Goal: Information Seeking & Learning: Find specific fact

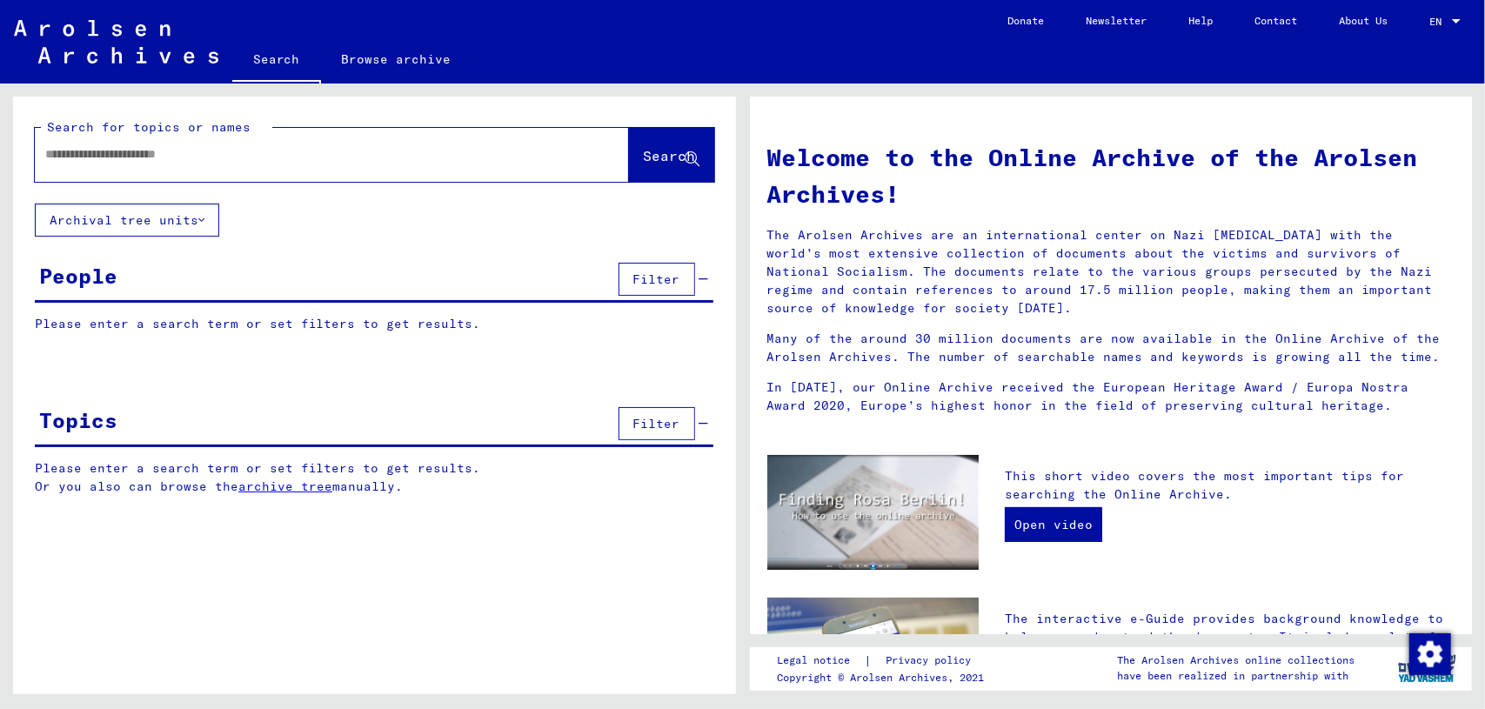
click at [432, 155] on input "text" at bounding box center [311, 154] width 532 height 18
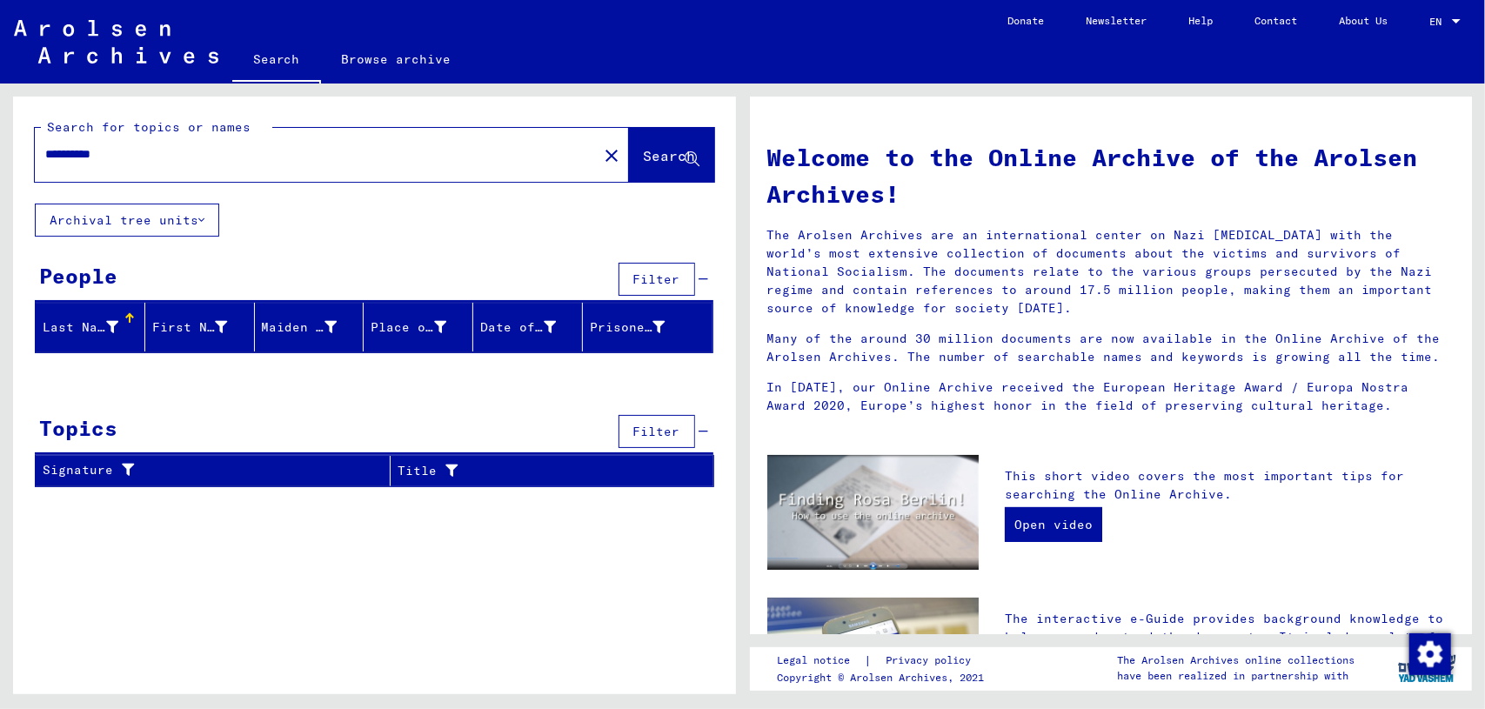
drag, startPoint x: 172, startPoint y: 159, endPoint x: 0, endPoint y: 111, distance: 178.8
click at [0, 111] on div "**********" at bounding box center [371, 389] width 742 height 611
click at [126, 154] on input "**********" at bounding box center [311, 154] width 532 height 18
drag, startPoint x: 160, startPoint y: 156, endPoint x: 0, endPoint y: 129, distance: 162.4
click at [0, 129] on div "**********" at bounding box center [371, 389] width 742 height 611
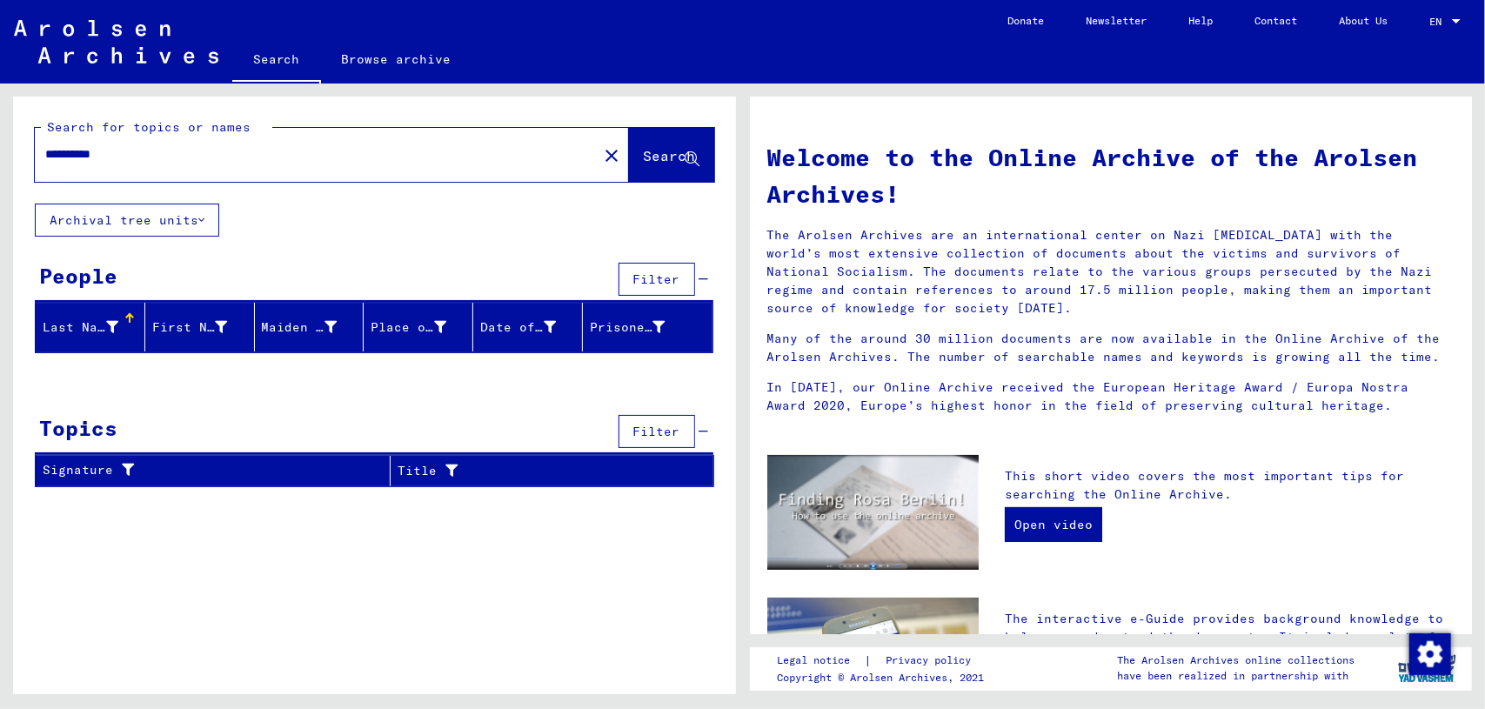
drag, startPoint x: 140, startPoint y: 148, endPoint x: 0, endPoint y: 135, distance: 140.7
click at [0, 135] on div "**********" at bounding box center [371, 389] width 742 height 611
type input "*"
click at [62, 154] on input "******" at bounding box center [311, 154] width 532 height 18
drag, startPoint x: 183, startPoint y: 144, endPoint x: 0, endPoint y: 113, distance: 185.2
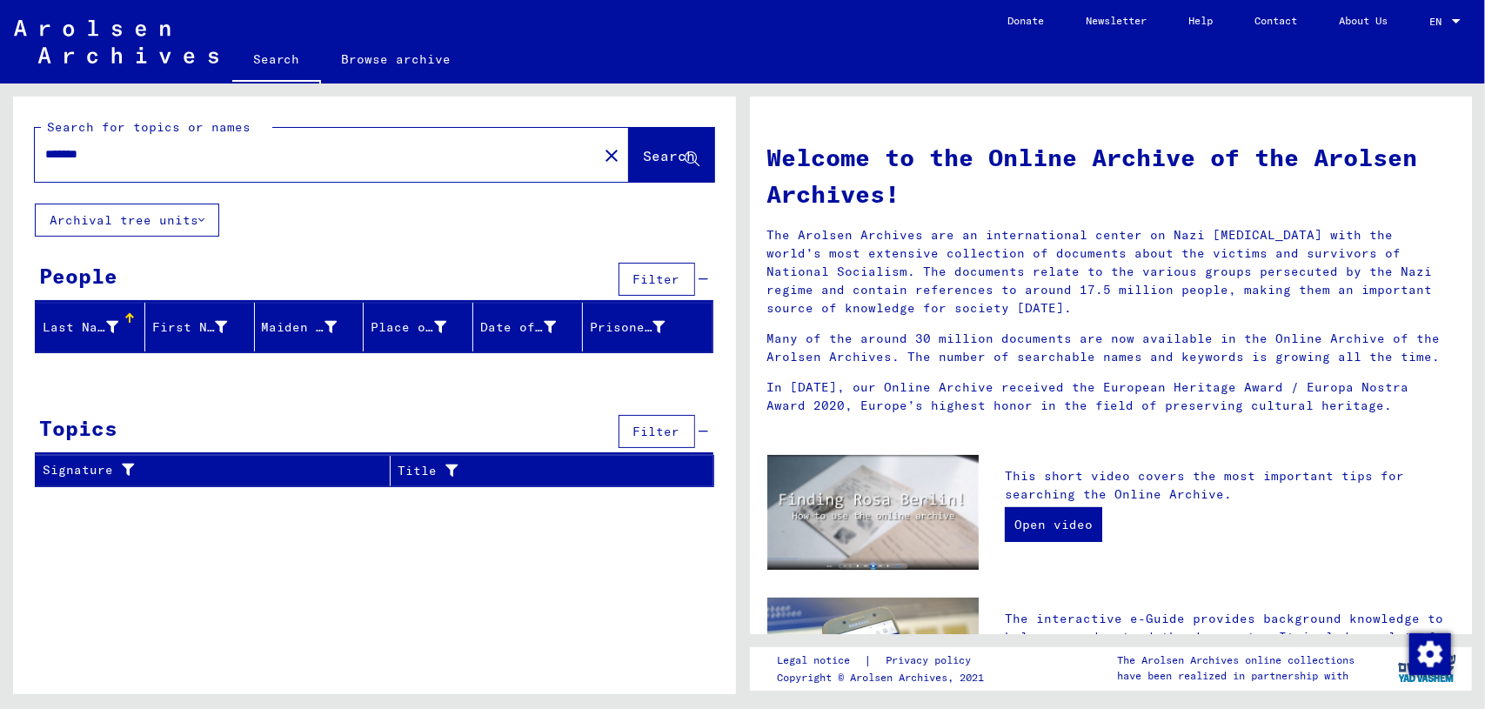
click at [0, 113] on div "Search for topics or names ******* close Search Archival tree units People Filt…" at bounding box center [371, 389] width 742 height 611
click at [126, 163] on input "*******" at bounding box center [311, 154] width 532 height 18
drag, startPoint x: 148, startPoint y: 157, endPoint x: 0, endPoint y: 117, distance: 153.5
click at [0, 117] on div "Search for topics or names ******* close Search Archival tree units People Filt…" at bounding box center [371, 389] width 742 height 611
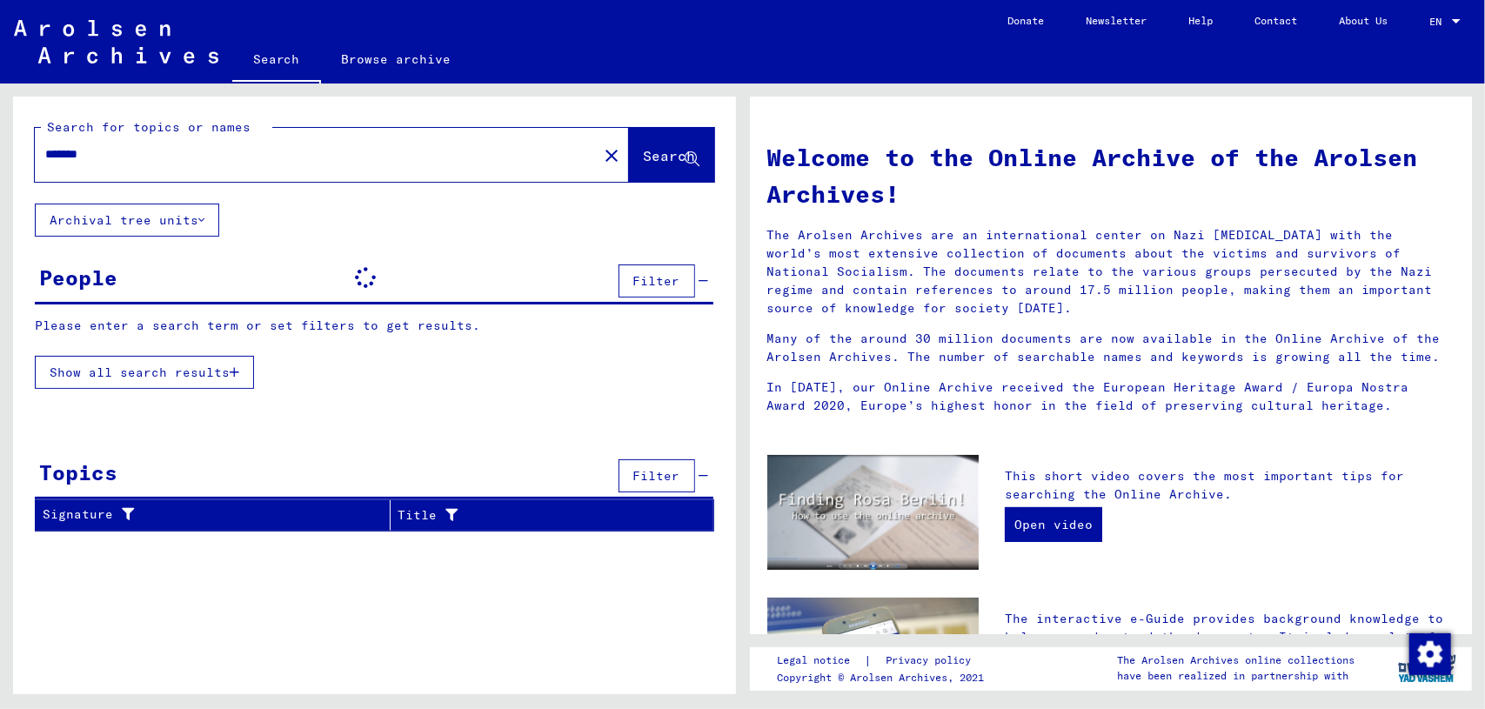
drag, startPoint x: 164, startPoint y: 159, endPoint x: 16, endPoint y: 135, distance: 150.8
click at [16, 135] on div "Search for topics or names ******* close Search" at bounding box center [374, 150] width 723 height 107
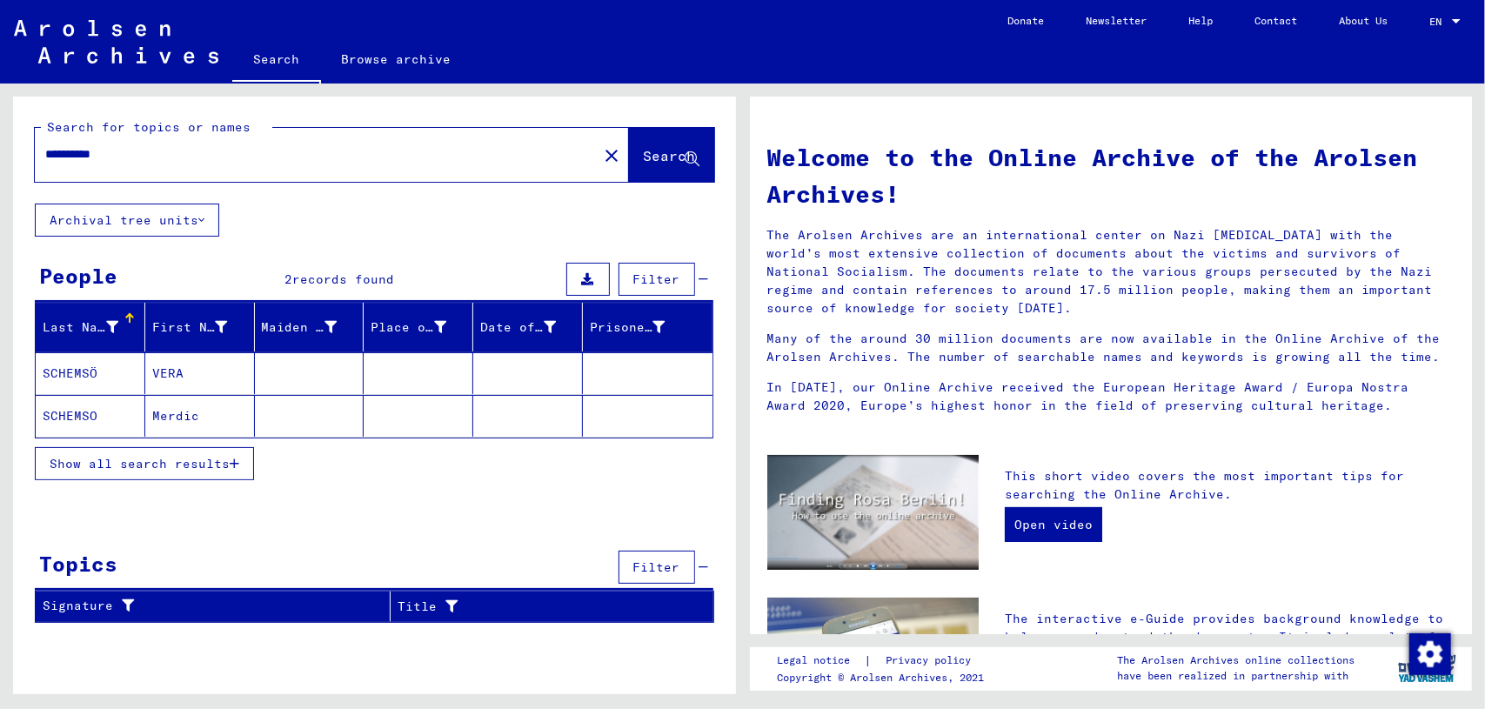
type input "**********"
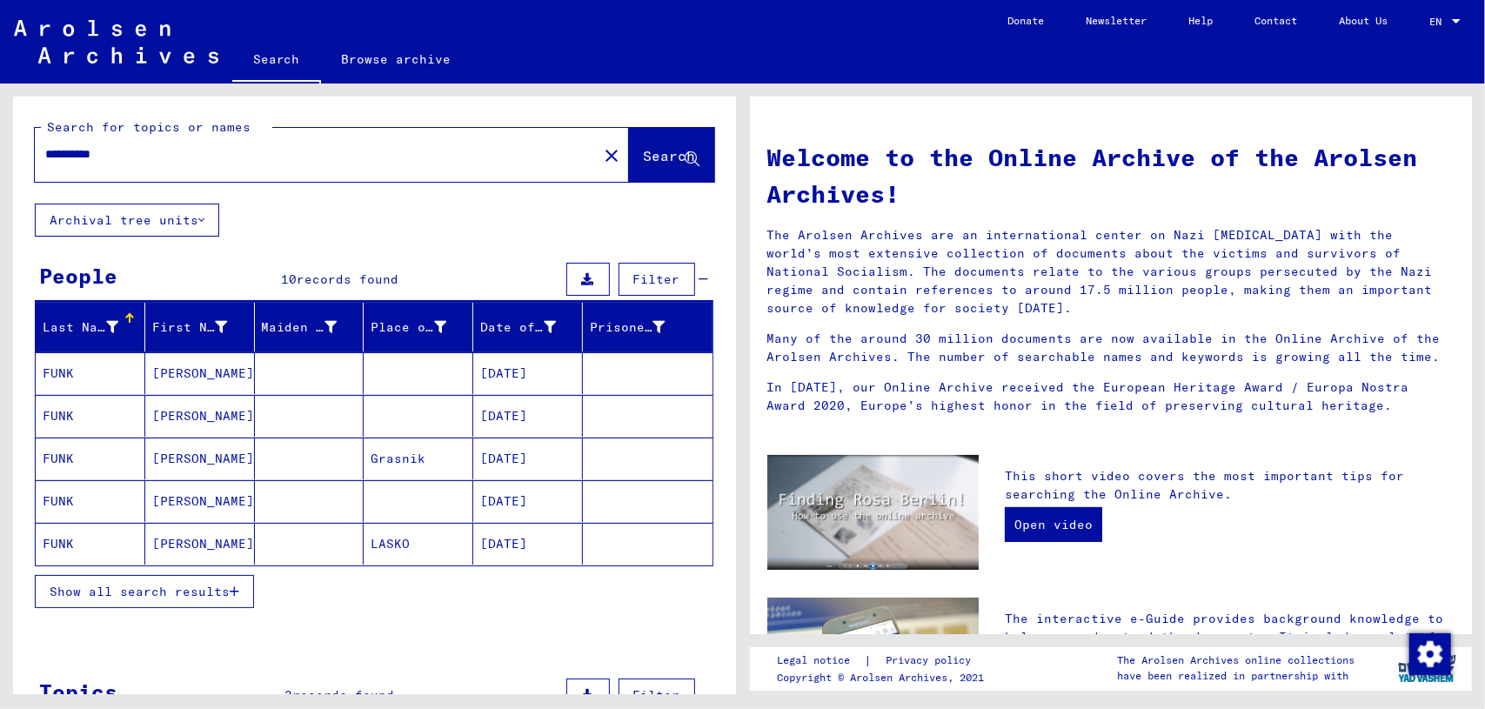
click at [181, 575] on button "Show all search results" at bounding box center [144, 591] width 219 height 33
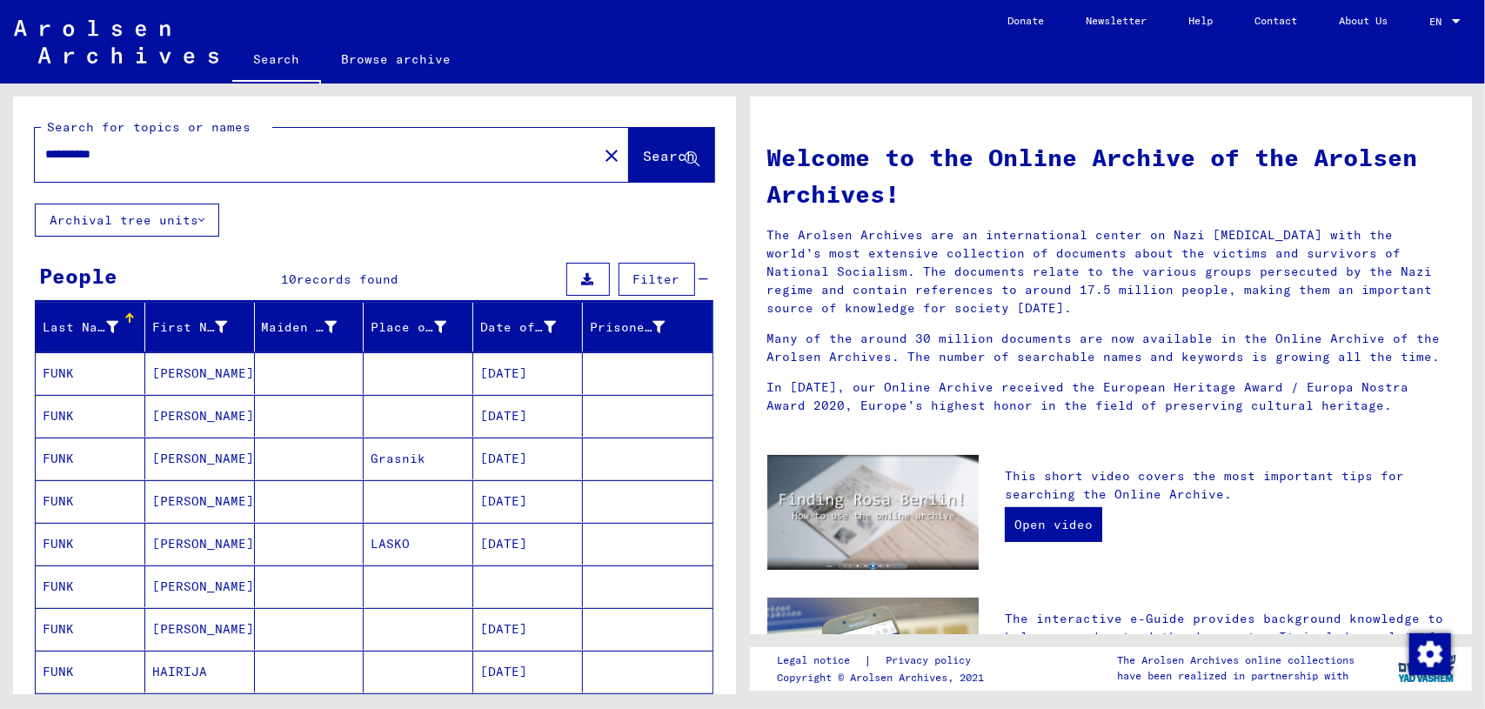
click at [204, 357] on mat-cell "[PERSON_NAME]" at bounding box center [200, 373] width 110 height 42
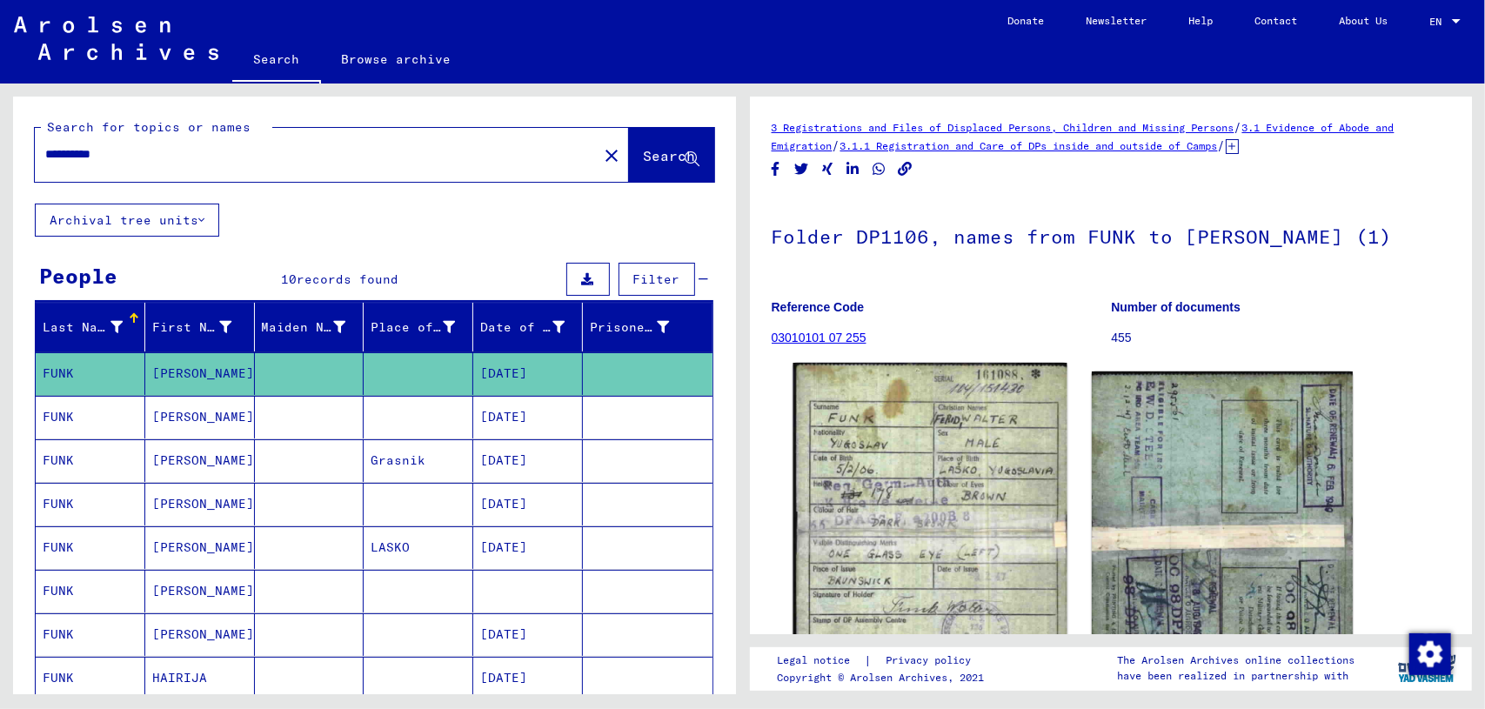
click at [951, 497] on img at bounding box center [930, 536] width 274 height 347
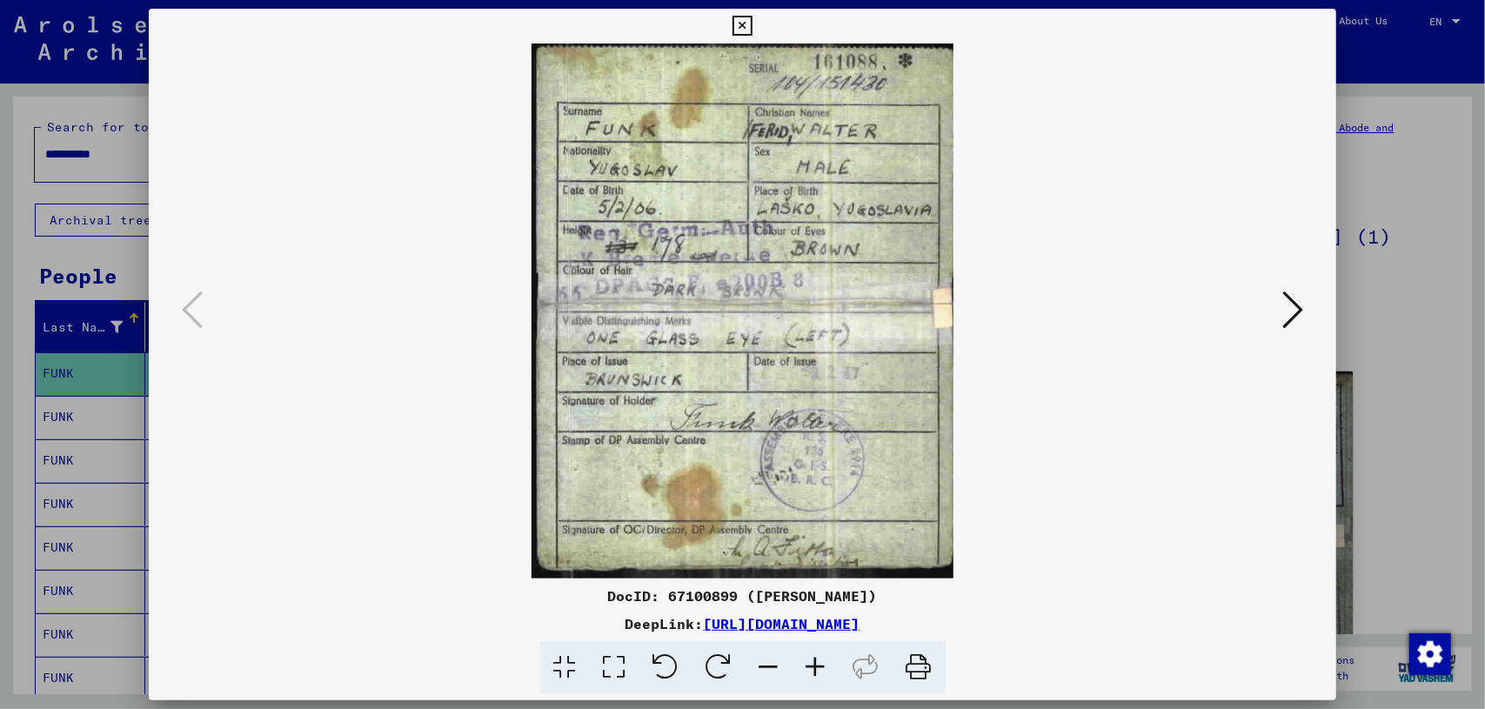
click at [1291, 311] on icon at bounding box center [1293, 310] width 21 height 42
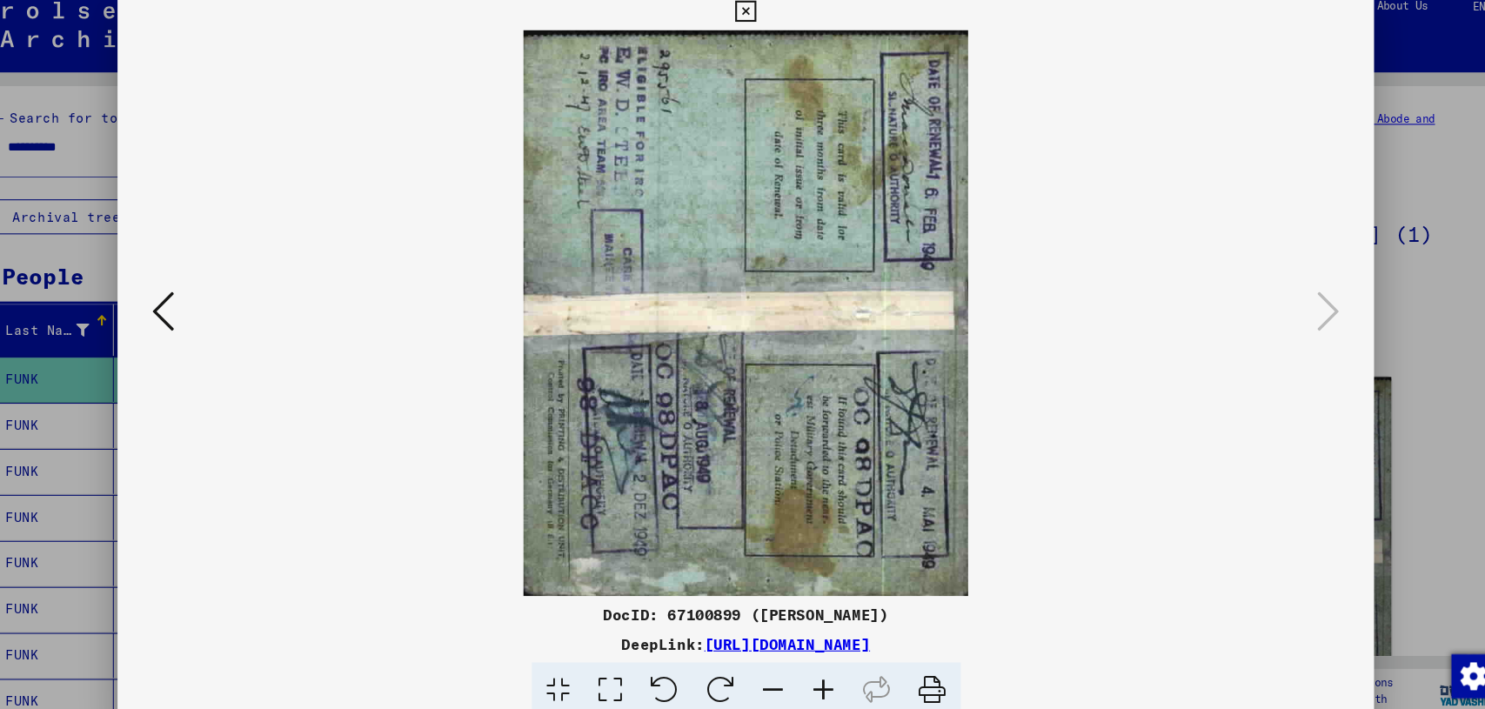
click at [1384, 308] on div at bounding box center [742, 354] width 1485 height 709
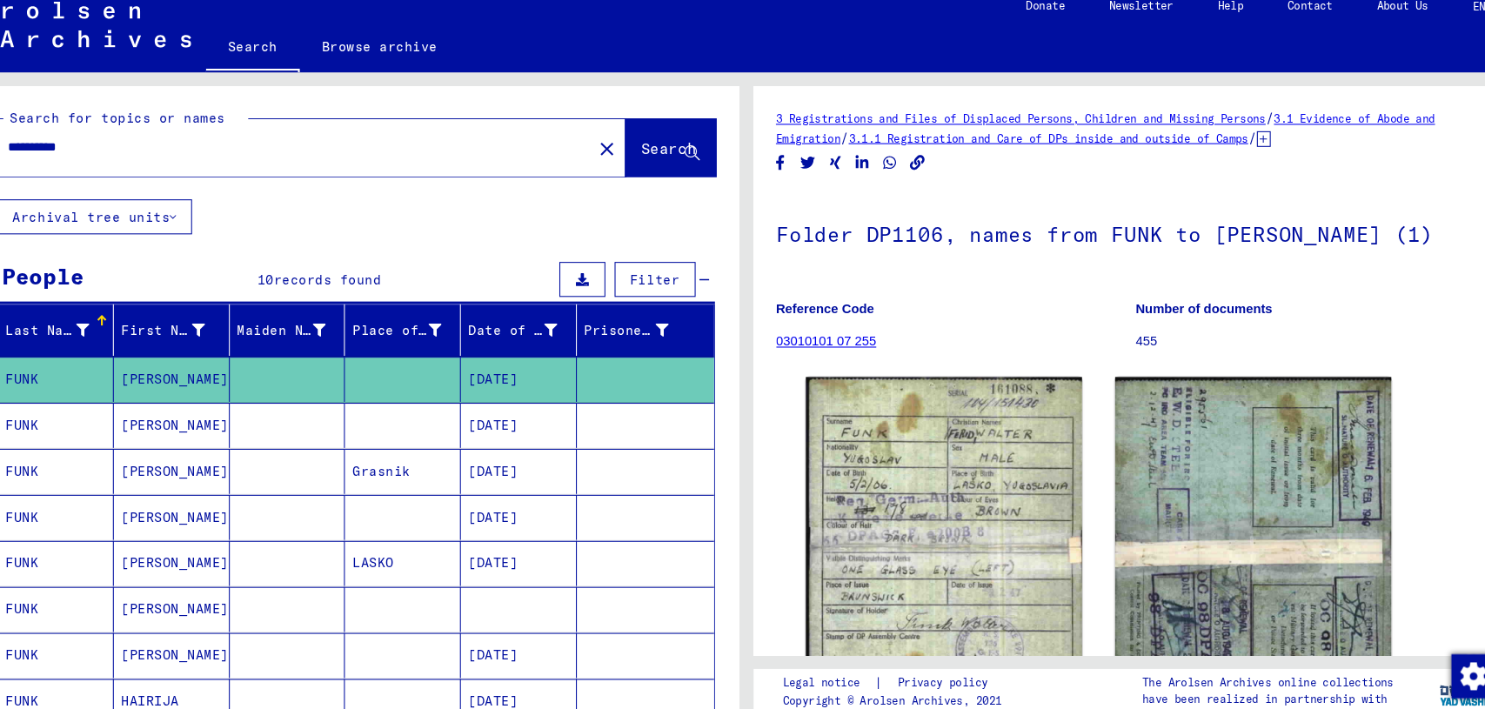
click at [347, 431] on mat-cell at bounding box center [310, 417] width 110 height 43
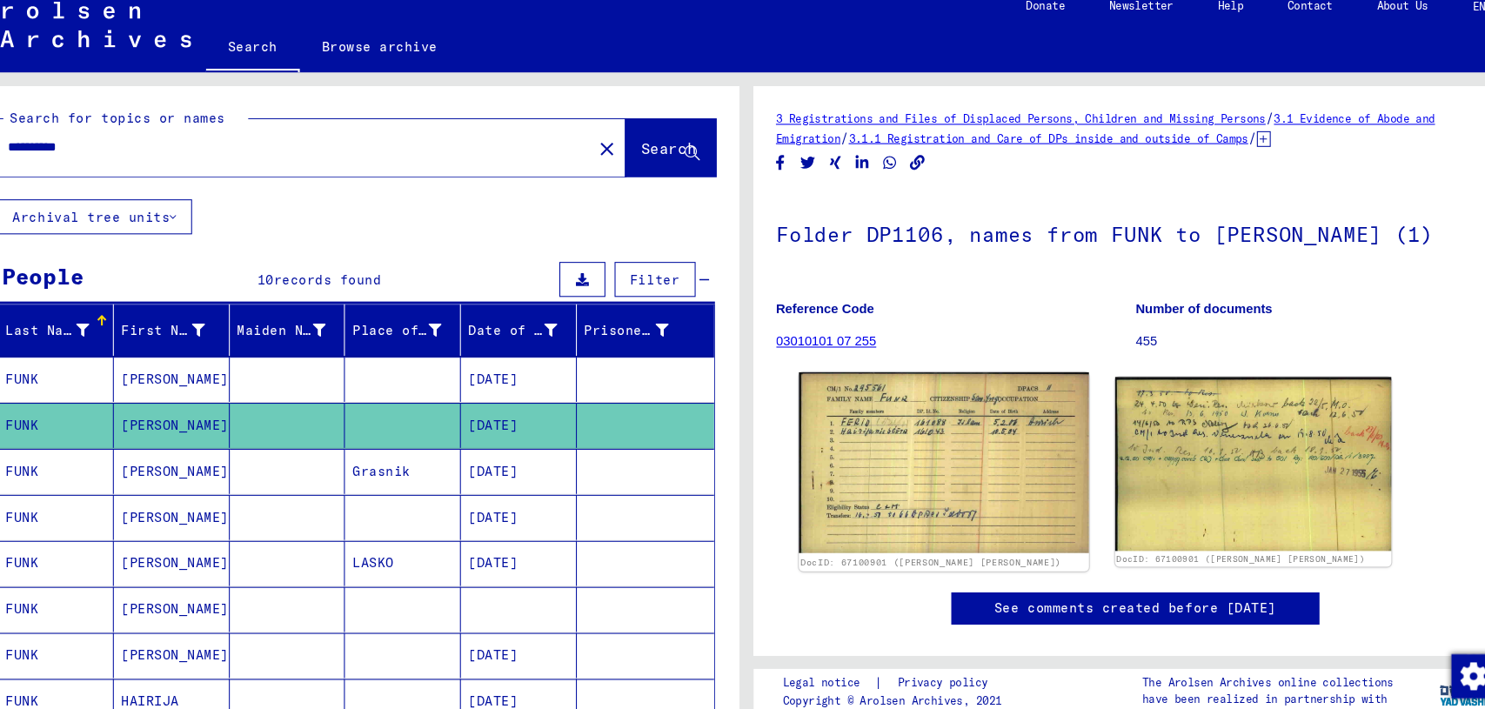
click at [974, 472] on img at bounding box center [930, 452] width 274 height 171
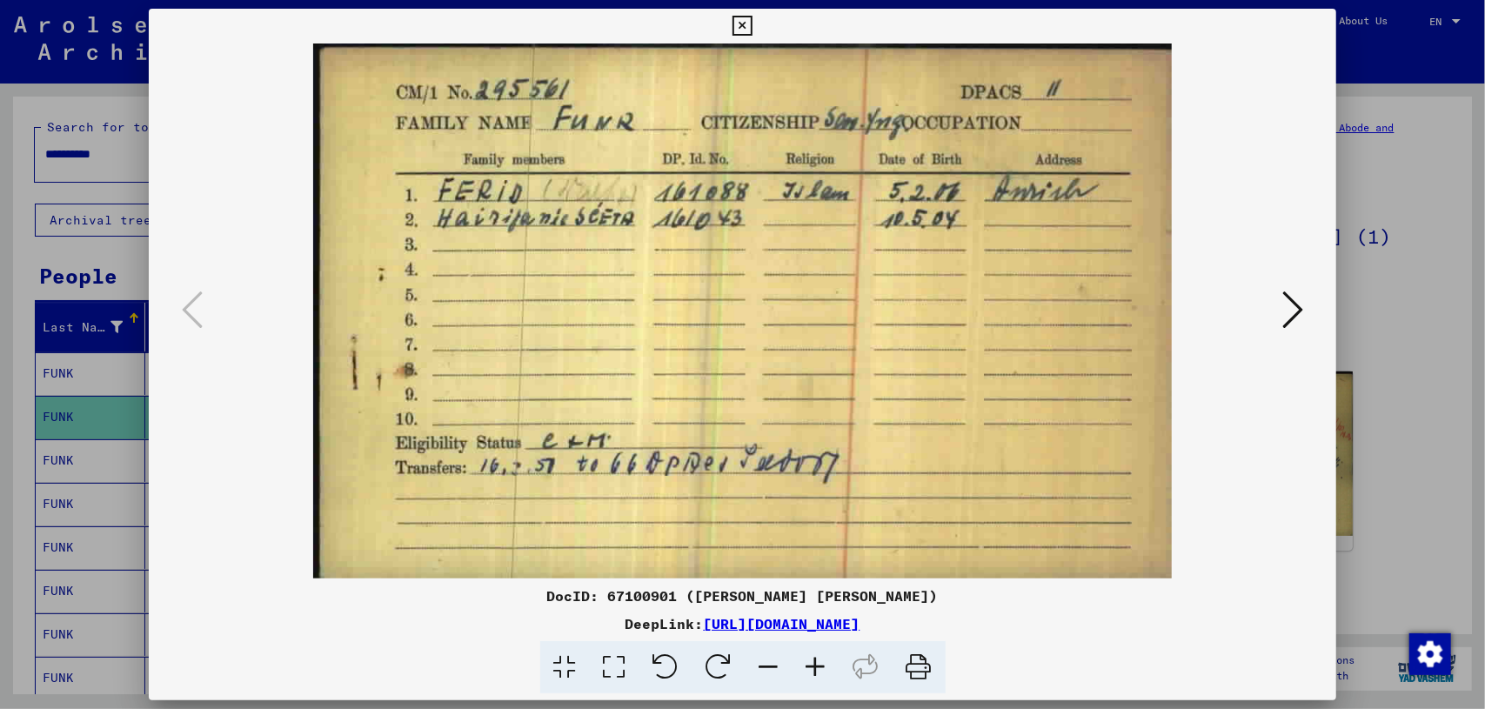
click at [1286, 299] on icon at bounding box center [1293, 310] width 21 height 42
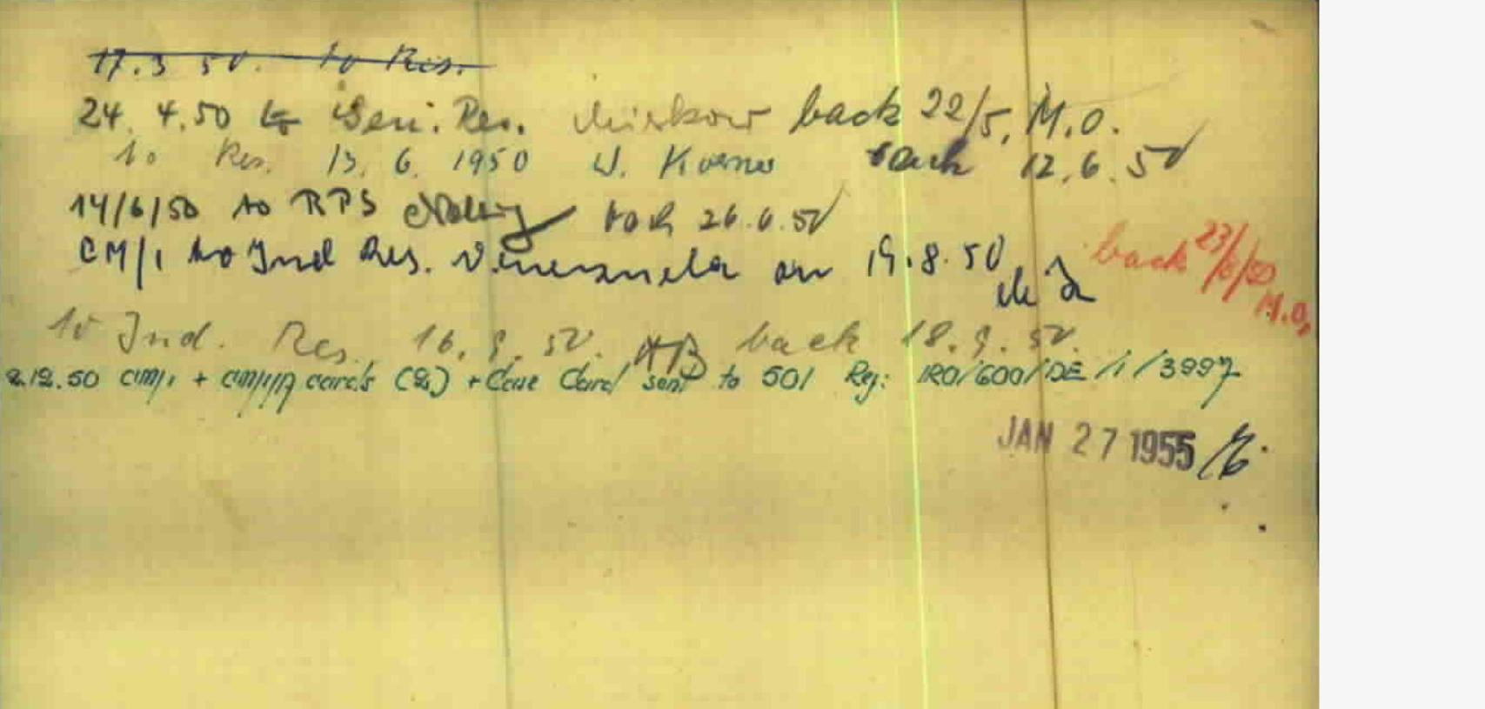
click at [1211, 157] on img at bounding box center [743, 311] width 1070 height 535
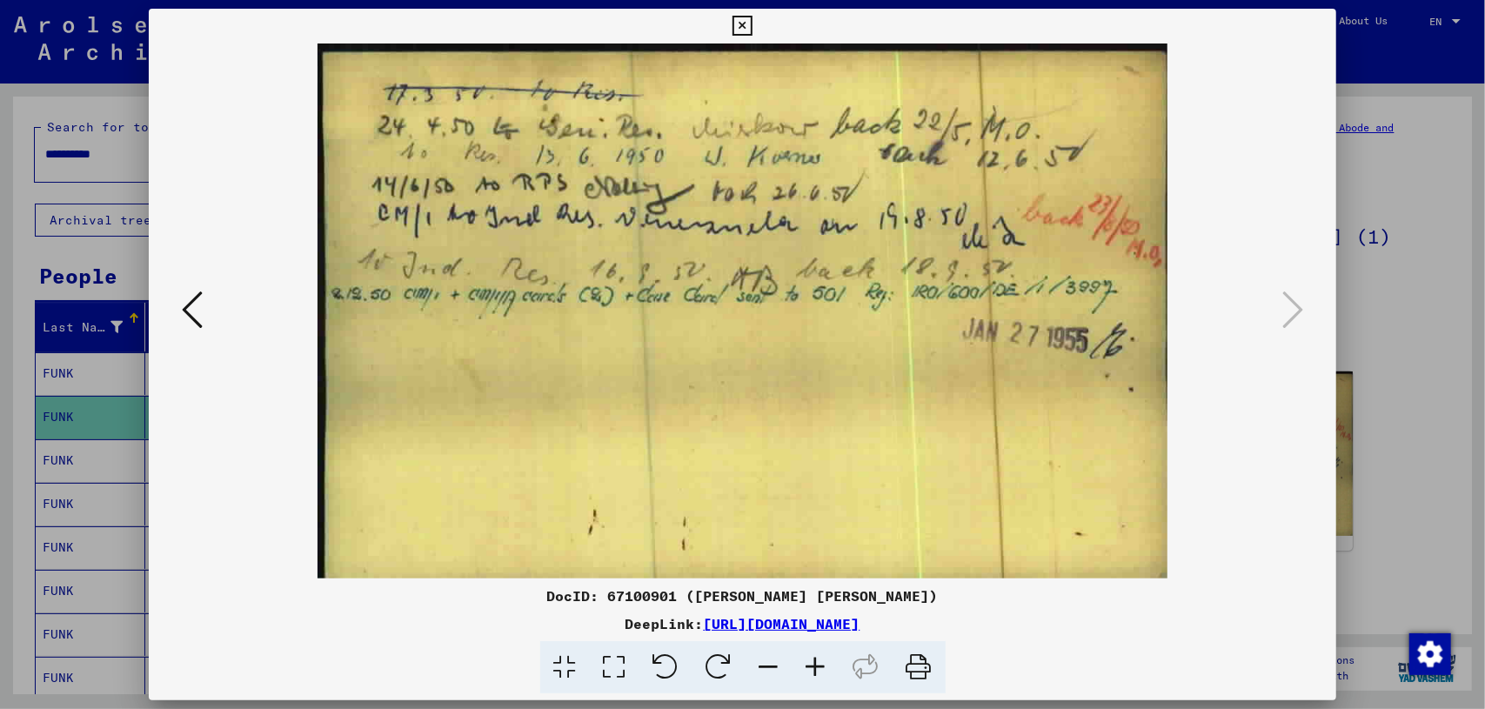
click at [1444, 272] on div at bounding box center [742, 354] width 1485 height 709
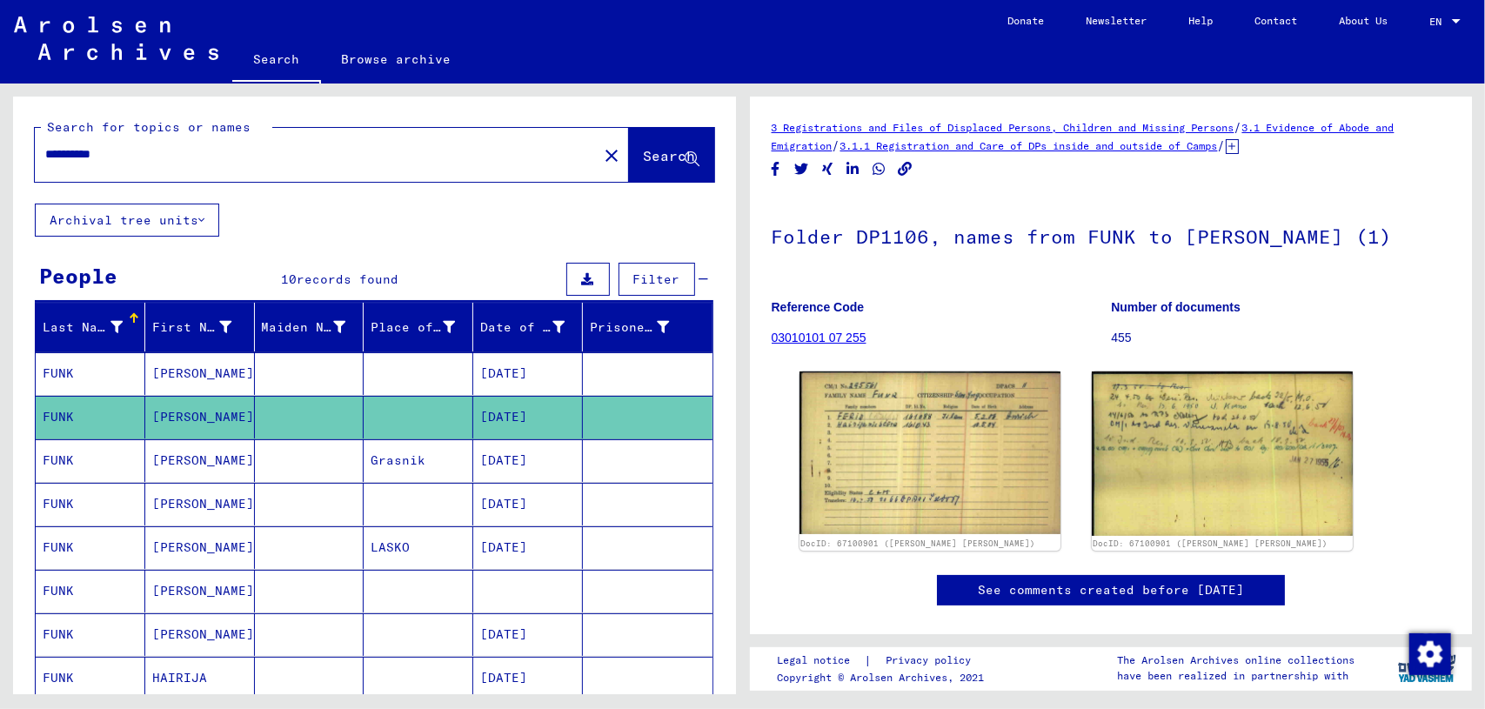
click at [215, 449] on mat-cell "[PERSON_NAME]" at bounding box center [200, 460] width 110 height 43
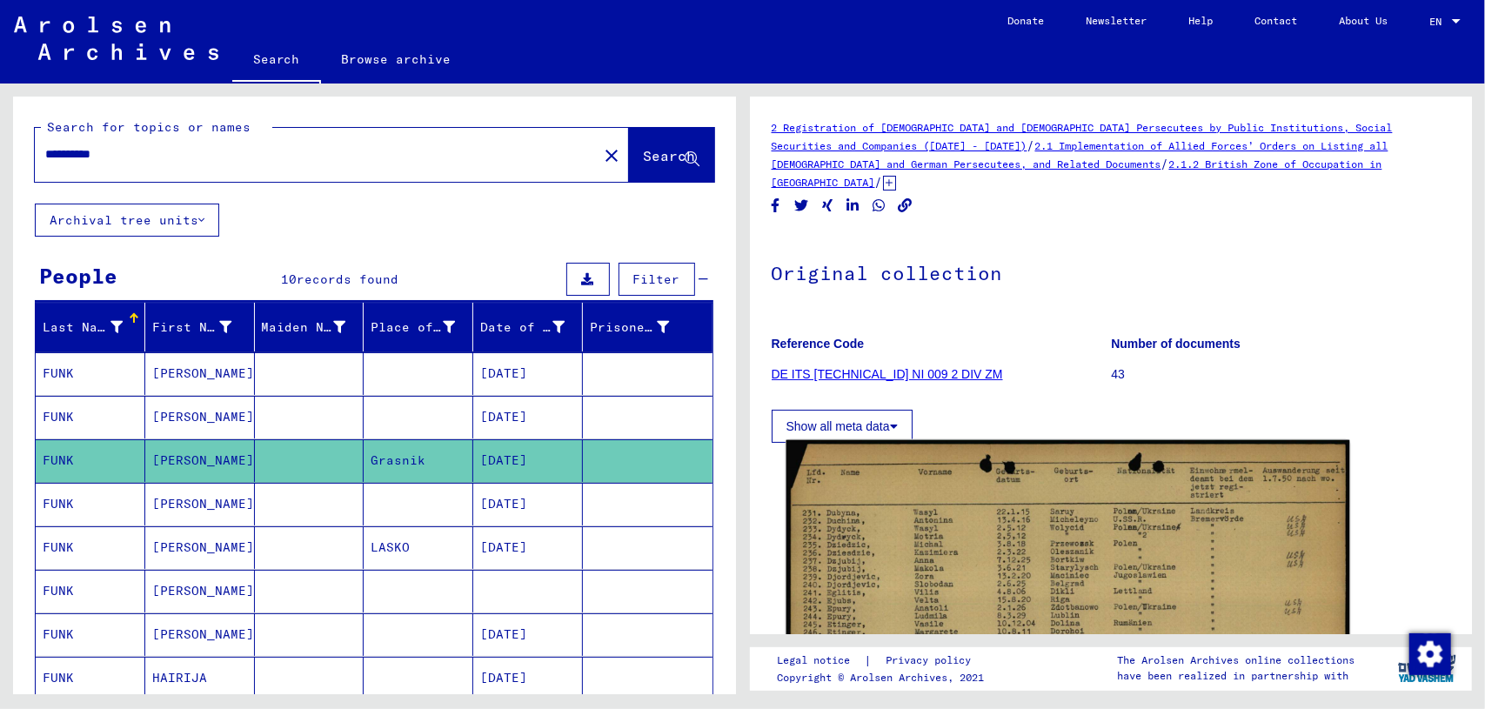
click at [1135, 562] on img at bounding box center [1067, 639] width 563 height 399
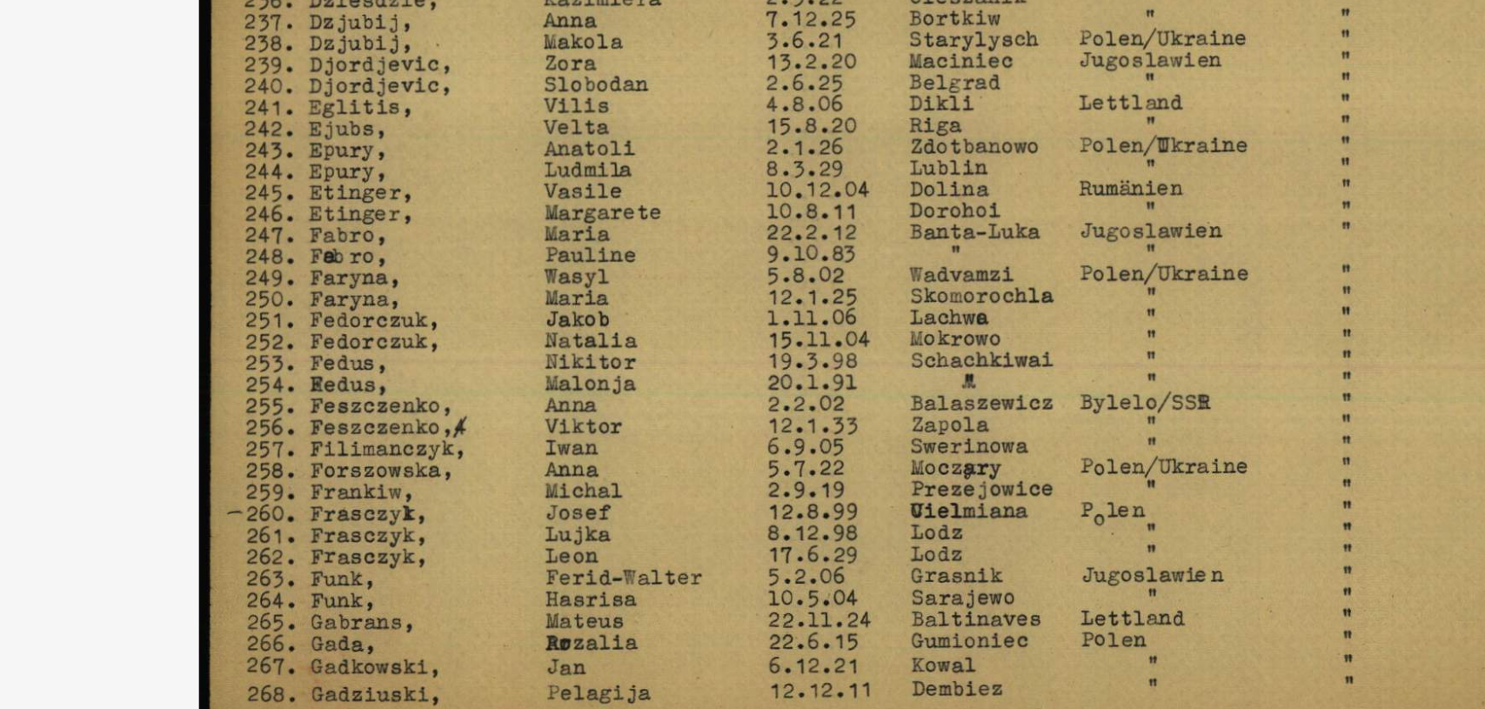
click at [785, 492] on img at bounding box center [743, 311] width 1189 height 535
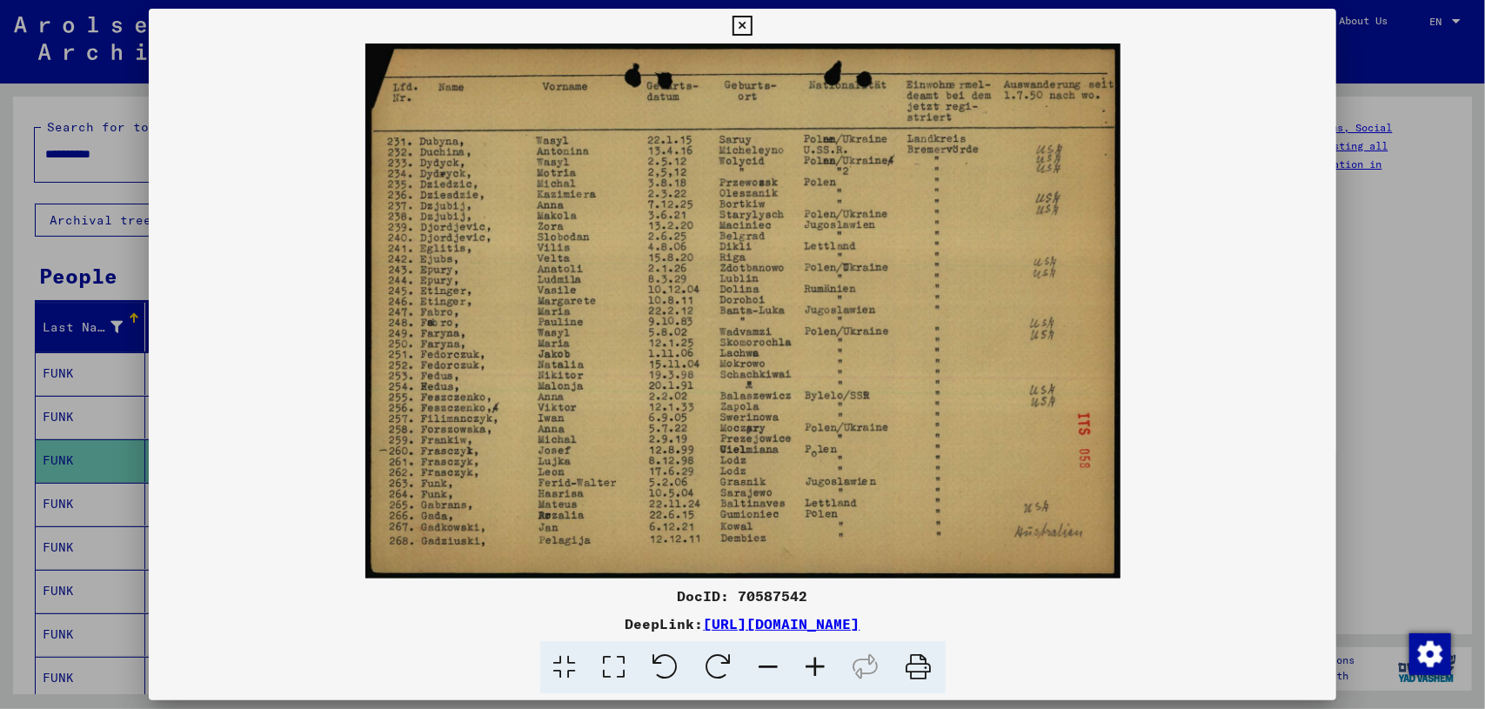
click at [1390, 420] on div at bounding box center [742, 354] width 1485 height 709
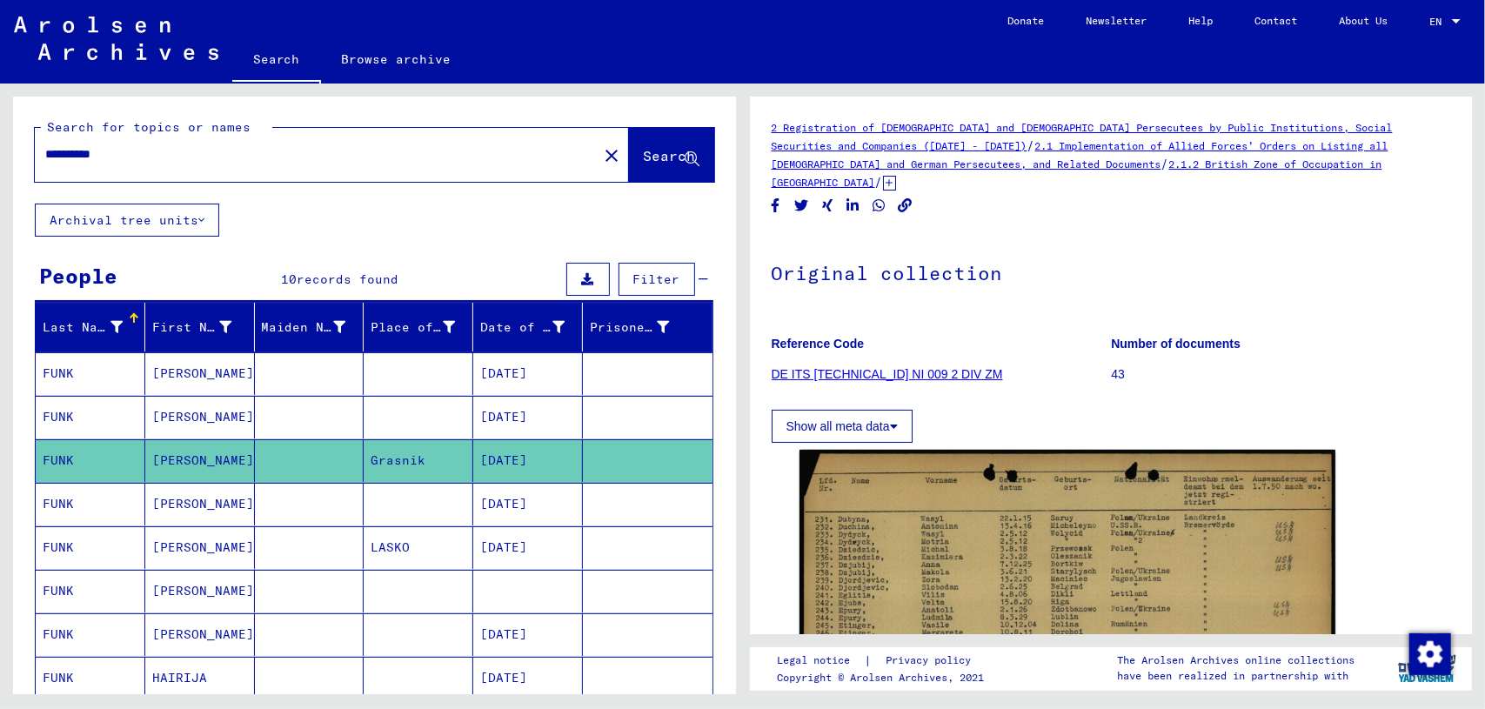
drag, startPoint x: 1472, startPoint y: 244, endPoint x: 1477, endPoint y: 295, distance: 51.6
click at [1477, 295] on div "2 Registration of [DEMOGRAPHIC_DATA] and [DEMOGRAPHIC_DATA] Persecutees by Publ…" at bounding box center [1114, 389] width 742 height 611
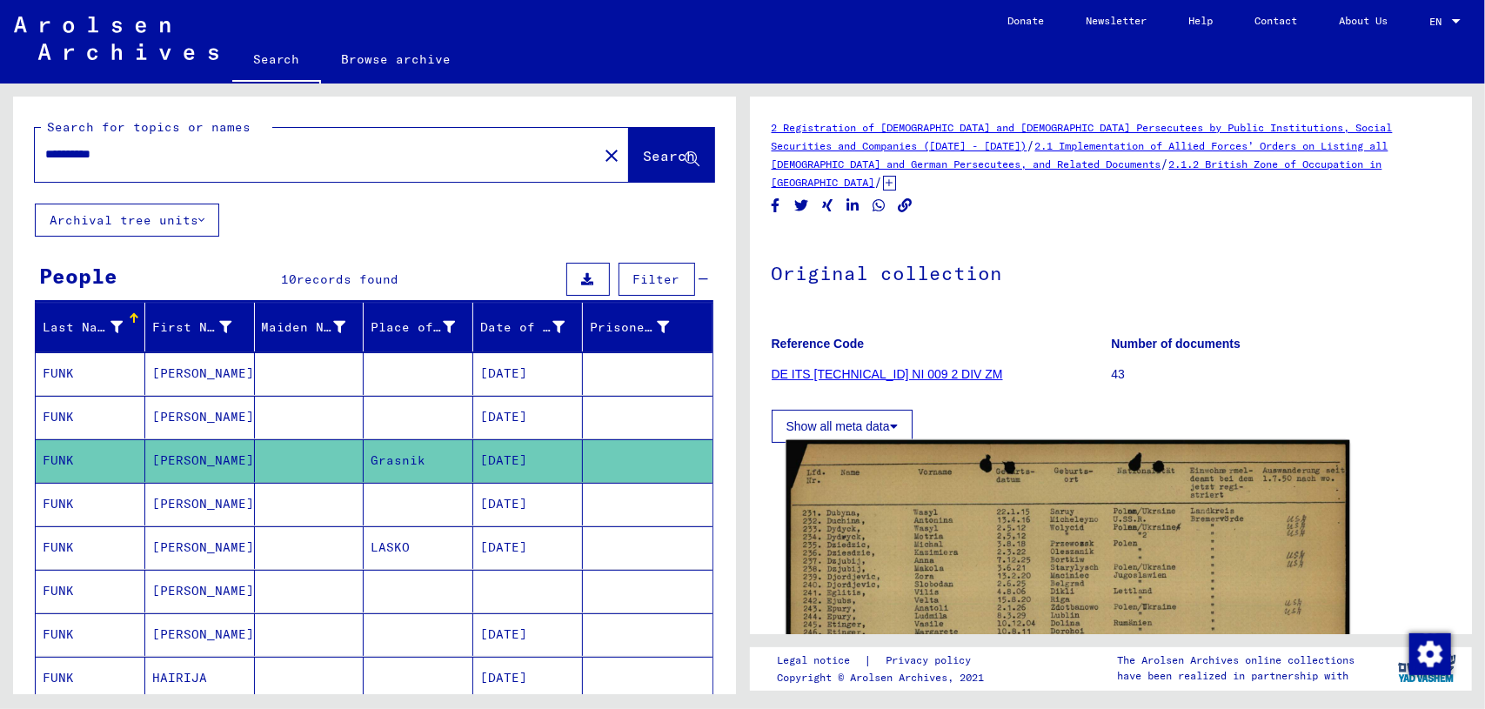
click at [1105, 573] on img at bounding box center [1067, 639] width 563 height 399
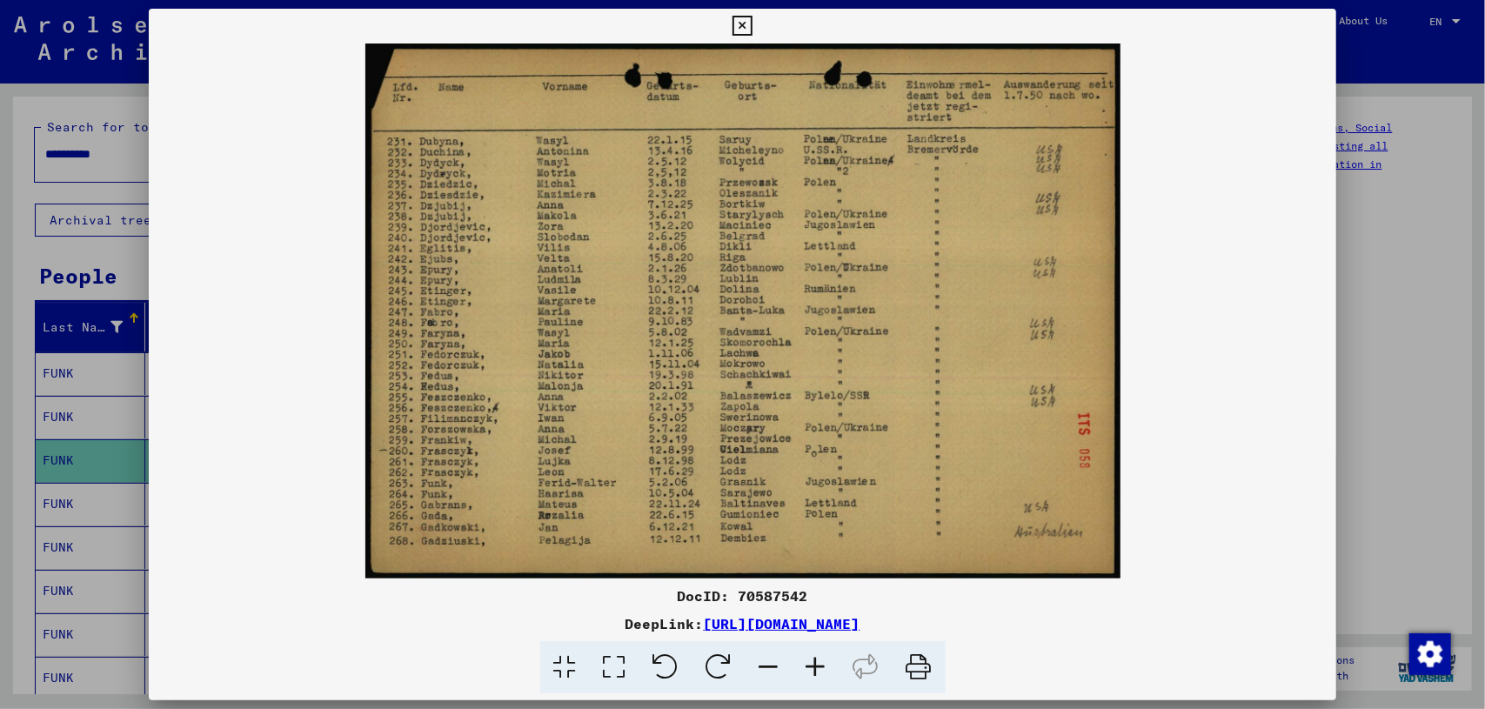
click at [10, 460] on div at bounding box center [742, 354] width 1485 height 709
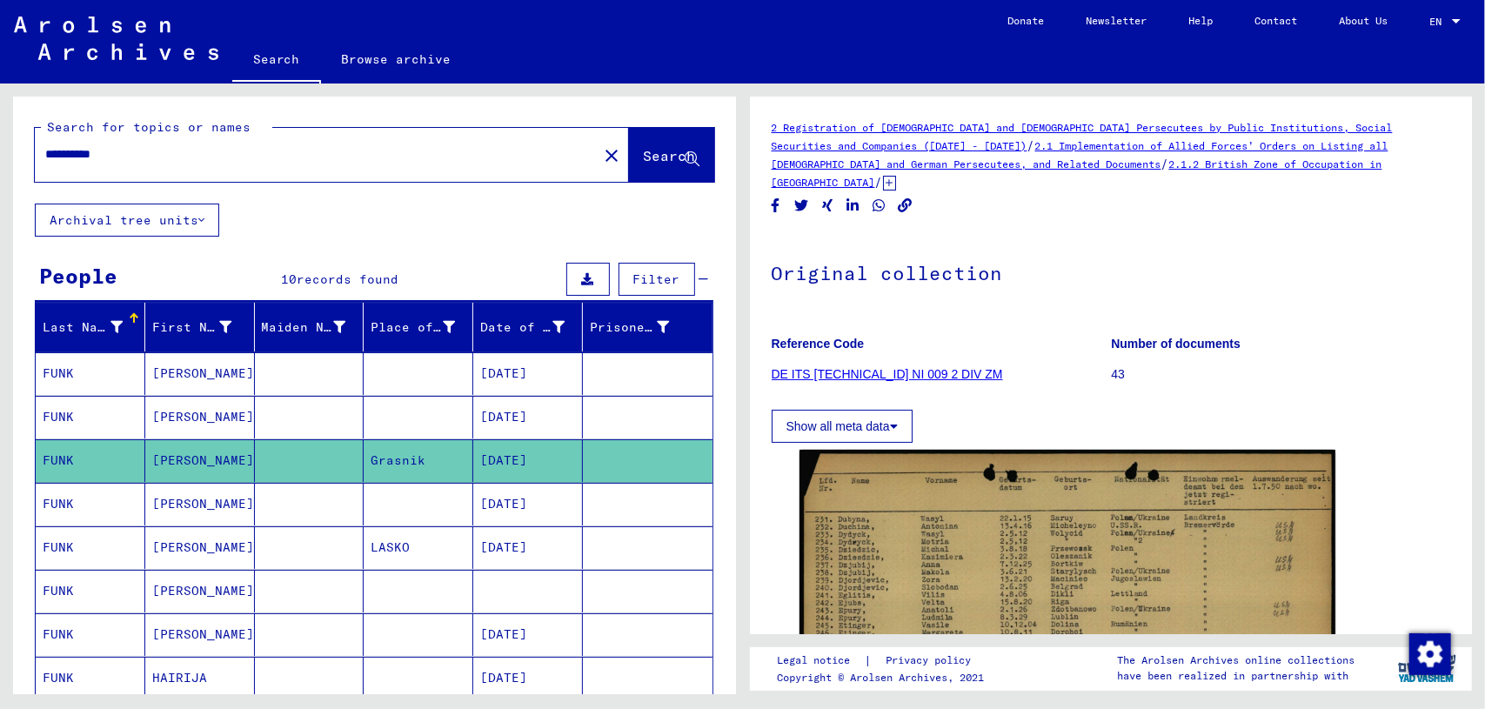
click at [127, 514] on mat-cell "FUNK" at bounding box center [91, 504] width 110 height 43
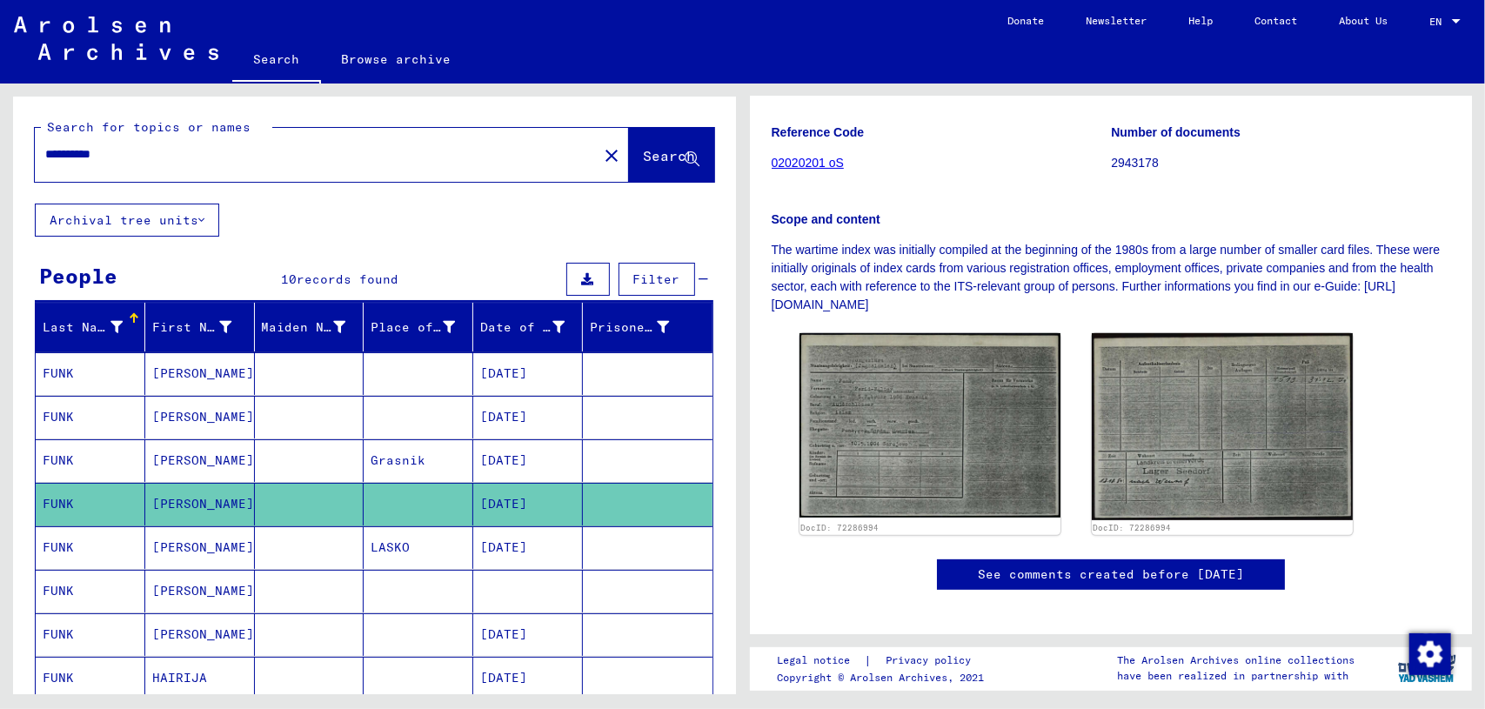
scroll to position [244, 0]
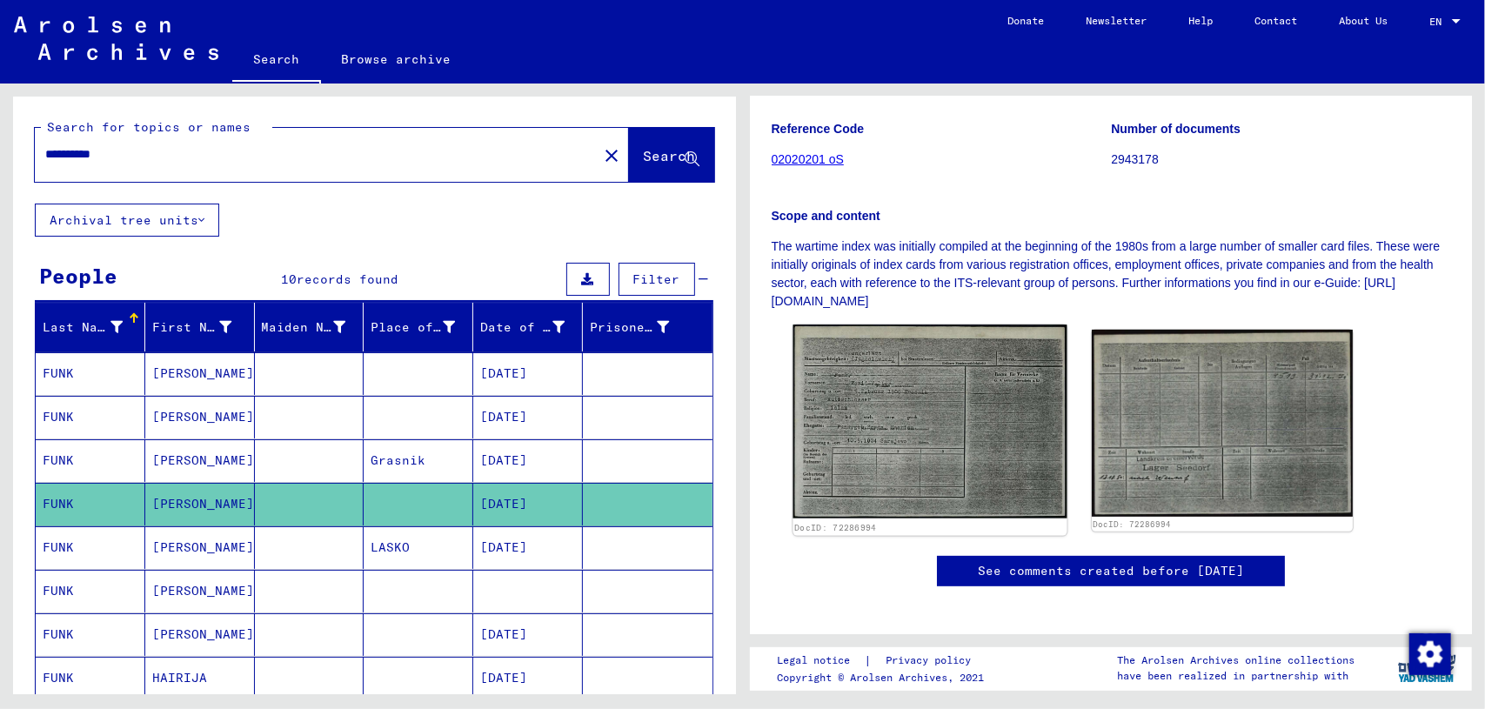
click at [866, 501] on img at bounding box center [930, 422] width 274 height 194
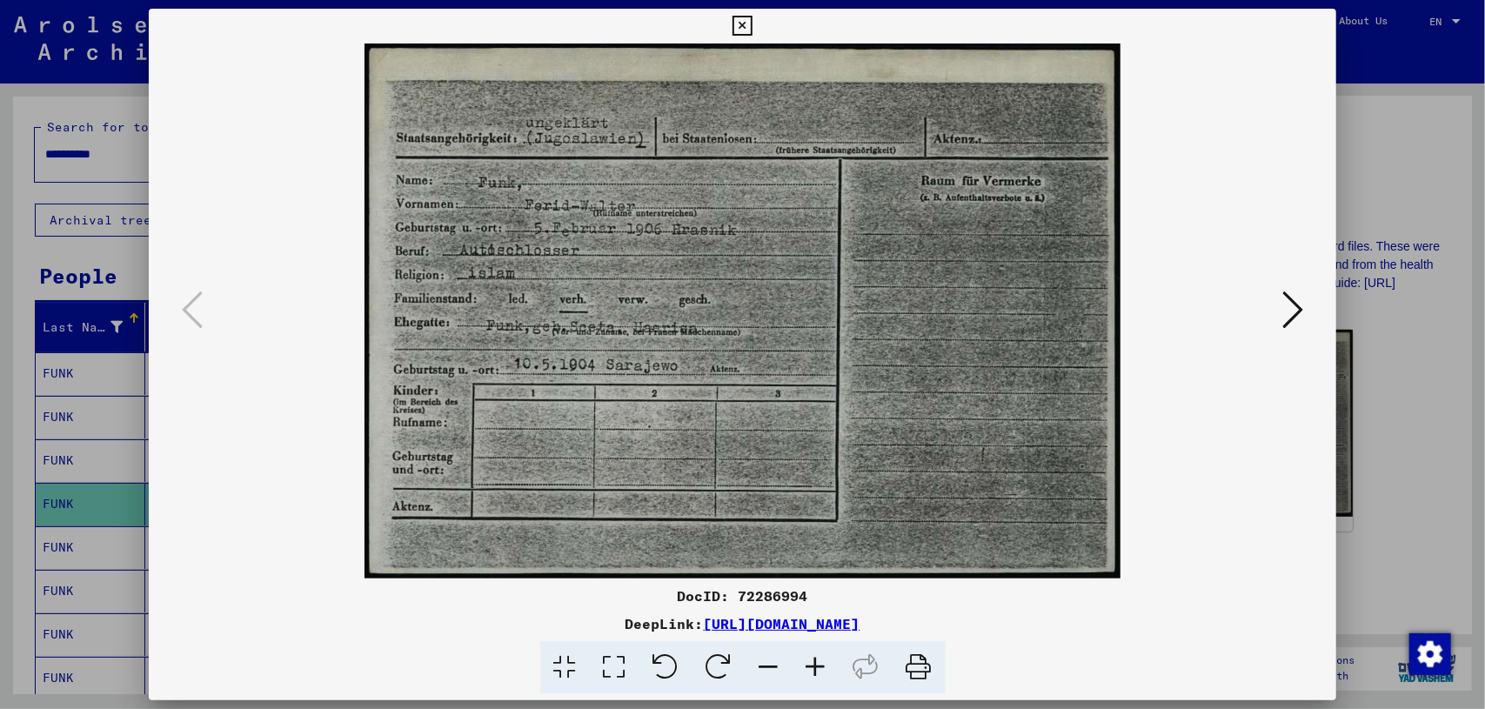
click at [1437, 552] on div at bounding box center [742, 354] width 1485 height 709
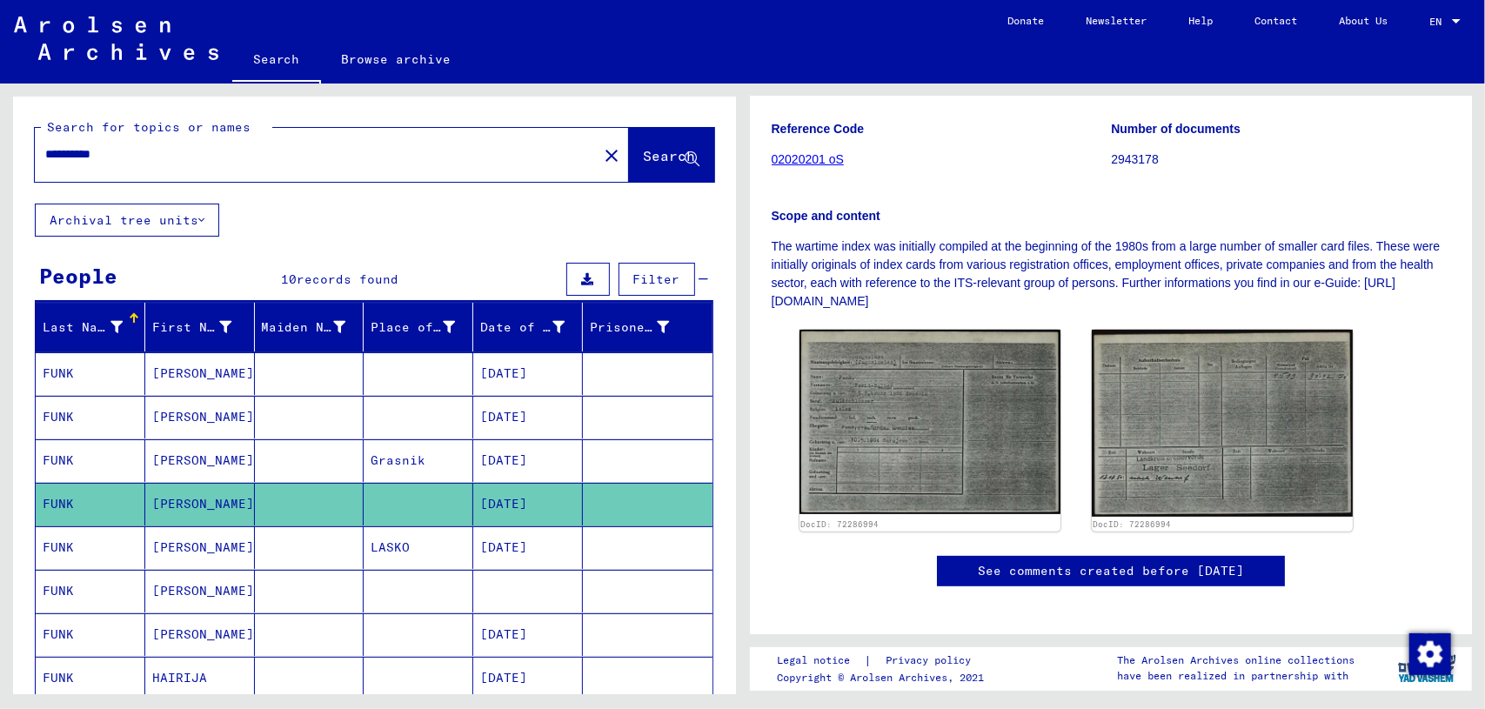
click at [372, 544] on mat-cell "LASKO" at bounding box center [419, 547] width 110 height 43
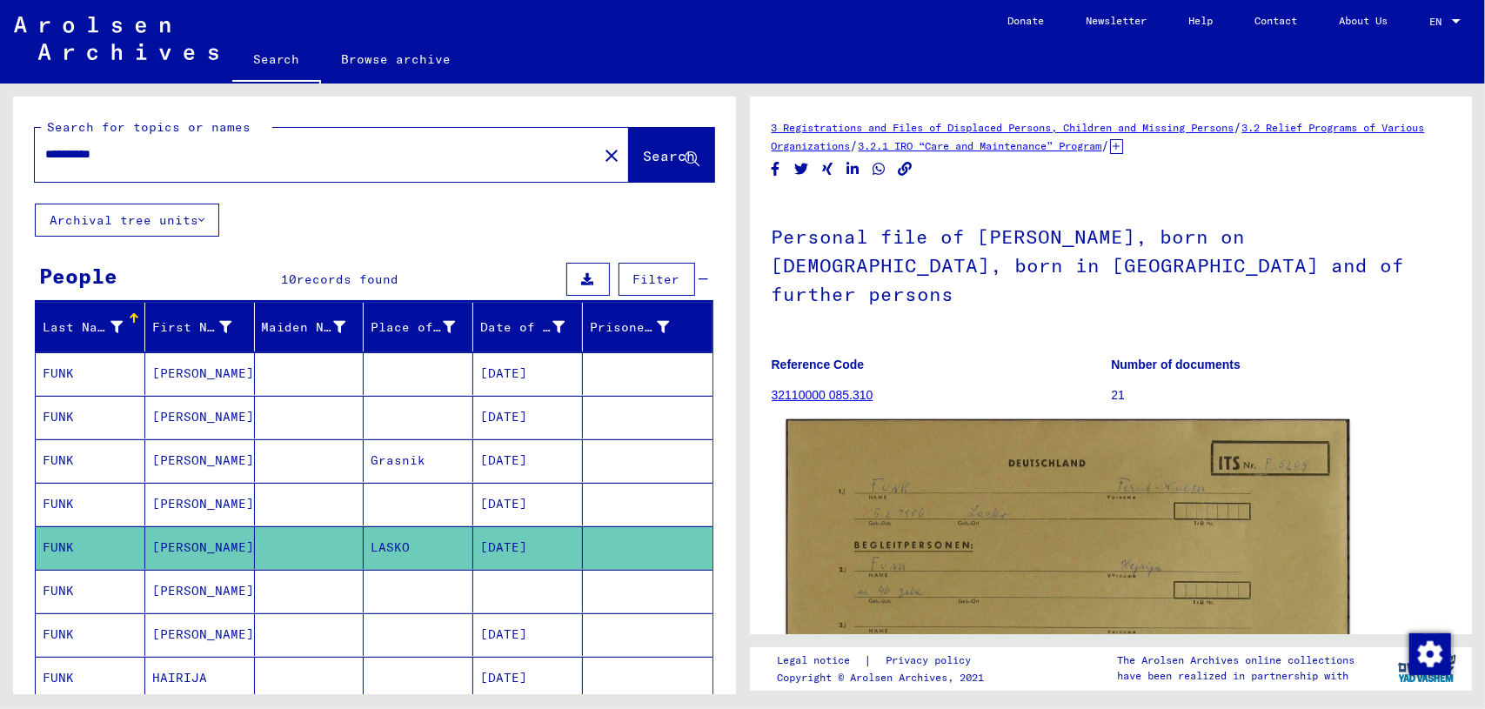
click at [1068, 554] on img at bounding box center [1067, 614] width 563 height 391
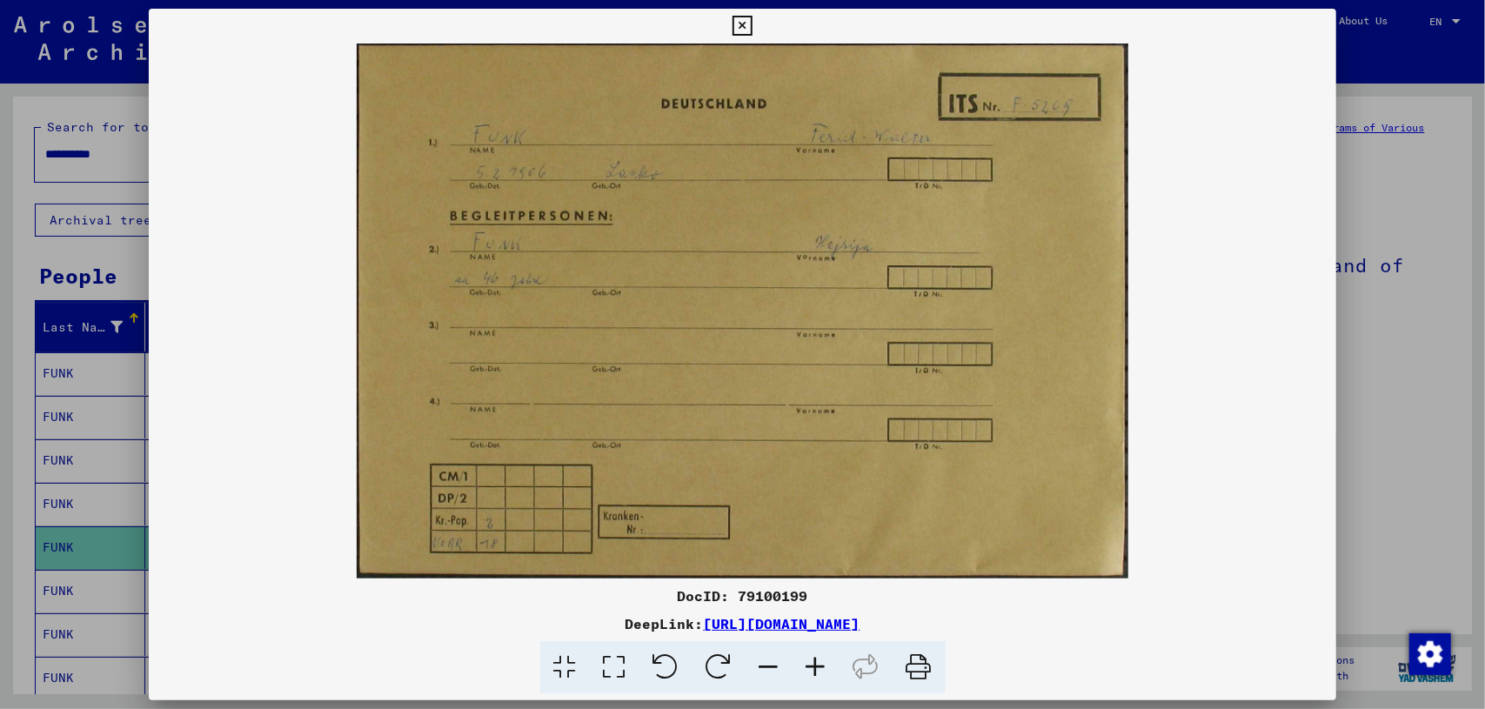
click at [1437, 363] on div at bounding box center [742, 354] width 1485 height 709
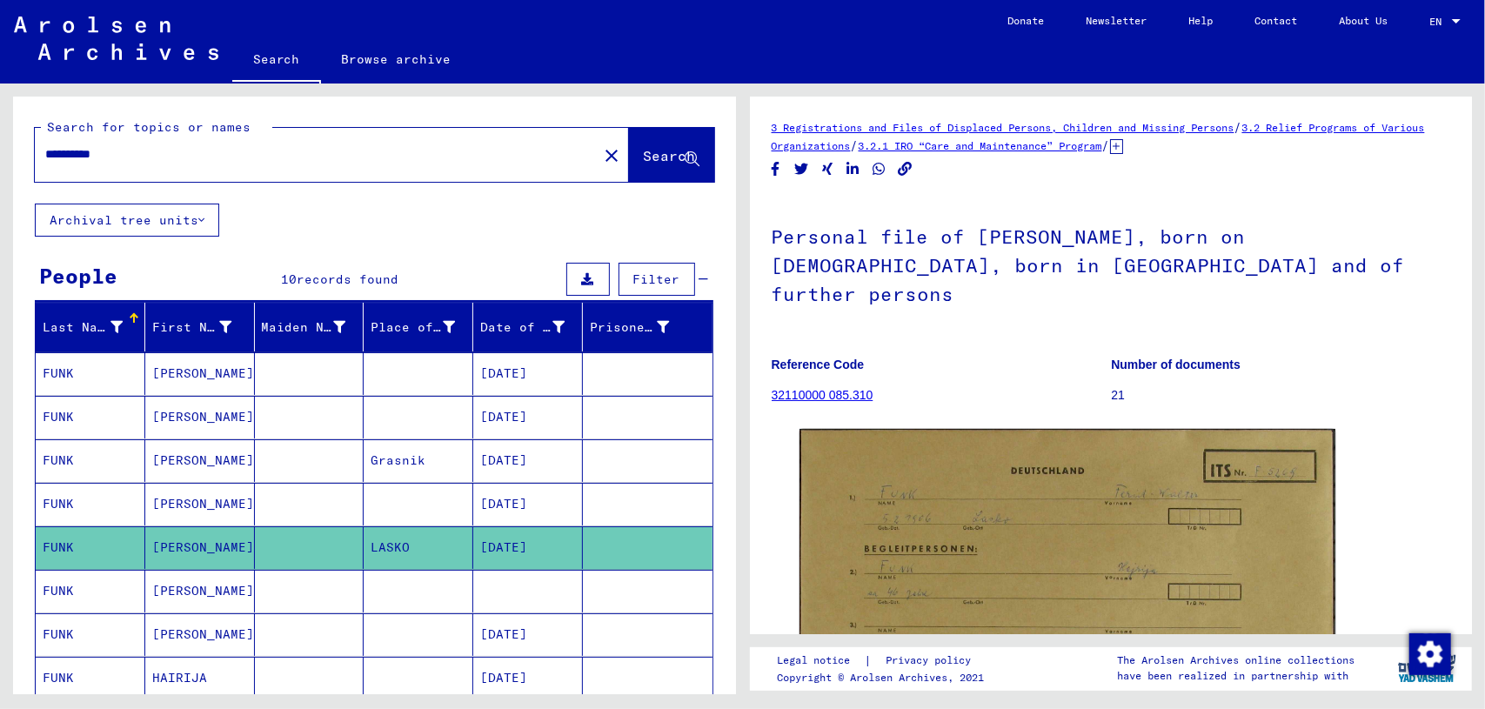
click at [364, 573] on mat-cell at bounding box center [419, 591] width 110 height 43
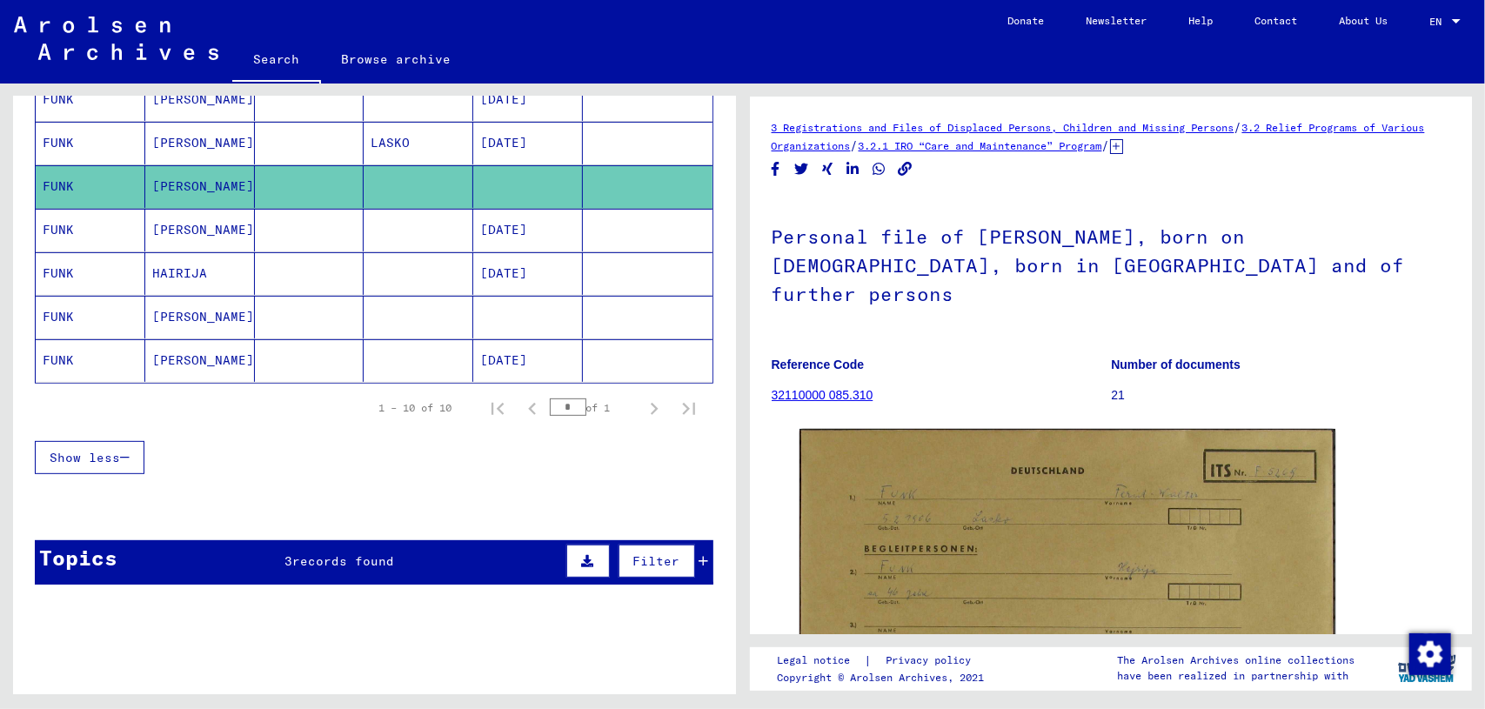
scroll to position [404, 0]
click at [277, 224] on mat-cell at bounding box center [310, 231] width 110 height 43
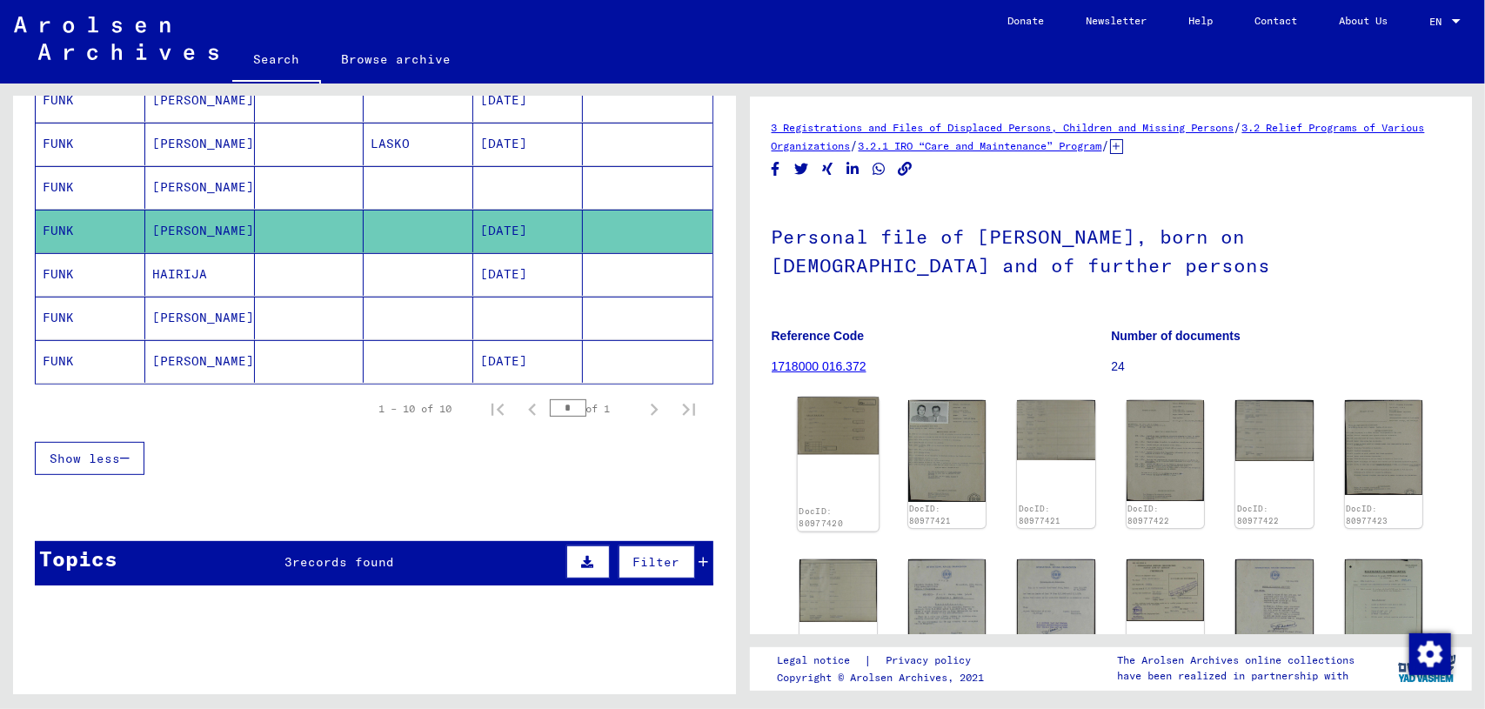
click at [830, 422] on img at bounding box center [838, 426] width 82 height 57
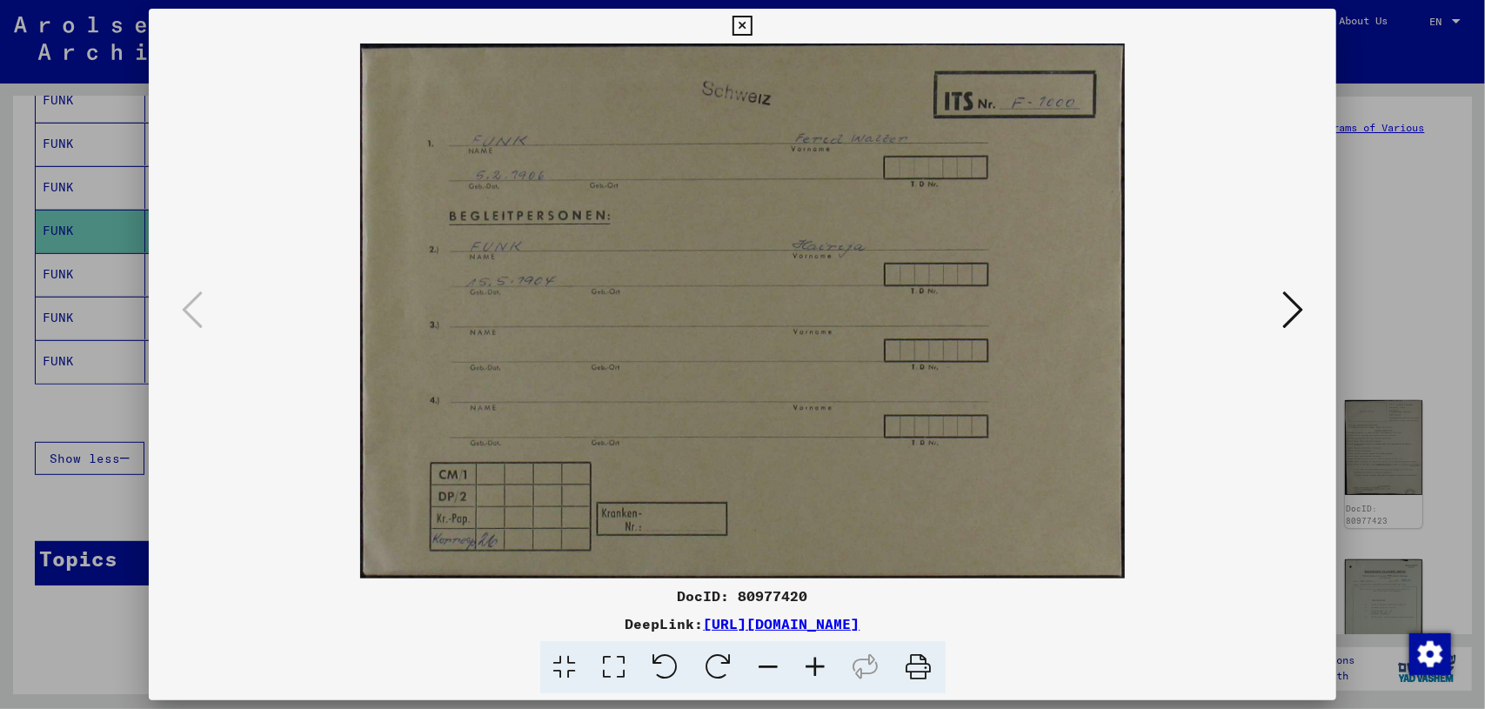
click at [1293, 314] on icon at bounding box center [1293, 310] width 21 height 42
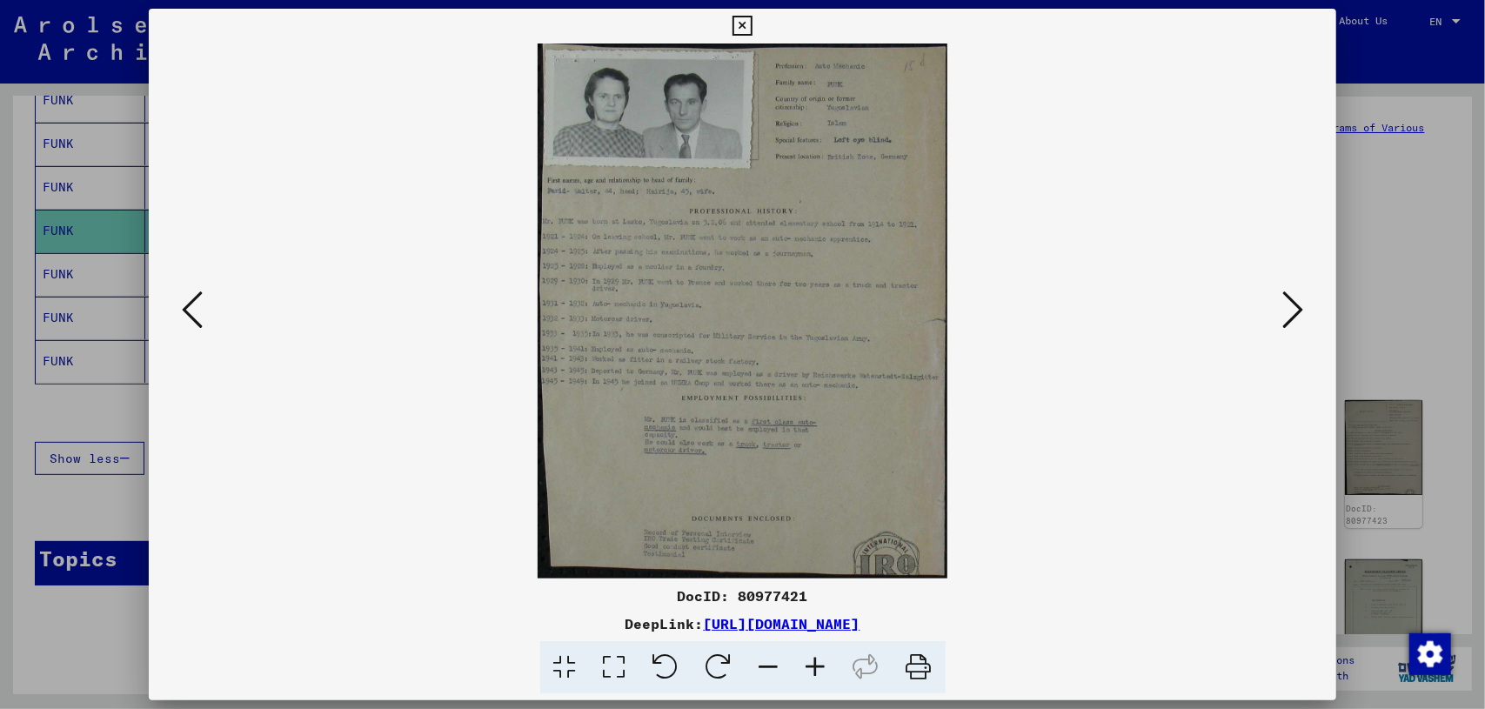
click at [31, 479] on div at bounding box center [742, 354] width 1485 height 709
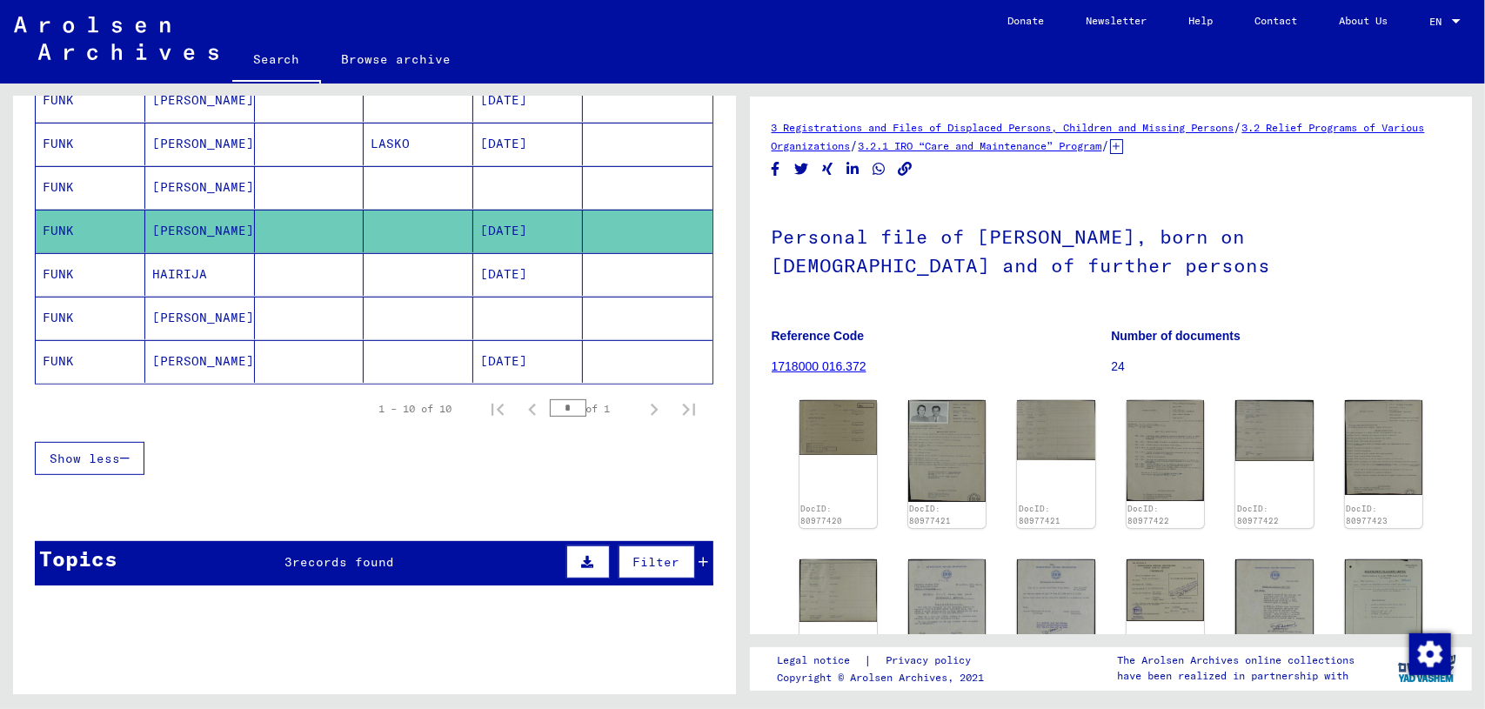
click at [83, 278] on mat-cell "FUNK" at bounding box center [91, 274] width 110 height 43
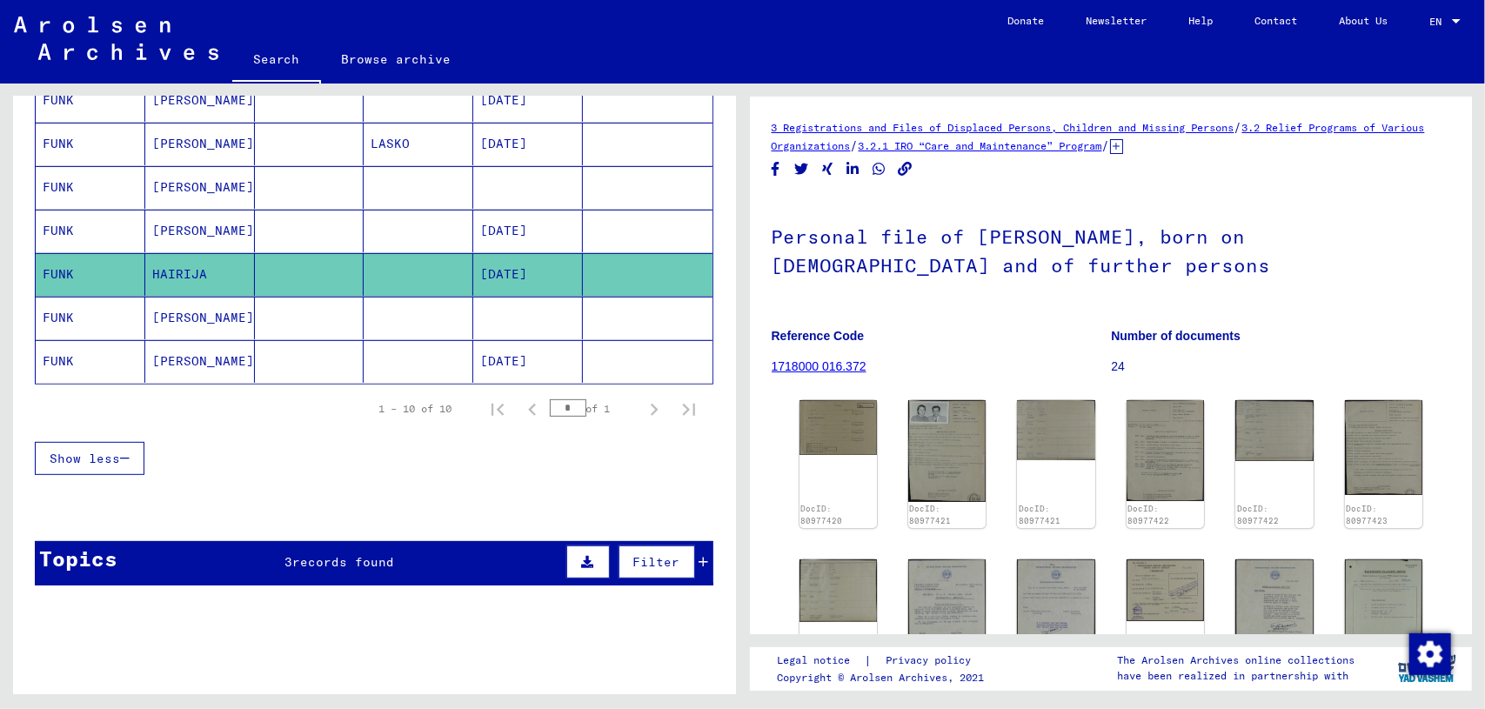
click at [85, 315] on mat-cell "FUNK" at bounding box center [91, 318] width 110 height 43
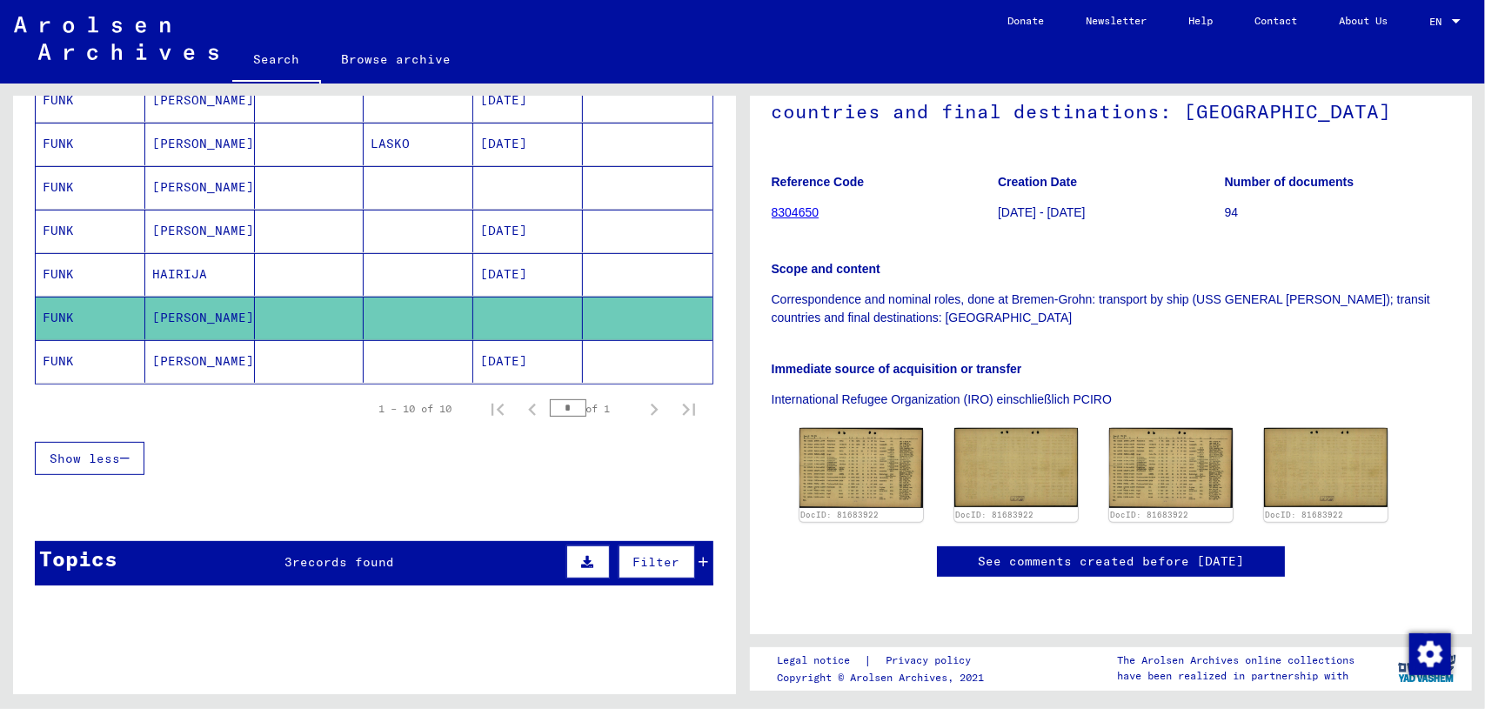
scroll to position [219, 0]
click at [839, 436] on img at bounding box center [861, 468] width 130 height 84
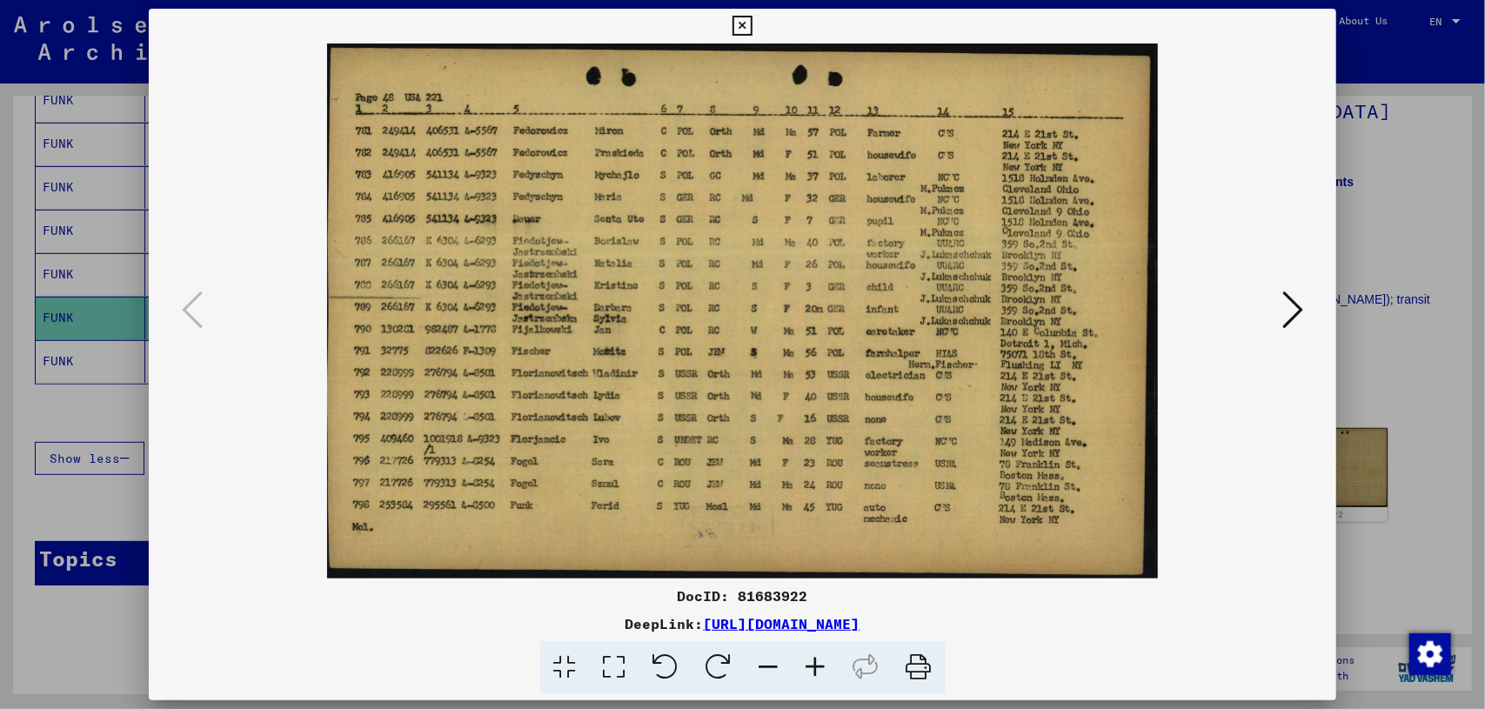
click at [1417, 184] on div at bounding box center [742, 354] width 1485 height 709
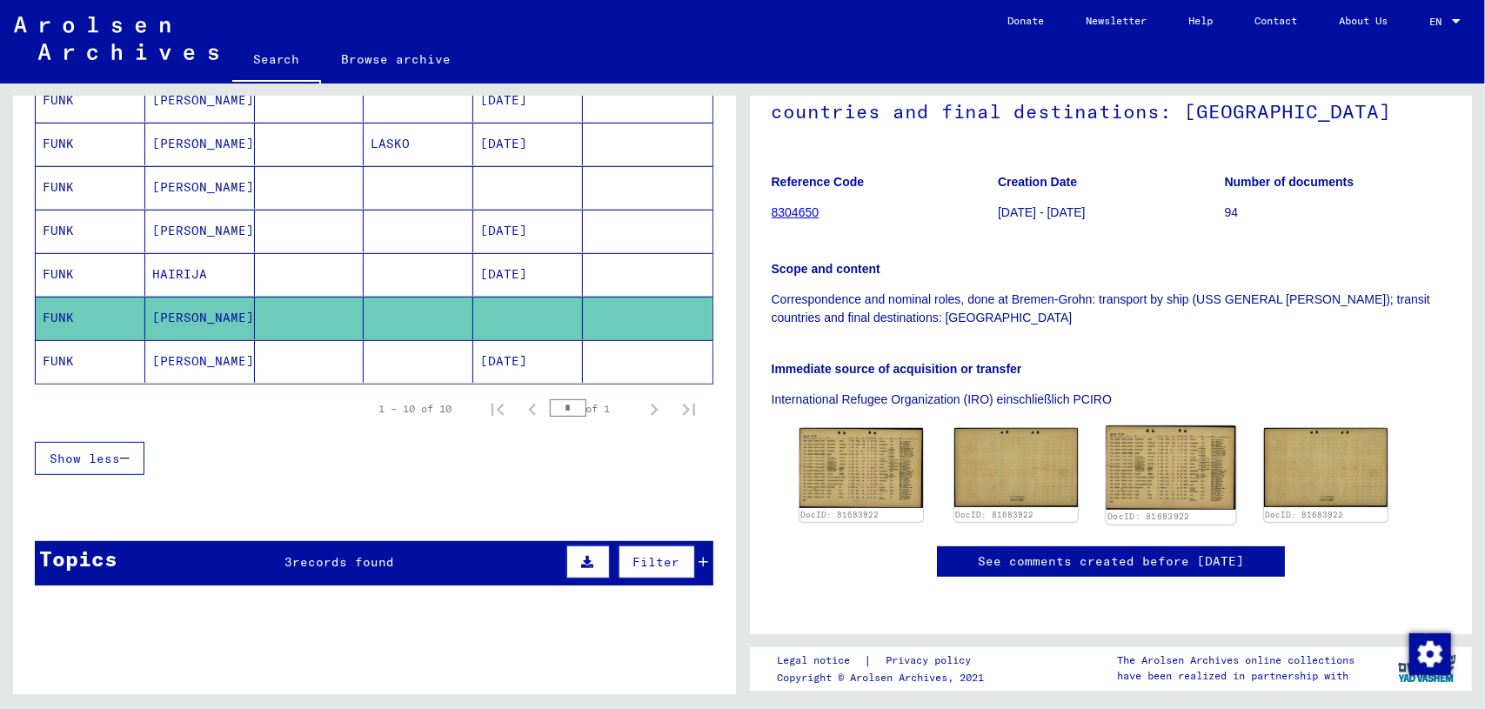
click at [1111, 448] on img at bounding box center [1171, 468] width 130 height 84
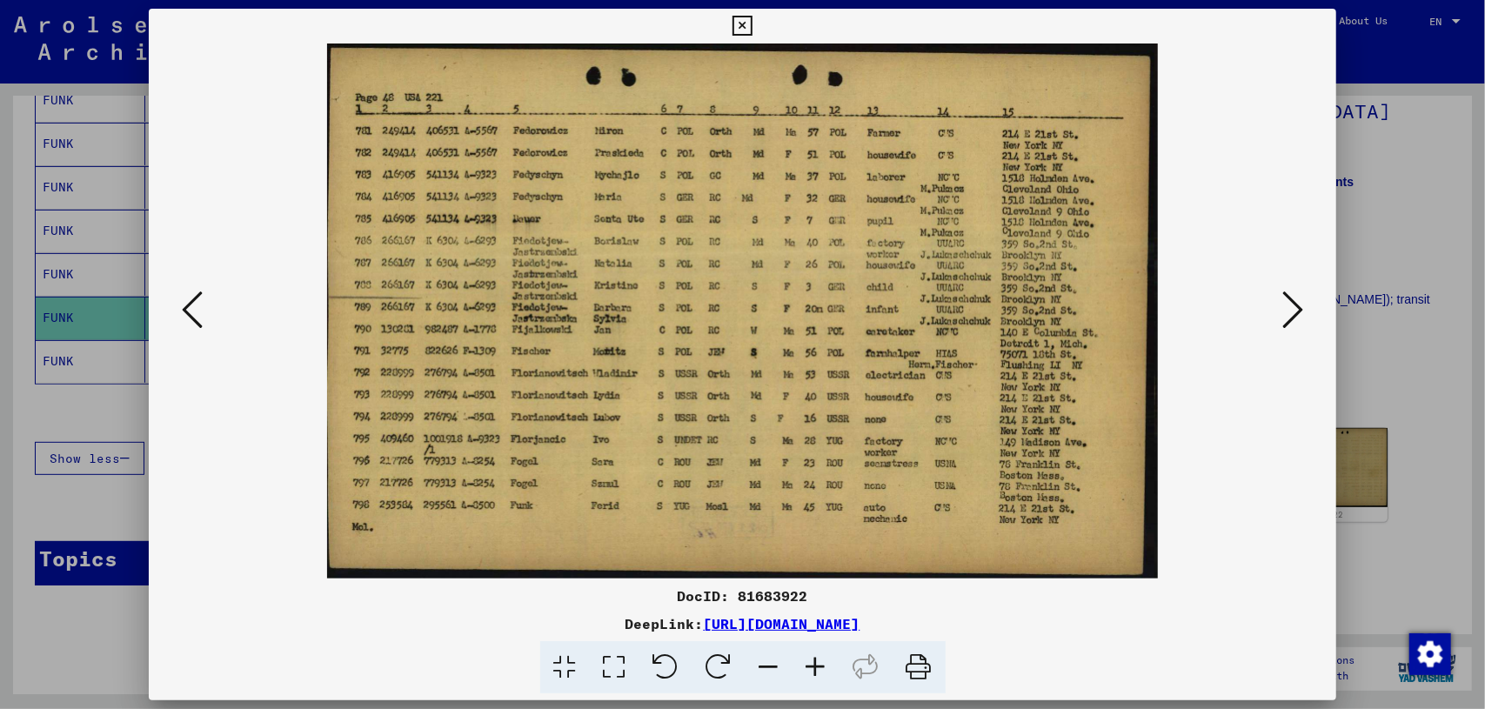
click at [1307, 293] on button at bounding box center [1292, 311] width 31 height 50
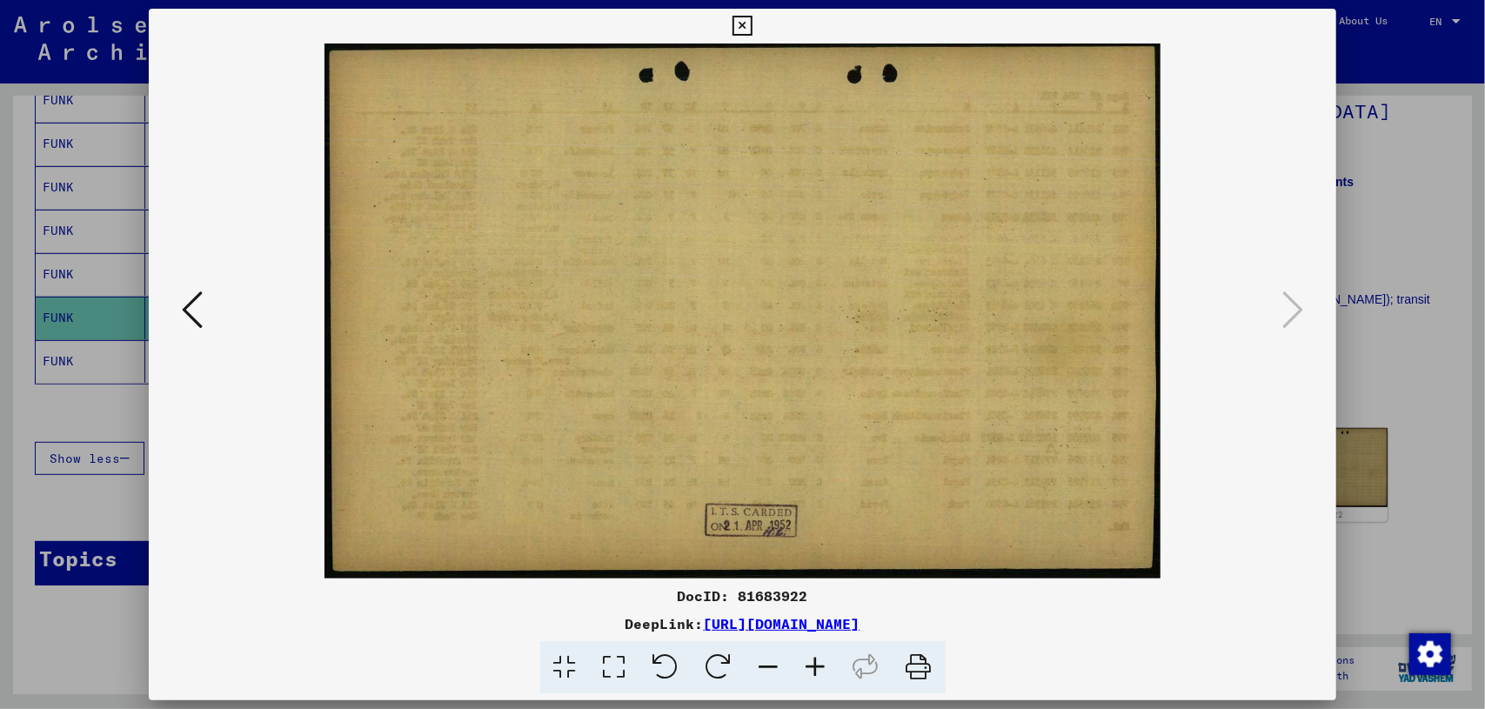
click at [1395, 352] on div at bounding box center [742, 354] width 1485 height 709
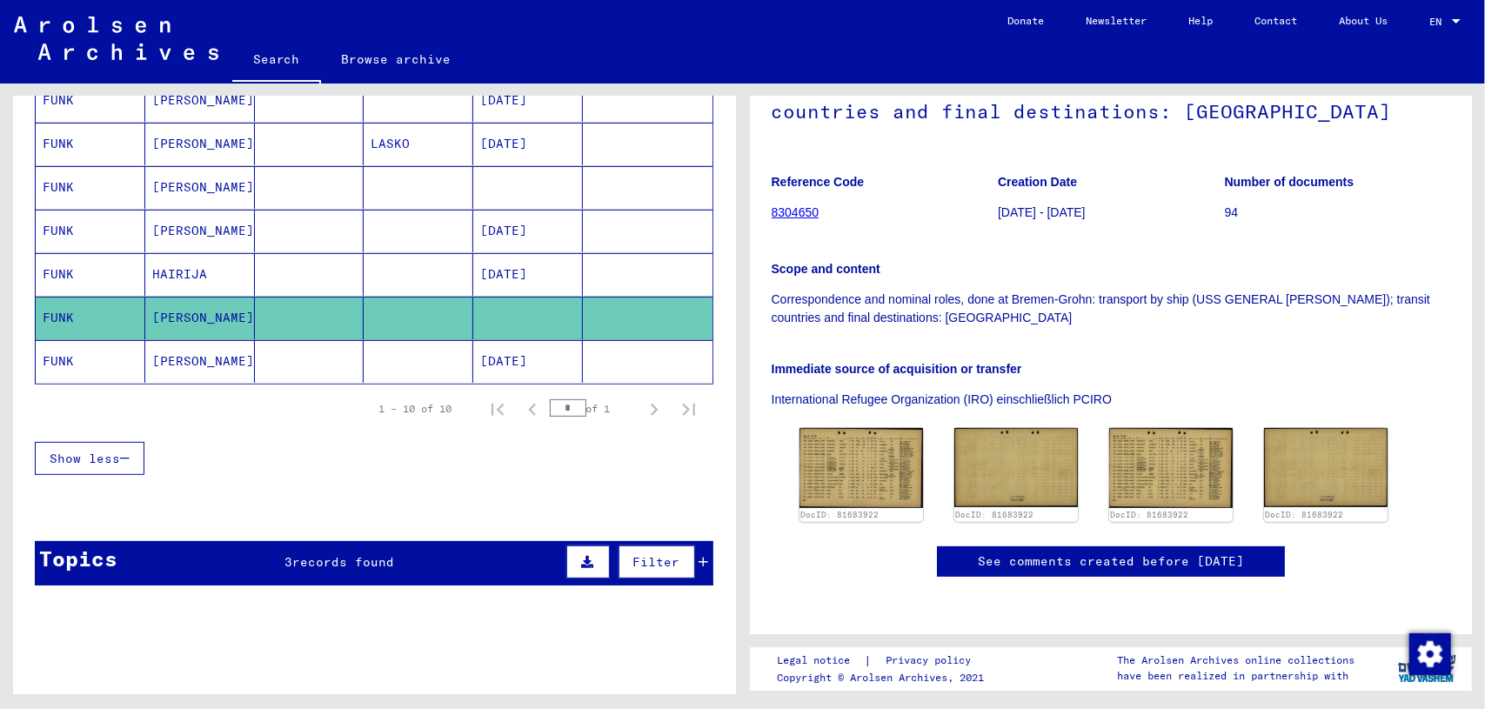
click at [247, 346] on mat-cell "[PERSON_NAME]" at bounding box center [200, 361] width 110 height 43
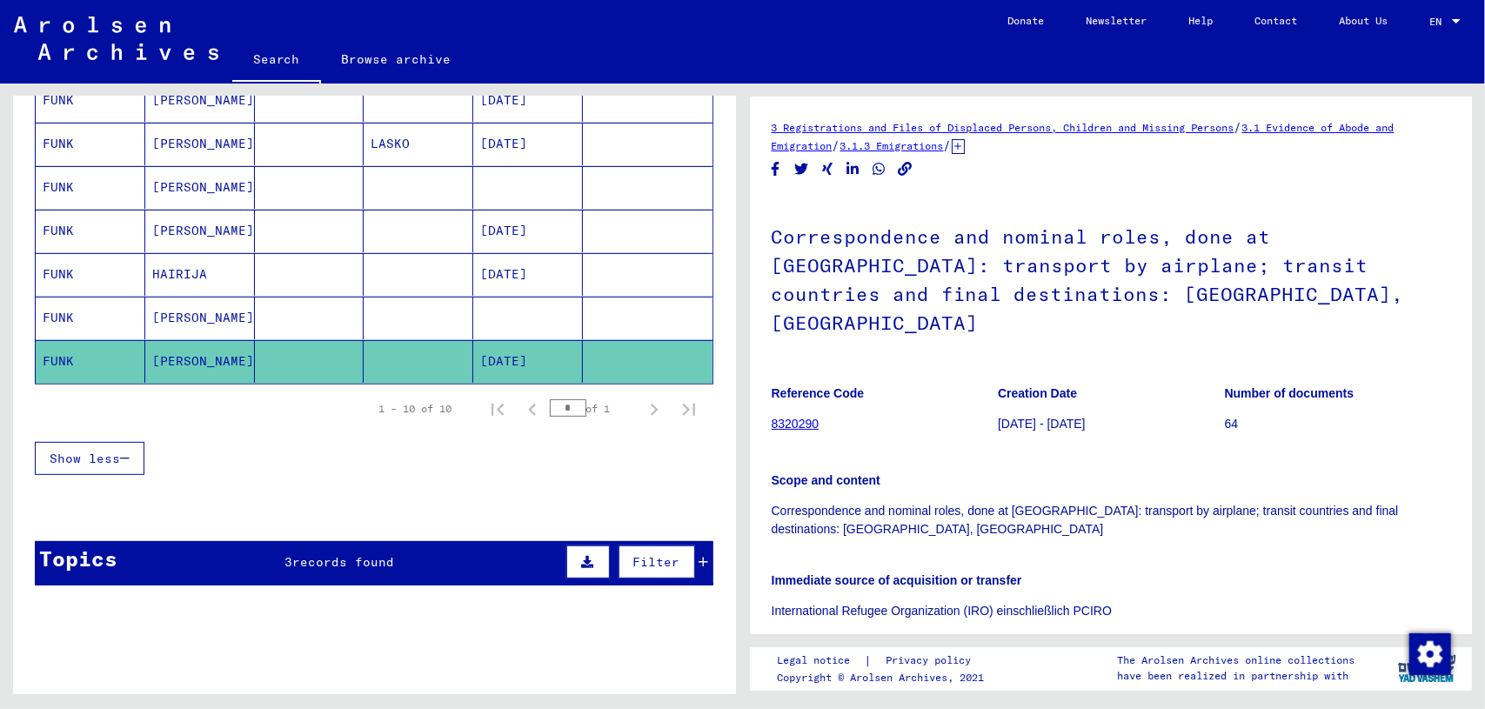
scroll to position [470, 0]
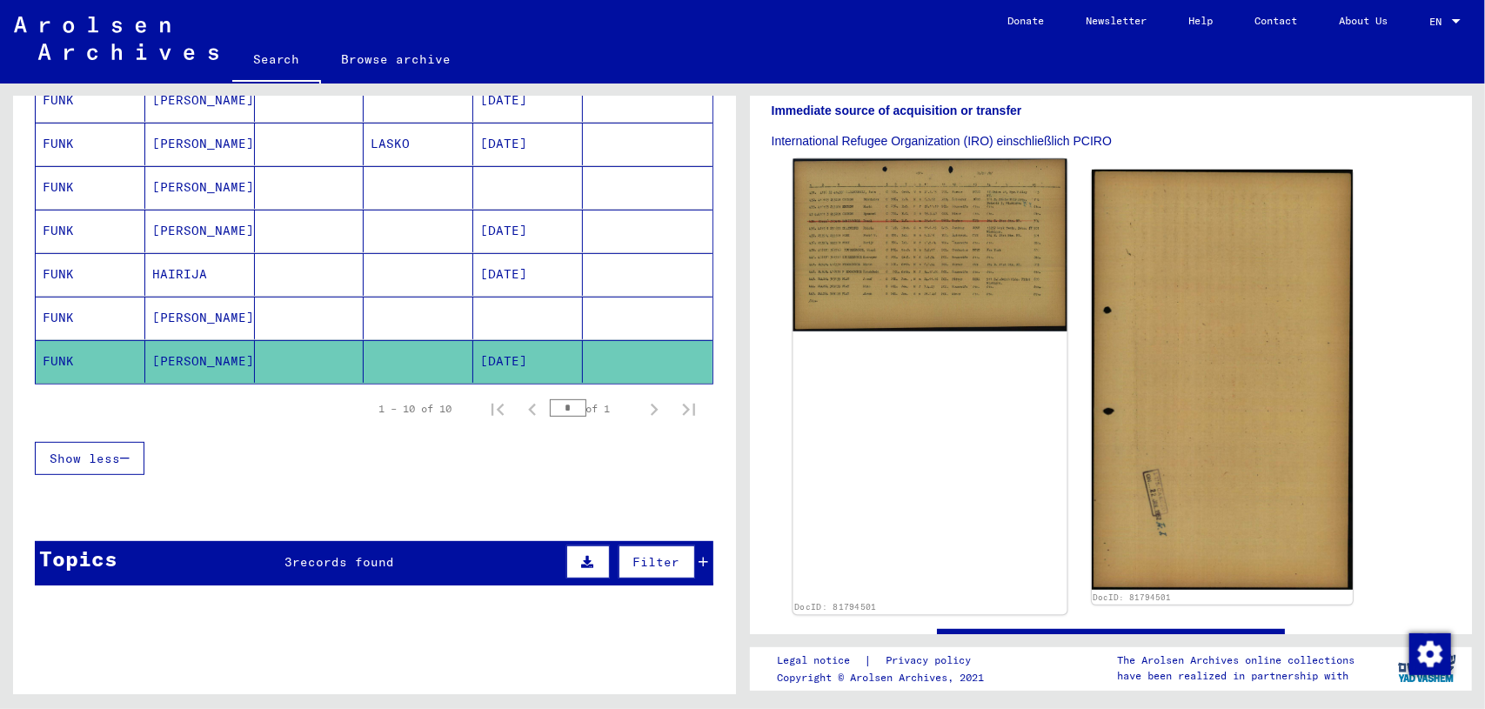
click at [891, 196] on img at bounding box center [930, 245] width 274 height 173
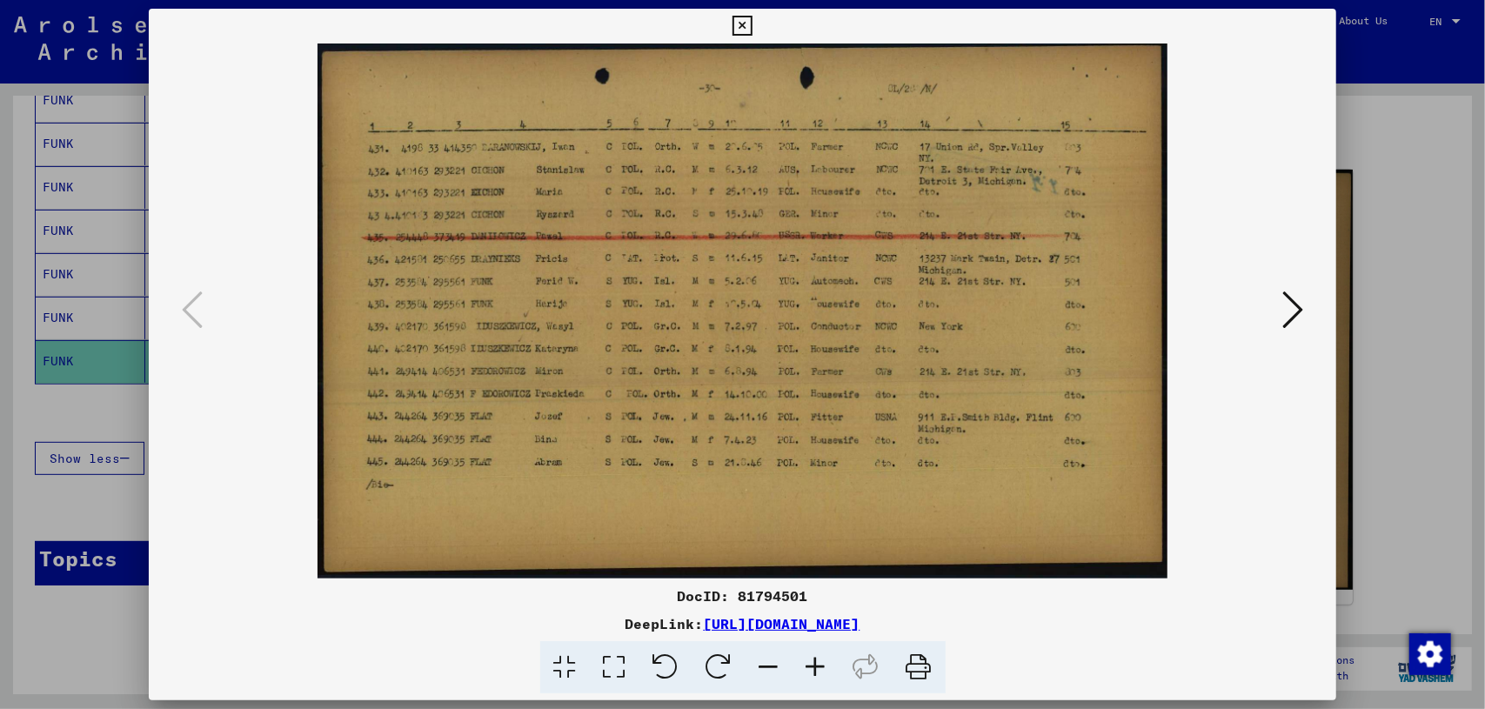
click at [66, 302] on div at bounding box center [742, 354] width 1485 height 709
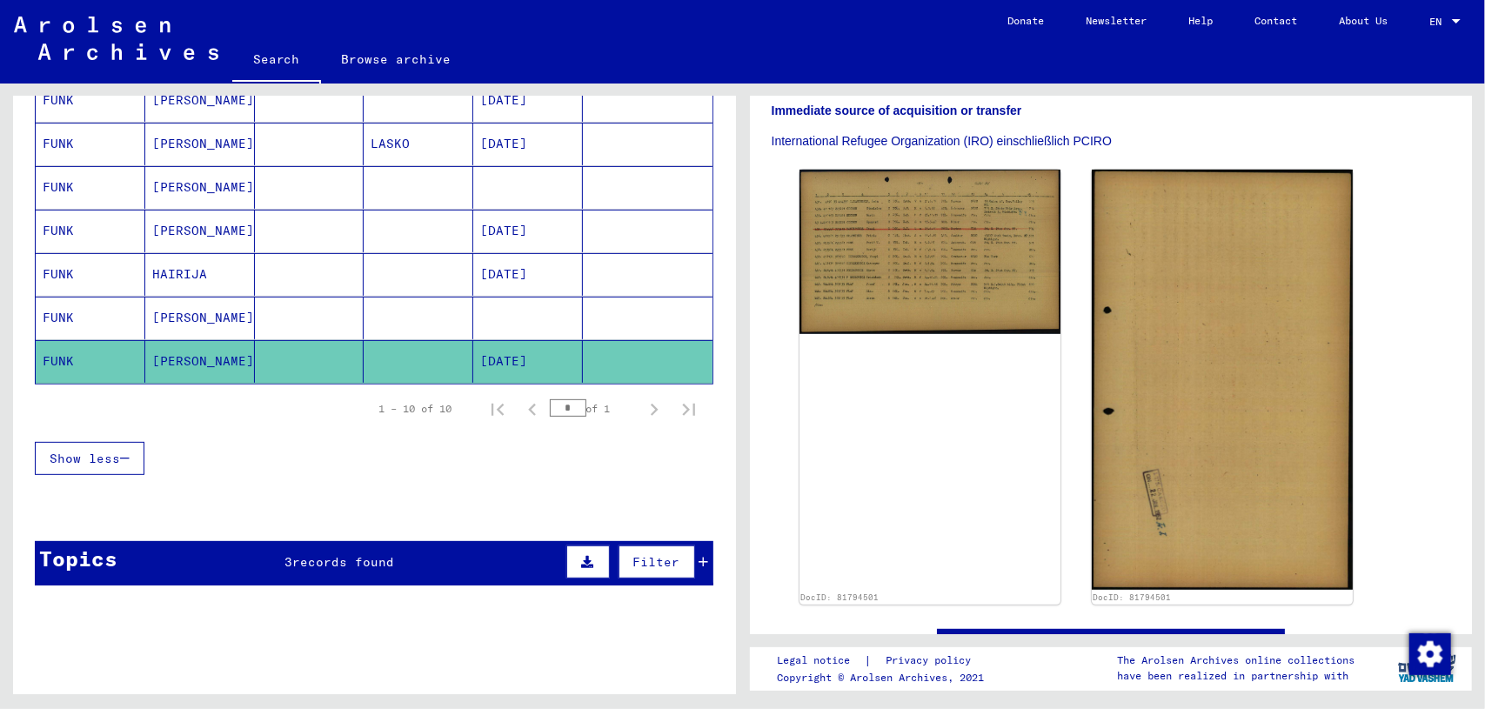
click at [105, 270] on mat-cell "FUNK" at bounding box center [91, 274] width 110 height 43
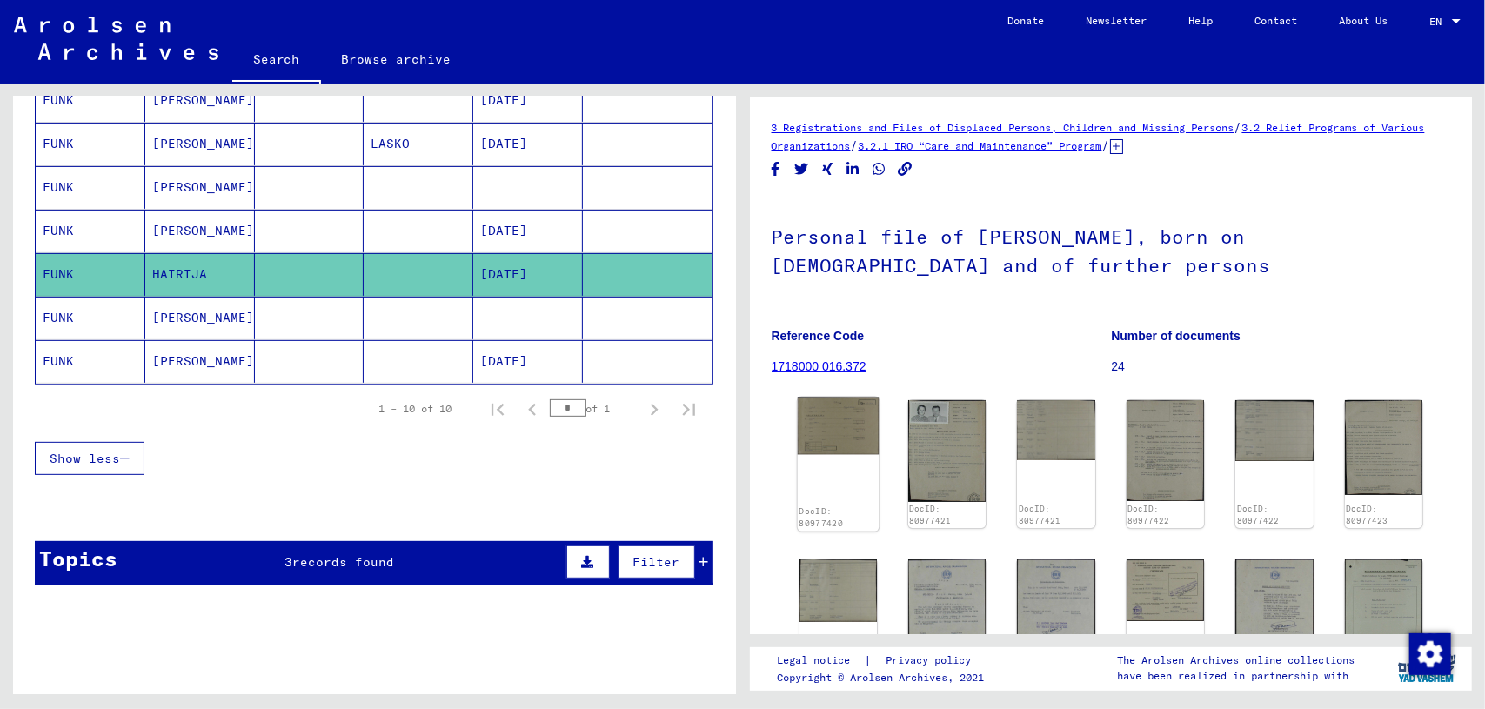
click at [841, 420] on img at bounding box center [838, 426] width 82 height 57
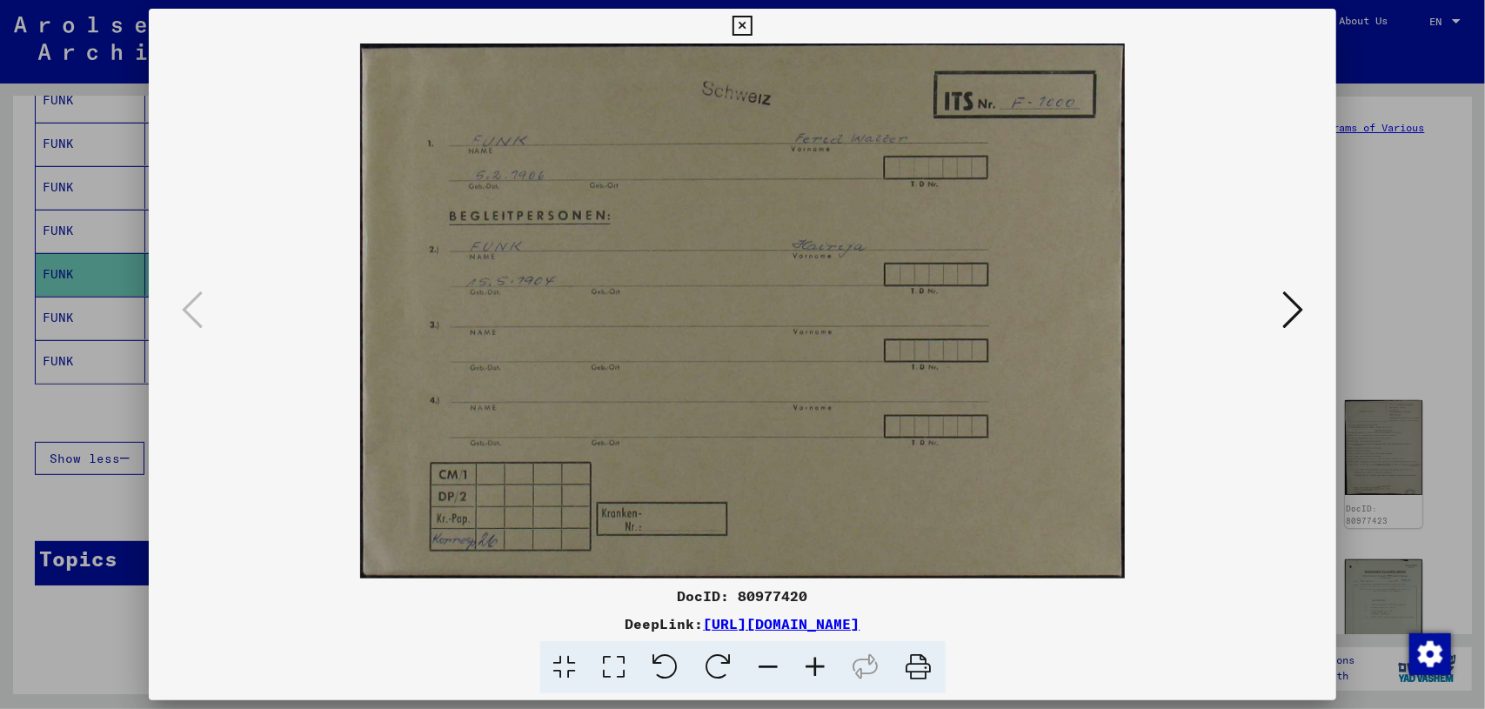
click at [1298, 317] on icon at bounding box center [1293, 310] width 21 height 42
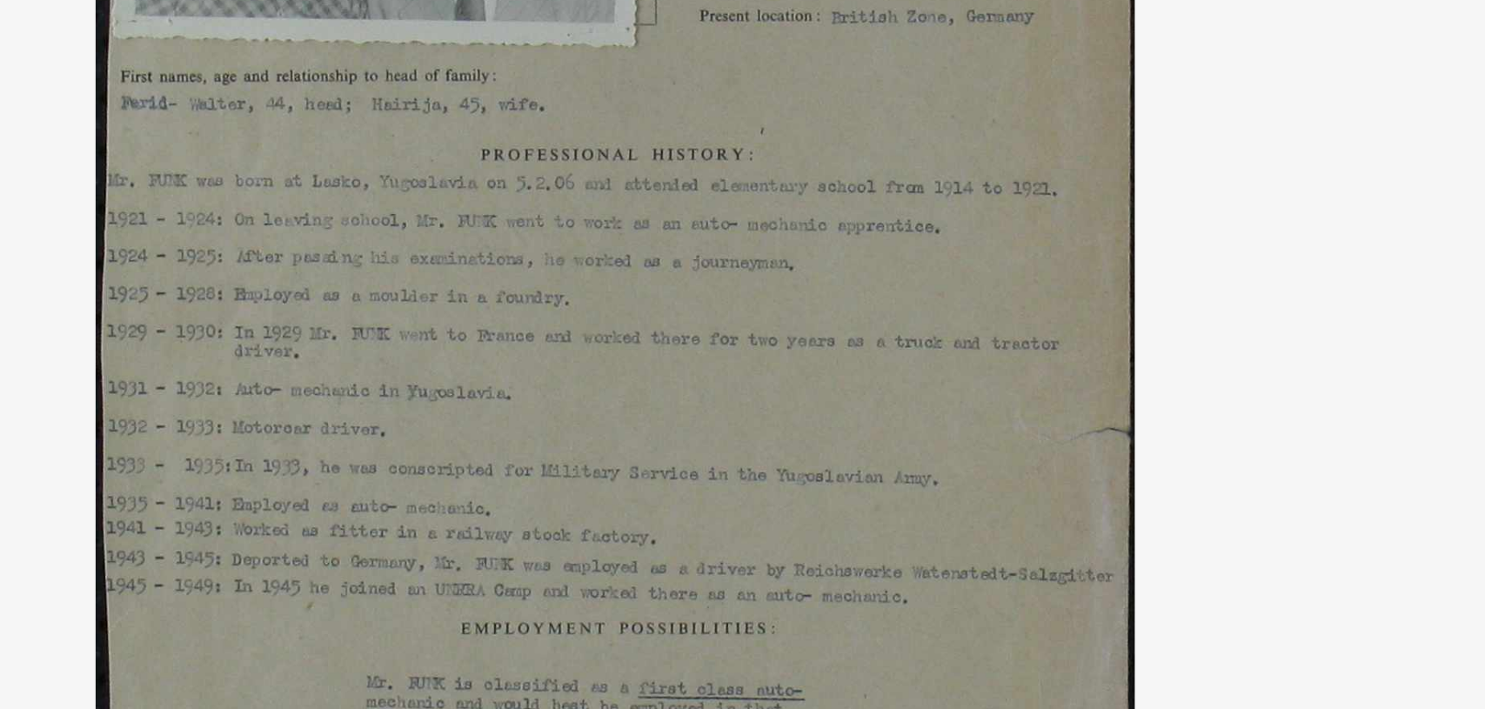
click at [639, 245] on img at bounding box center [743, 311] width 1070 height 535
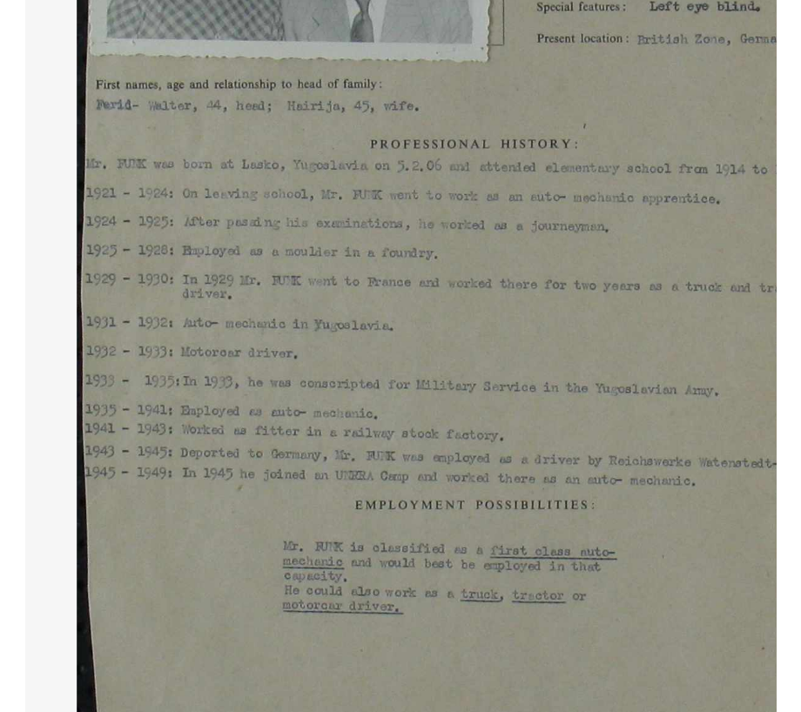
scroll to position [423, 0]
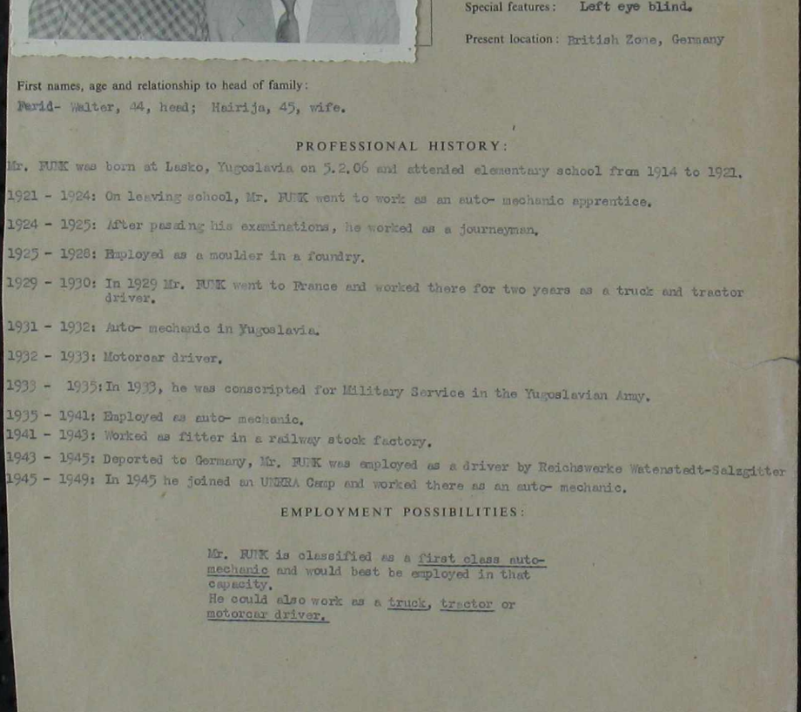
click at [511, 338] on img at bounding box center [400, 311] width 522 height 535
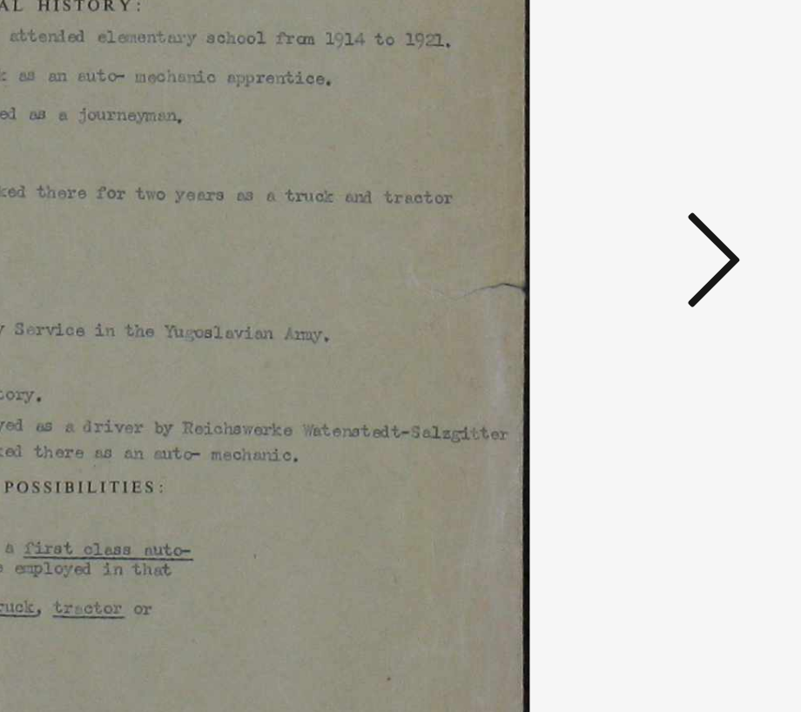
drag, startPoint x: 502, startPoint y: 306, endPoint x: 456, endPoint y: 306, distance: 46.1
click at [456, 306] on img at bounding box center [400, 311] width 522 height 535
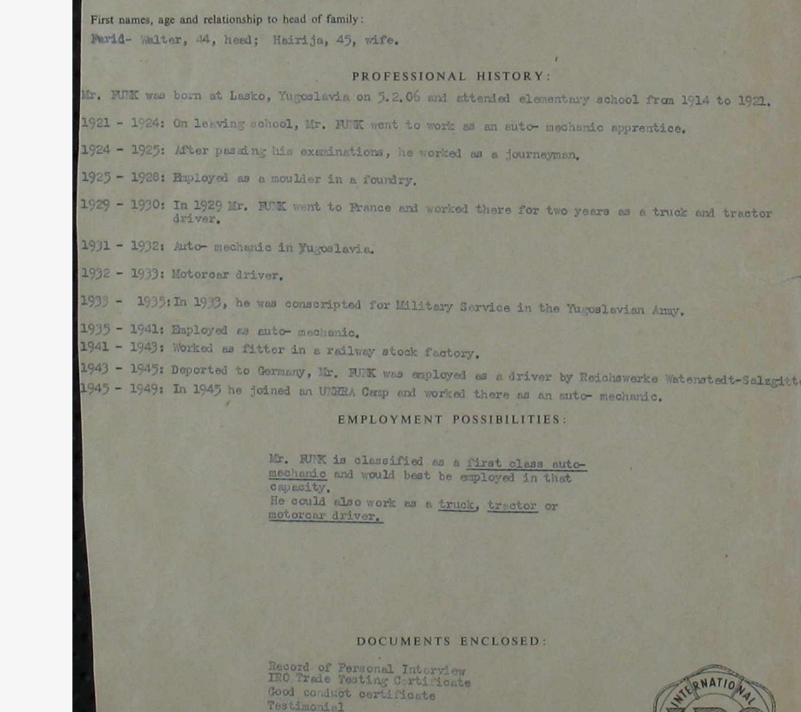
click at [387, 265] on img at bounding box center [400, 311] width 522 height 535
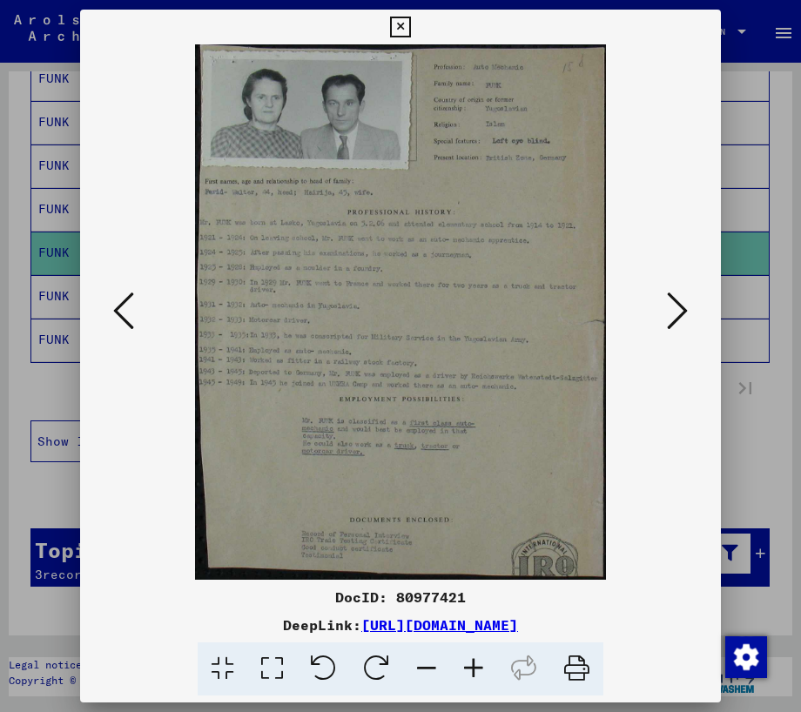
click at [664, 318] on button at bounding box center [676, 312] width 31 height 50
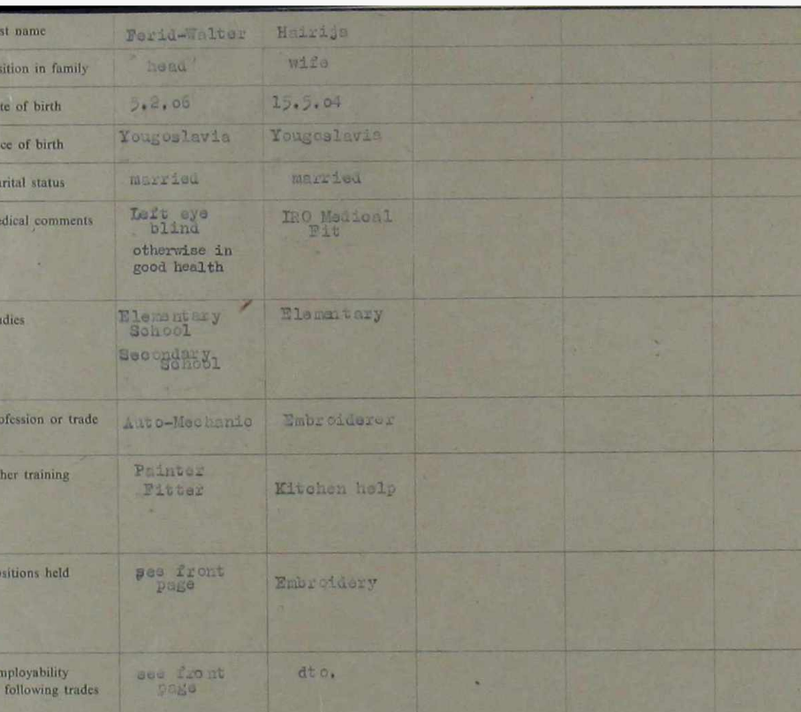
click at [225, 222] on img at bounding box center [400, 311] width 522 height 535
drag, startPoint x: 292, startPoint y: 221, endPoint x: 319, endPoint y: 225, distance: 27.3
click at [319, 225] on img at bounding box center [400, 311] width 522 height 535
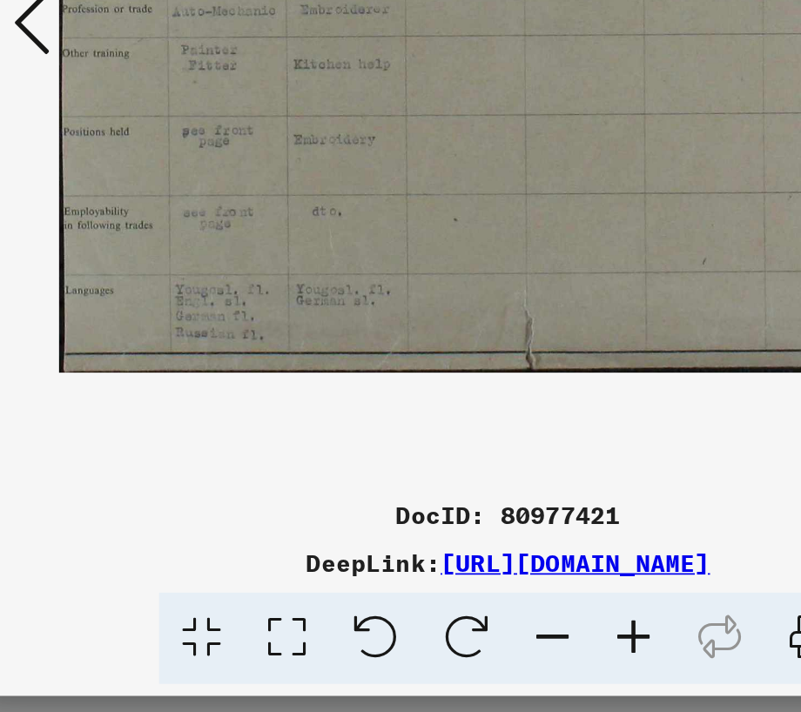
scroll to position [0, 0]
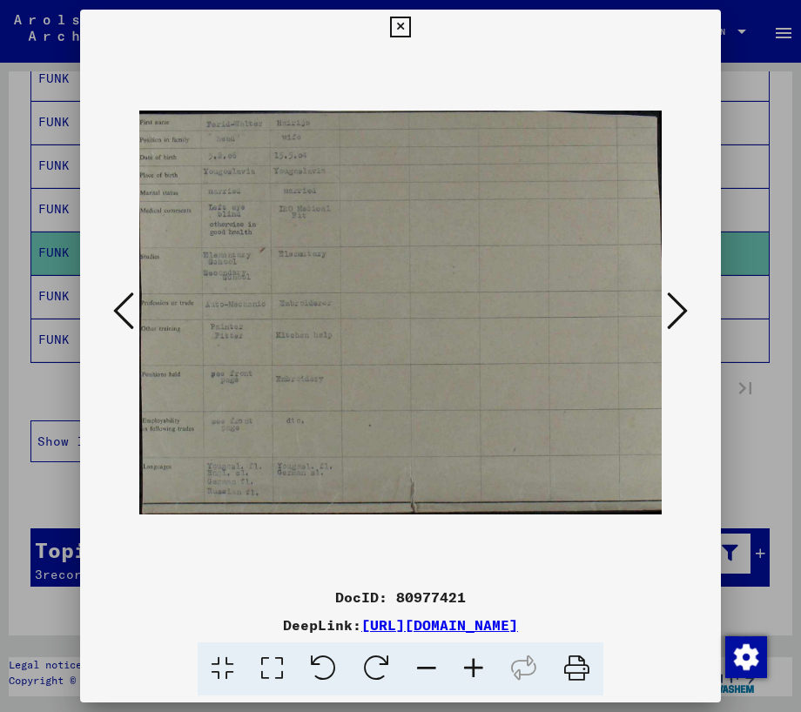
click at [672, 313] on icon at bounding box center [677, 311] width 21 height 42
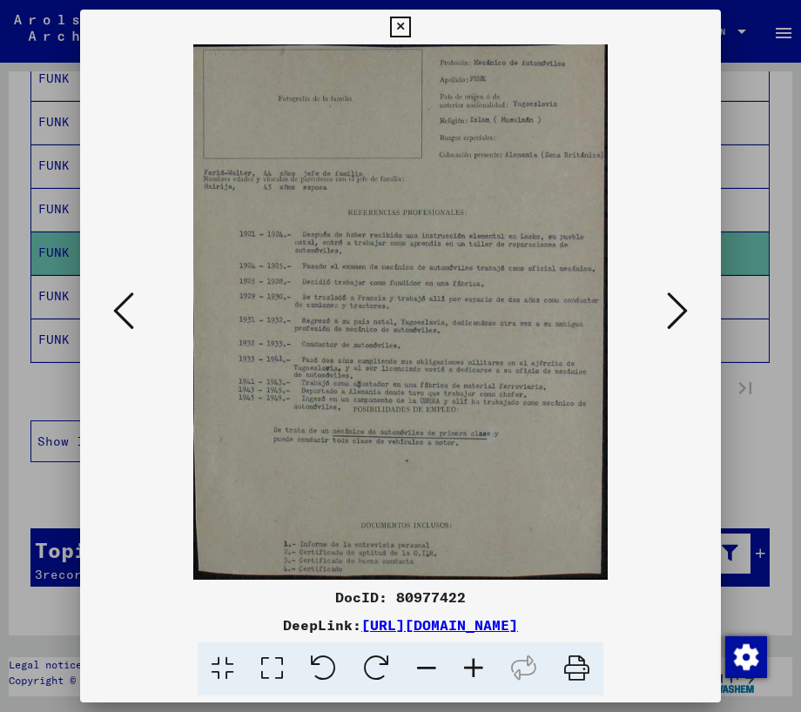
click at [677, 318] on icon at bounding box center [677, 311] width 21 height 42
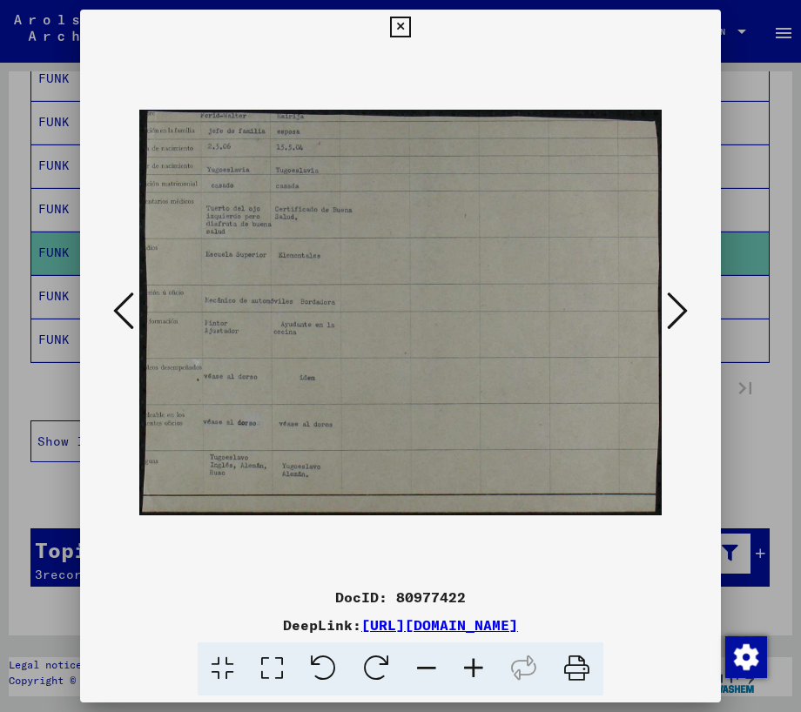
click at [675, 309] on icon at bounding box center [677, 311] width 21 height 42
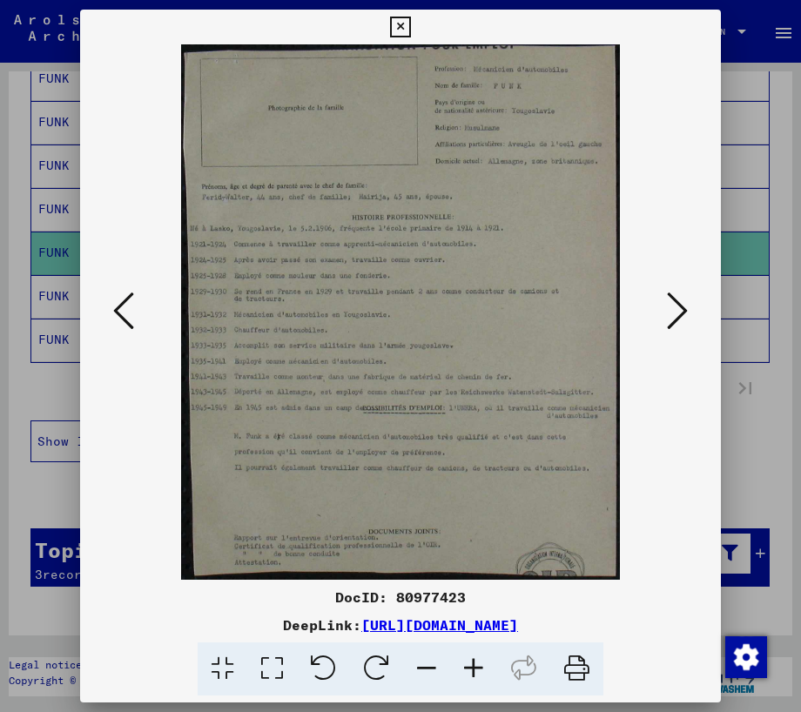
click at [675, 309] on icon at bounding box center [677, 311] width 21 height 42
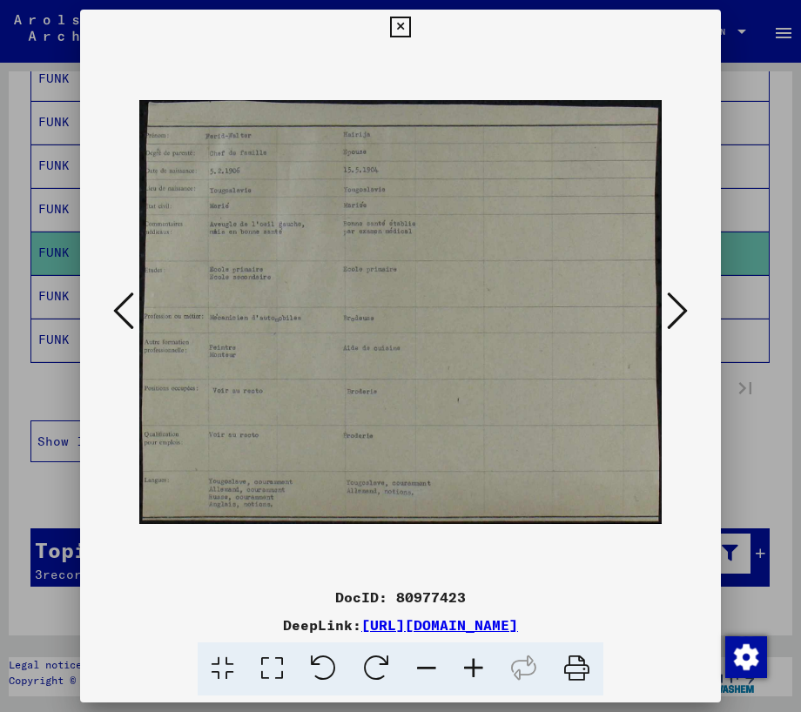
click at [674, 310] on icon at bounding box center [677, 311] width 21 height 42
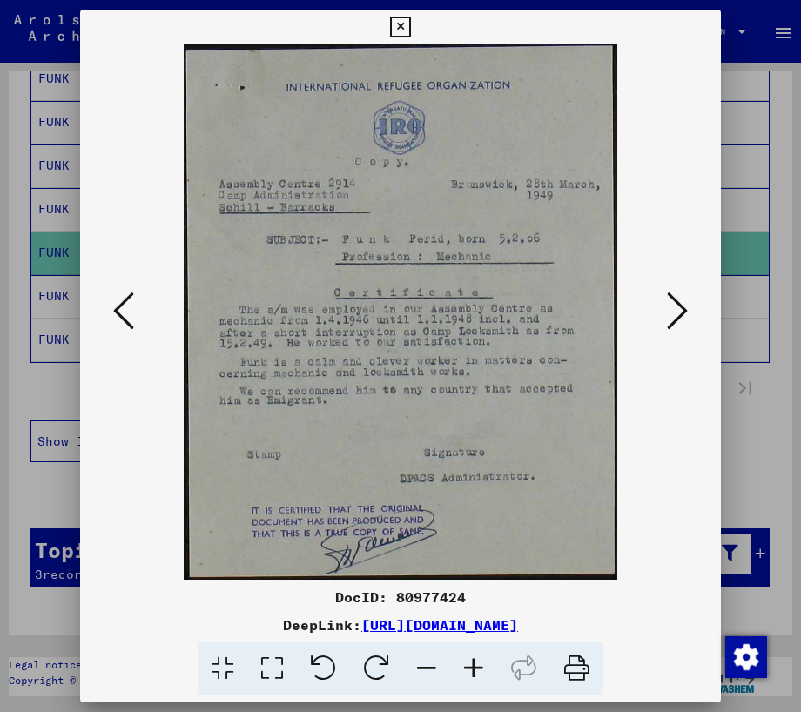
click at [682, 309] on icon at bounding box center [677, 311] width 21 height 42
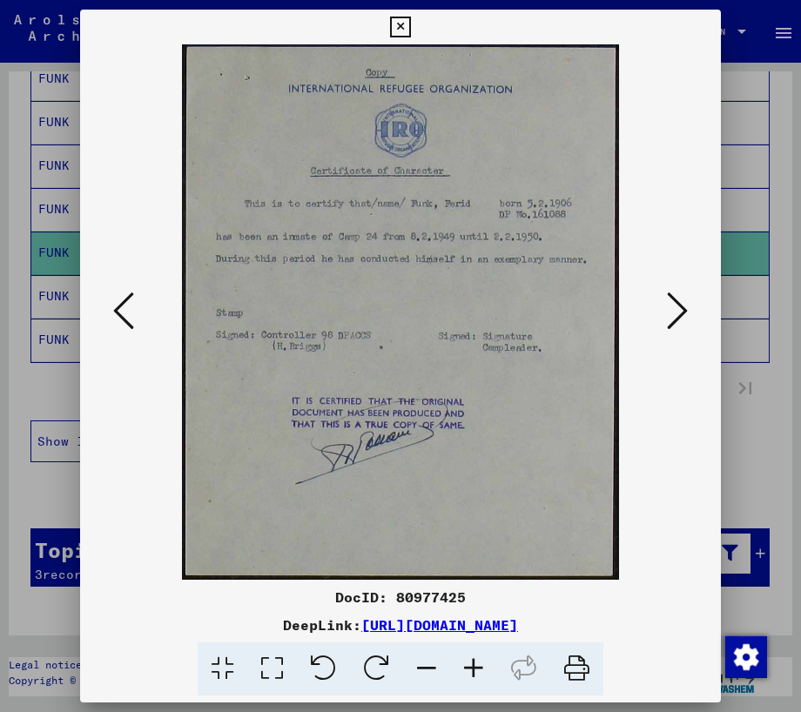
click at [680, 312] on icon at bounding box center [677, 311] width 21 height 42
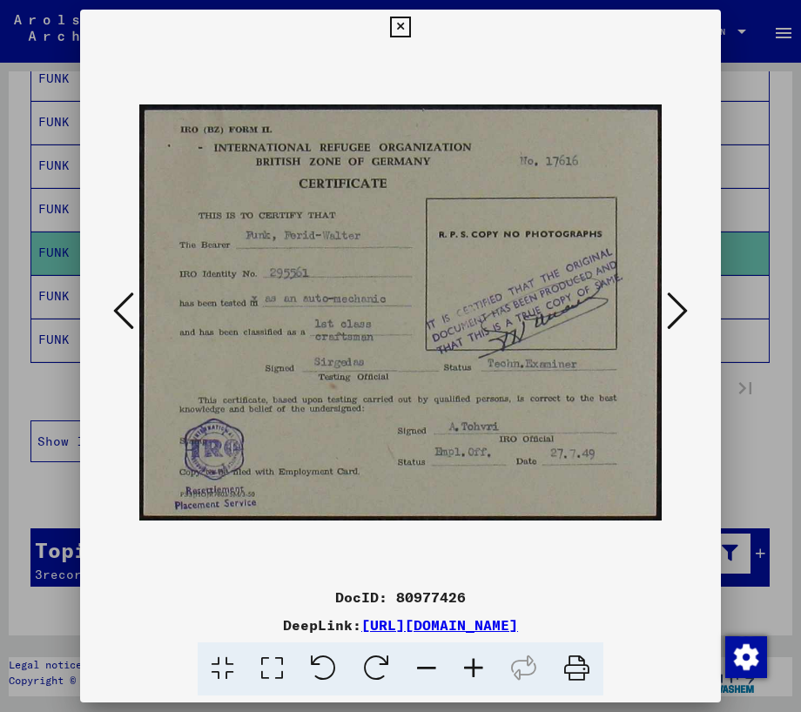
click at [332, 529] on img at bounding box center [400, 311] width 522 height 535
click at [673, 305] on icon at bounding box center [677, 311] width 21 height 42
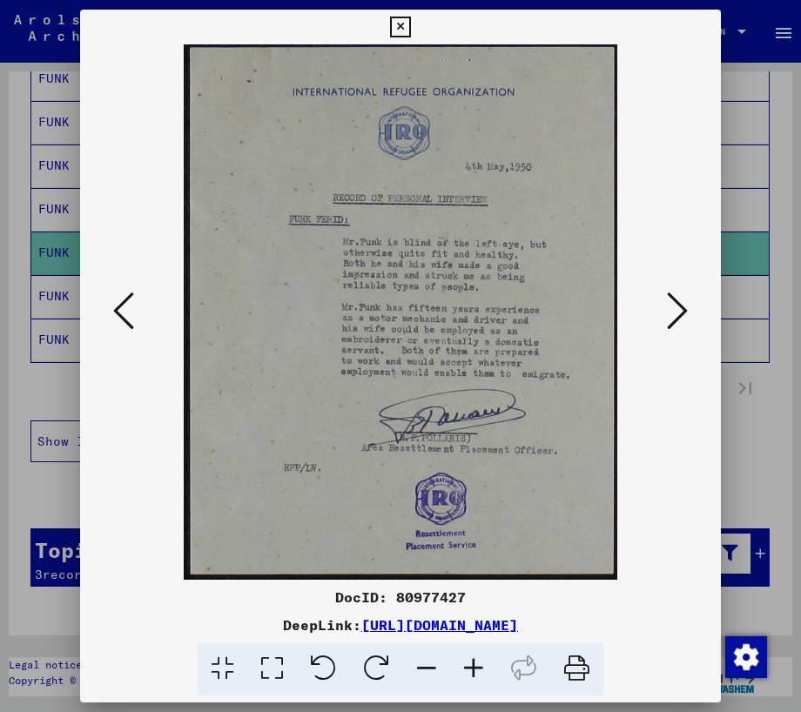
click at [665, 305] on button at bounding box center [676, 312] width 31 height 50
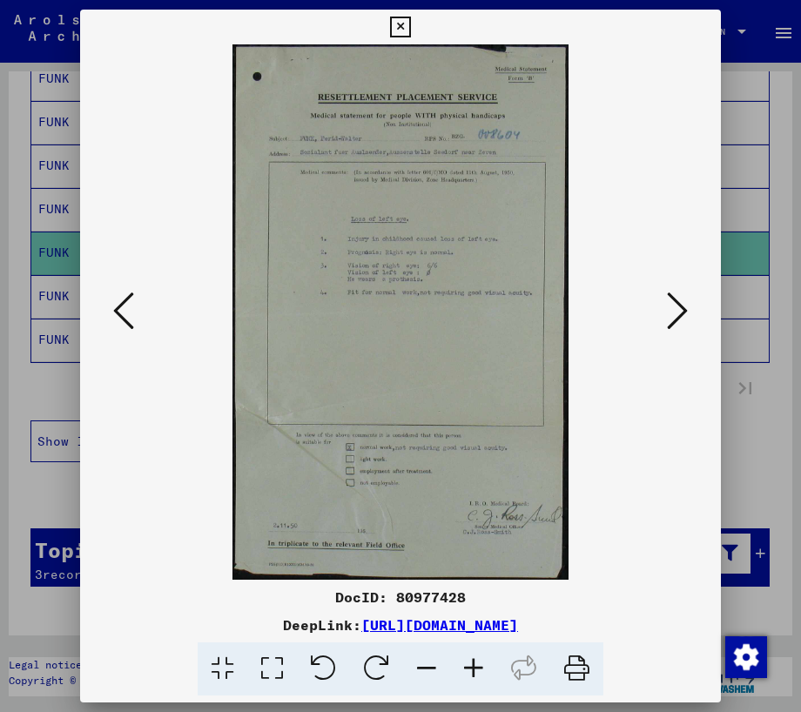
click at [684, 304] on icon at bounding box center [677, 311] width 21 height 42
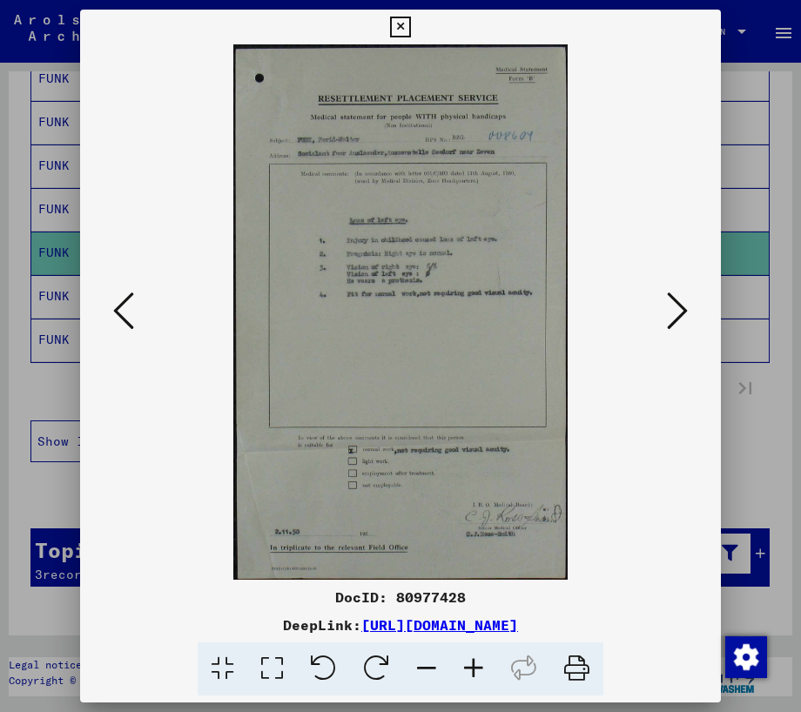
click at [675, 310] on icon at bounding box center [677, 311] width 21 height 42
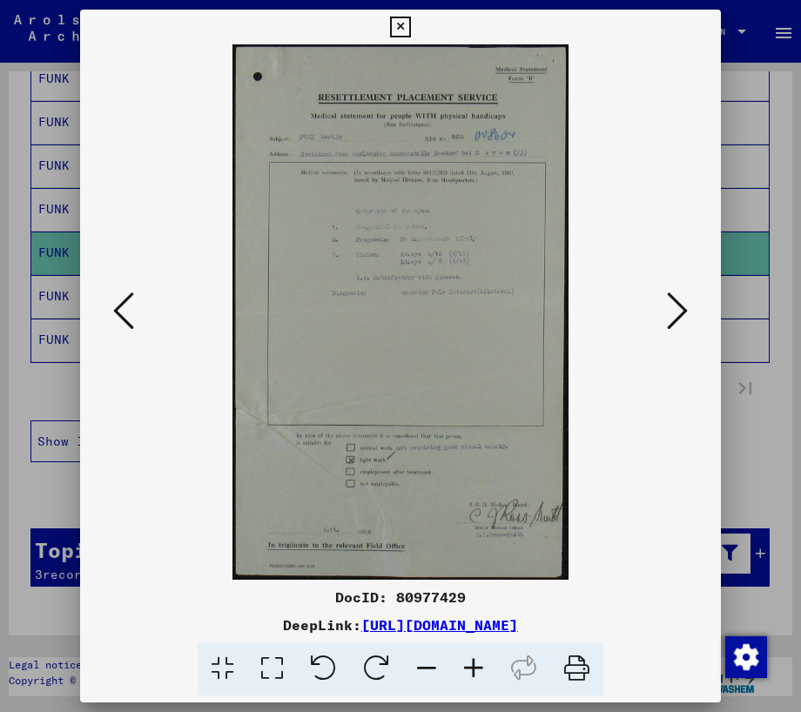
click at [675, 310] on icon at bounding box center [677, 311] width 21 height 42
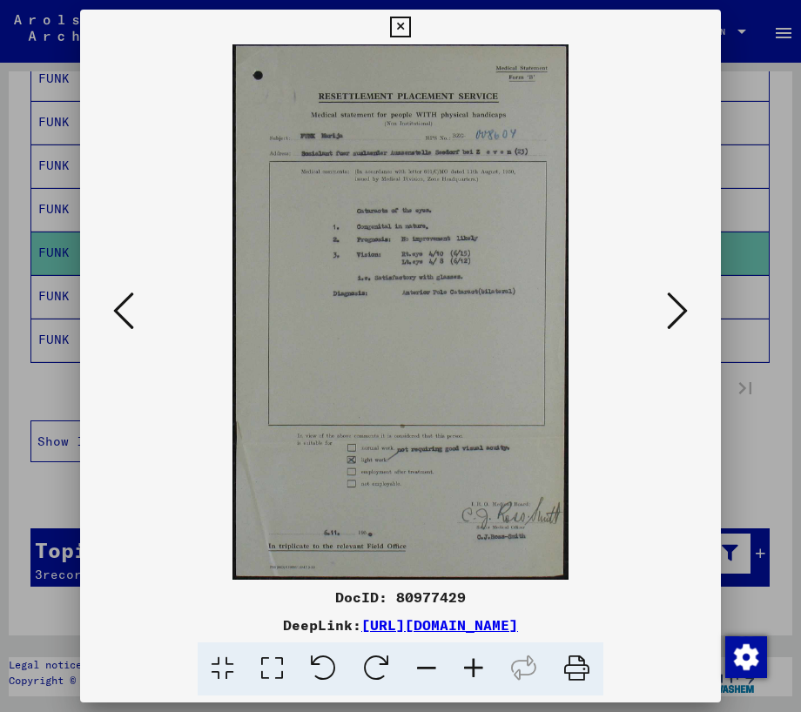
click at [678, 307] on icon at bounding box center [677, 311] width 21 height 42
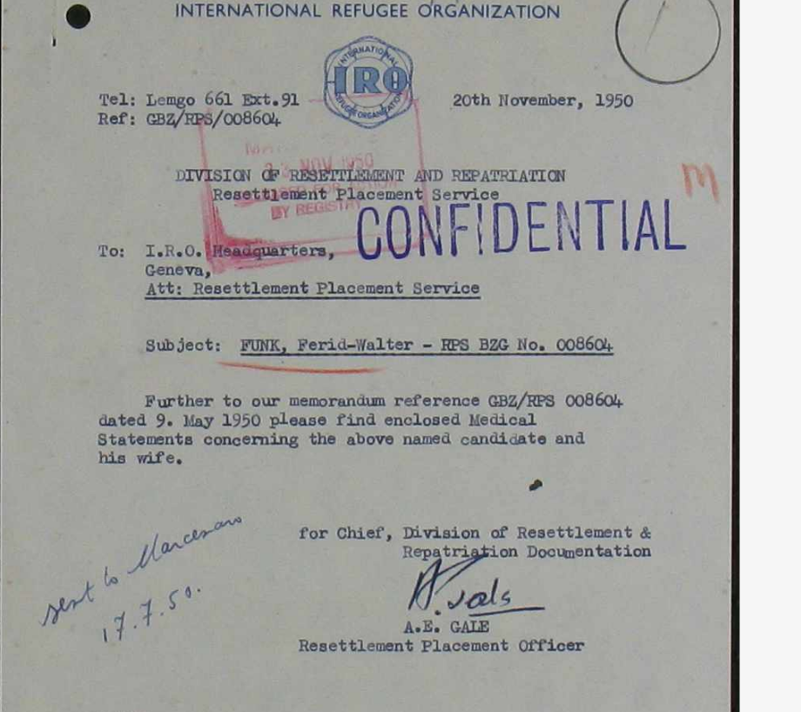
drag, startPoint x: 447, startPoint y: 196, endPoint x: 446, endPoint y: 228, distance: 32.2
click at [446, 228] on img at bounding box center [400, 311] width 522 height 535
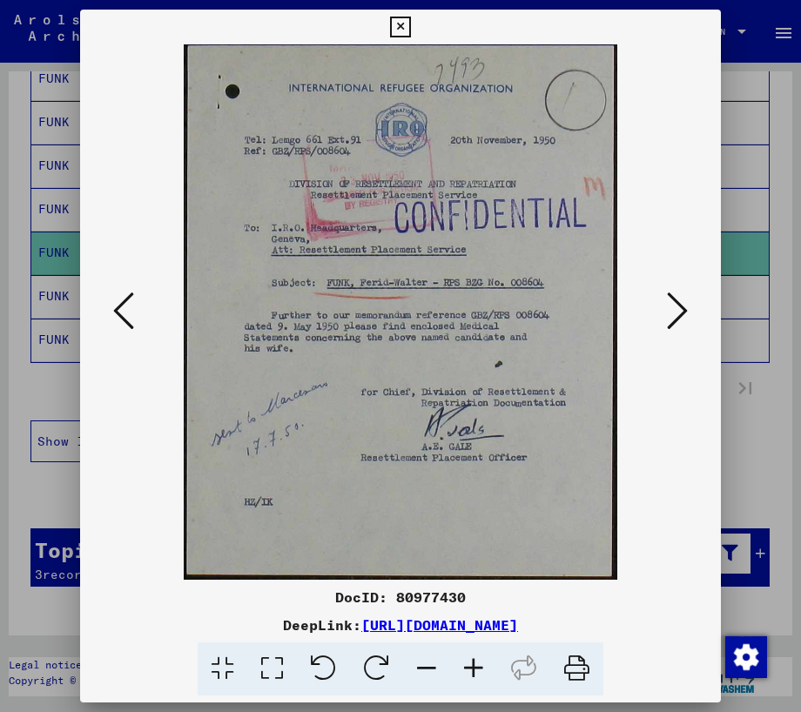
click at [680, 306] on icon at bounding box center [677, 311] width 21 height 42
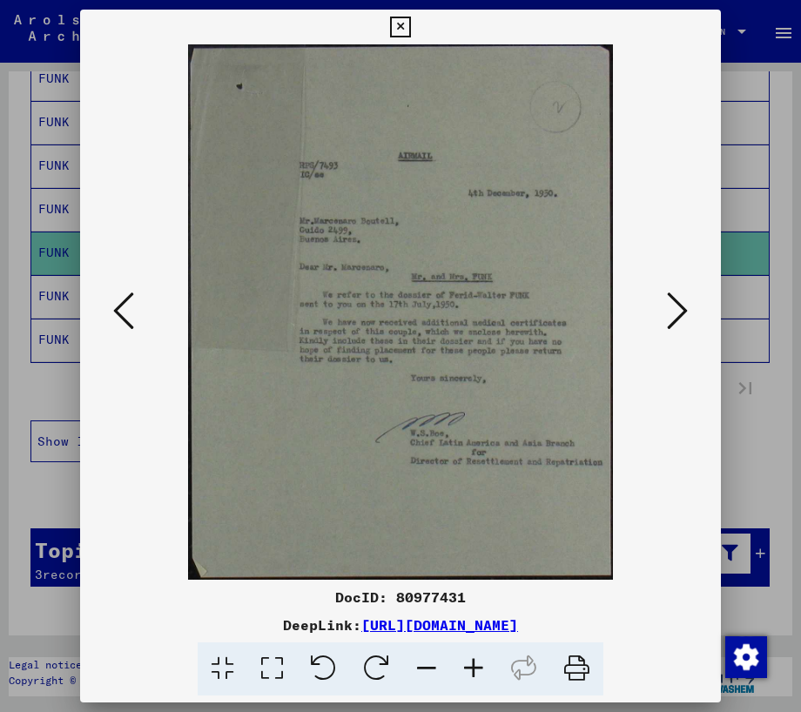
click at [680, 306] on icon at bounding box center [677, 311] width 21 height 42
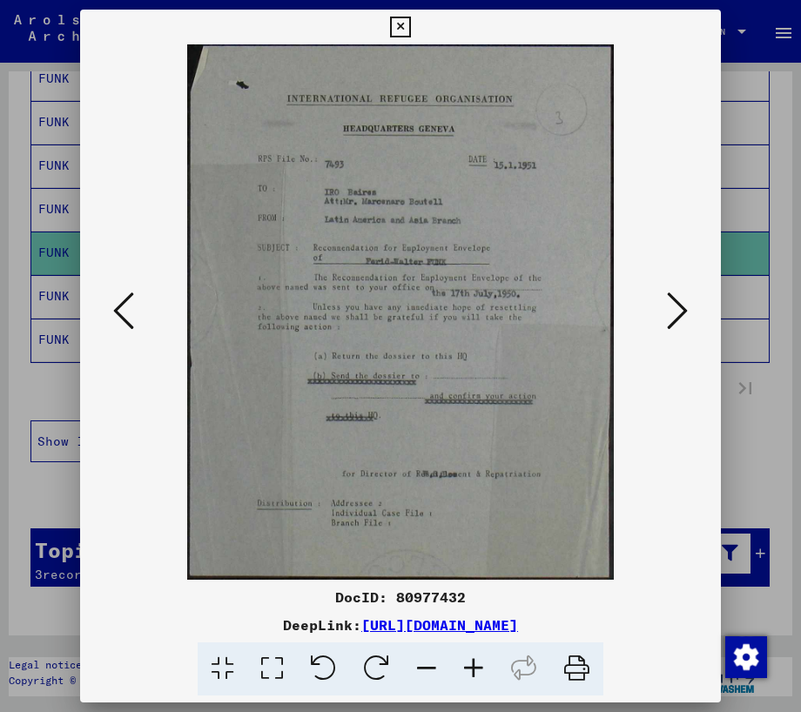
click at [668, 305] on icon at bounding box center [677, 311] width 21 height 42
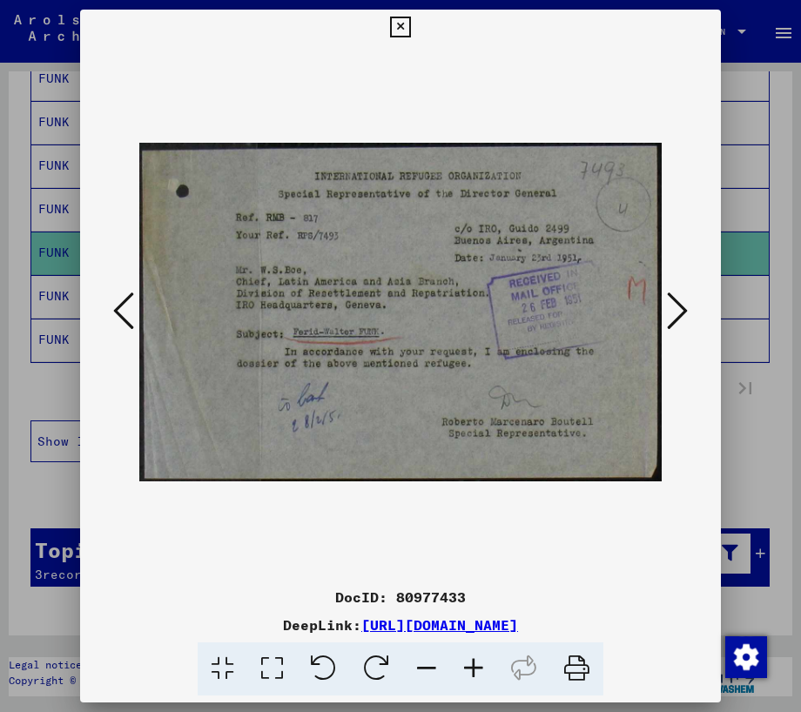
click at [675, 311] on icon at bounding box center [677, 311] width 21 height 42
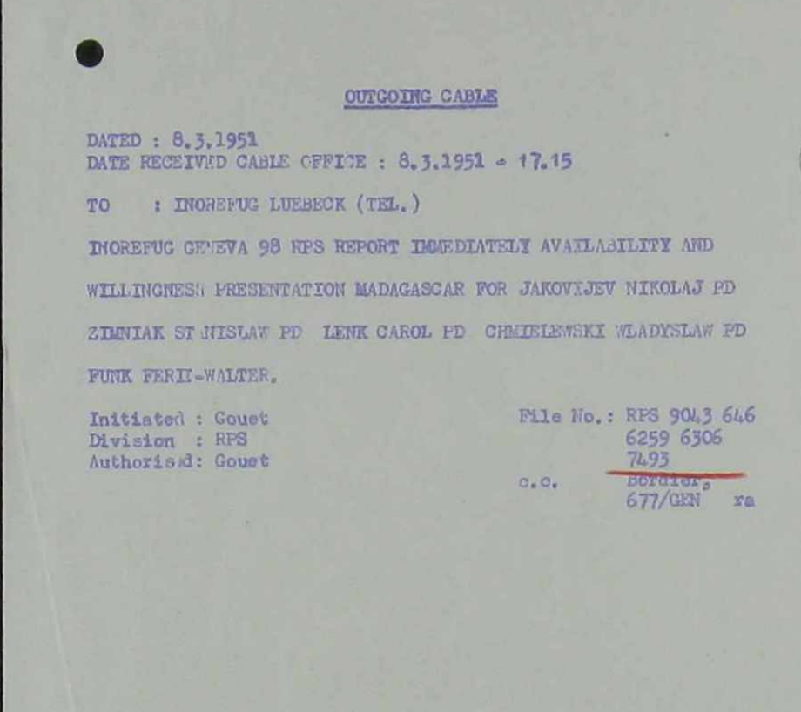
click at [287, 241] on img at bounding box center [400, 311] width 522 height 535
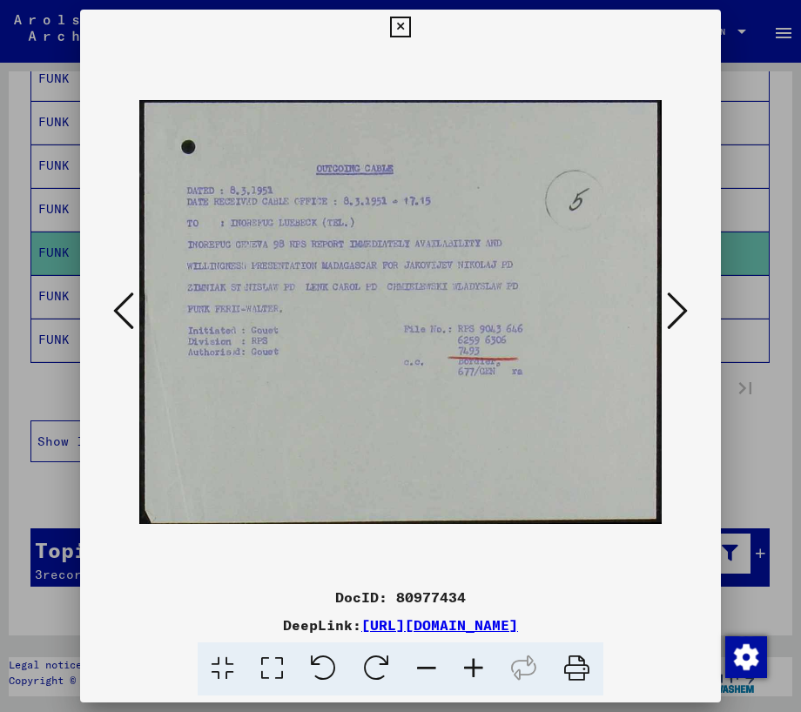
click at [686, 313] on icon at bounding box center [677, 311] width 21 height 42
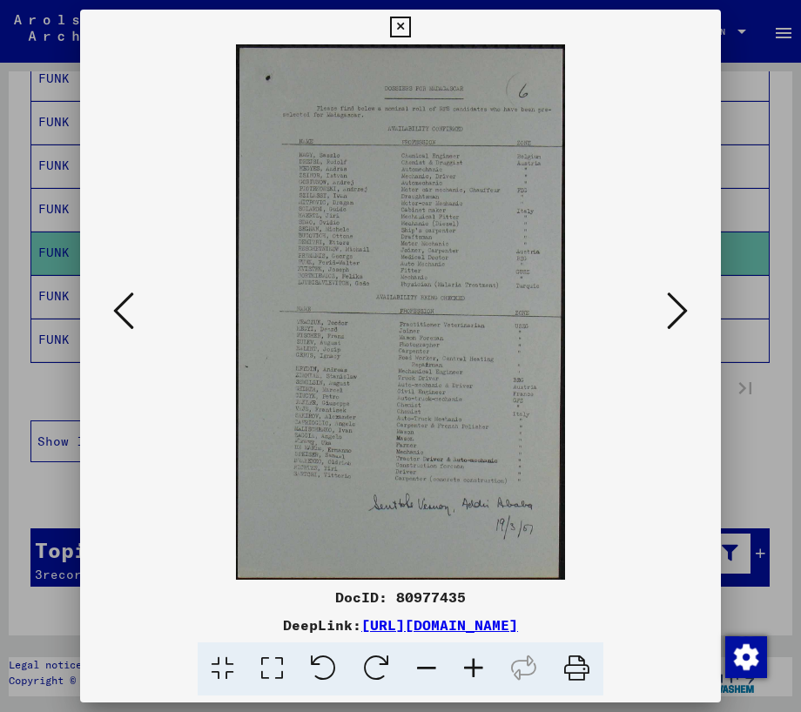
click at [669, 317] on icon at bounding box center [677, 311] width 21 height 42
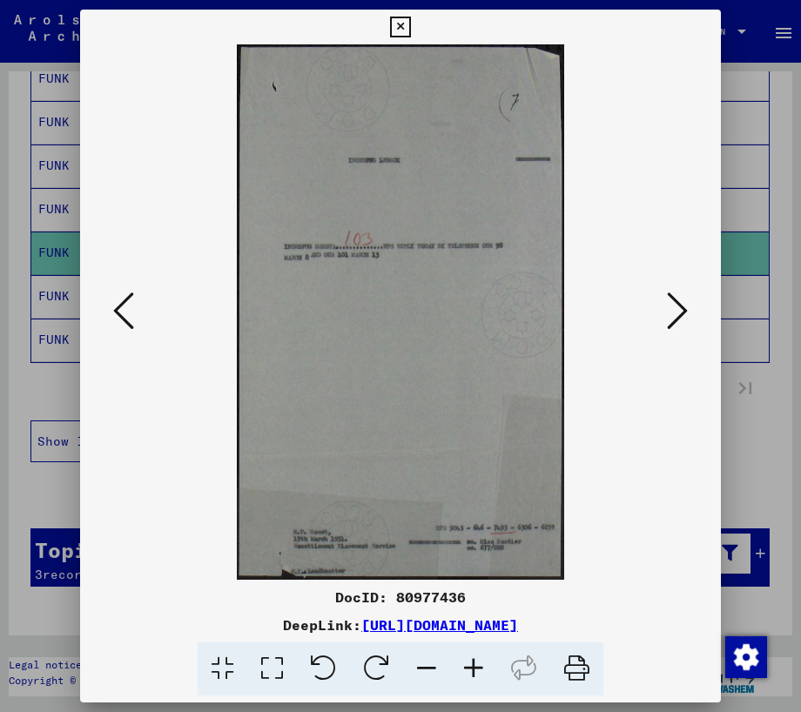
click at [669, 317] on icon at bounding box center [677, 311] width 21 height 42
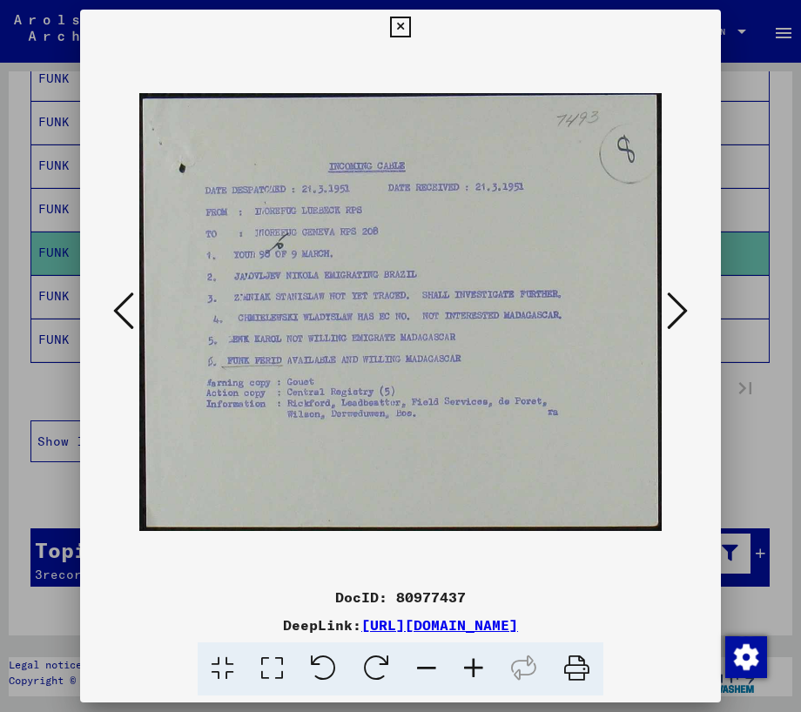
click at [669, 317] on icon at bounding box center [677, 311] width 21 height 42
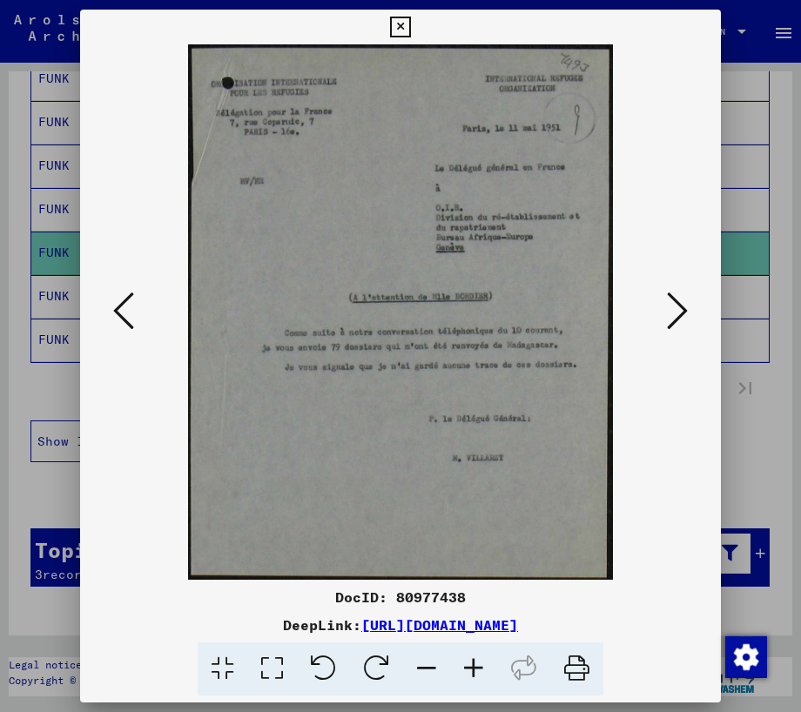
click at [671, 317] on icon at bounding box center [677, 311] width 21 height 42
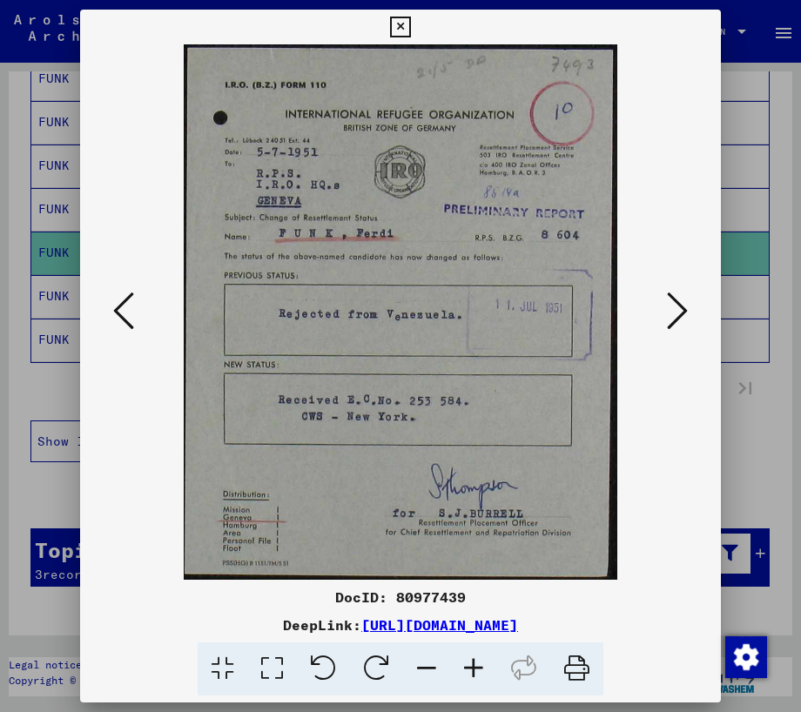
click at [671, 317] on icon at bounding box center [677, 311] width 21 height 42
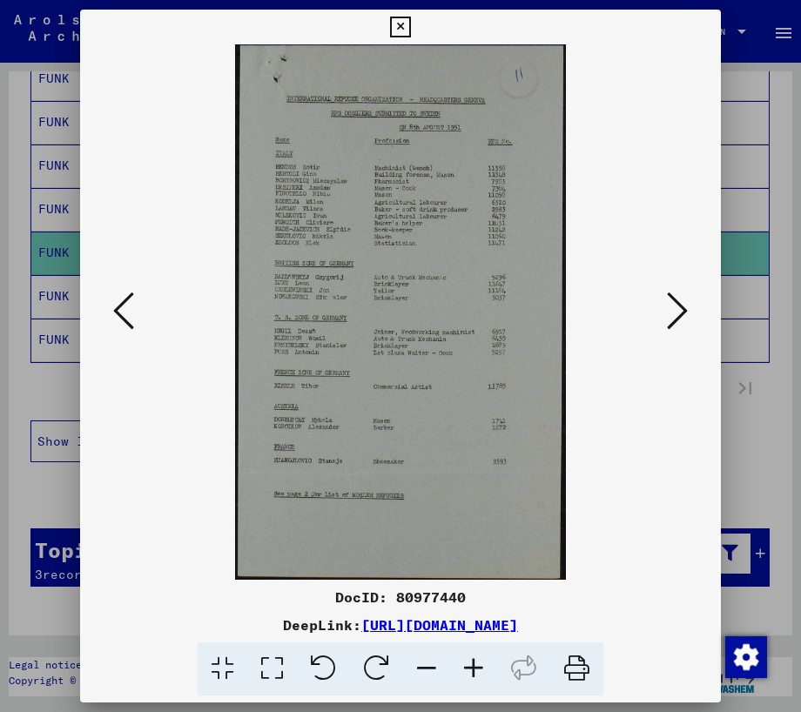
click at [671, 317] on icon at bounding box center [677, 311] width 21 height 42
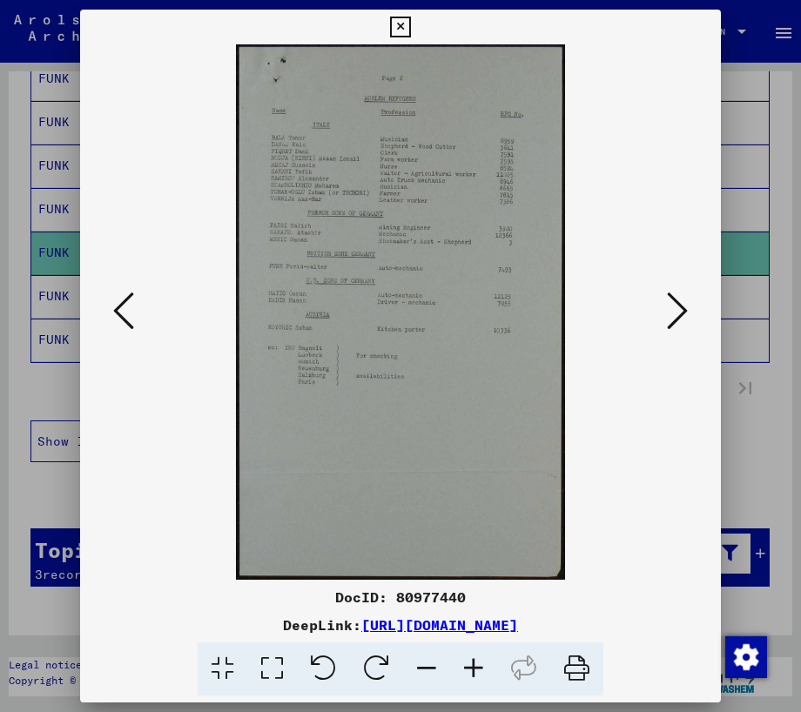
click at [671, 317] on icon at bounding box center [677, 311] width 21 height 42
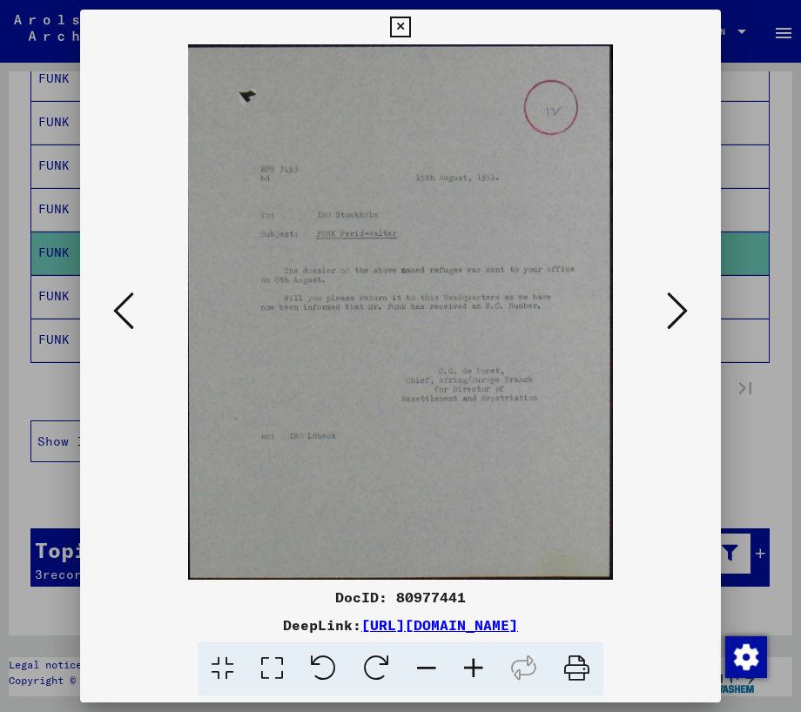
click at [673, 314] on icon at bounding box center [677, 311] width 21 height 42
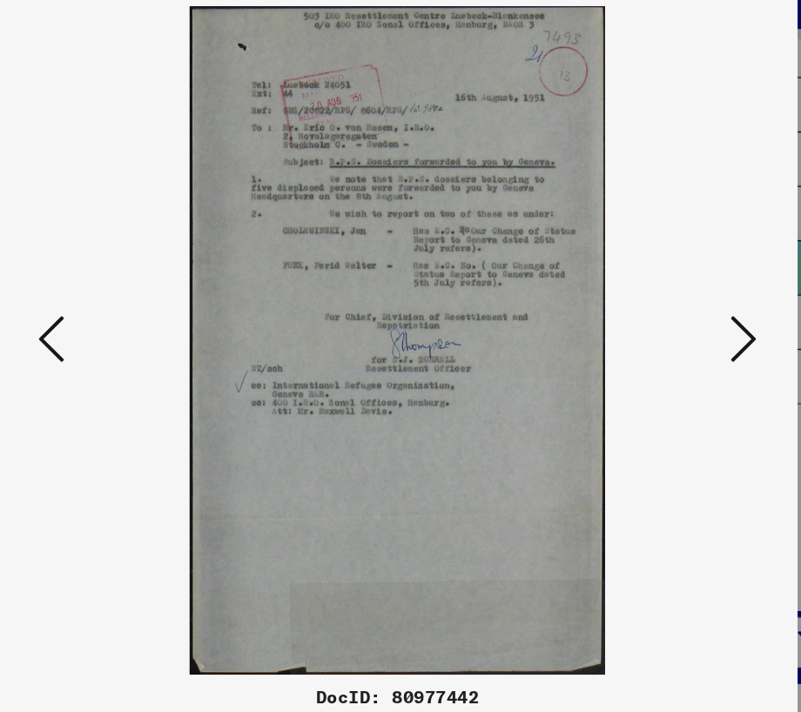
click at [669, 325] on icon at bounding box center [677, 311] width 21 height 42
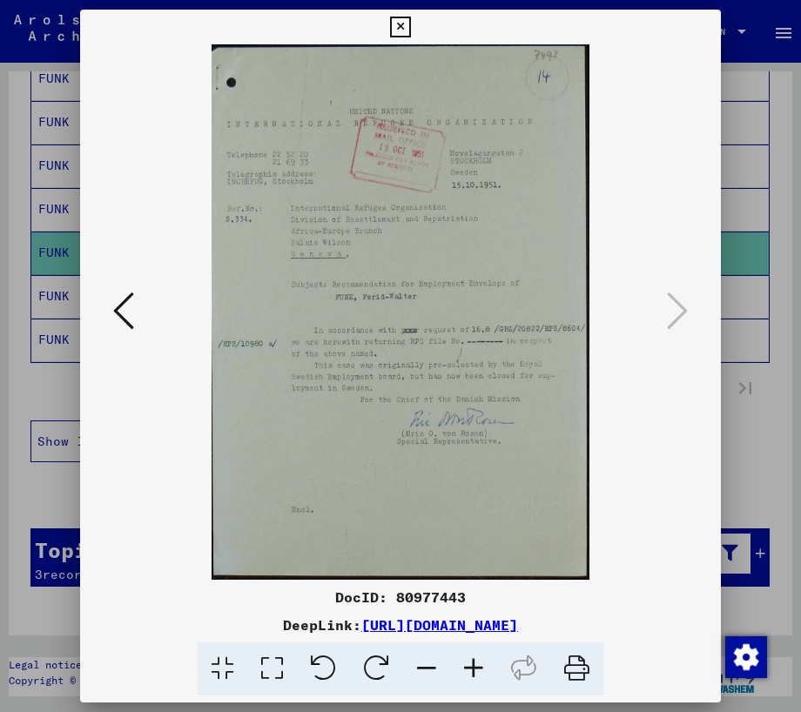
click at [693, 323] on div at bounding box center [400, 311] width 640 height 535
click at [737, 390] on div at bounding box center [400, 356] width 801 height 712
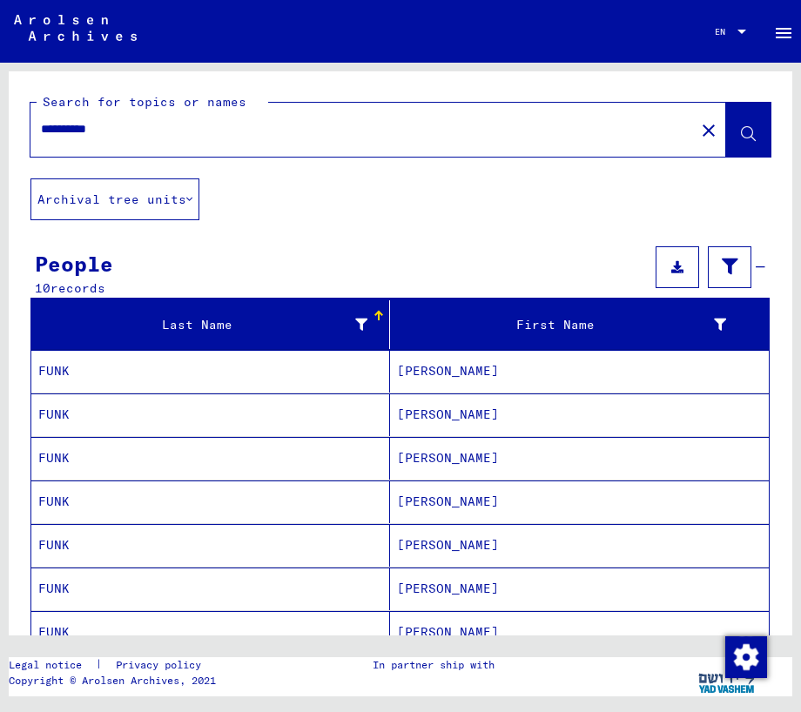
click at [148, 119] on div "**********" at bounding box center [356, 129] width 653 height 39
click at [133, 130] on input "**********" at bounding box center [362, 129] width 643 height 18
drag, startPoint x: 152, startPoint y: 131, endPoint x: -19, endPoint y: 84, distance: 177.7
click at [0, 84] on html "**********" at bounding box center [400, 356] width 801 height 712
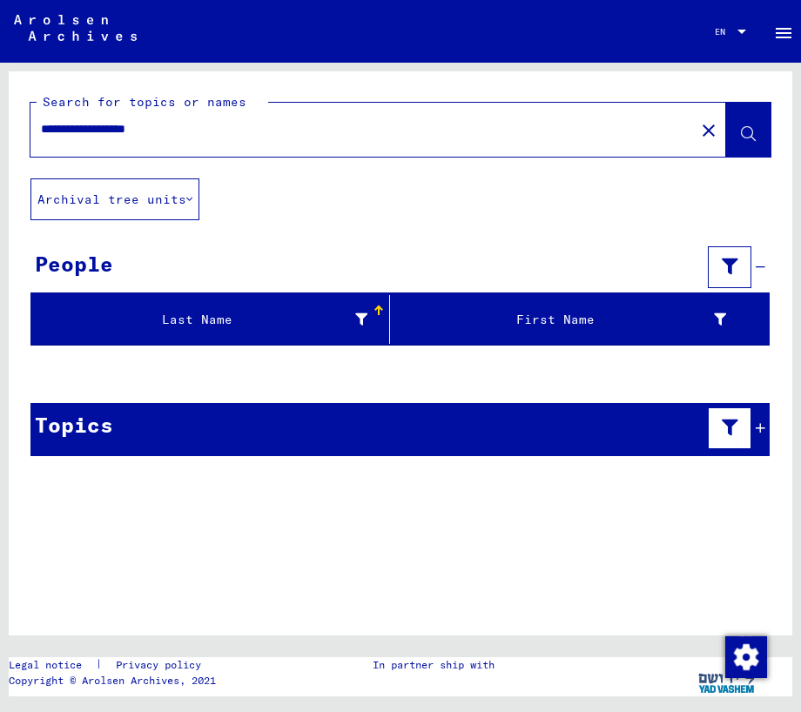
drag, startPoint x: 213, startPoint y: 139, endPoint x: 179, endPoint y: 131, distance: 34.8
click at [179, 131] on div "**********" at bounding box center [356, 129] width 653 height 39
drag, startPoint x: 202, startPoint y: 138, endPoint x: 178, endPoint y: 128, distance: 26.5
click at [178, 128] on div "**********" at bounding box center [356, 129] width 653 height 39
click at [204, 130] on input "**********" at bounding box center [362, 129] width 643 height 18
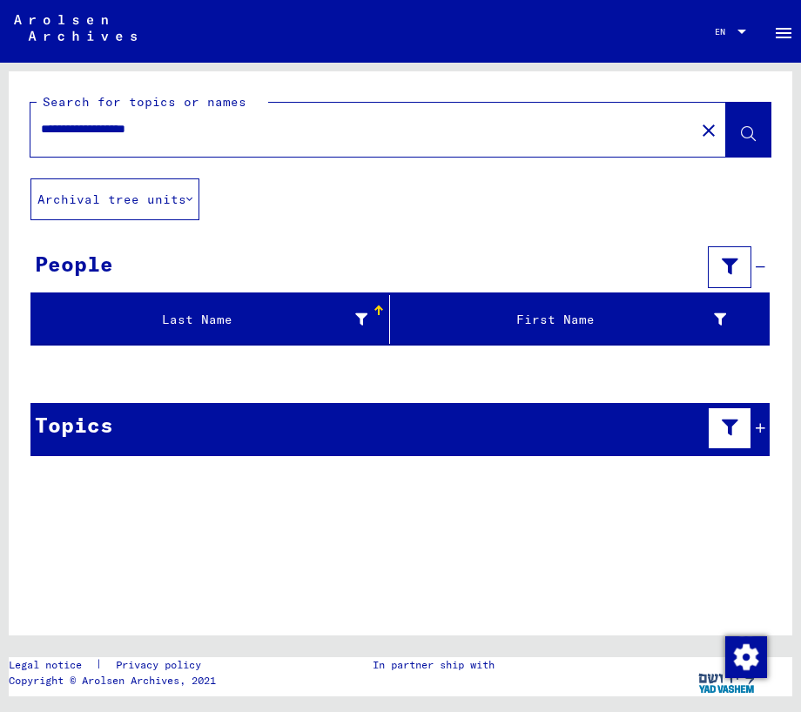
drag, startPoint x: 219, startPoint y: 130, endPoint x: -19, endPoint y: 131, distance: 238.4
click at [0, 131] on html "**********" at bounding box center [400, 356] width 801 height 712
type input "**********"
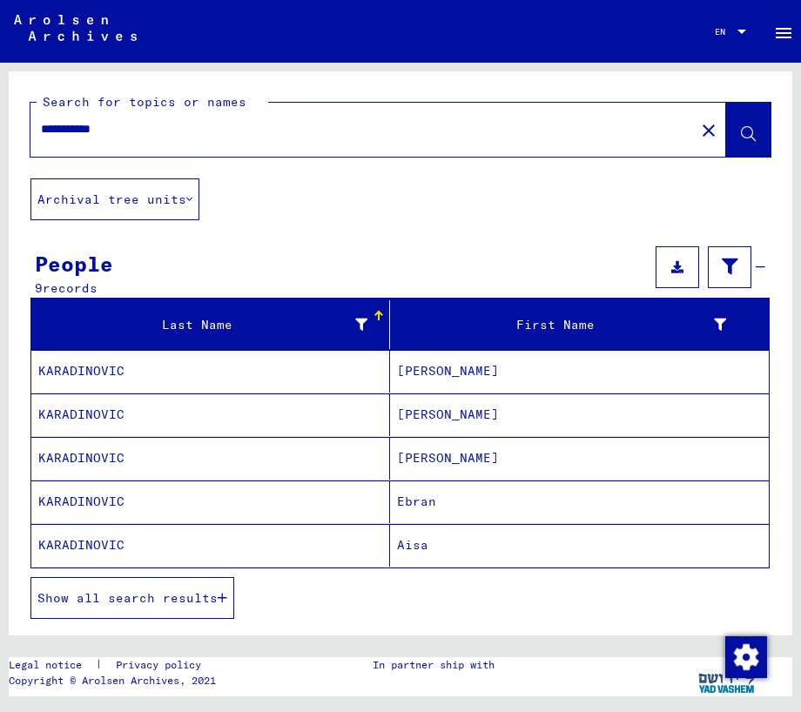
click at [187, 590] on span "Show all search results" at bounding box center [127, 598] width 180 height 16
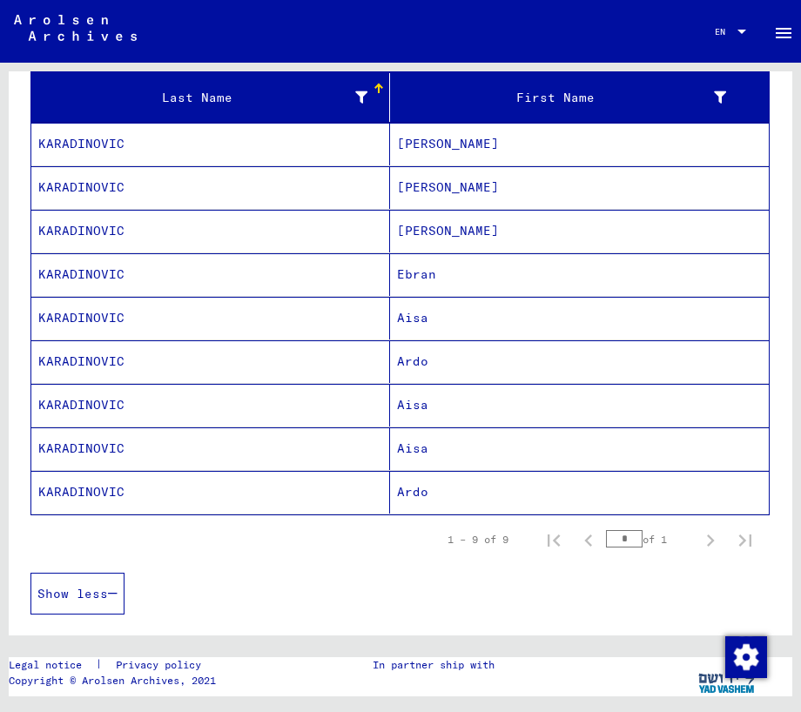
scroll to position [224, 0]
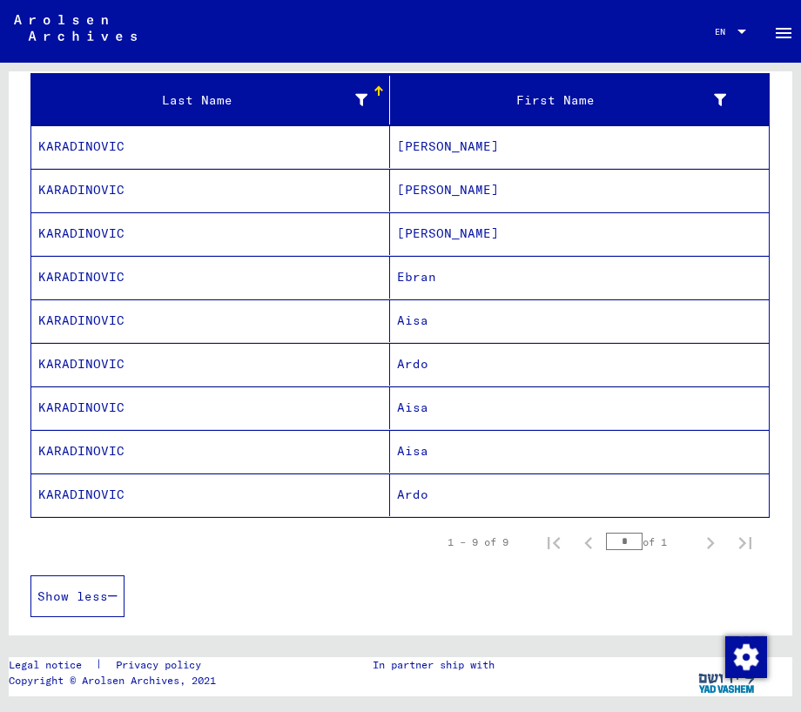
click at [538, 481] on mat-cell "Ardo" at bounding box center [579, 494] width 378 height 43
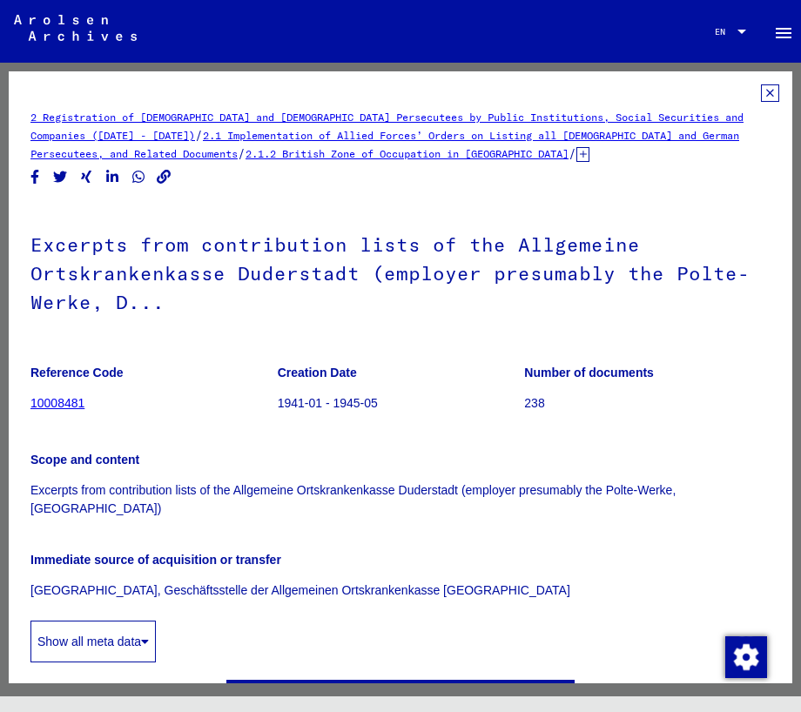
drag, startPoint x: 799, startPoint y: 332, endPoint x: 878, endPoint y: 343, distance: 80.0
click at [801, 343] on html "Search Browse archive Donate Newsletter Help Contact About Us Search Browse arc…" at bounding box center [400, 356] width 801 height 712
click at [766, 368] on yv-its-full-details "2 Registration of [DEMOGRAPHIC_DATA] and [DEMOGRAPHIC_DATA] Persecutees by Publ…" at bounding box center [400, 414] width 783 height 661
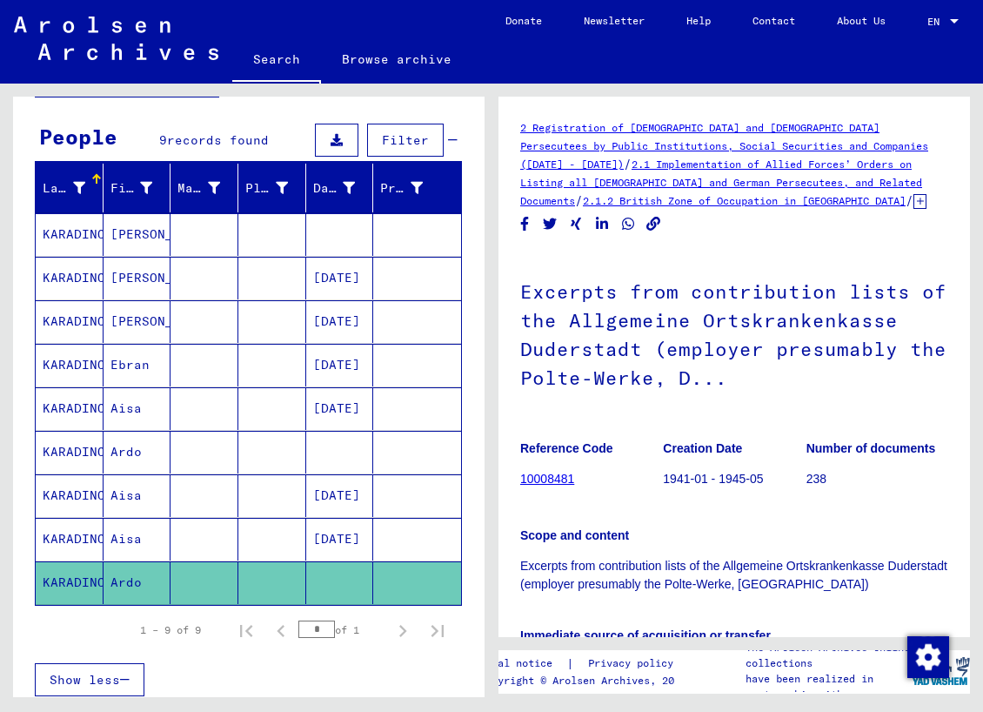
scroll to position [141, 0]
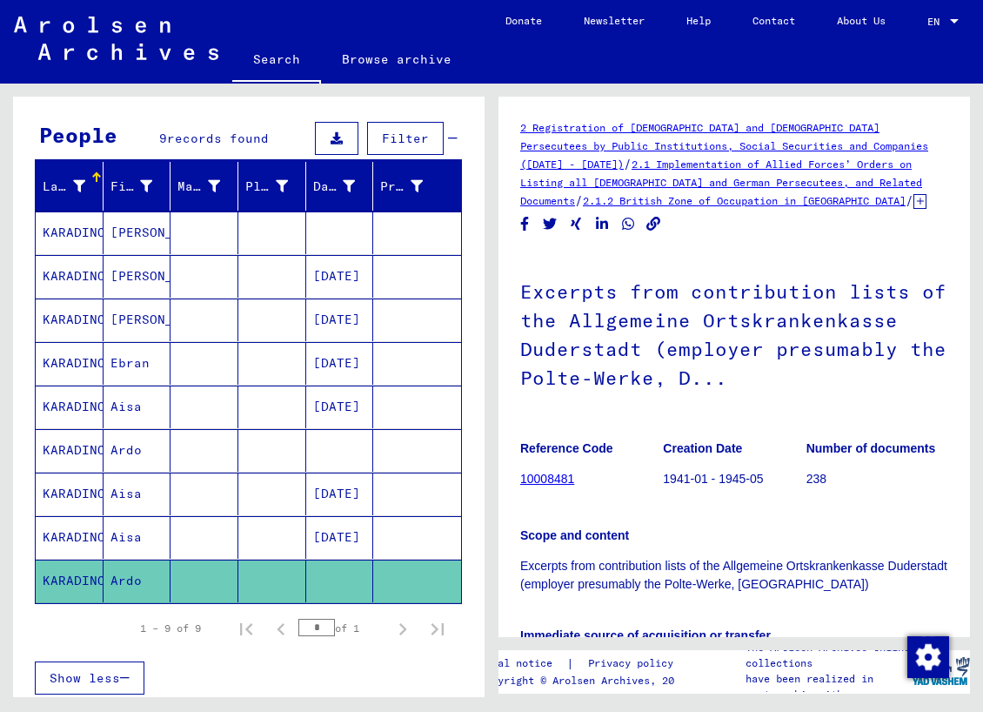
click at [212, 537] on mat-cell at bounding box center [205, 537] width 68 height 43
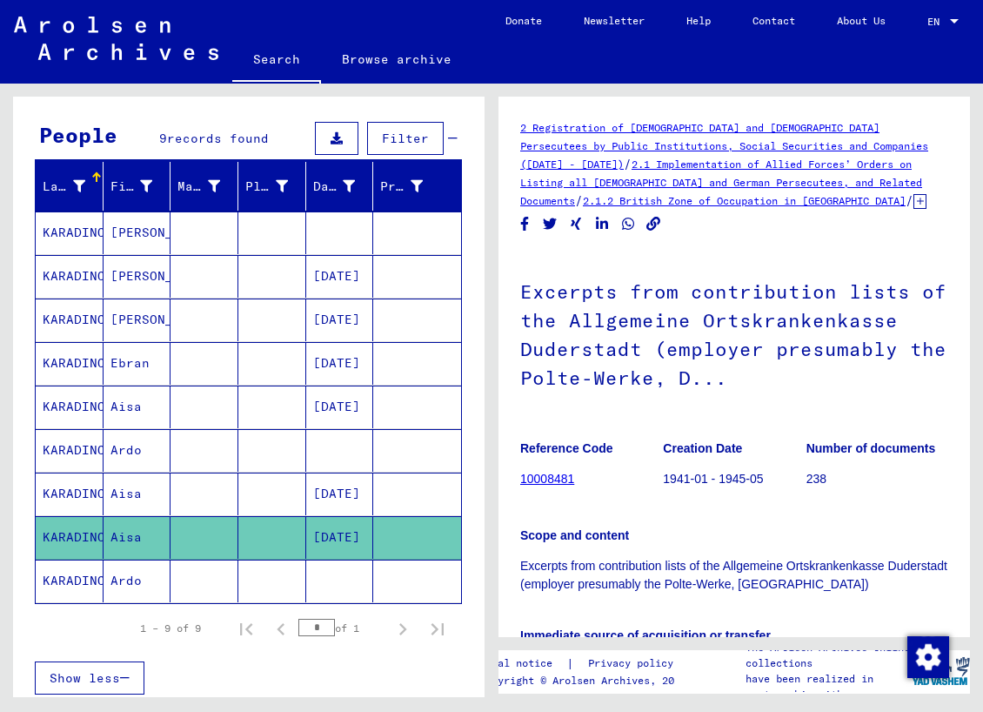
click at [214, 492] on mat-cell at bounding box center [205, 493] width 68 height 43
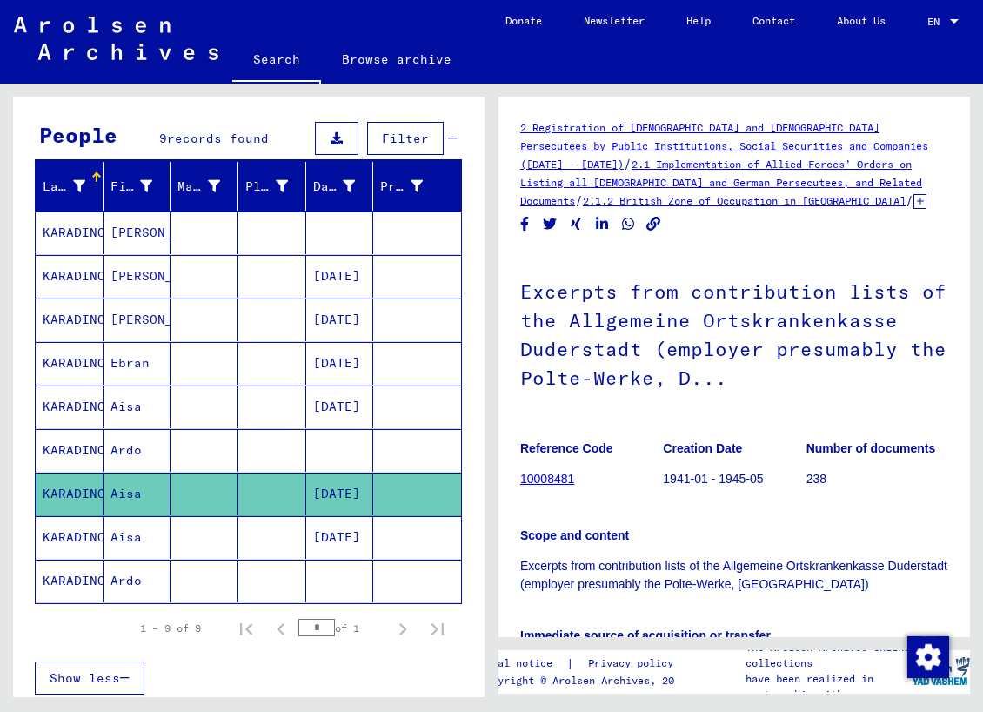
click at [209, 441] on mat-cell at bounding box center [205, 450] width 68 height 43
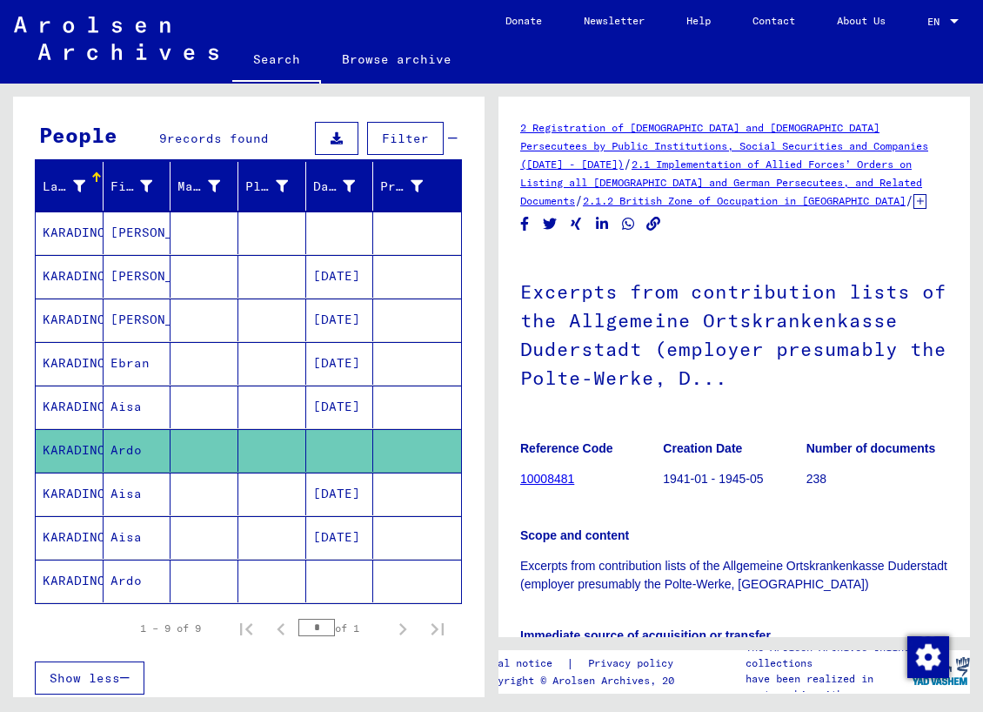
click at [201, 358] on mat-cell at bounding box center [205, 363] width 68 height 43
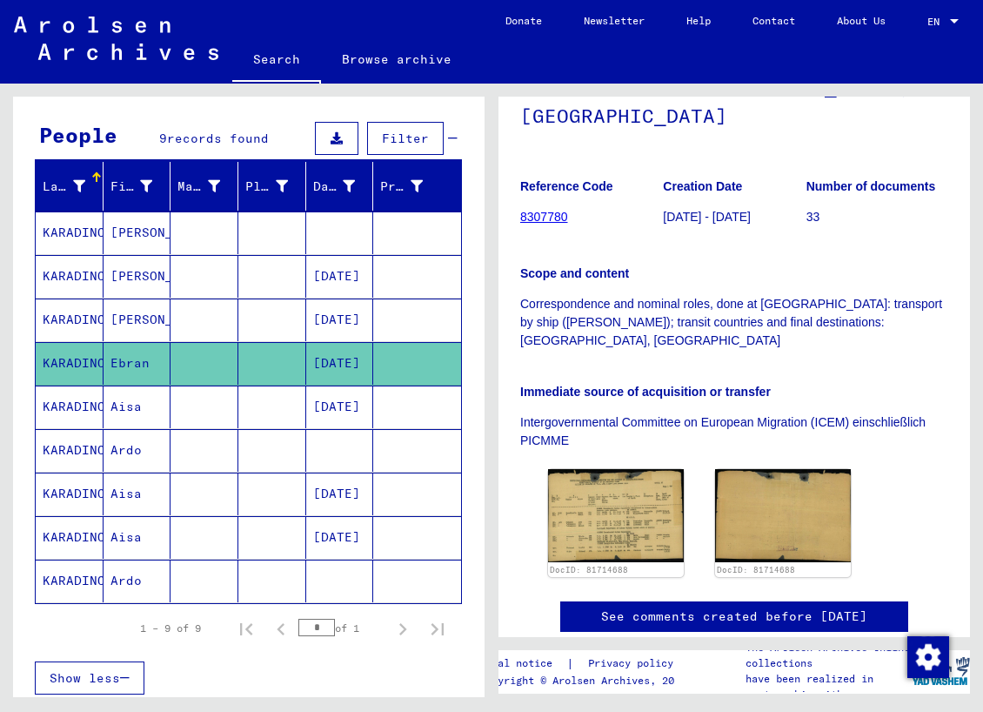
scroll to position [275, 0]
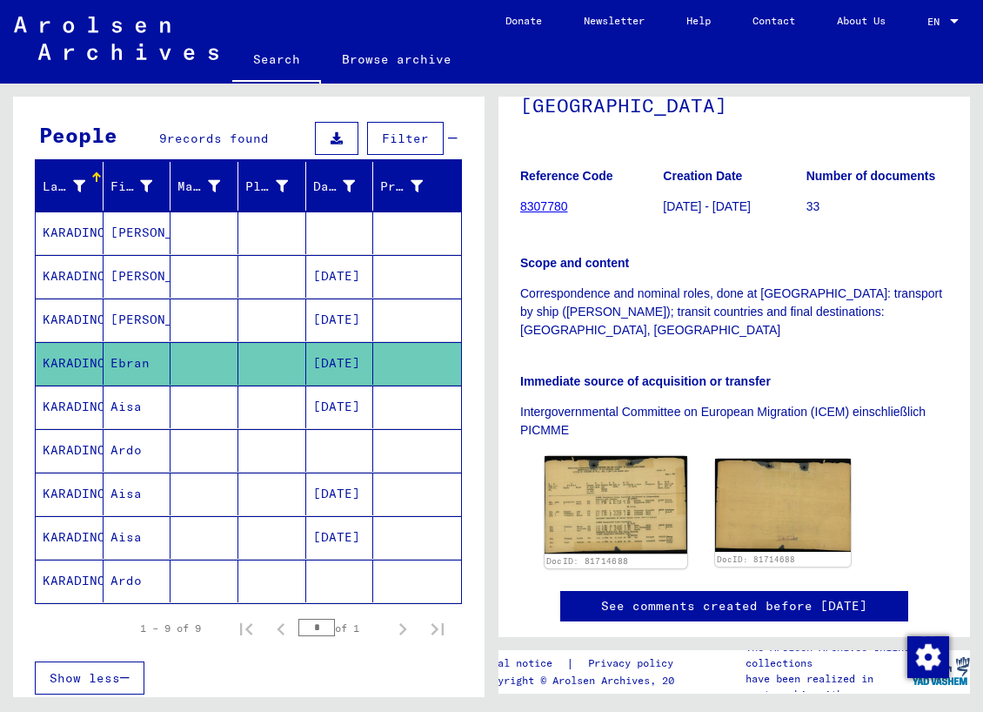
click at [654, 466] on img at bounding box center [616, 504] width 143 height 97
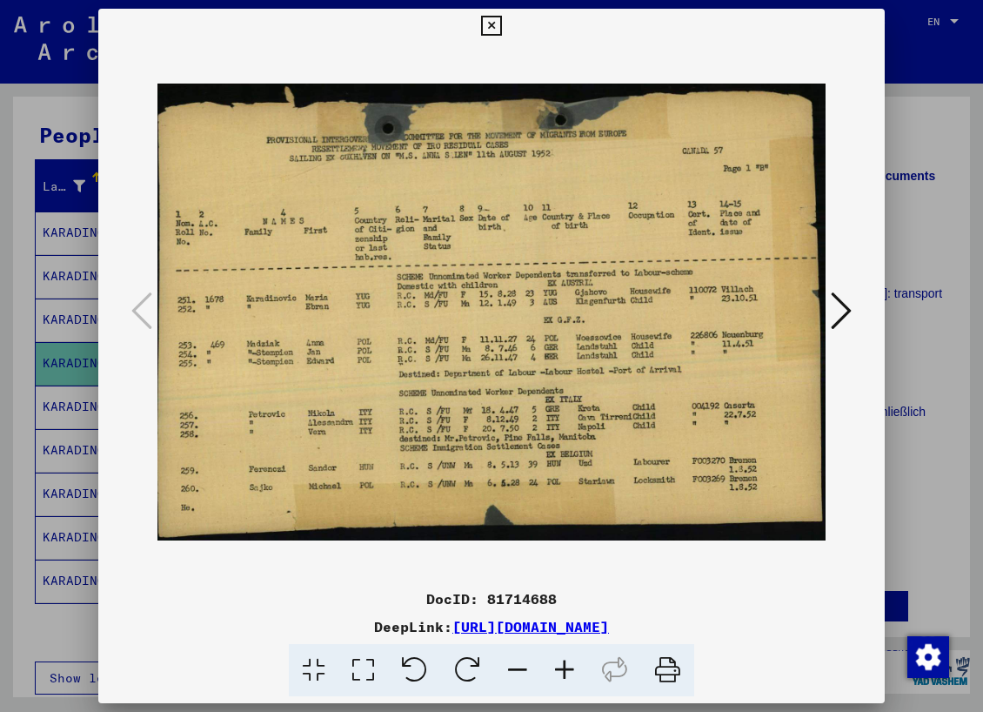
click at [931, 404] on div at bounding box center [491, 356] width 983 height 712
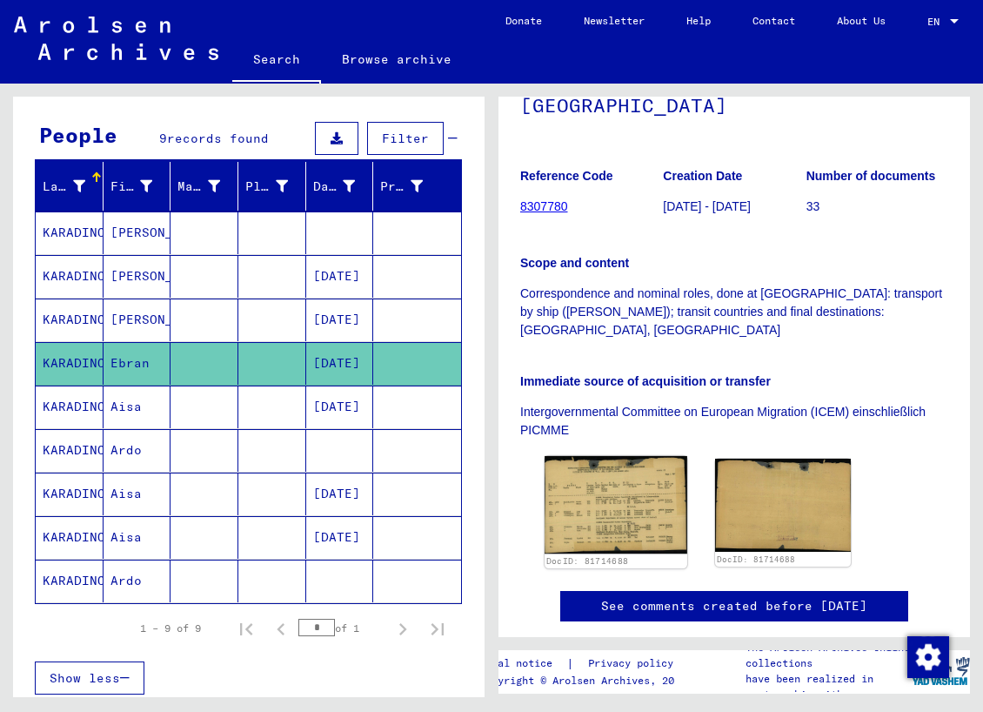
click at [646, 463] on img at bounding box center [616, 504] width 143 height 97
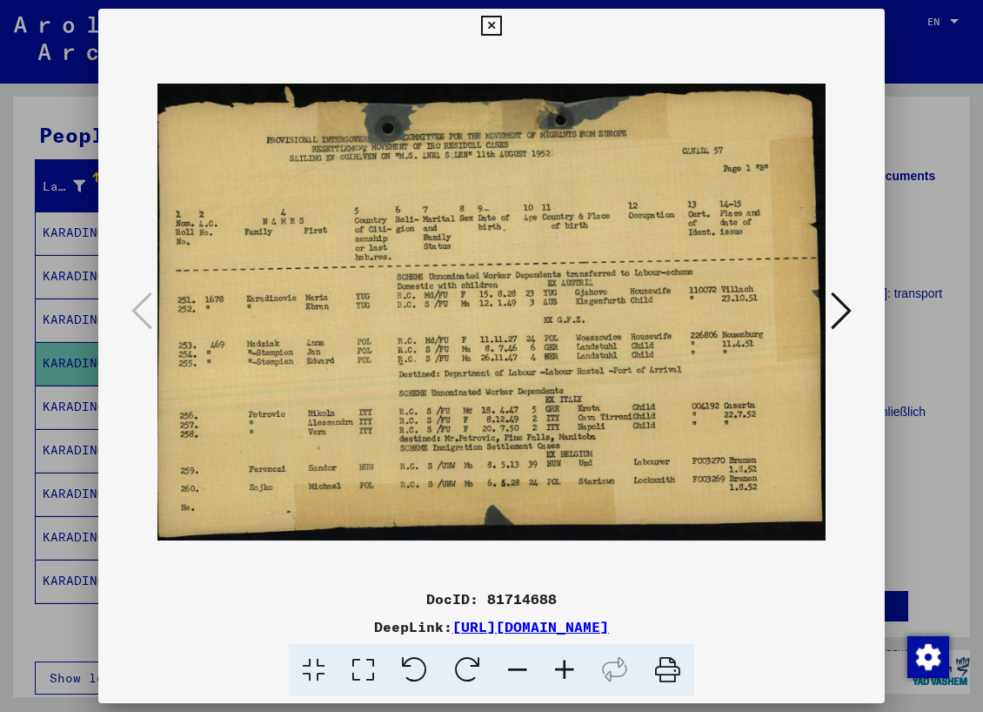
click at [10, 356] on div at bounding box center [491, 356] width 983 height 712
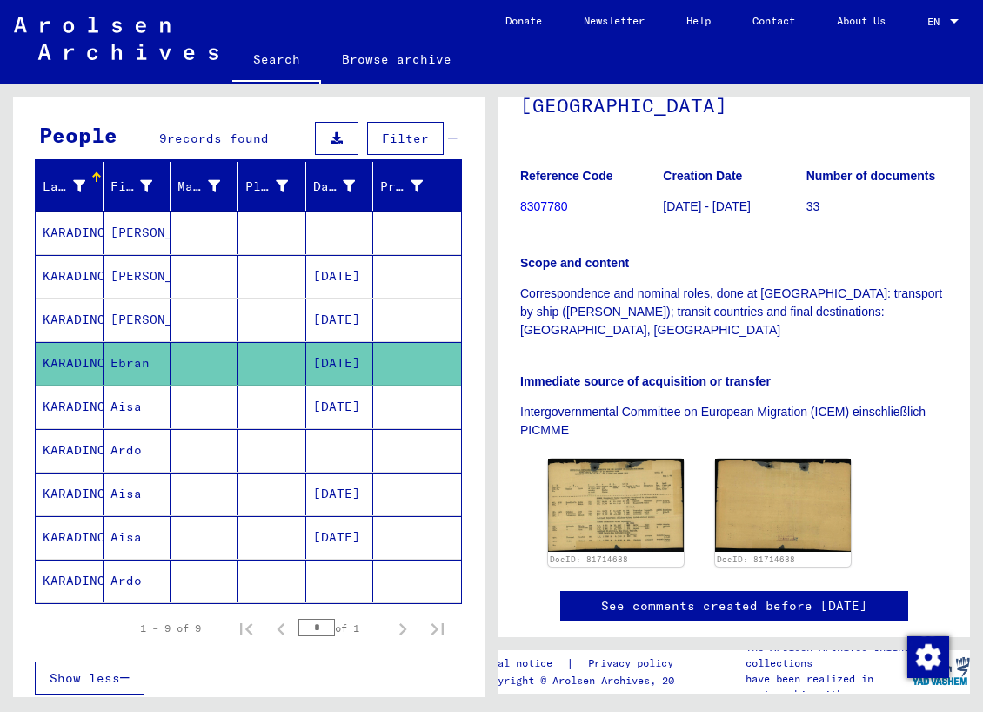
click at [129, 317] on mat-cell "[PERSON_NAME]" at bounding box center [138, 319] width 68 height 43
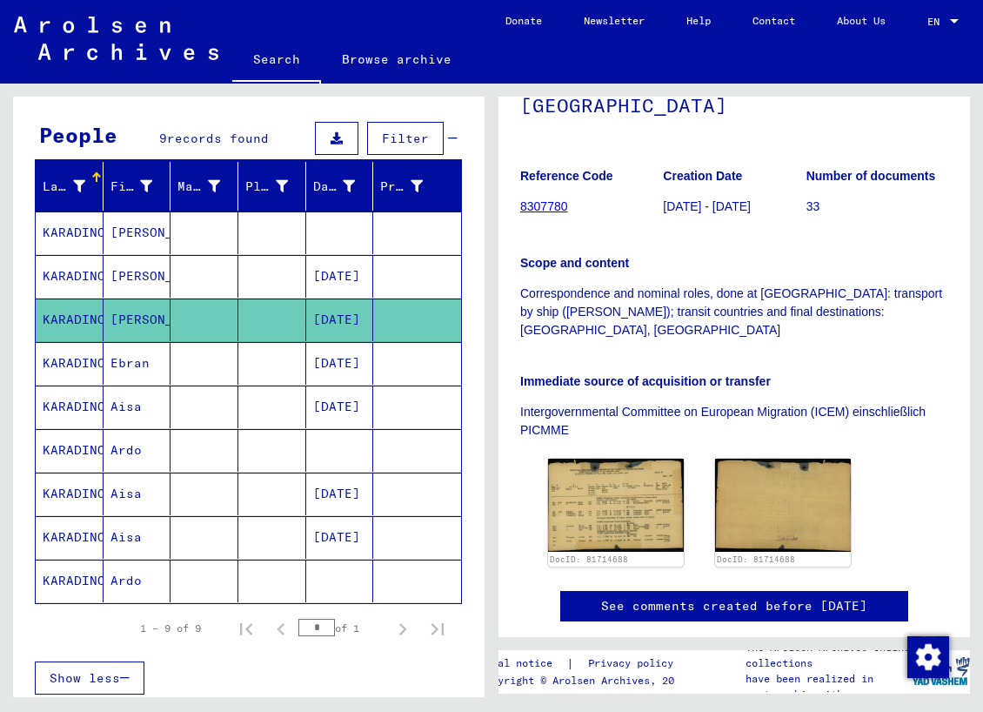
click at [162, 269] on mat-cell "[PERSON_NAME]" at bounding box center [138, 276] width 68 height 43
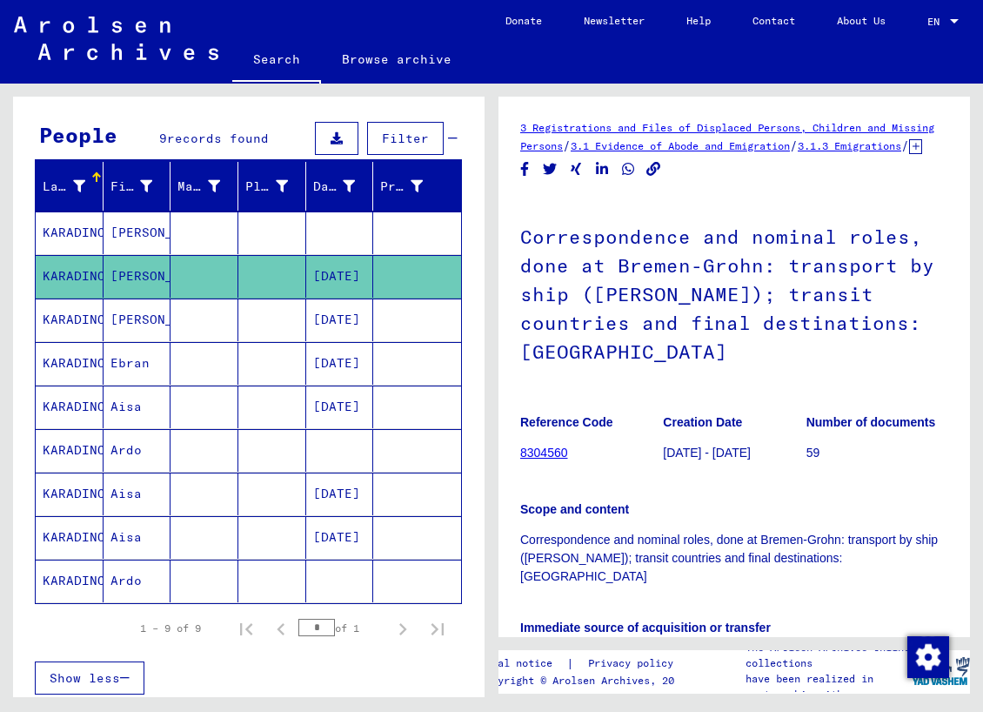
click at [173, 365] on mat-cell at bounding box center [205, 363] width 68 height 43
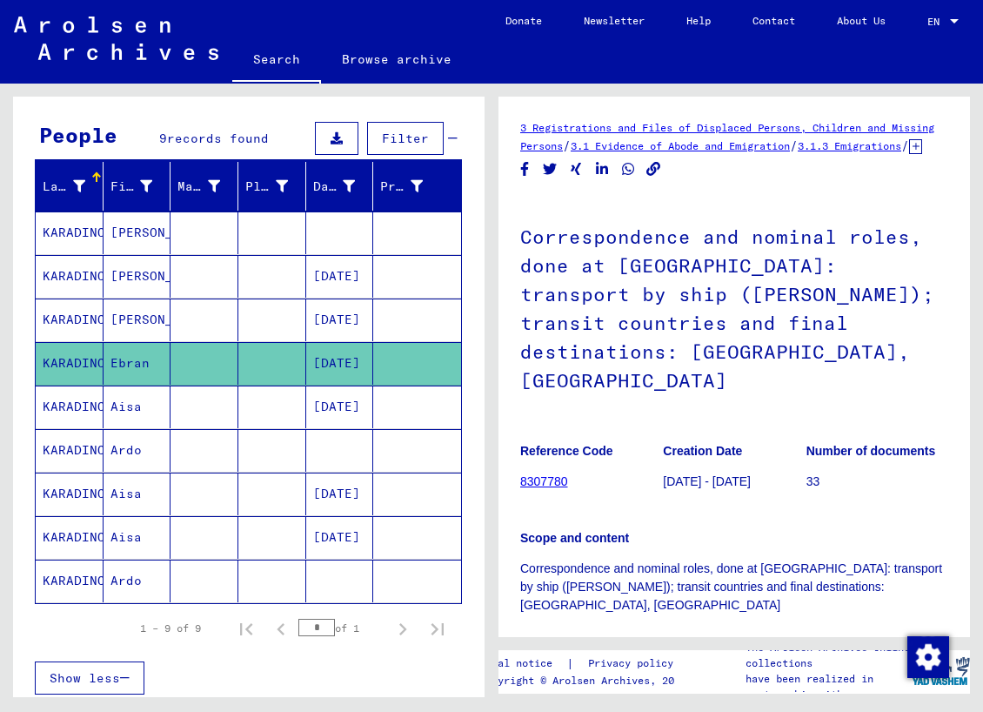
click at [182, 311] on mat-cell at bounding box center [205, 319] width 68 height 43
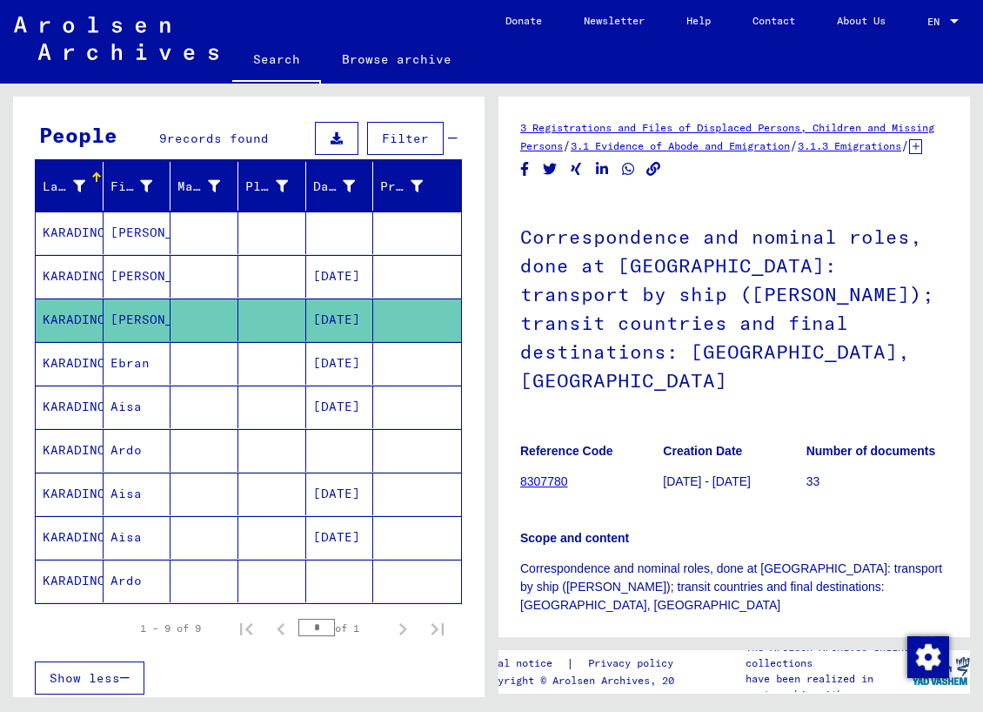
click at [329, 579] on mat-cell at bounding box center [340, 580] width 68 height 43
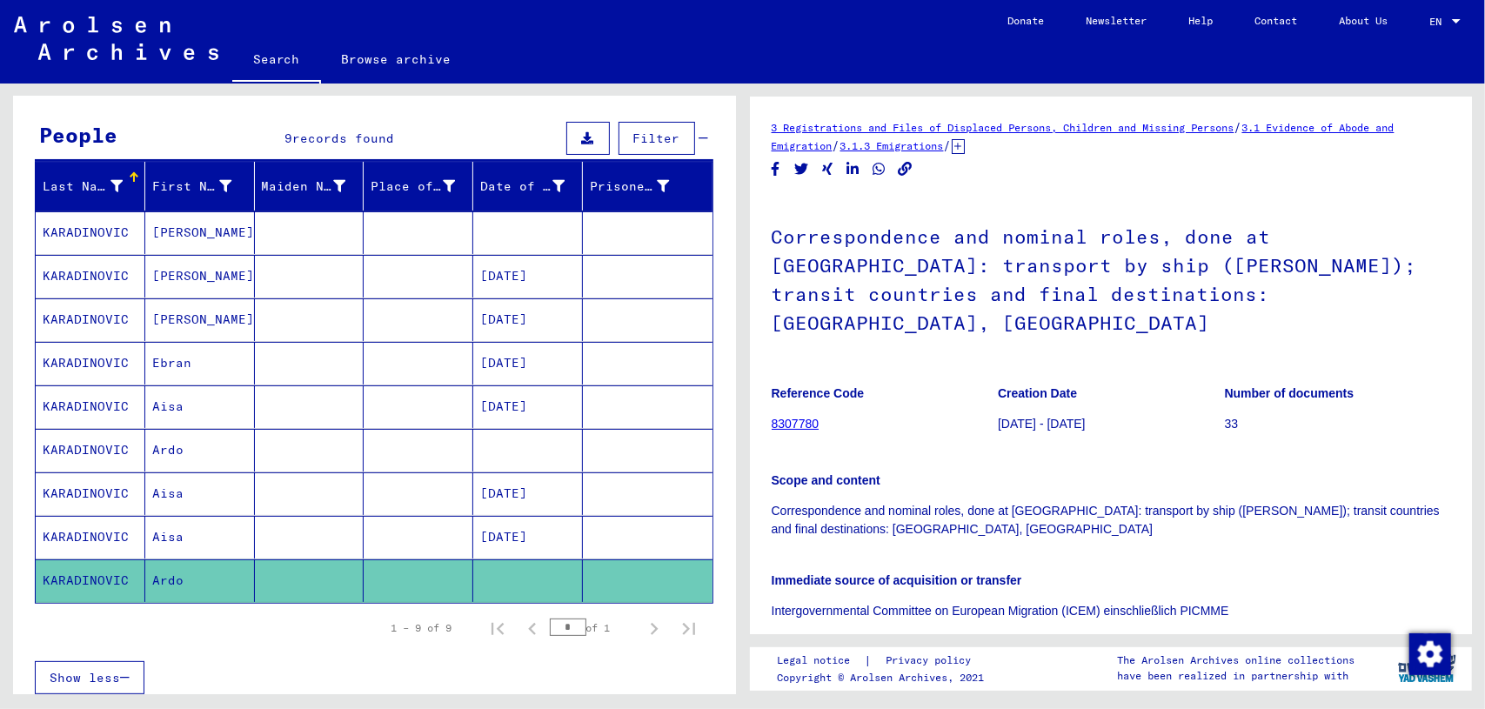
click at [740, 141] on div "**********" at bounding box center [371, 389] width 742 height 611
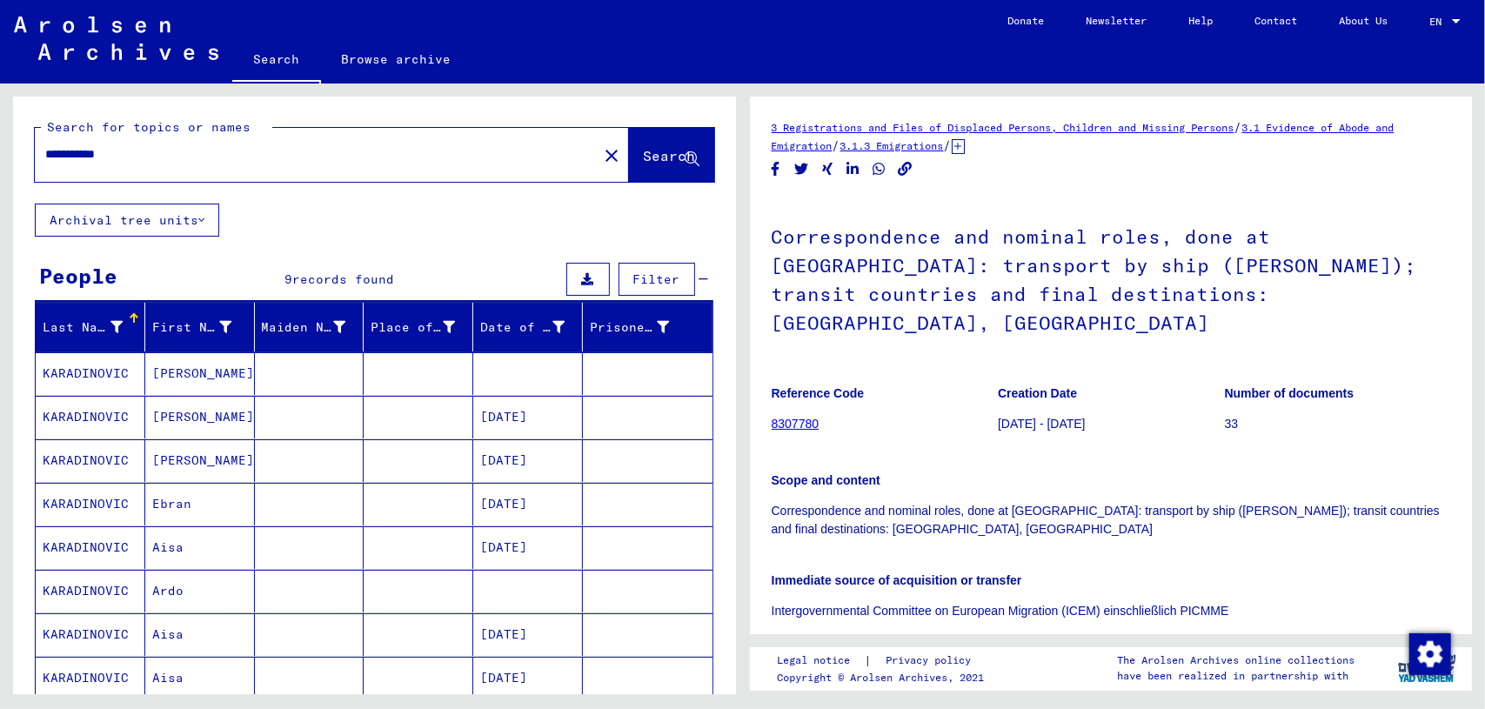
click at [205, 156] on input "**********" at bounding box center [316, 154] width 542 height 18
drag, startPoint x: 189, startPoint y: 153, endPoint x: 0, endPoint y: 175, distance: 190.1
click at [0, 175] on div "**********" at bounding box center [371, 389] width 742 height 611
type input "**********"
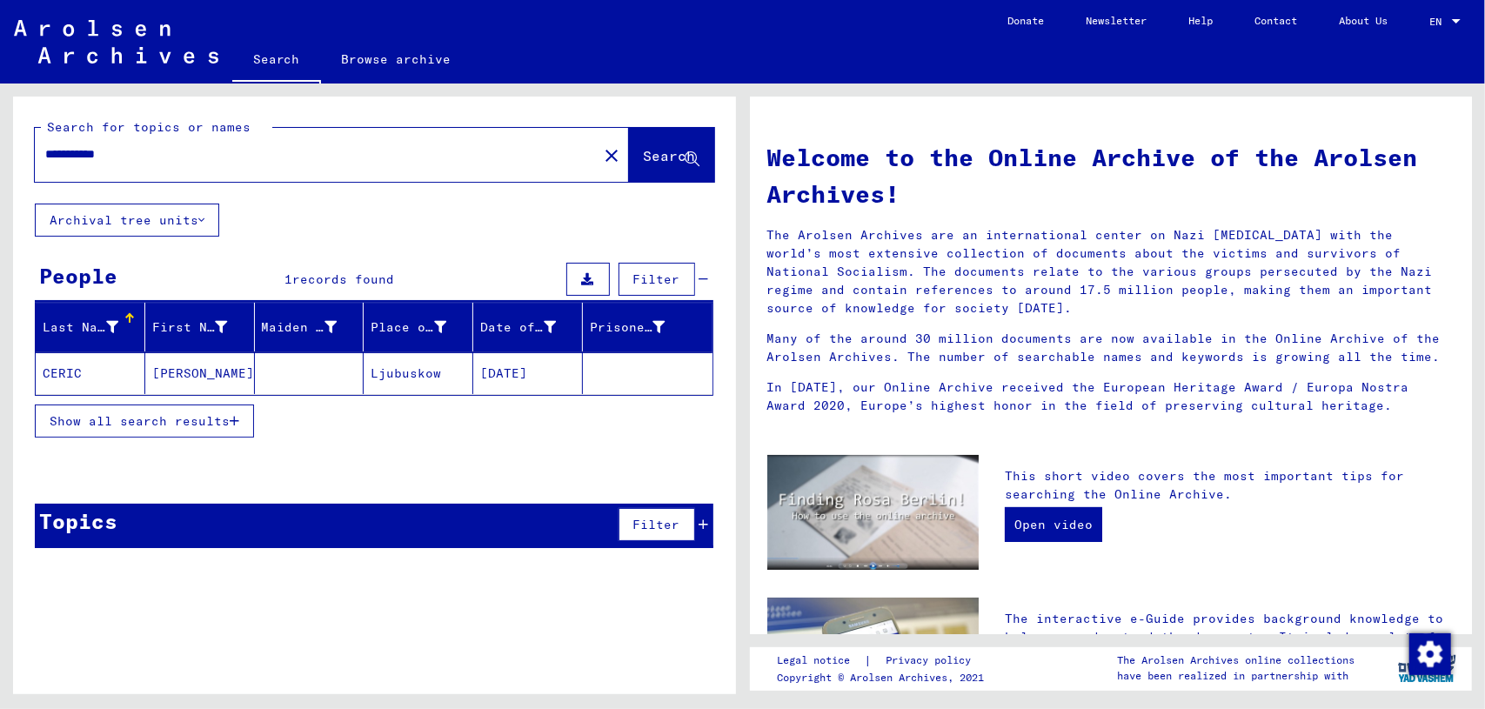
click at [314, 358] on mat-cell at bounding box center [310, 373] width 110 height 42
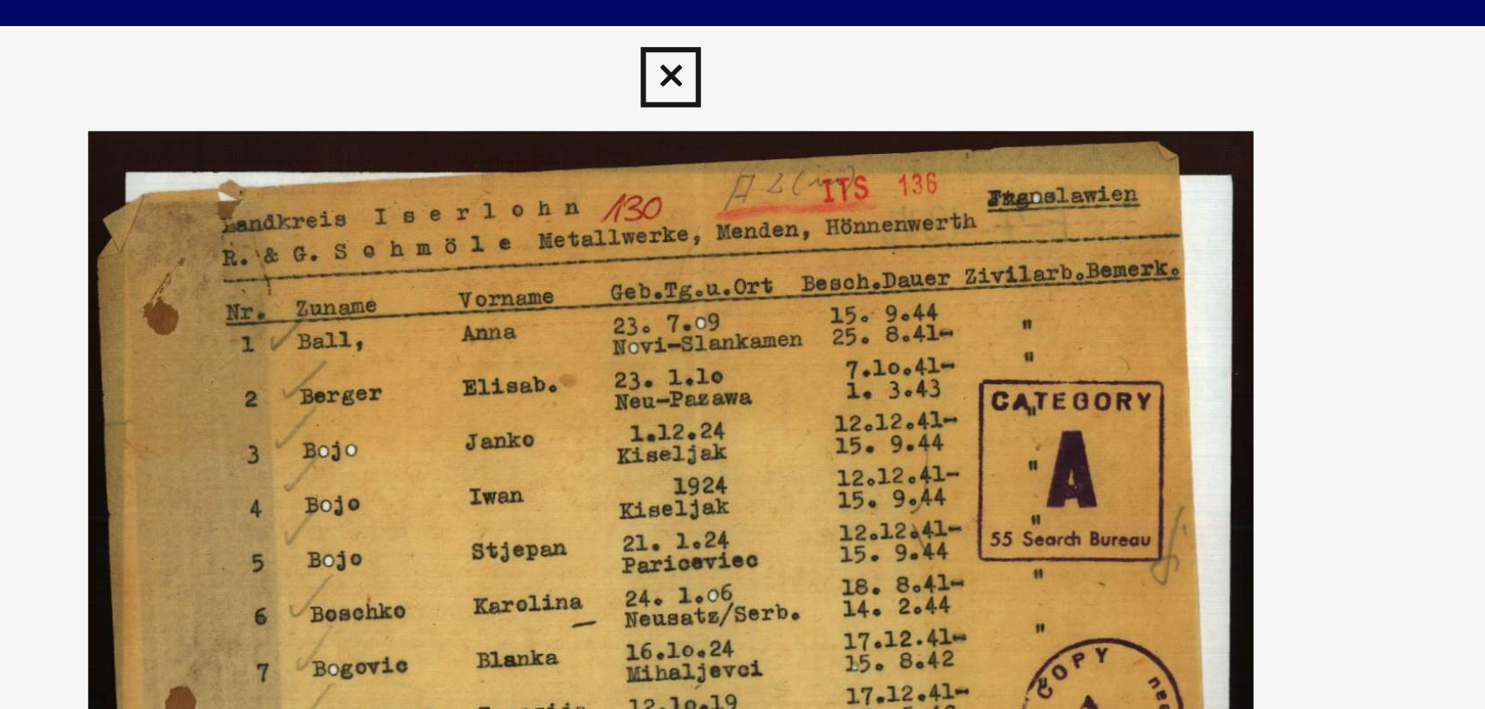
click at [740, 28] on icon at bounding box center [743, 26] width 20 height 21
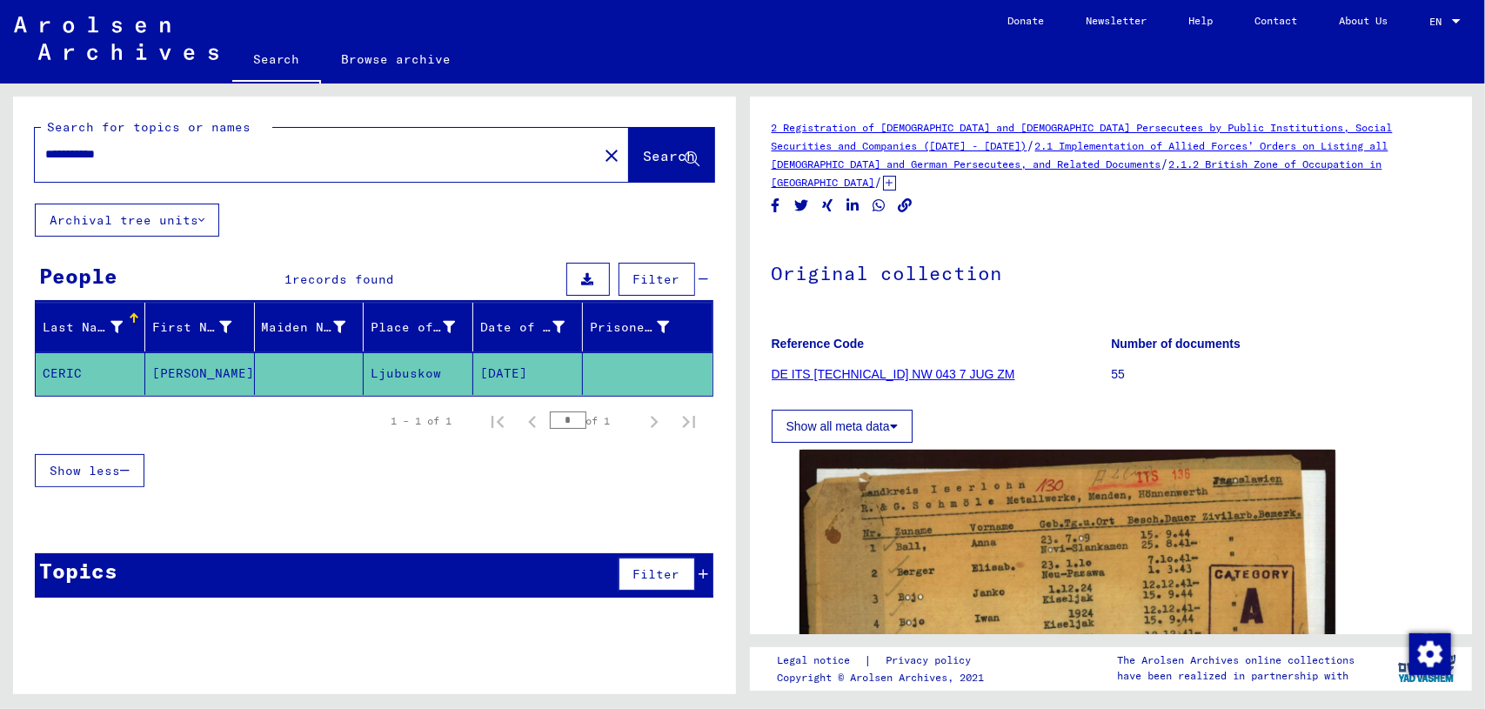
click at [178, 151] on input "**********" at bounding box center [316, 154] width 542 height 18
drag, startPoint x: 149, startPoint y: 152, endPoint x: 106, endPoint y: 152, distance: 42.6
click at [106, 152] on input "**********" at bounding box center [316, 154] width 542 height 18
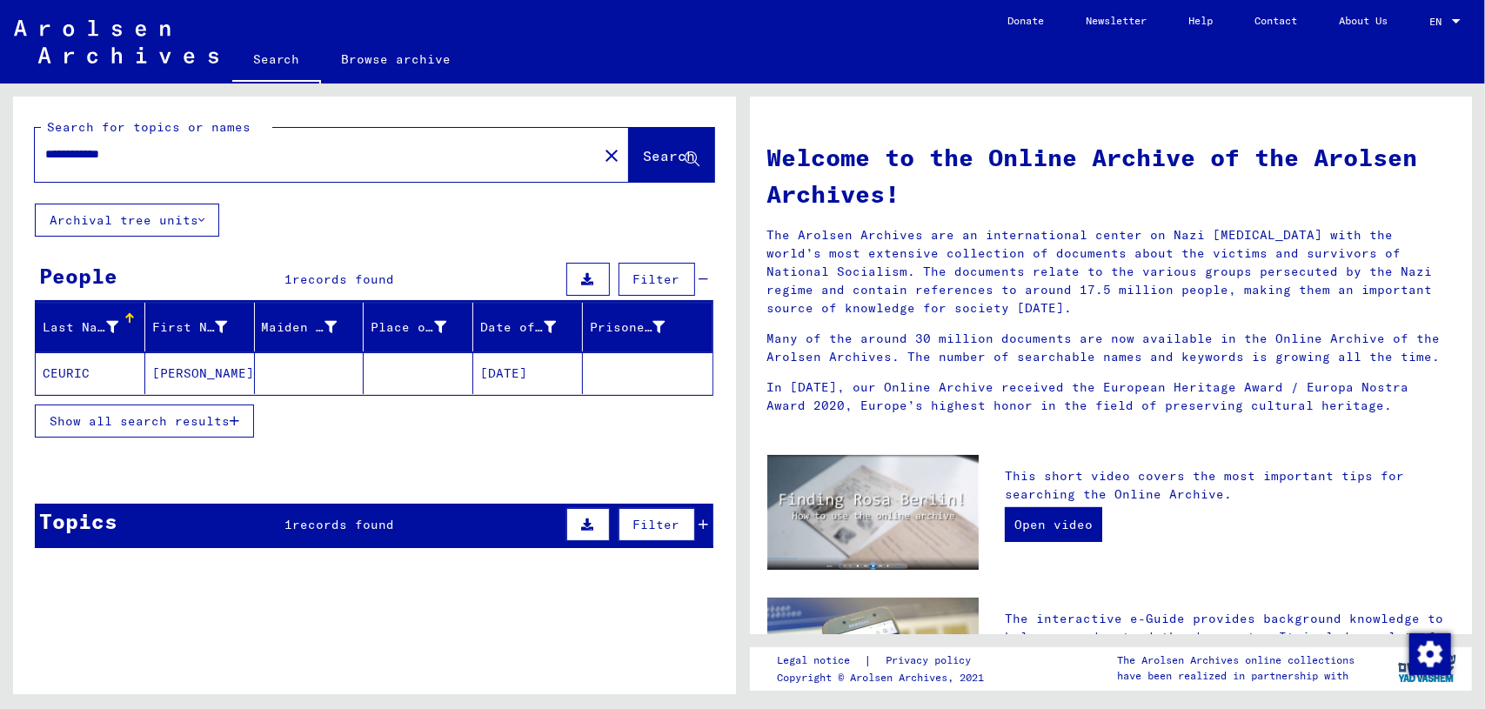
click at [220, 372] on mat-cell "[PERSON_NAME]" at bounding box center [200, 373] width 110 height 42
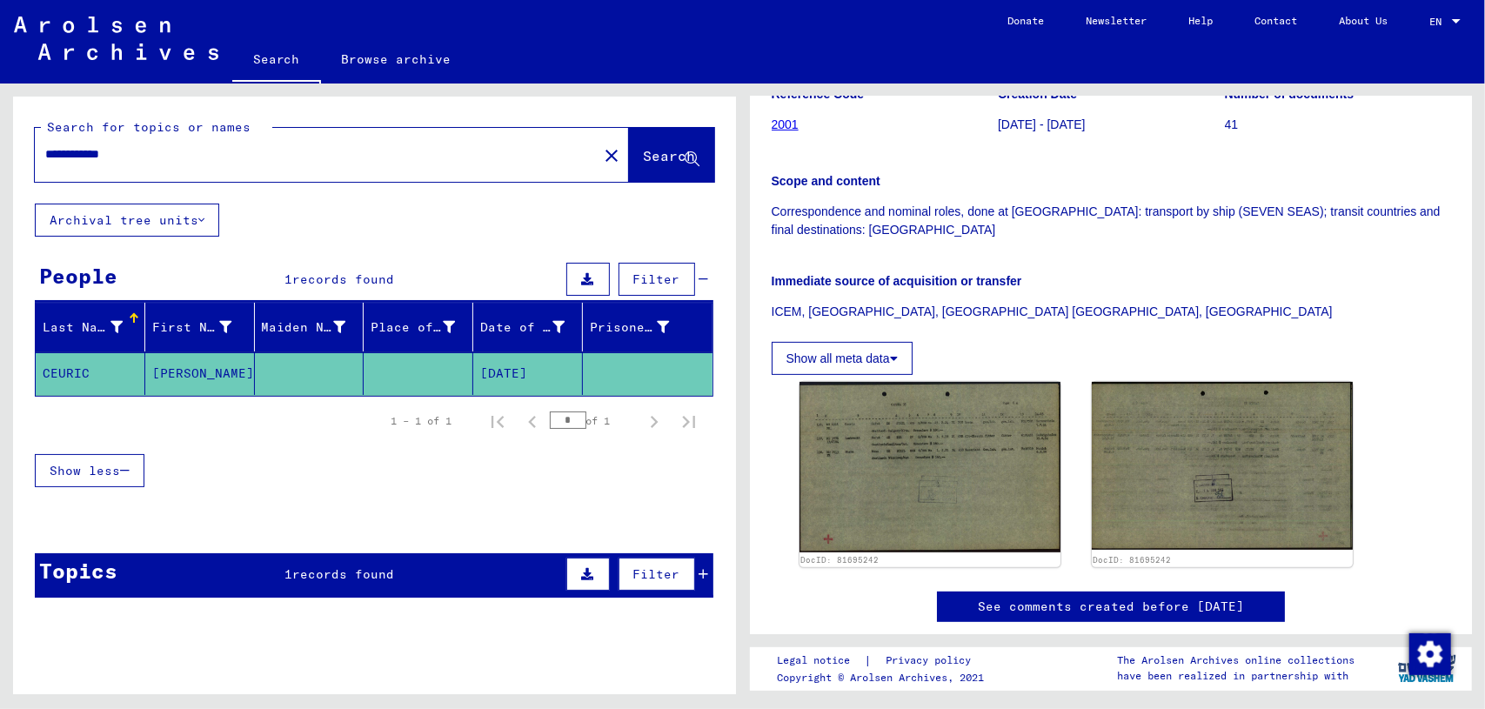
scroll to position [308, 0]
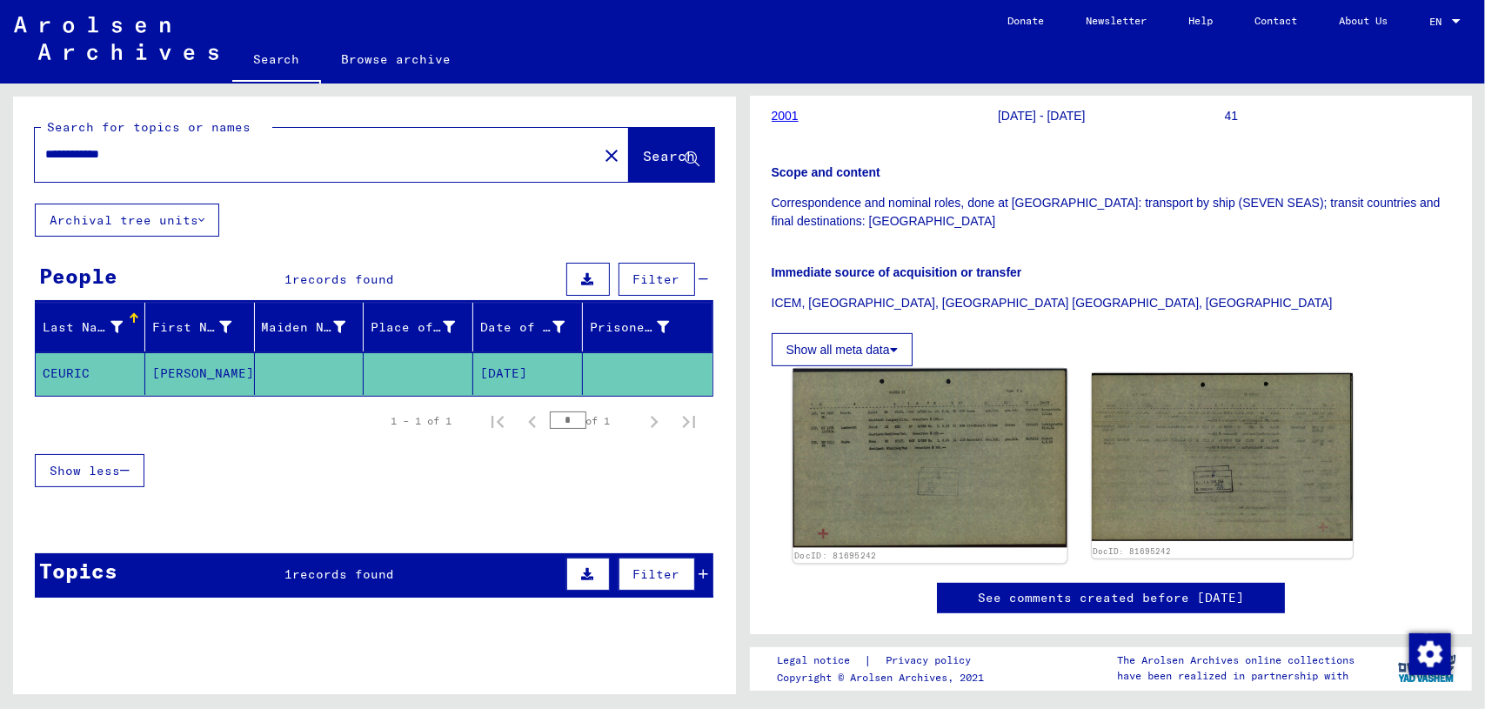
click at [975, 455] on img at bounding box center [930, 458] width 274 height 179
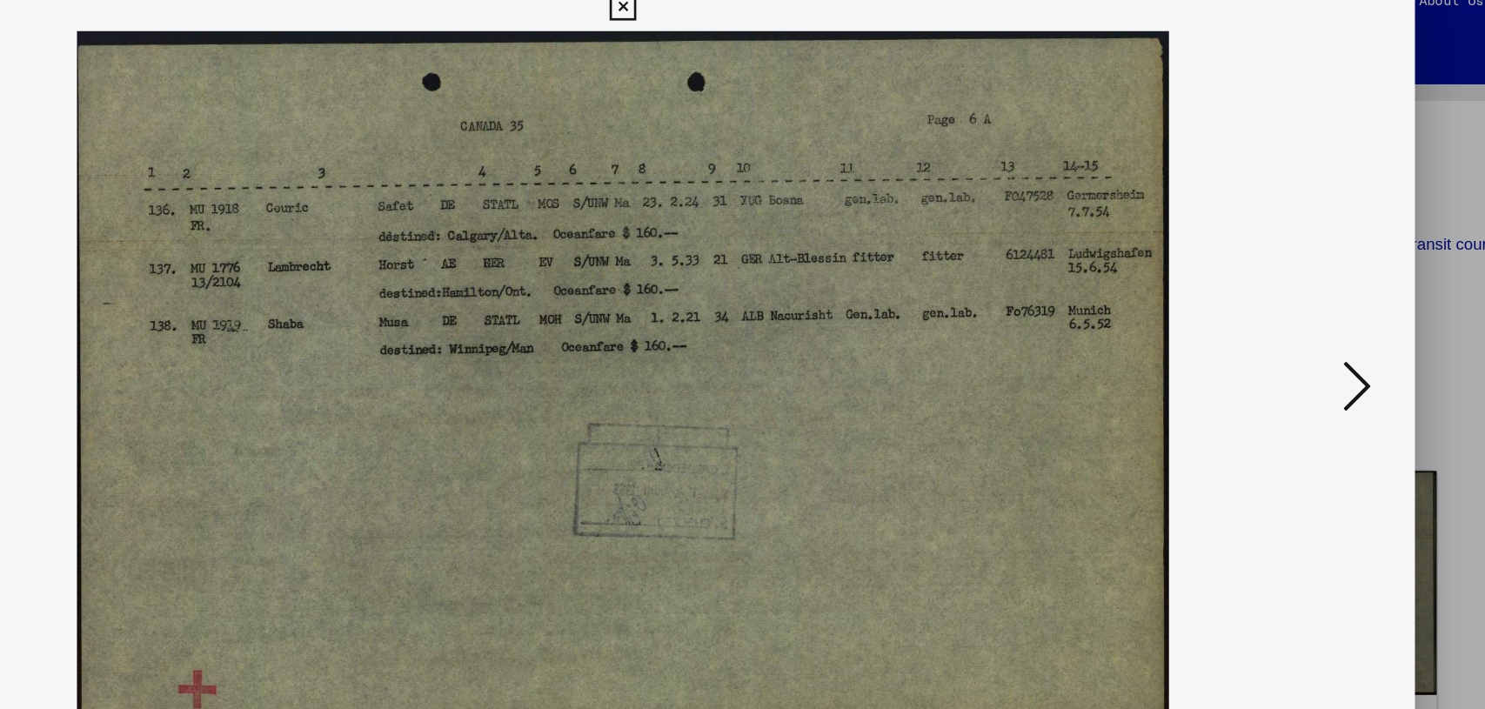
click at [1344, 135] on div at bounding box center [742, 354] width 1485 height 709
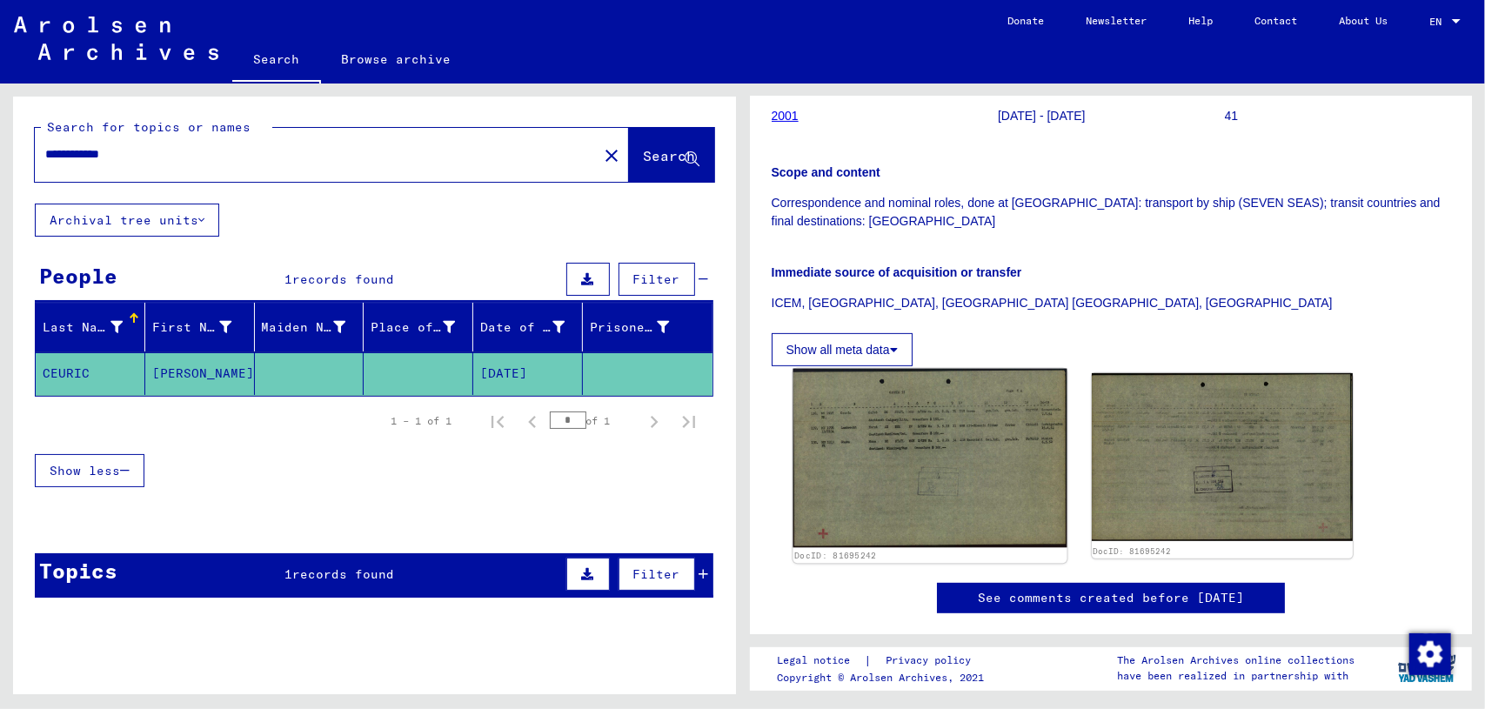
click at [940, 383] on img at bounding box center [930, 458] width 274 height 179
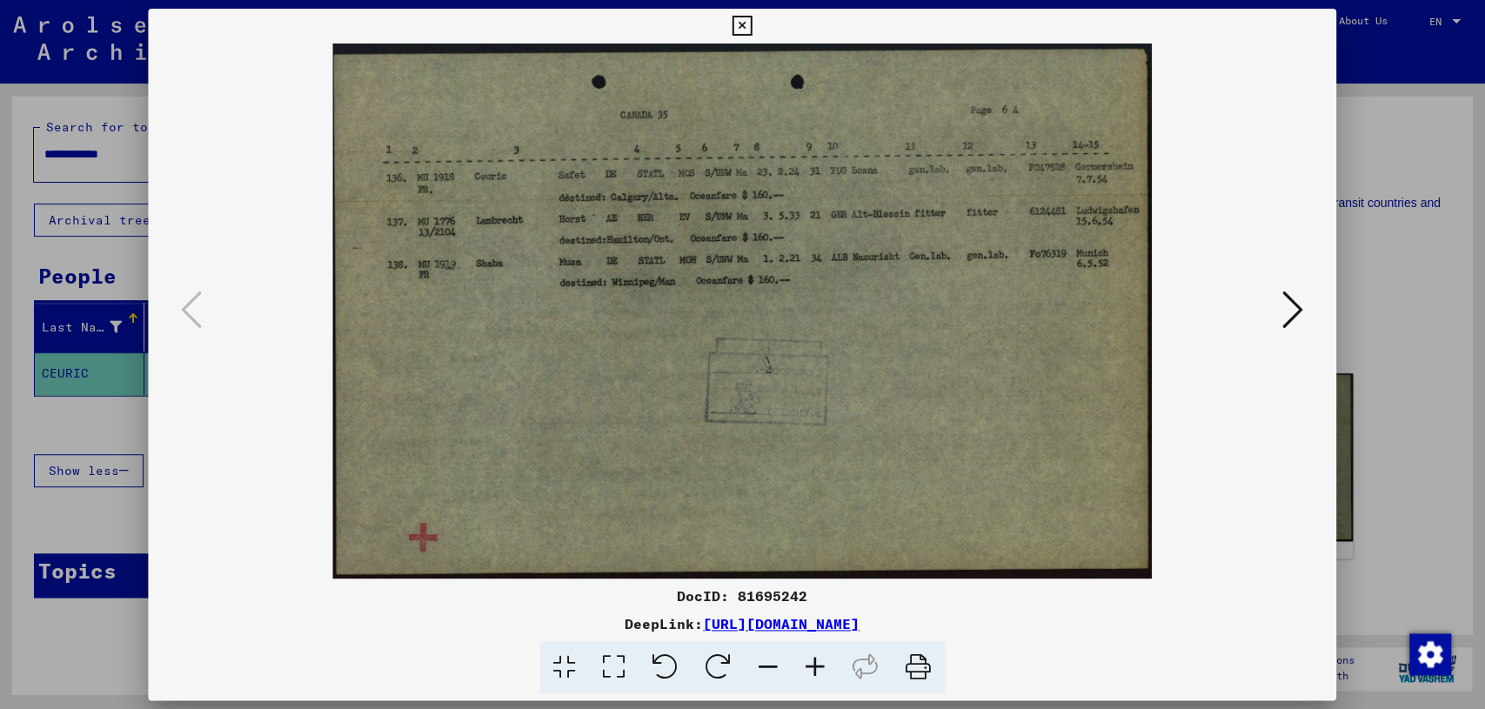
scroll to position [0, 0]
click at [17, 219] on div at bounding box center [742, 354] width 1485 height 709
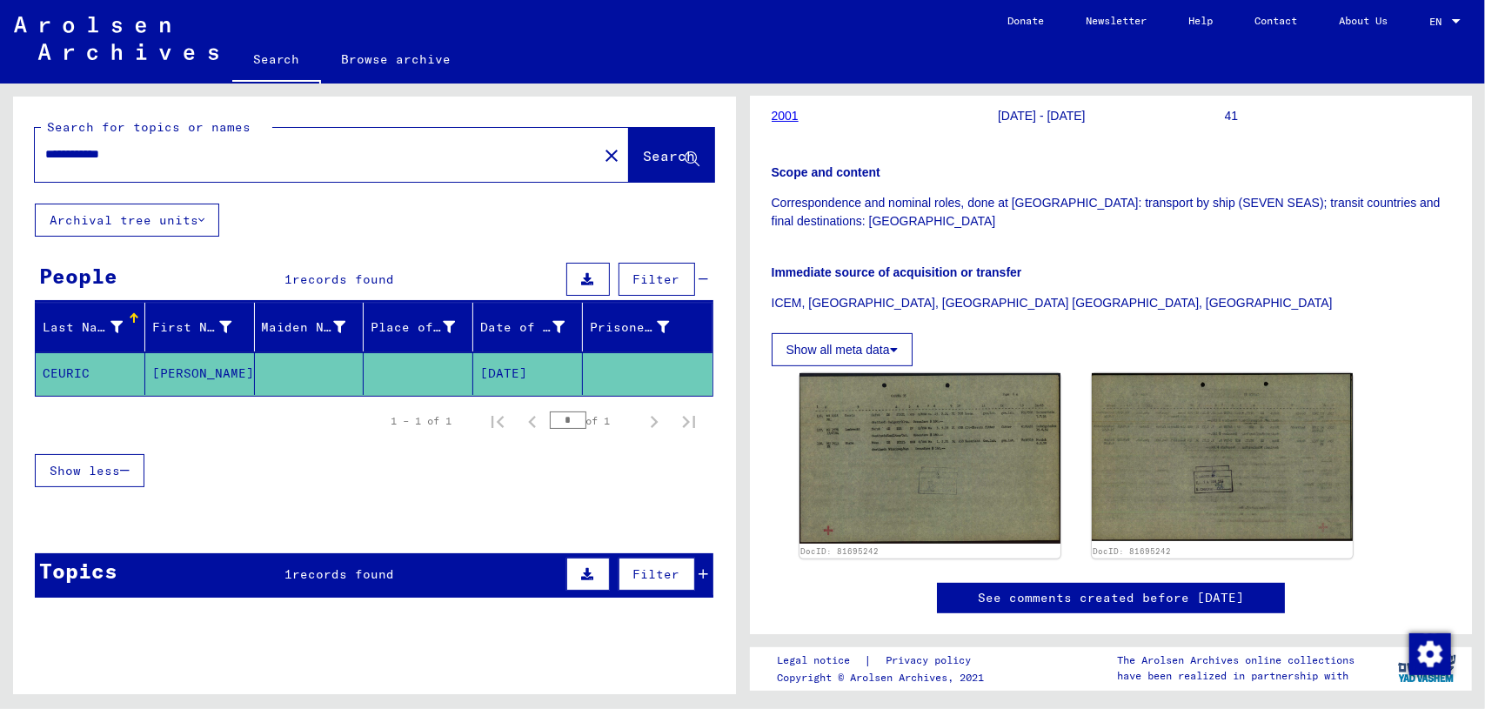
drag, startPoint x: 164, startPoint y: 156, endPoint x: 0, endPoint y: 140, distance: 164.3
click at [0, 140] on div "**********" at bounding box center [371, 389] width 742 height 611
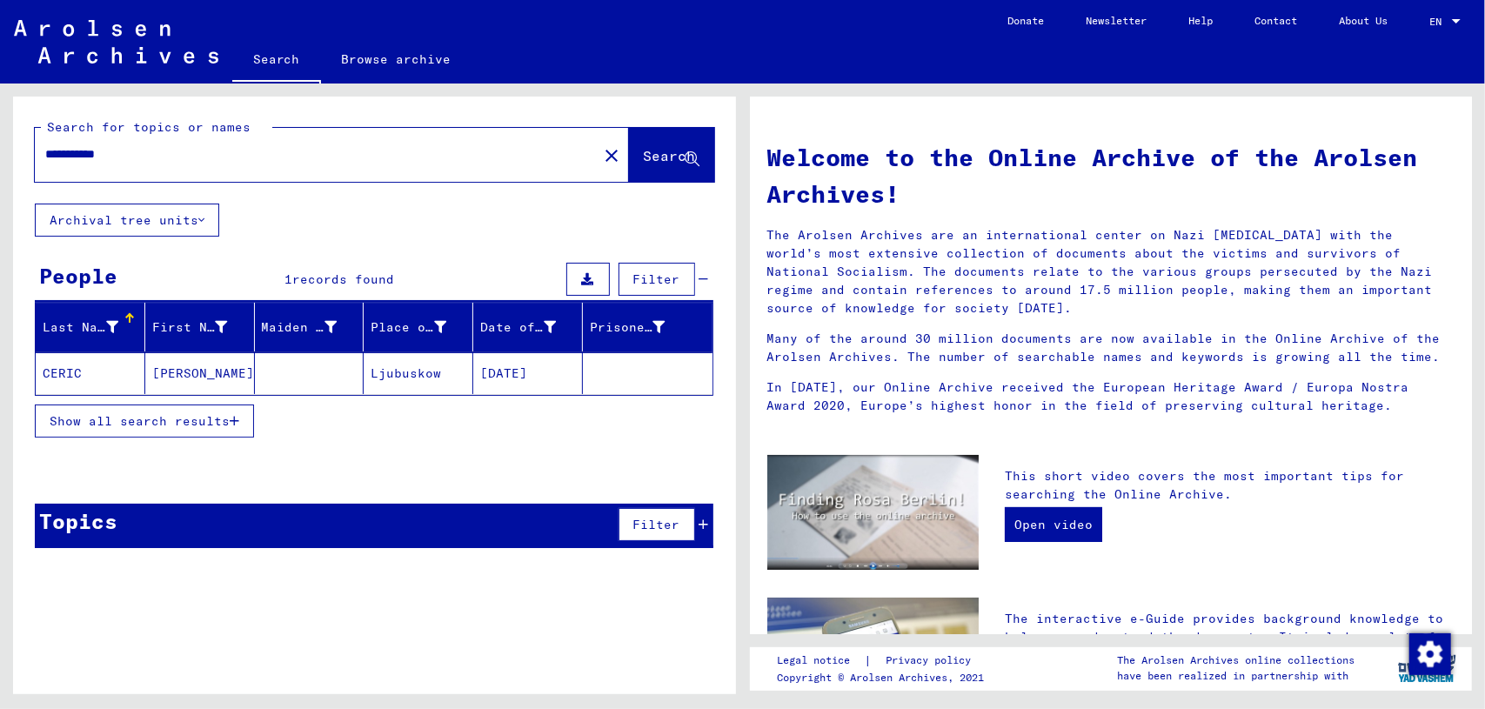
click at [304, 380] on mat-cell at bounding box center [310, 373] width 110 height 42
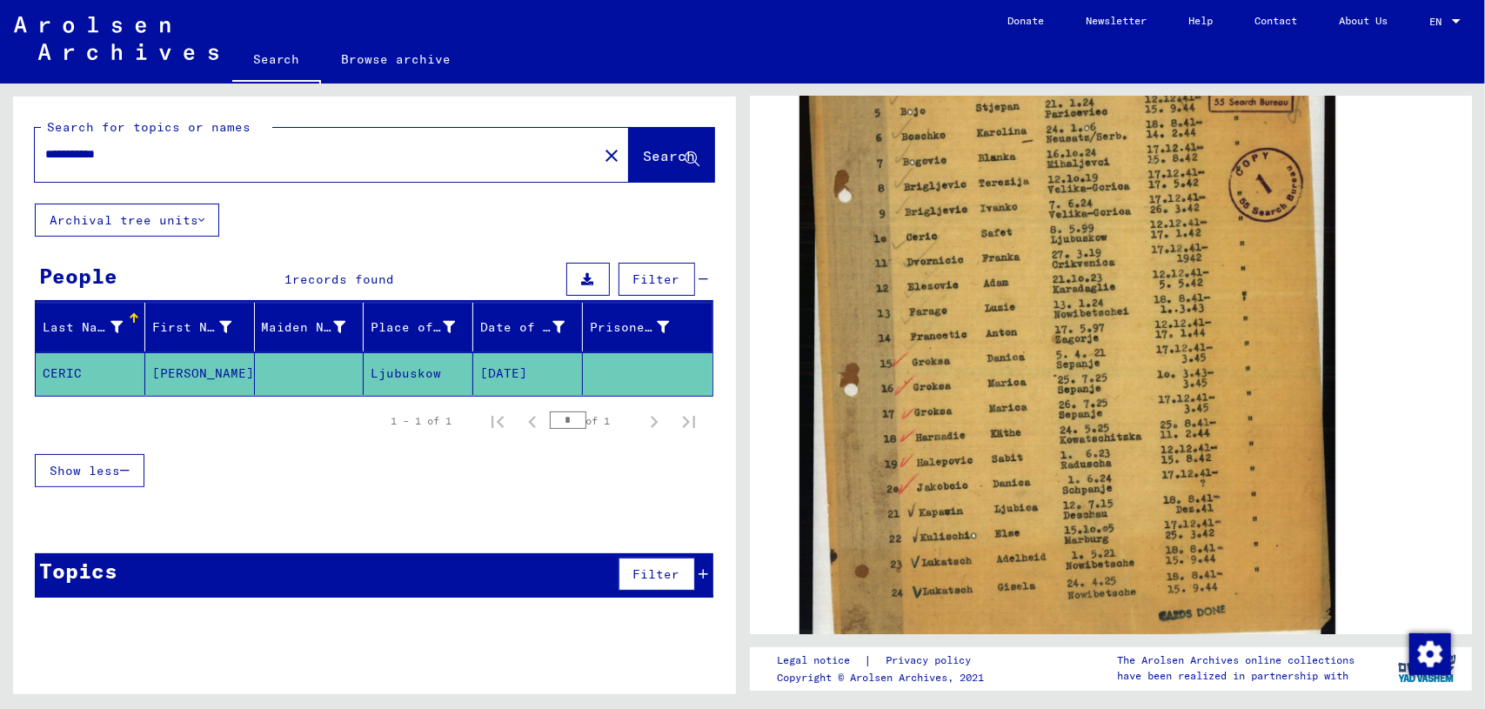
scroll to position [524, 0]
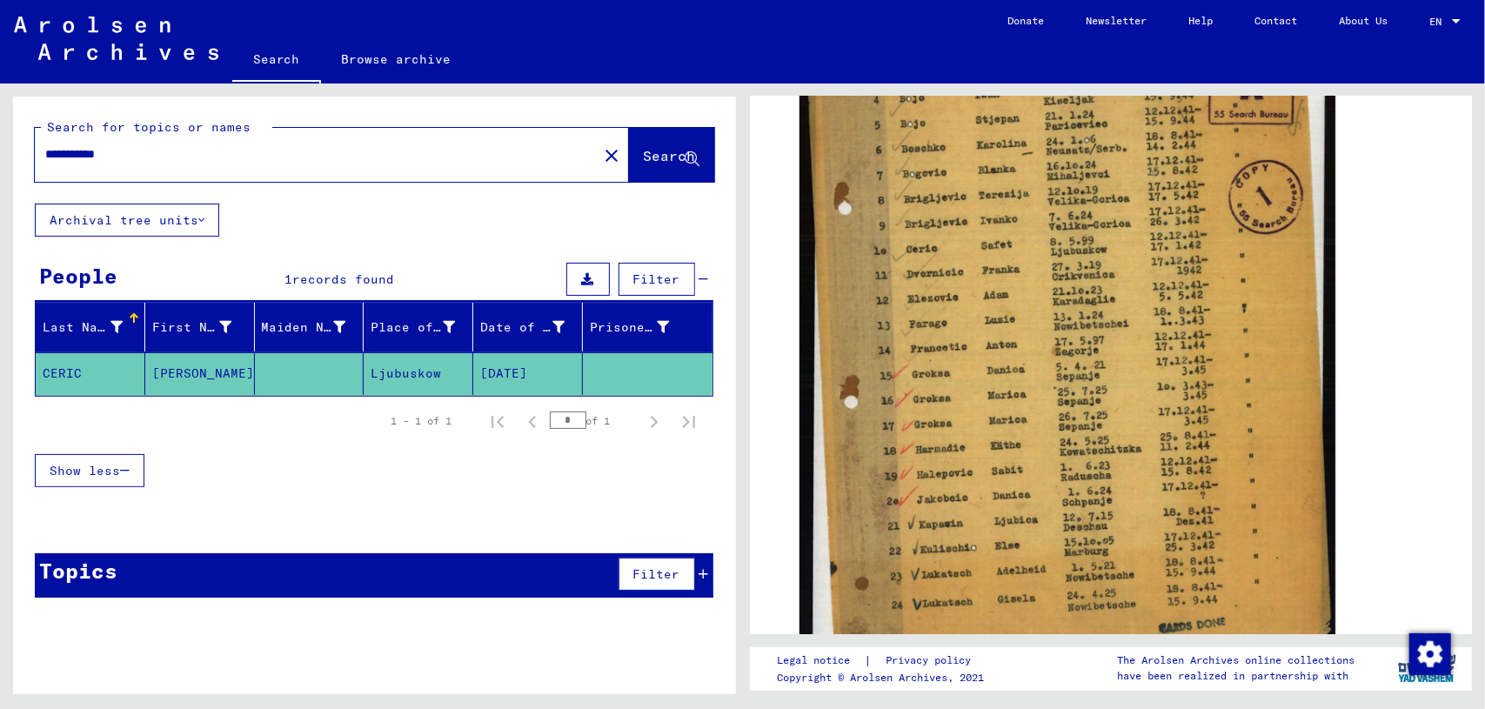
click at [187, 156] on input "**********" at bounding box center [316, 154] width 542 height 18
drag, startPoint x: 233, startPoint y: 154, endPoint x: 0, endPoint y: 73, distance: 246.8
click at [0, 73] on mat-sidenav-content "**********" at bounding box center [742, 354] width 1485 height 709
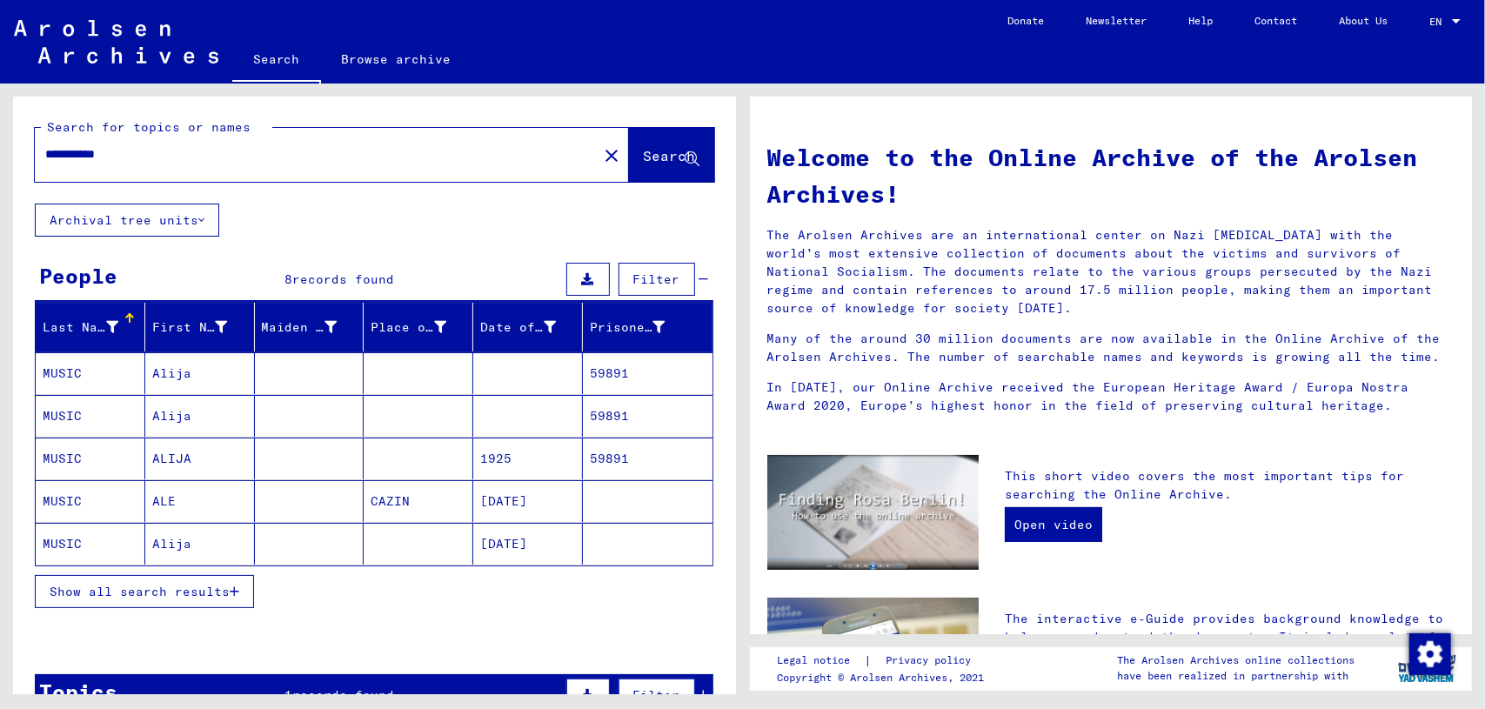
click at [223, 584] on span "Show all search results" at bounding box center [140, 592] width 180 height 16
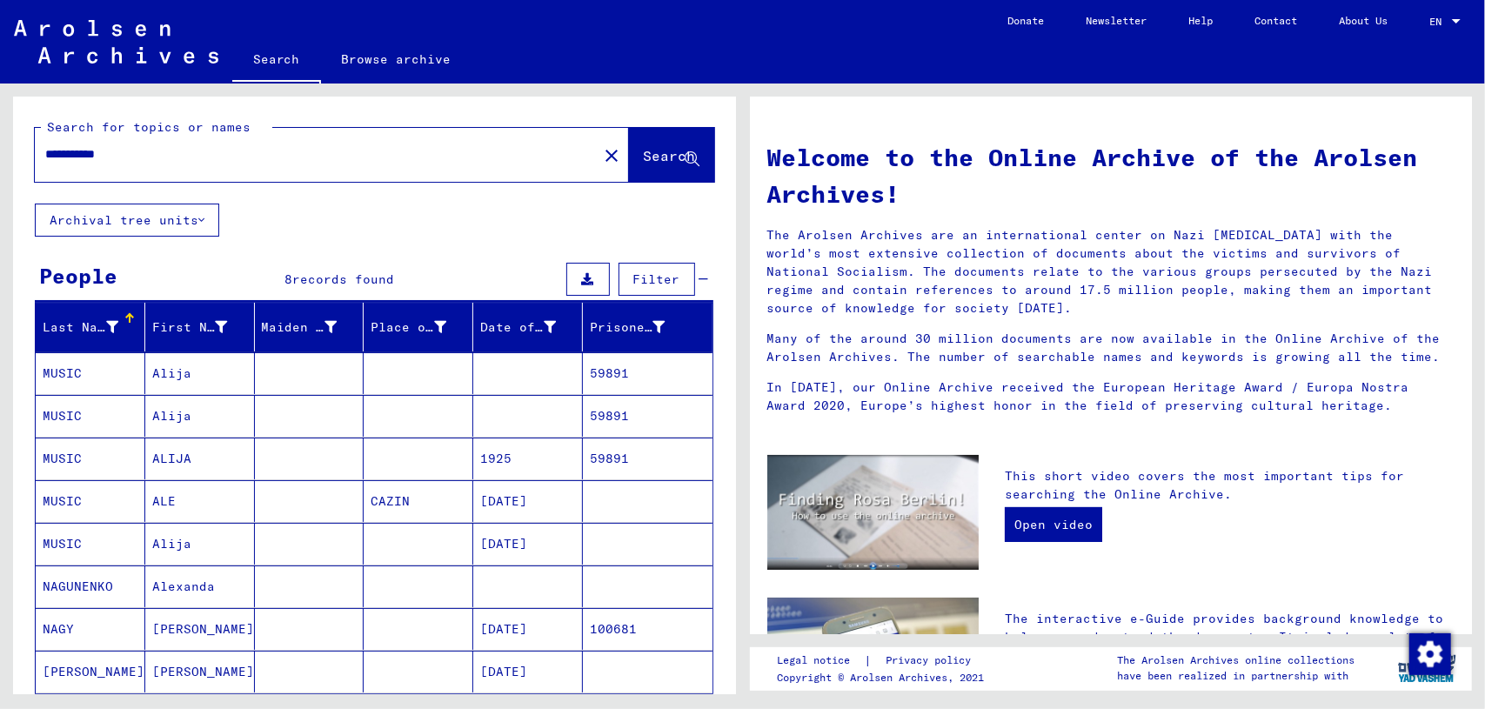
click at [314, 534] on mat-cell at bounding box center [310, 544] width 110 height 42
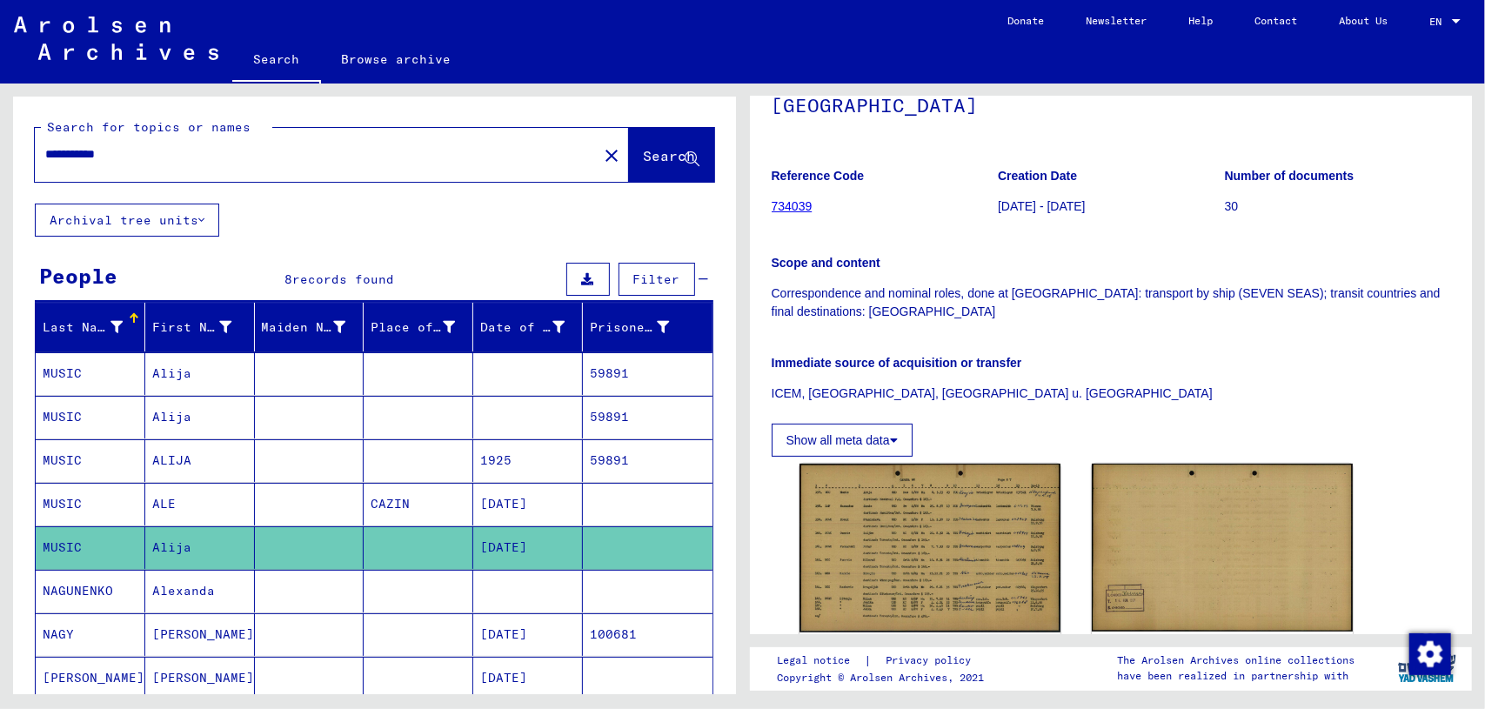
scroll to position [242, 0]
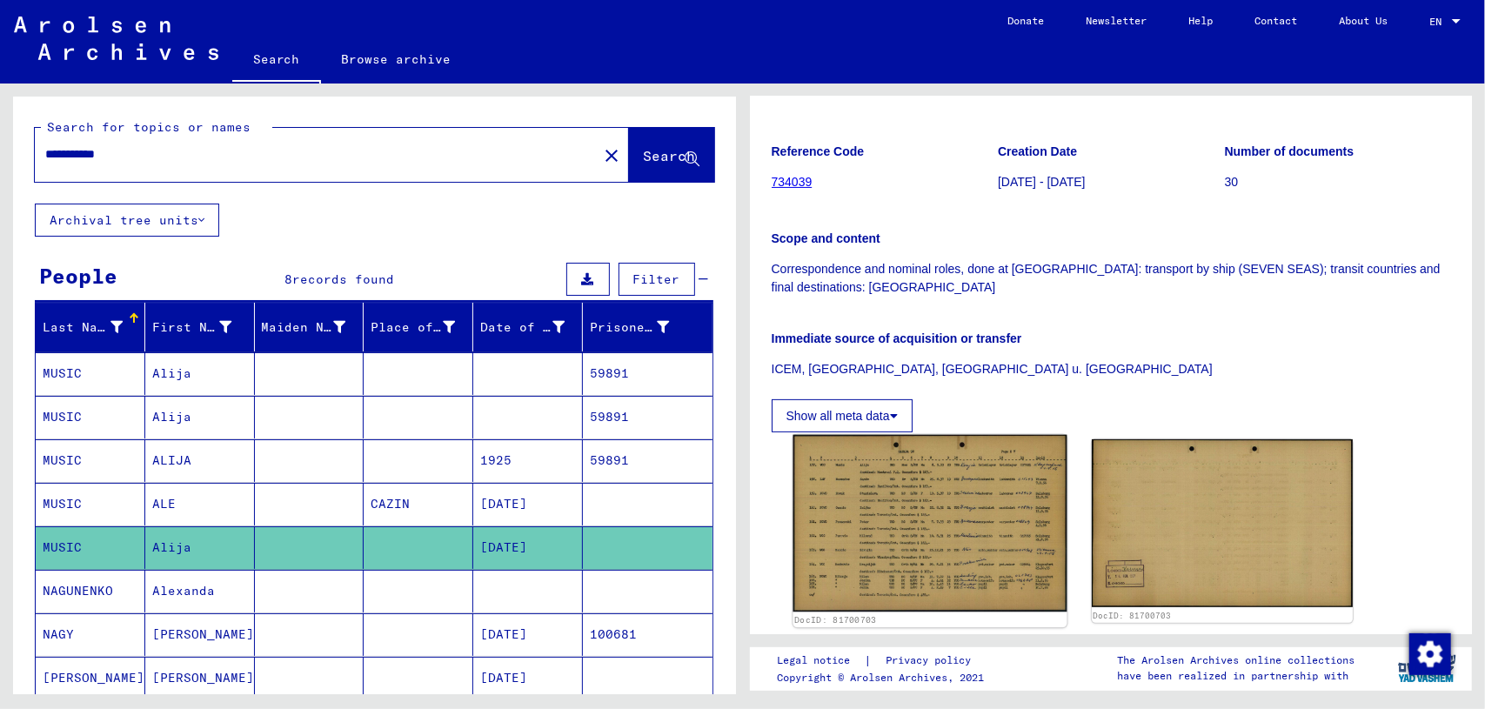
click at [969, 485] on img at bounding box center [930, 524] width 274 height 178
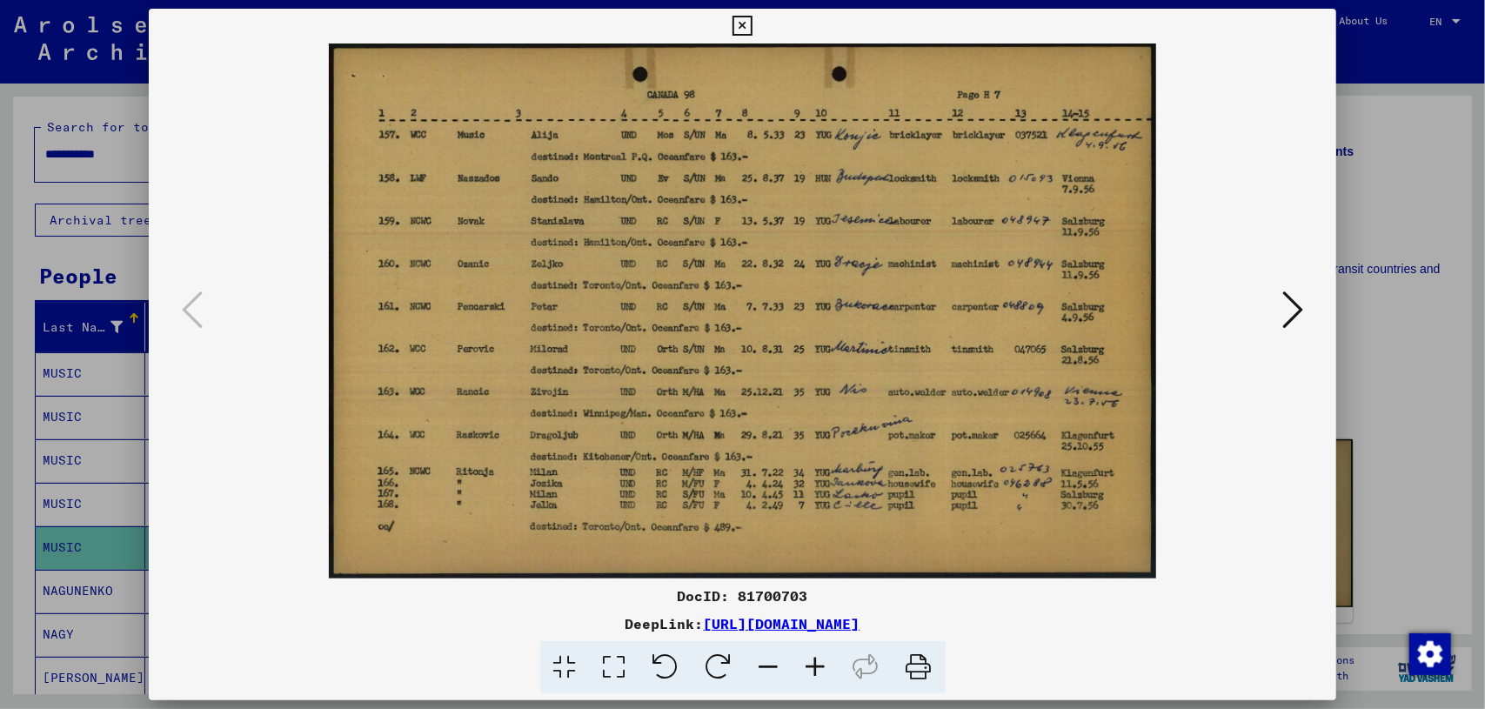
click at [1333, 201] on div at bounding box center [743, 311] width 1189 height 535
click at [1450, 152] on div at bounding box center [742, 354] width 1485 height 709
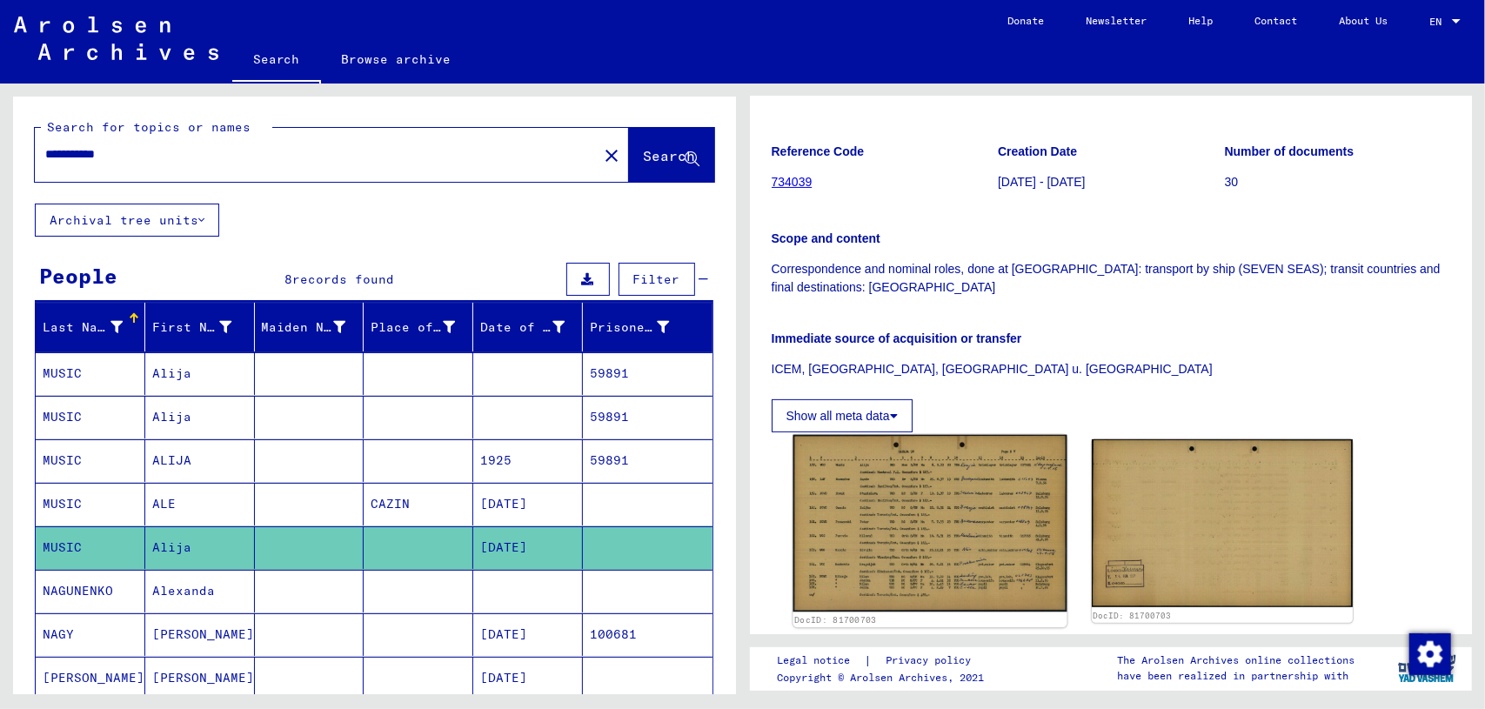
click at [981, 453] on img at bounding box center [930, 524] width 274 height 178
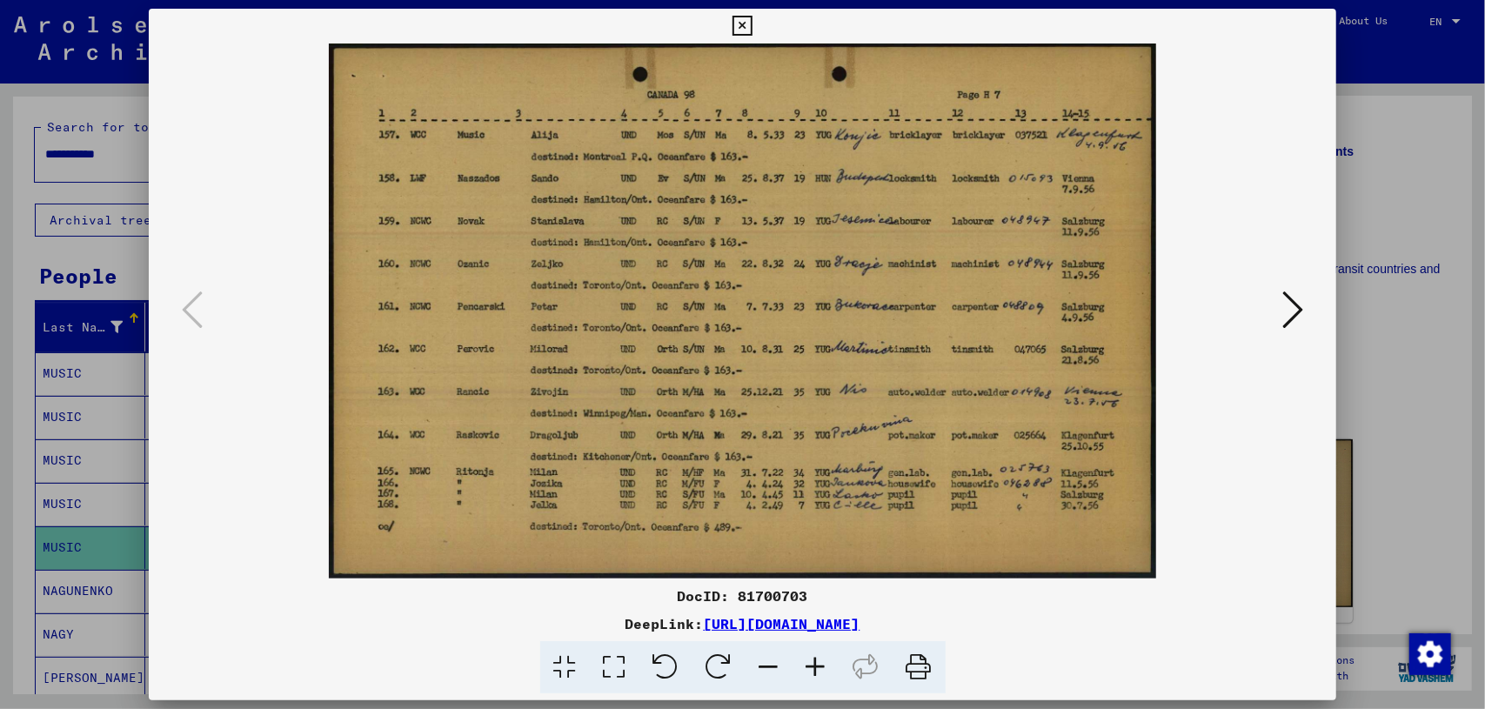
click at [49, 538] on div at bounding box center [742, 354] width 1485 height 709
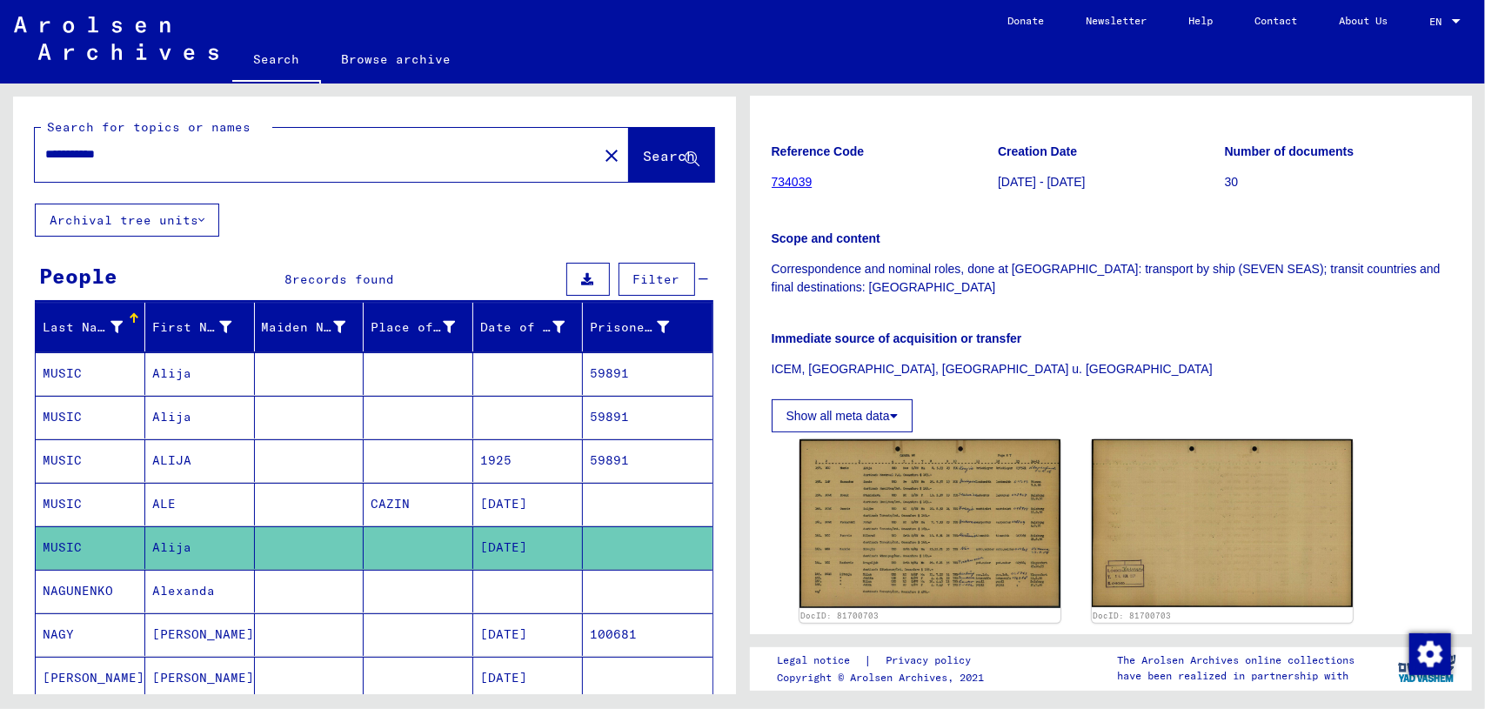
click at [119, 449] on mat-cell "MUSIC" at bounding box center [91, 460] width 110 height 43
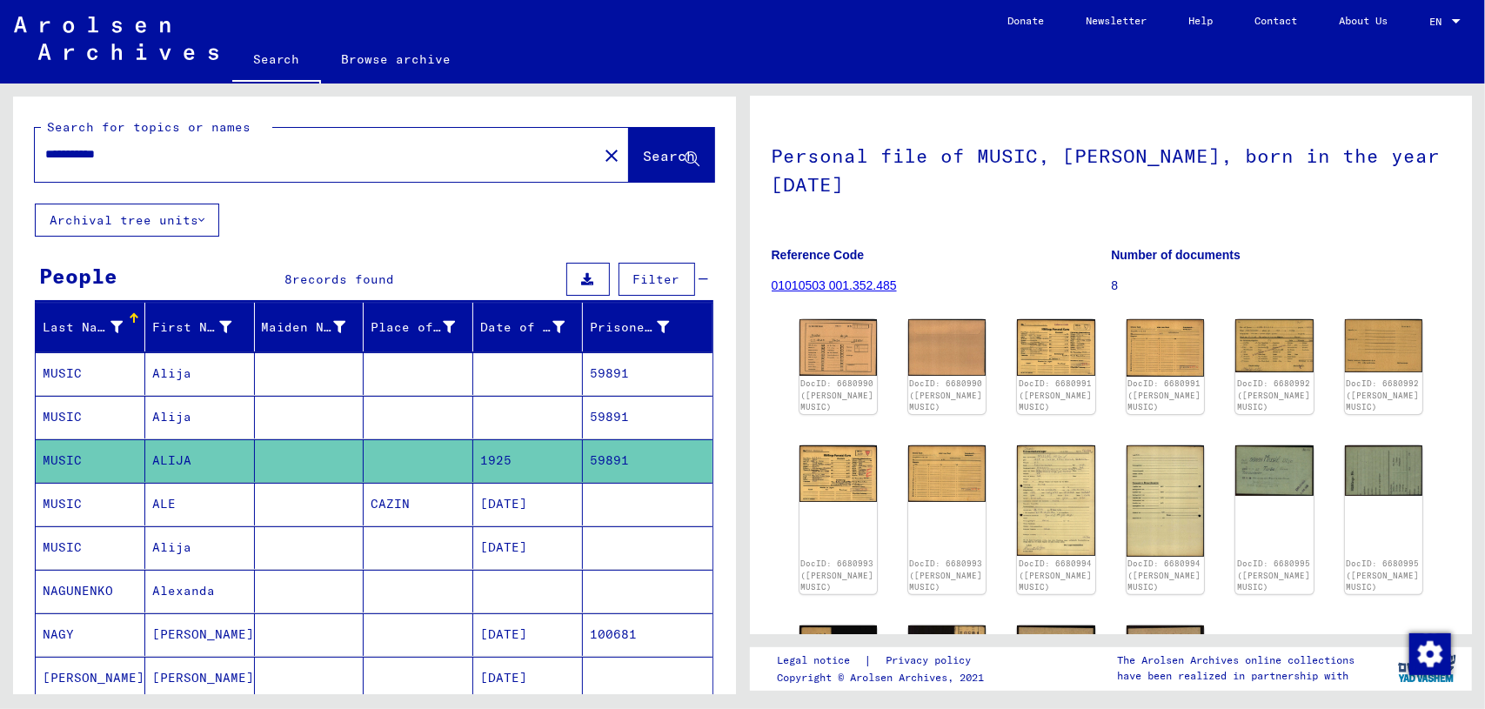
scroll to position [55, 0]
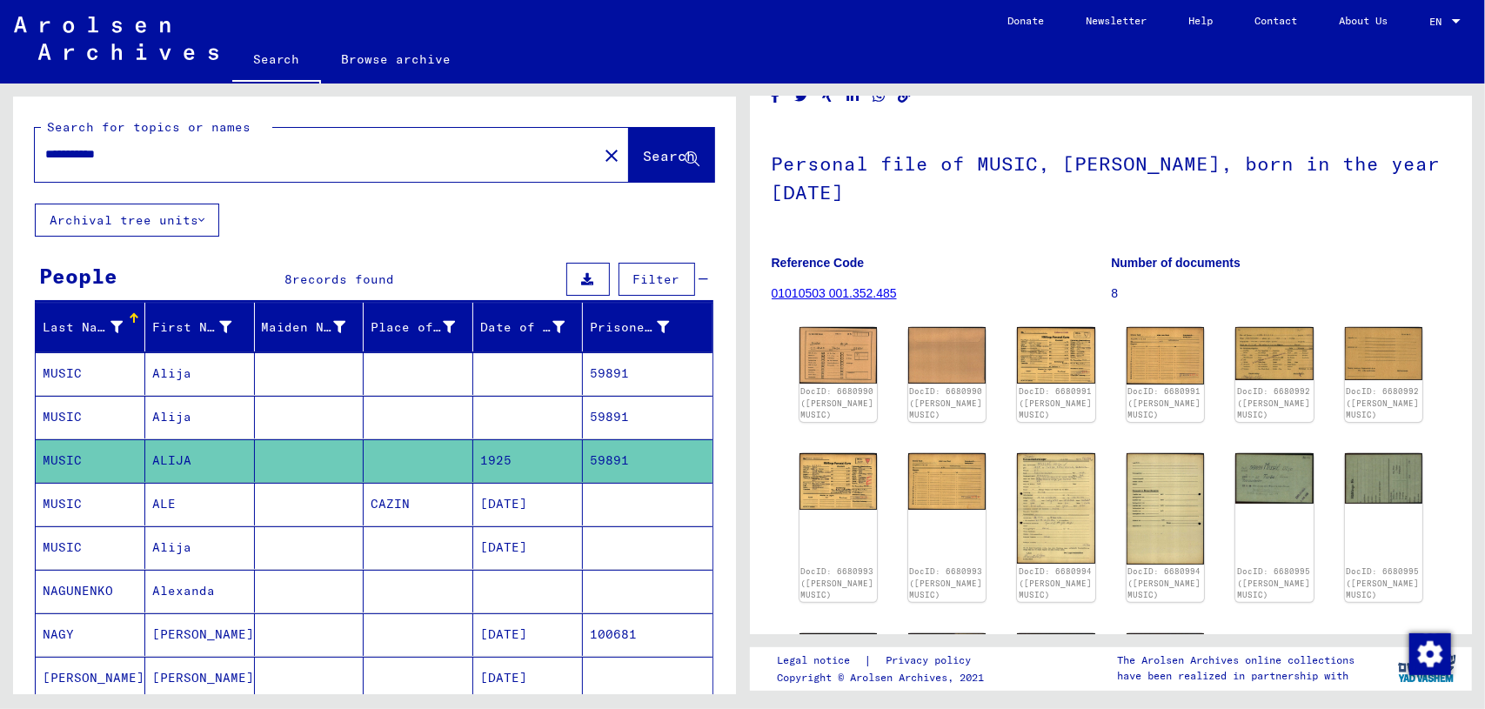
click at [481, 414] on mat-cell at bounding box center [528, 417] width 110 height 43
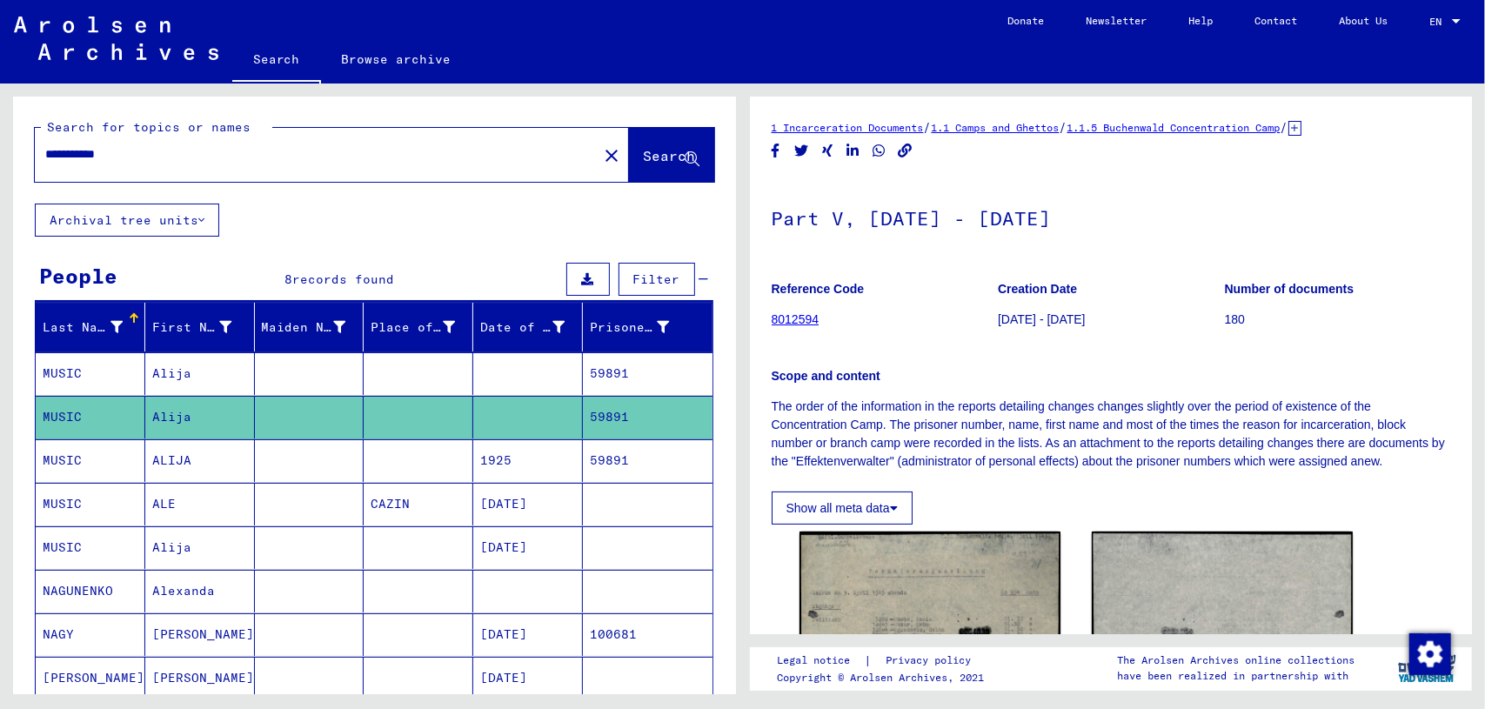
click at [499, 368] on mat-cell at bounding box center [528, 373] width 110 height 43
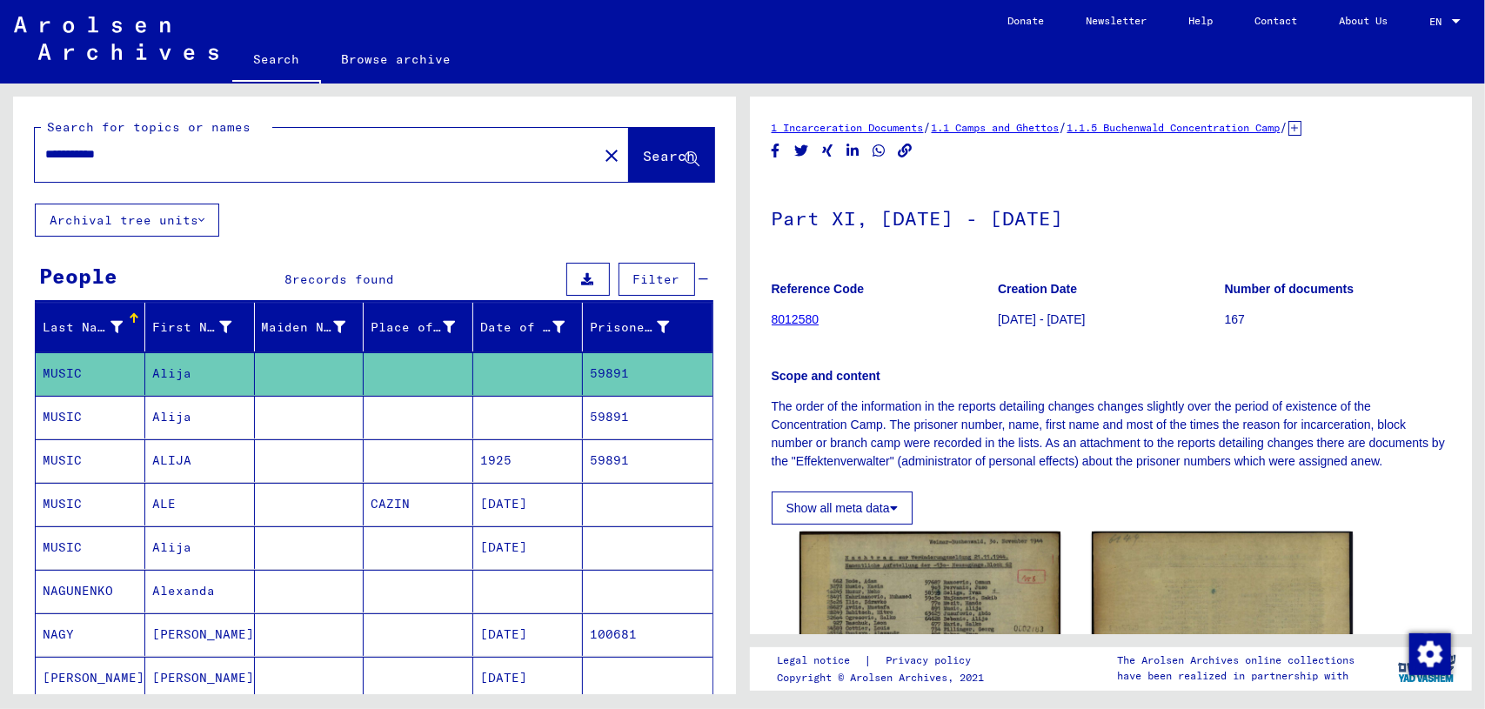
click at [129, 159] on input "**********" at bounding box center [316, 154] width 542 height 18
drag, startPoint x: 168, startPoint y: 156, endPoint x: 0, endPoint y: 117, distance: 172.2
click at [0, 117] on div "**********" at bounding box center [371, 389] width 742 height 611
type input "**********"
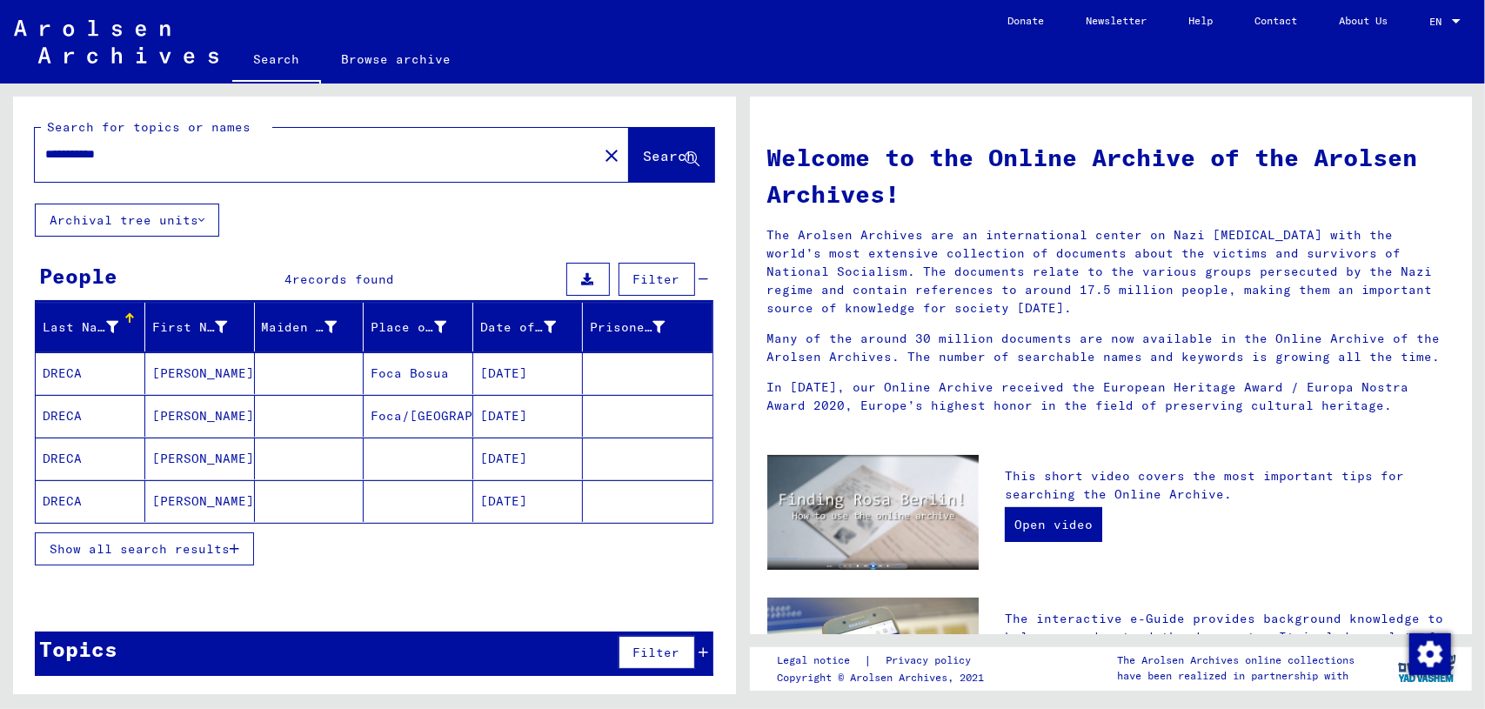
click at [278, 363] on mat-cell at bounding box center [310, 373] width 110 height 42
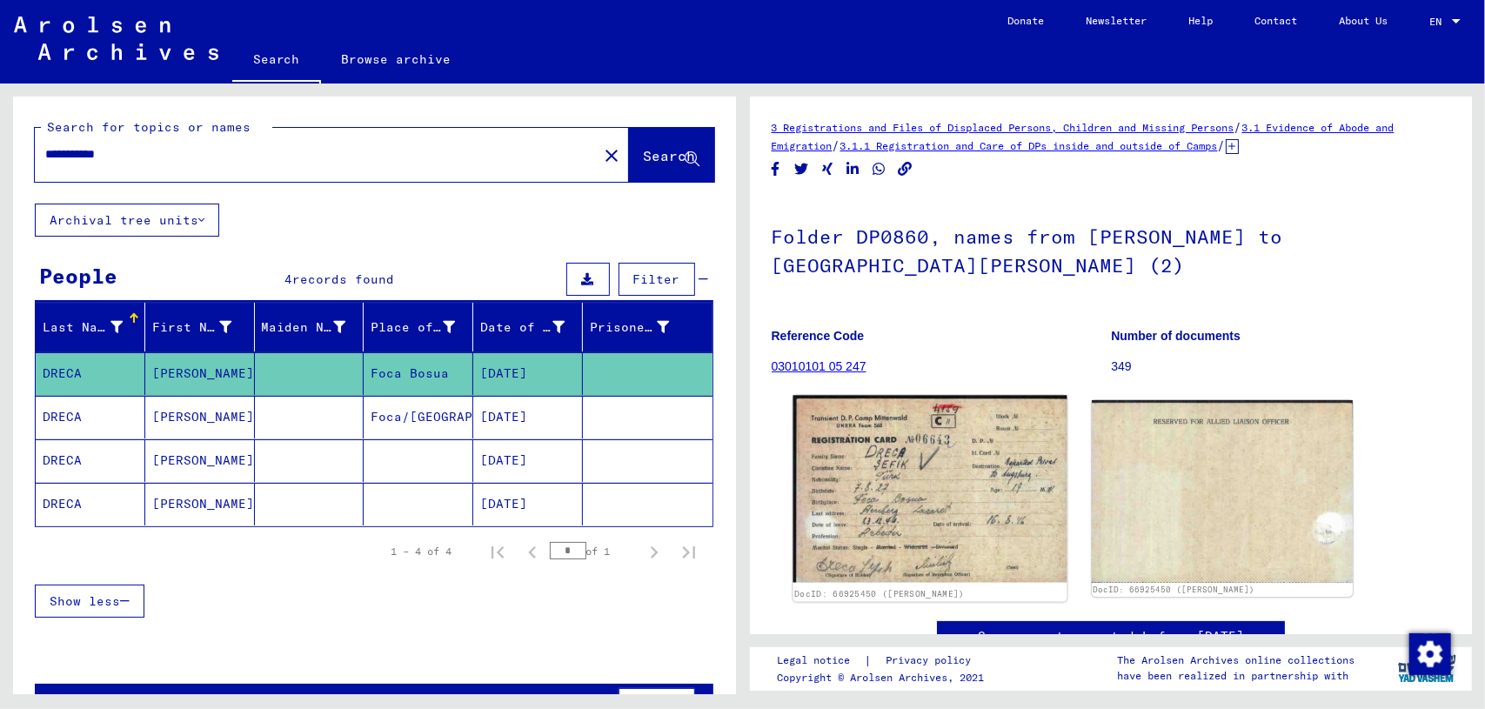
click at [904, 445] on img at bounding box center [930, 490] width 274 height 188
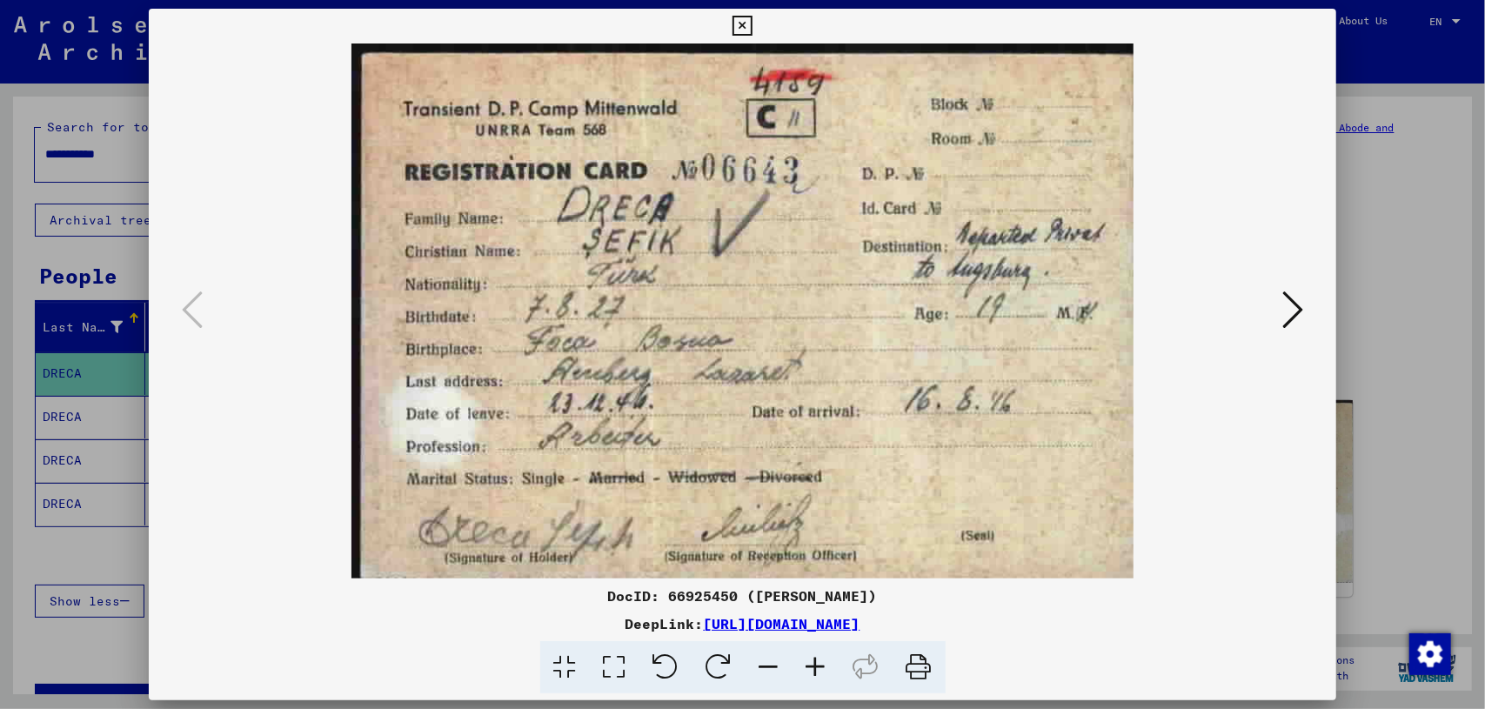
click at [1298, 314] on icon at bounding box center [1293, 310] width 21 height 42
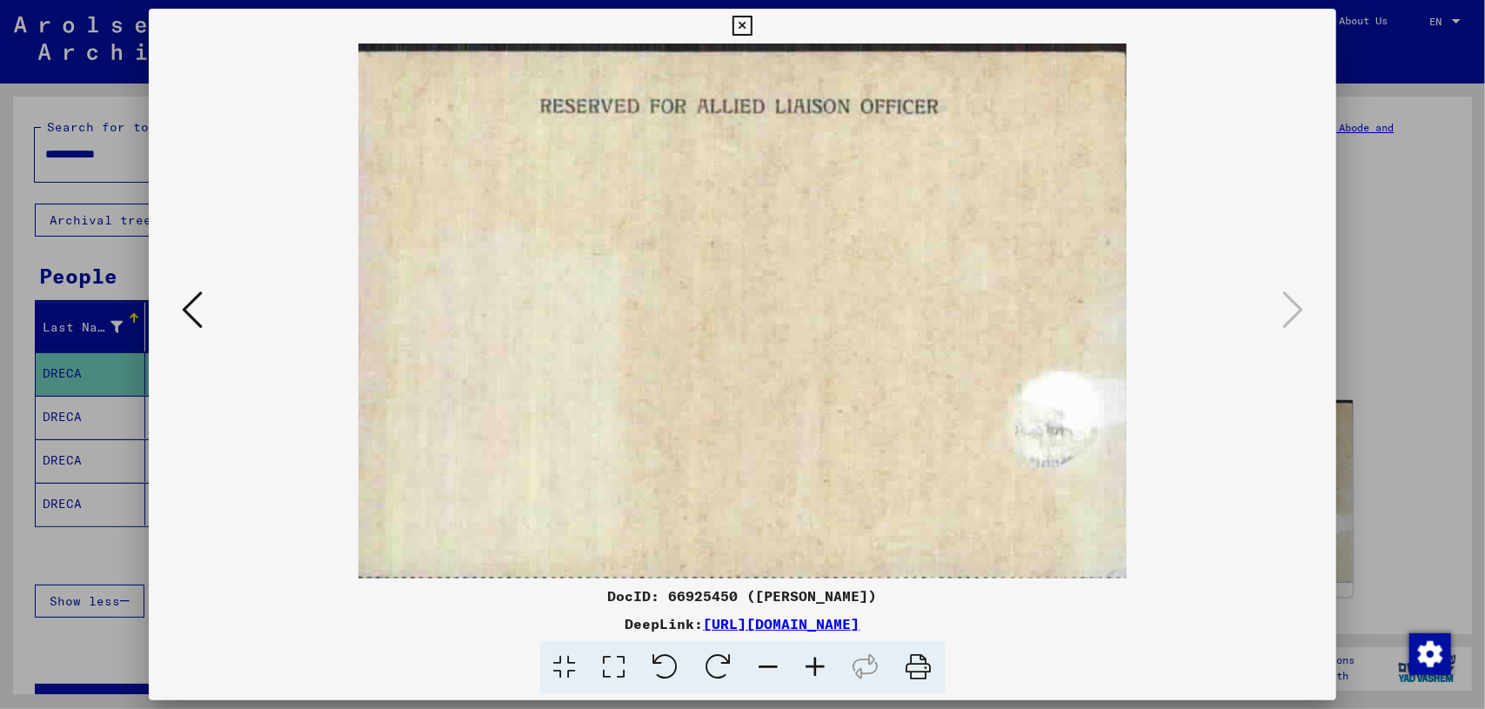
click at [1405, 366] on div at bounding box center [742, 354] width 1485 height 709
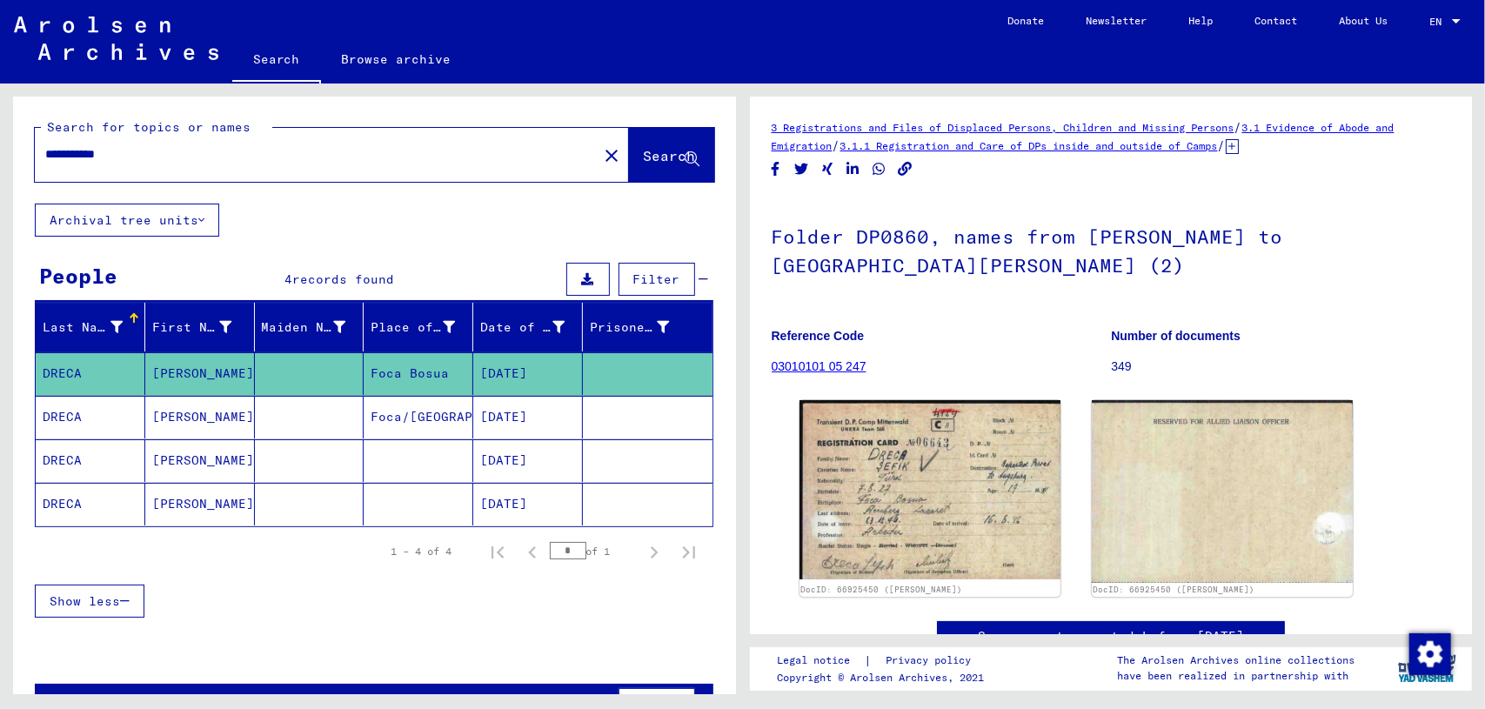
click at [329, 405] on mat-cell at bounding box center [310, 417] width 110 height 43
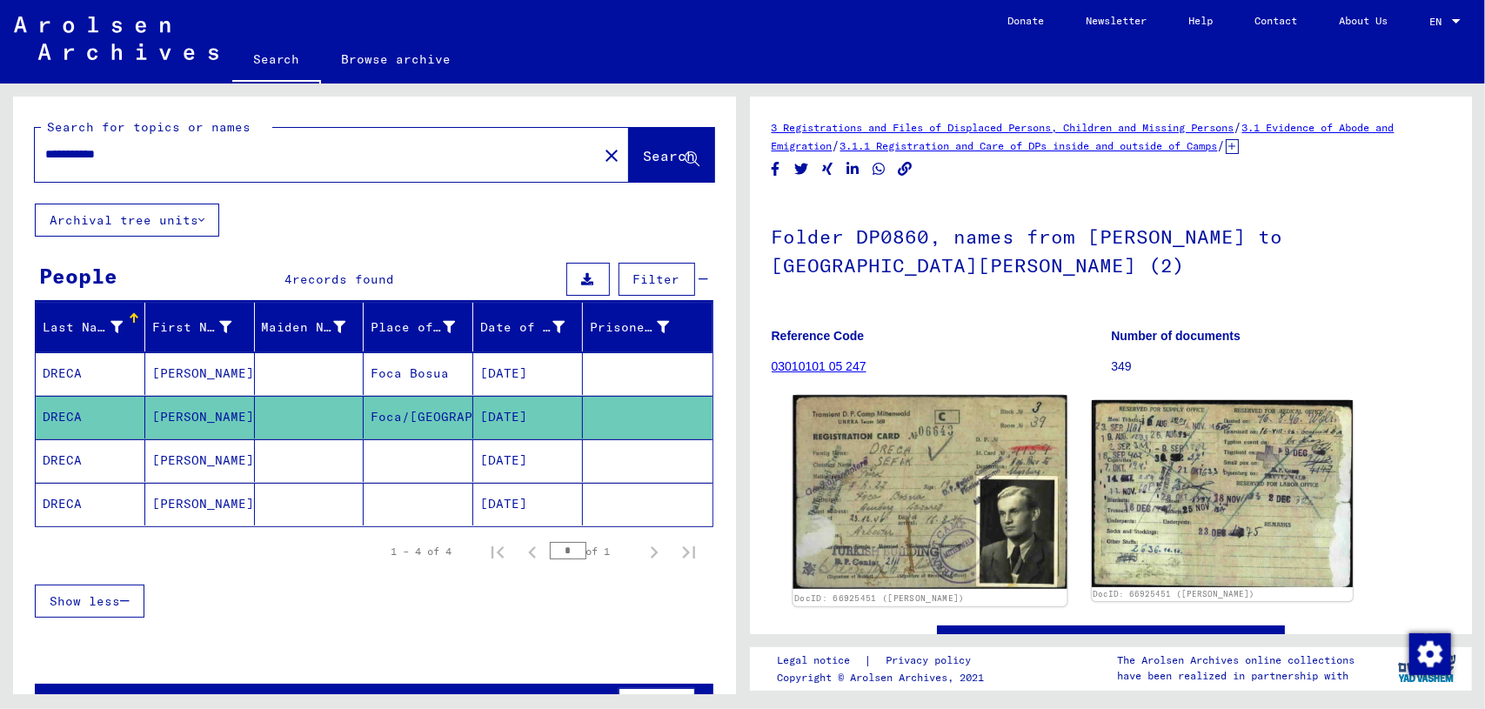
click at [959, 448] on img at bounding box center [930, 491] width 274 height 193
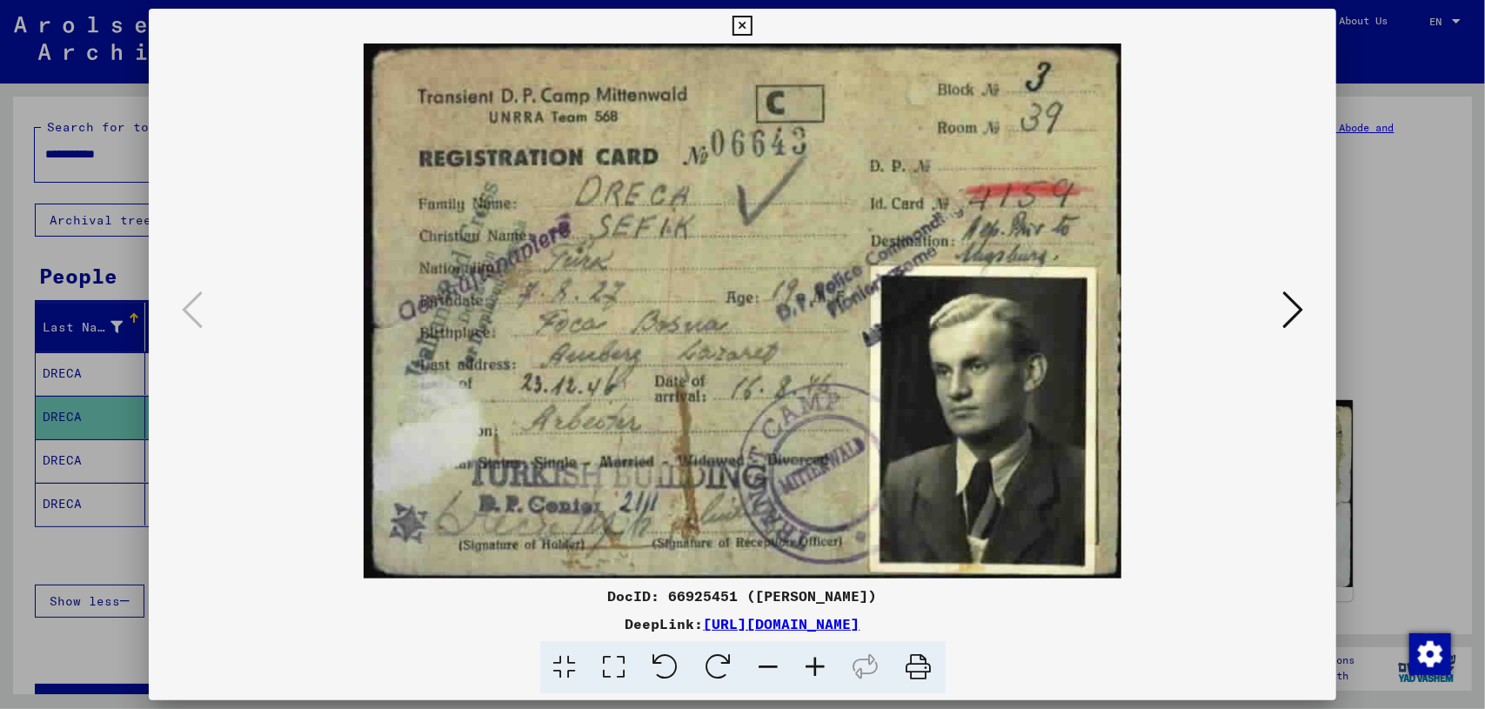
click at [1390, 499] on div at bounding box center [742, 354] width 1485 height 709
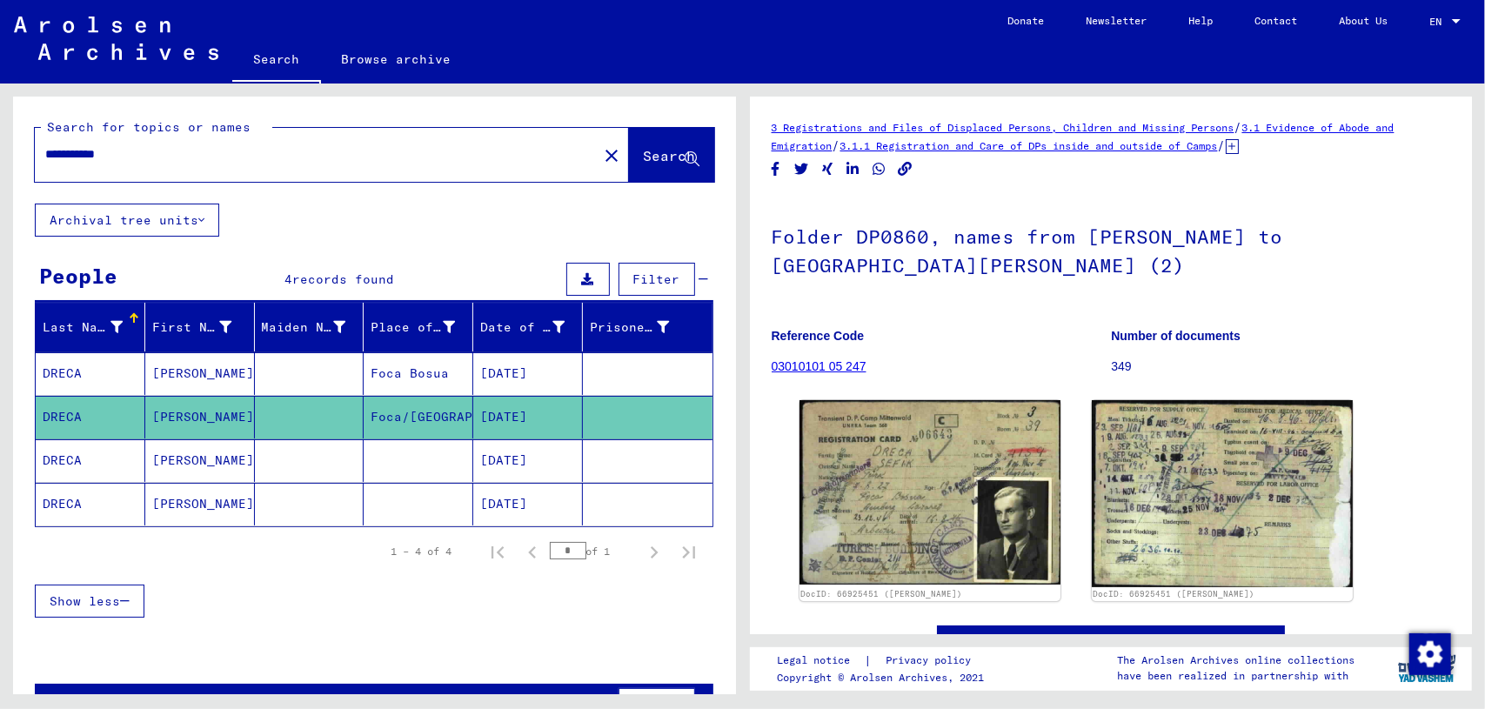
click at [381, 459] on mat-cell at bounding box center [419, 460] width 110 height 43
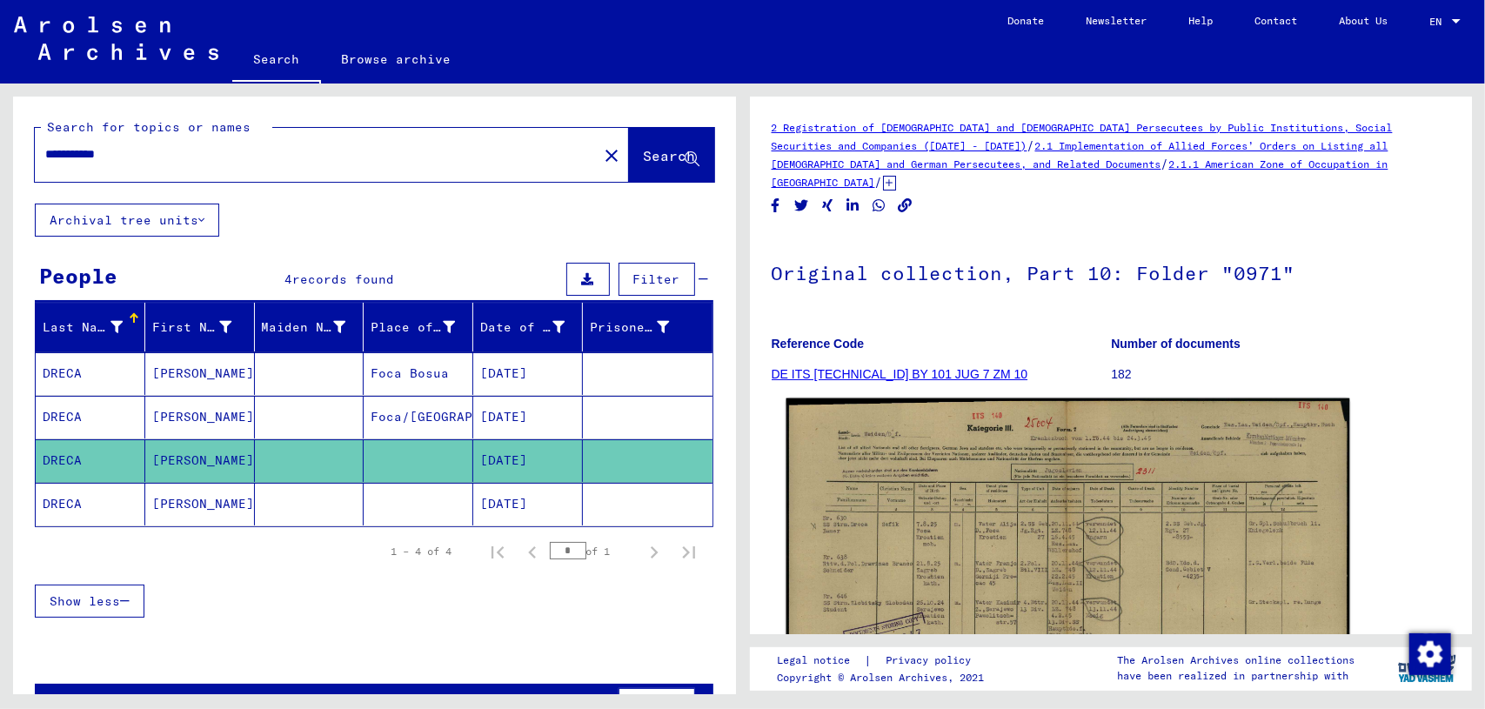
click at [1102, 525] on img at bounding box center [1067, 598] width 563 height 399
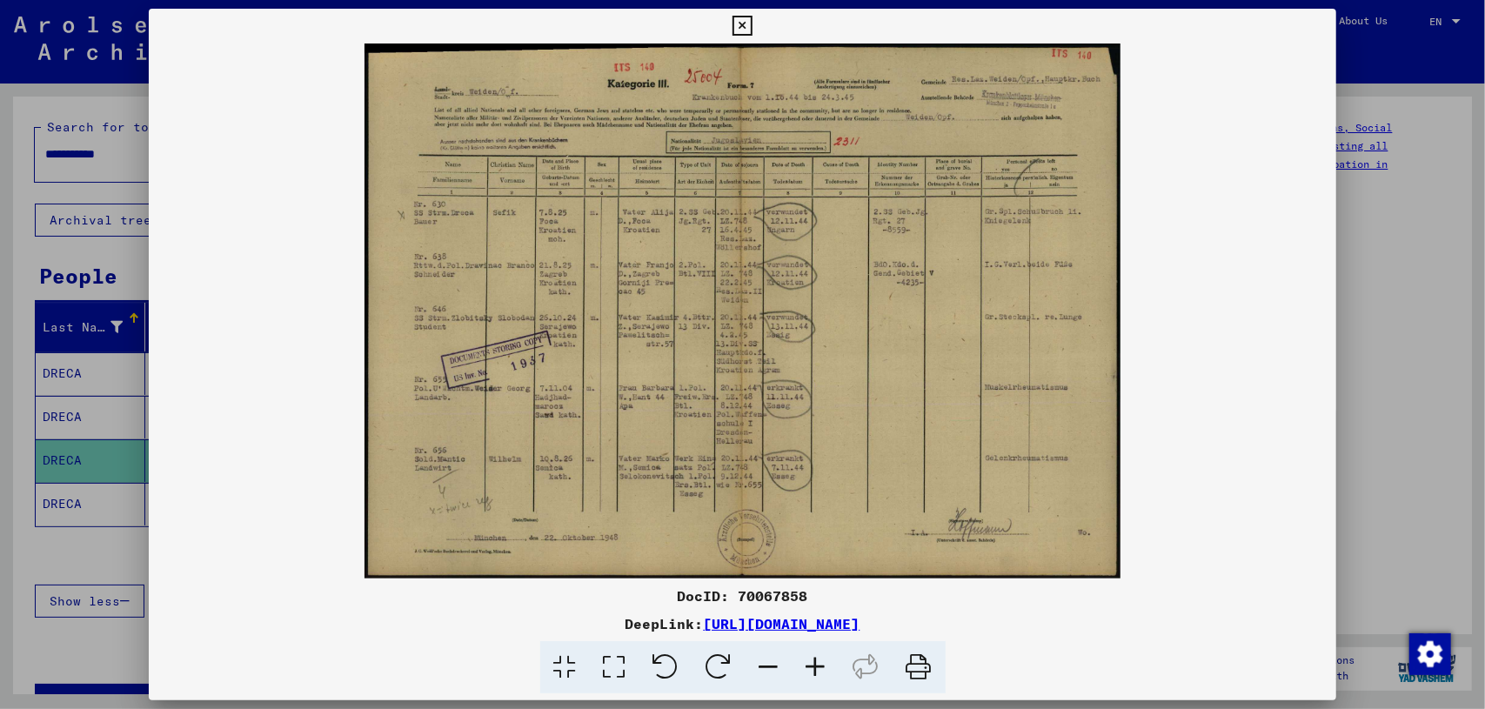
click at [128, 551] on div at bounding box center [742, 354] width 1485 height 709
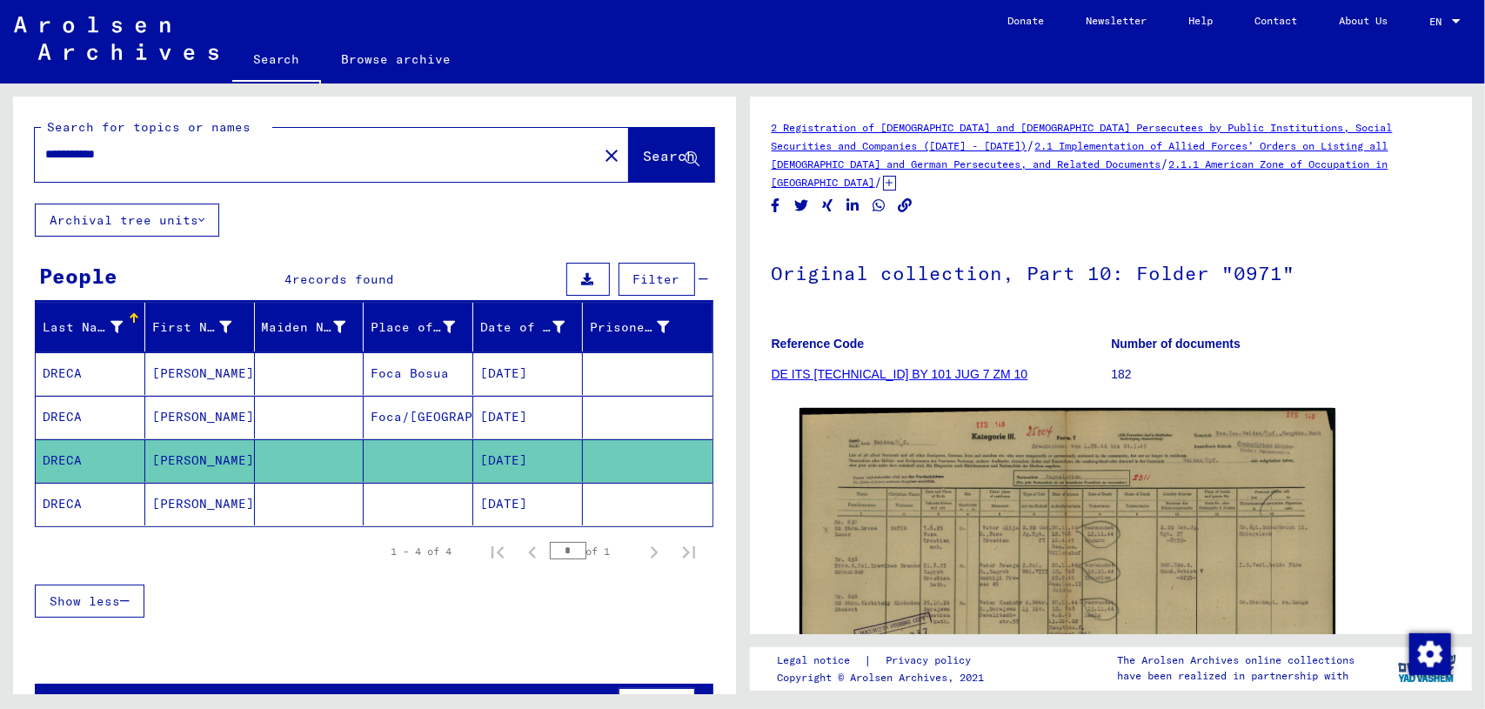
click at [145, 513] on mat-cell "[PERSON_NAME]" at bounding box center [200, 504] width 110 height 43
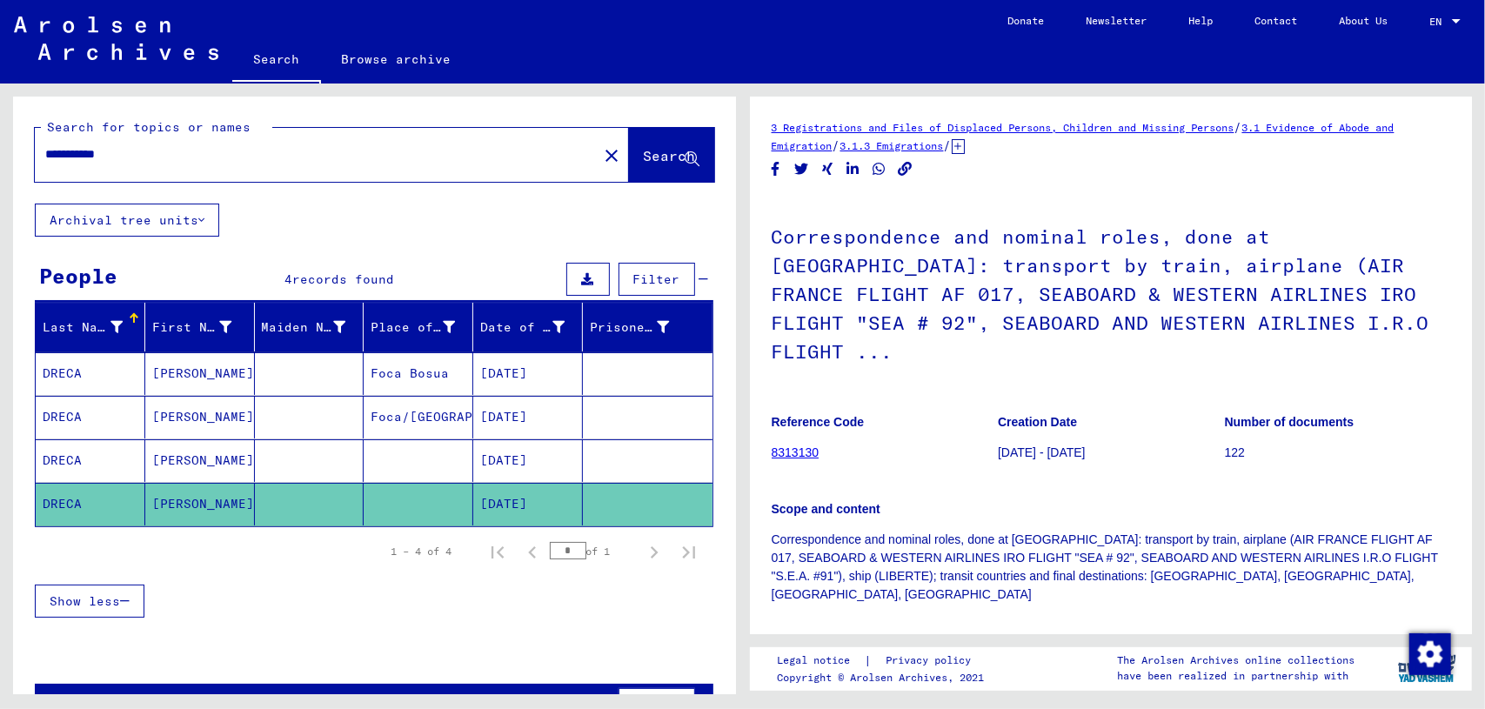
drag, startPoint x: 1477, startPoint y: 264, endPoint x: 1470, endPoint y: 319, distance: 56.2
click at [1470, 319] on div "3 Registrations and Files of Displaced Persons, Children and Missing Persons / …" at bounding box center [1114, 389] width 742 height 611
click at [1324, 616] on div "Immediate source of acquisition or transfer International Refugee Organization …" at bounding box center [1112, 651] width 680 height 70
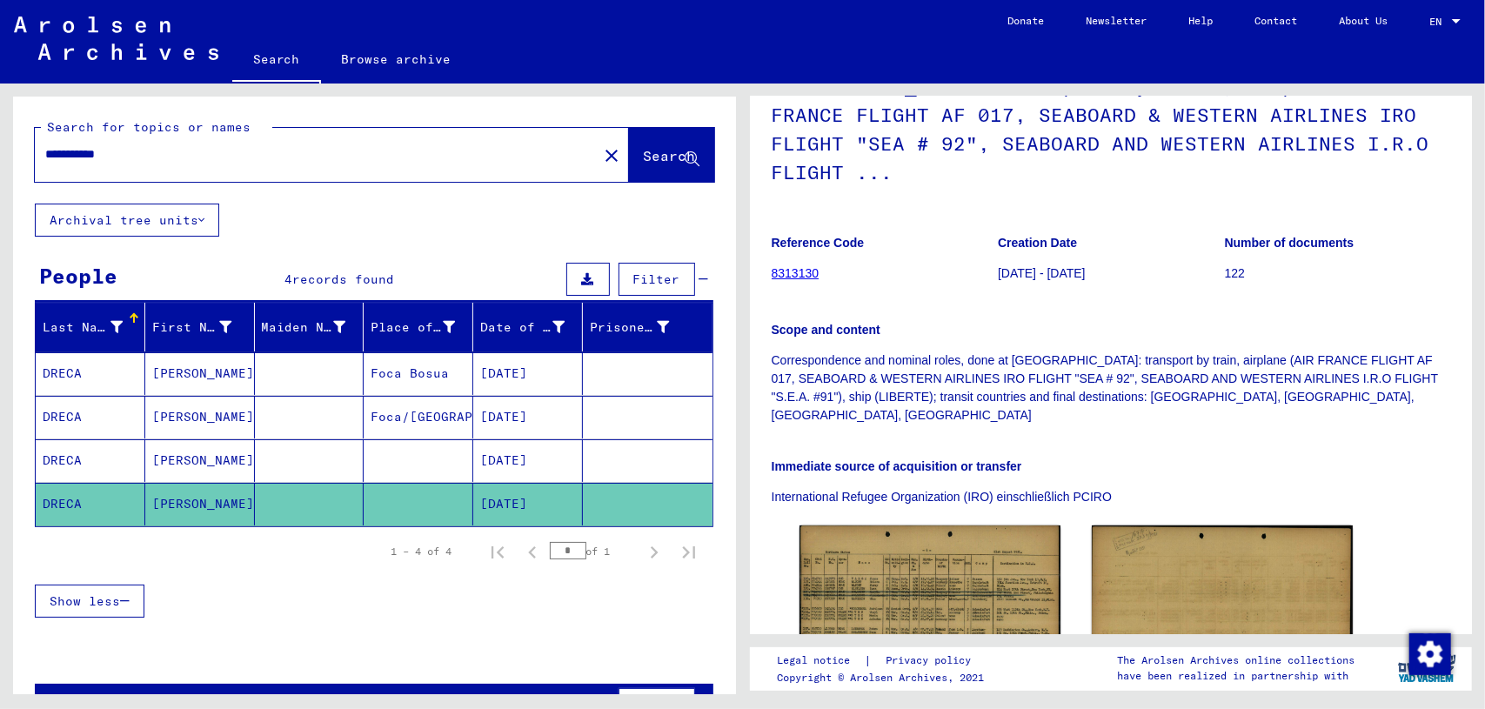
scroll to position [178, 0]
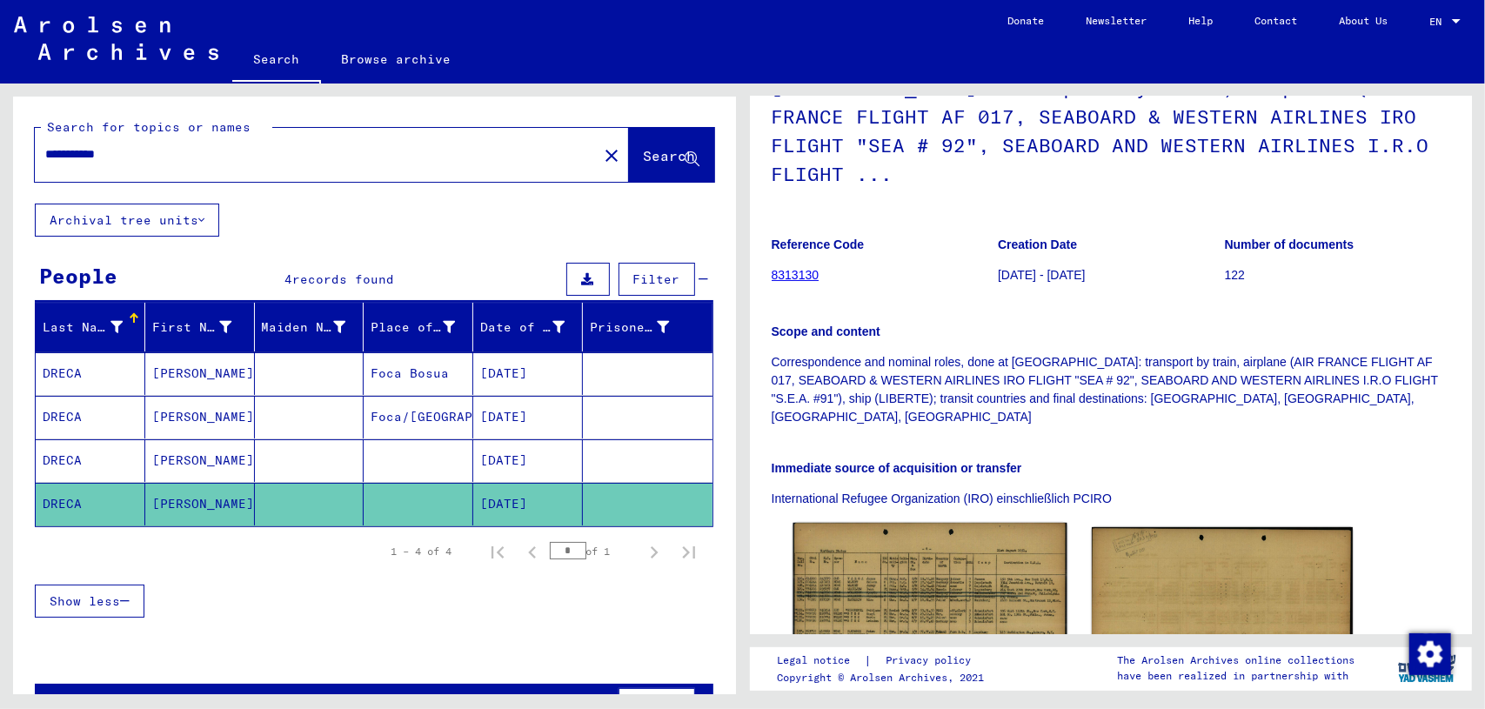
click at [943, 559] on img at bounding box center [930, 608] width 274 height 170
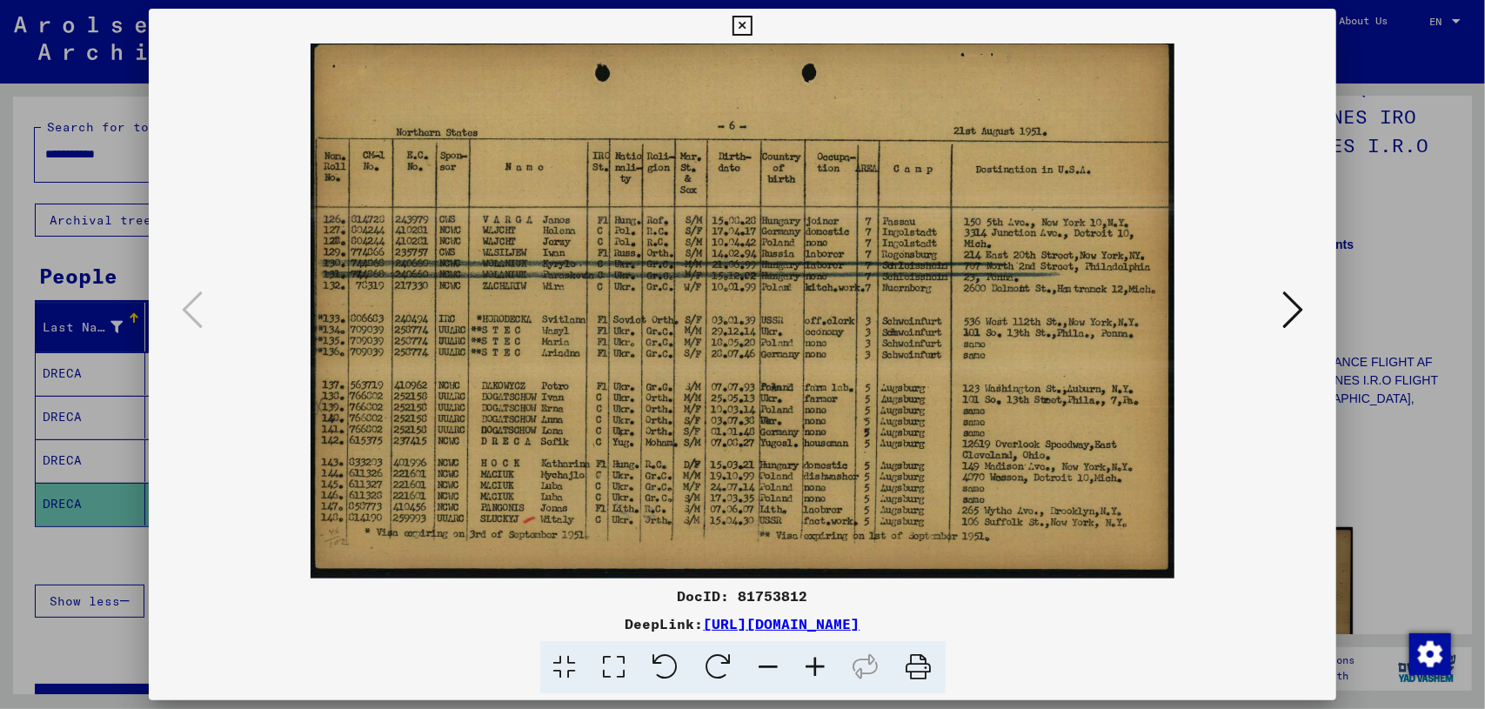
click at [1401, 156] on div at bounding box center [742, 354] width 1485 height 709
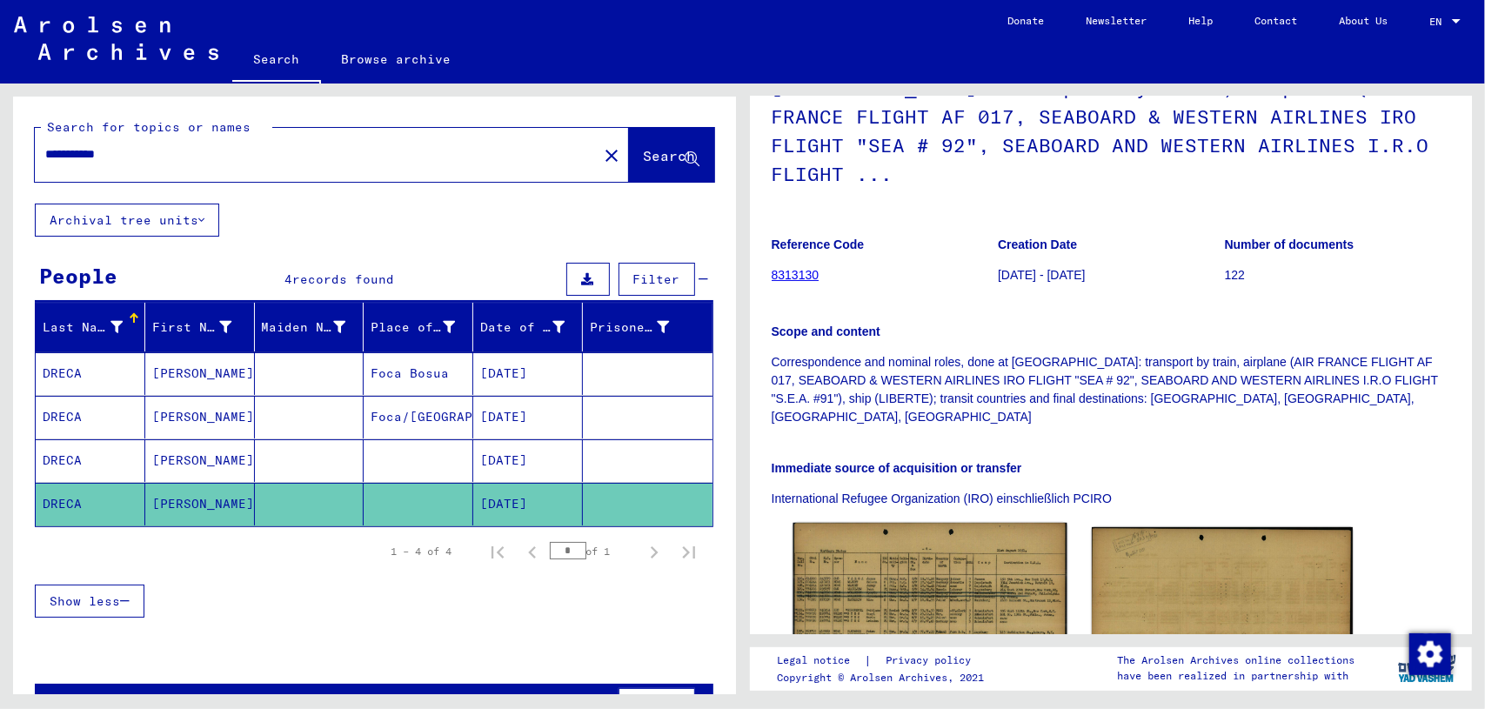
click at [955, 577] on img at bounding box center [930, 608] width 274 height 170
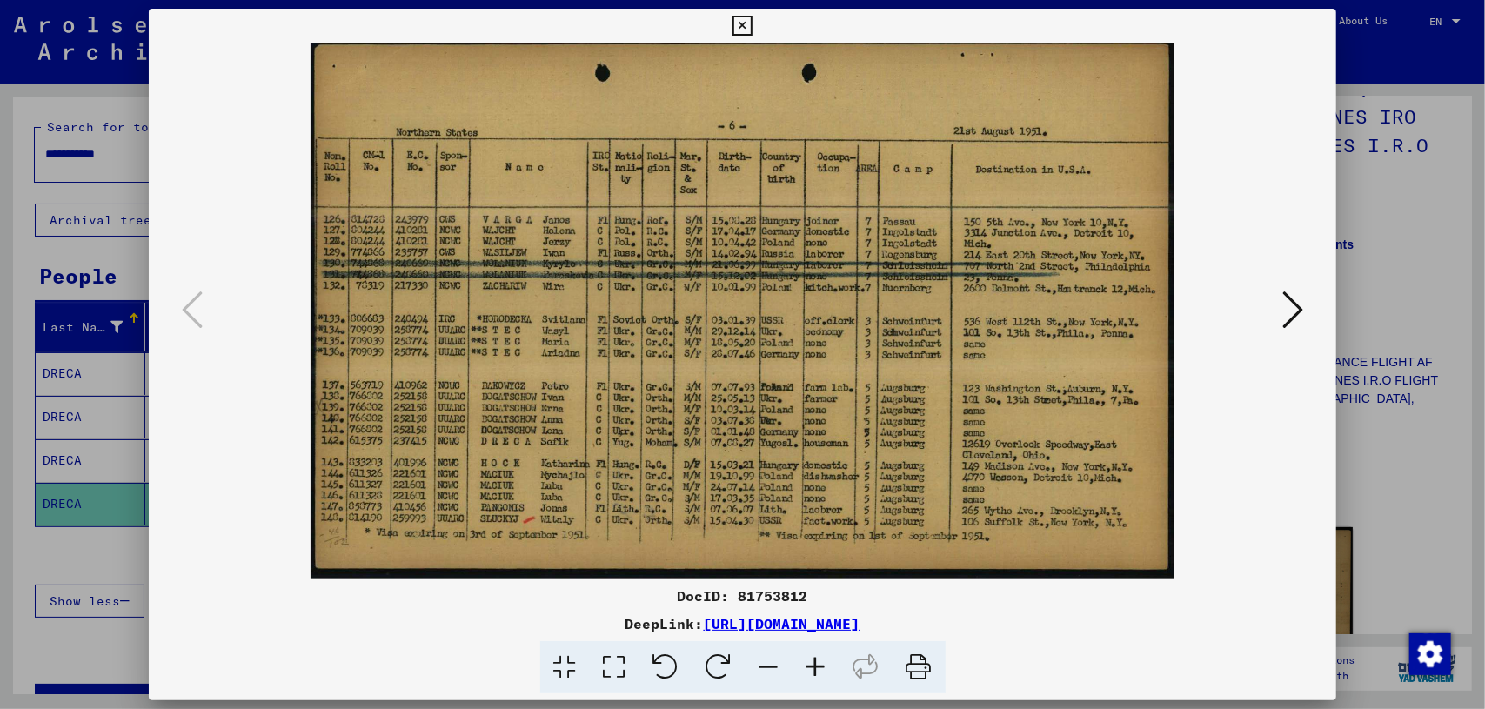
click at [59, 426] on div at bounding box center [742, 354] width 1485 height 709
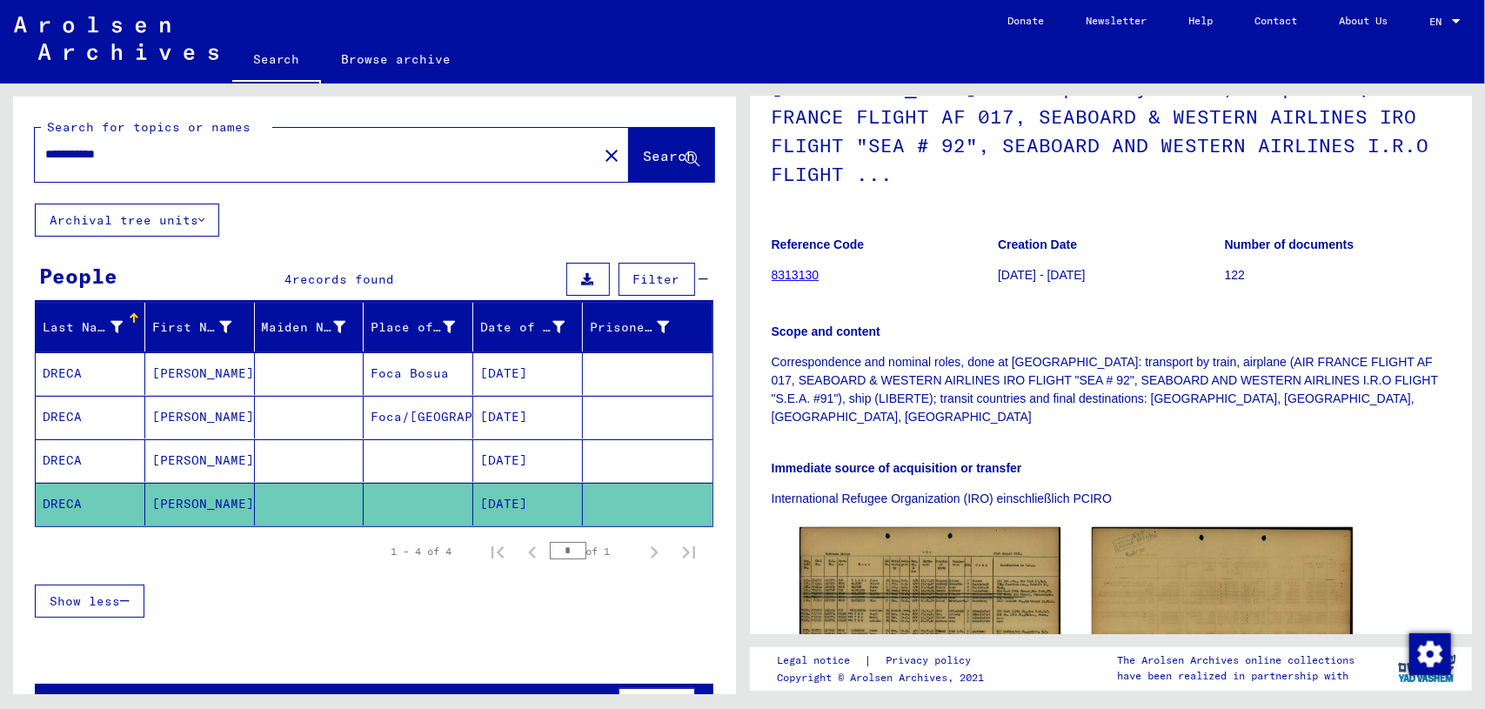
click at [87, 456] on mat-cell "DRECA" at bounding box center [91, 460] width 110 height 43
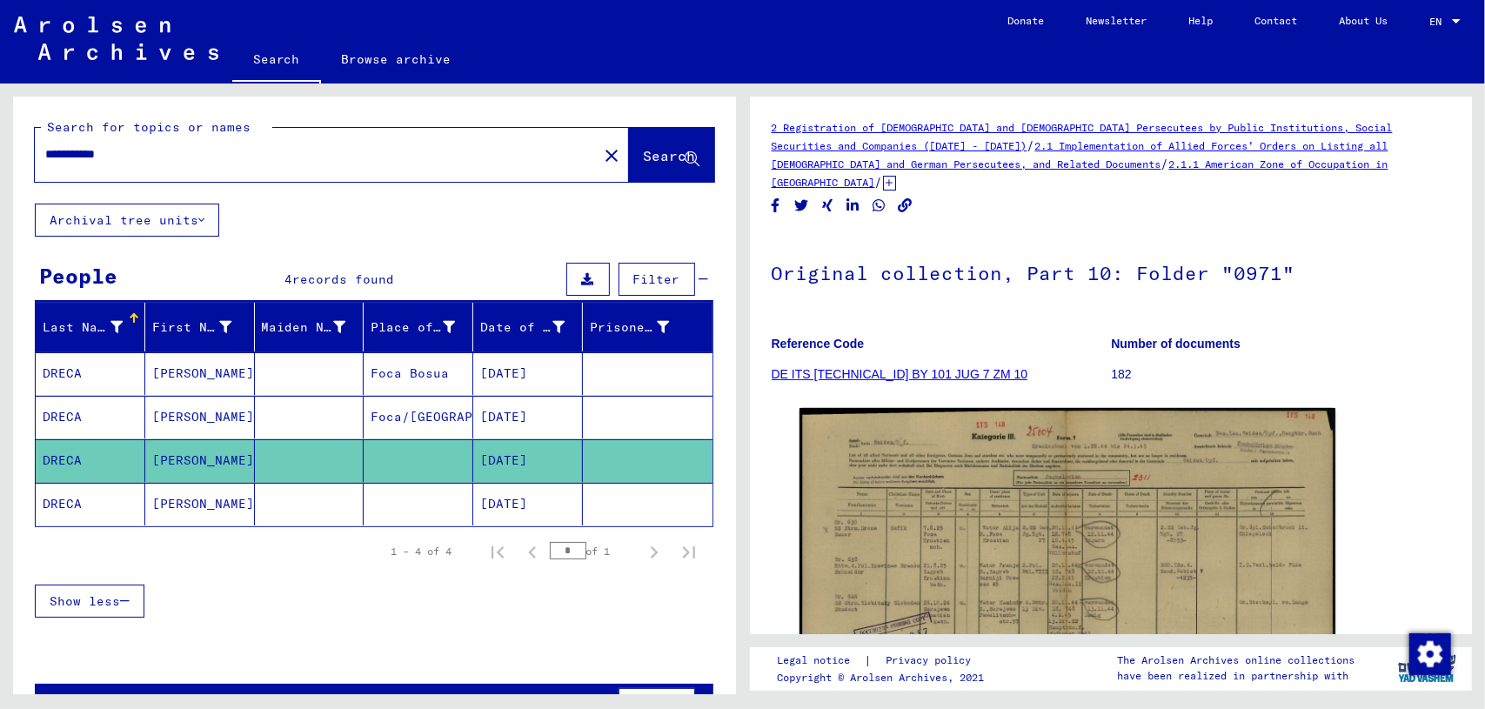
click at [281, 493] on mat-cell at bounding box center [310, 504] width 110 height 43
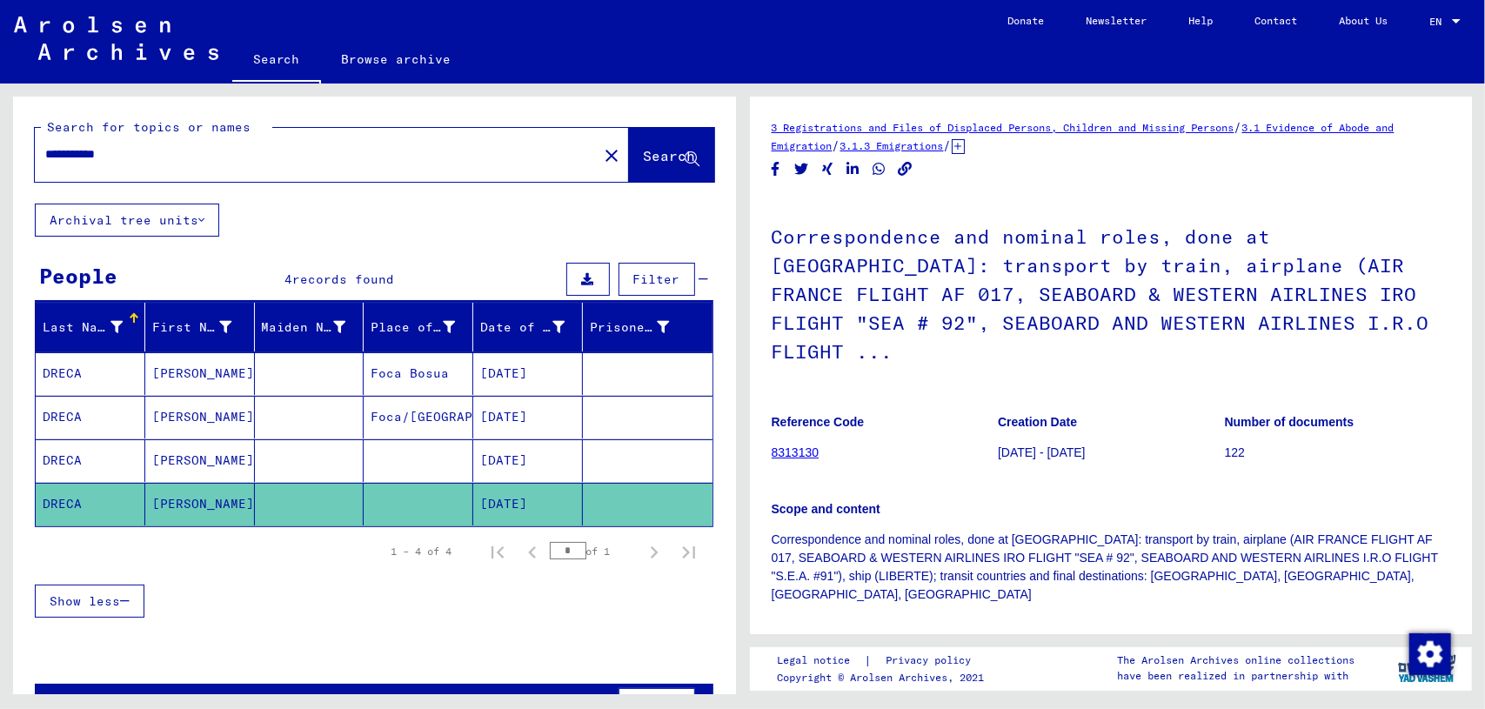
click at [294, 459] on mat-cell at bounding box center [310, 460] width 110 height 43
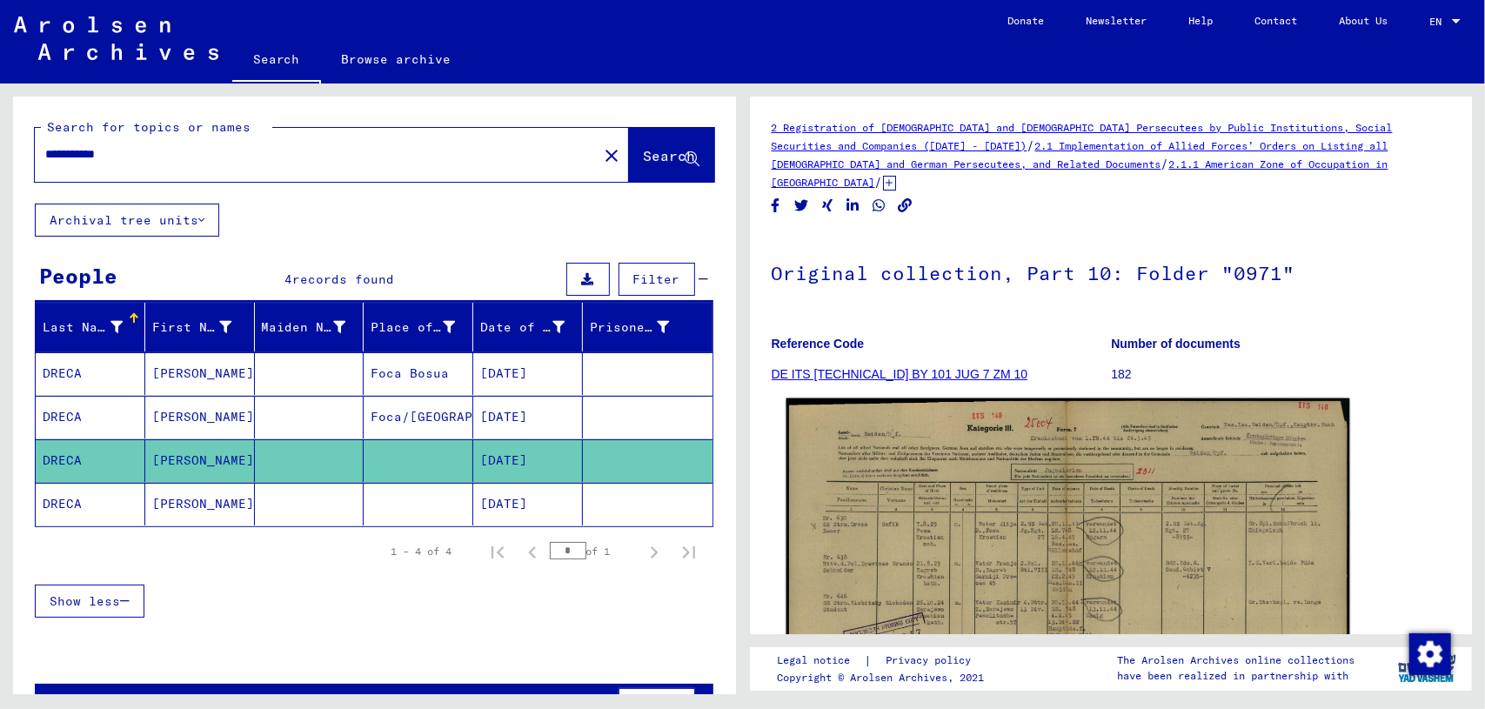
click at [1046, 512] on img at bounding box center [1067, 598] width 563 height 399
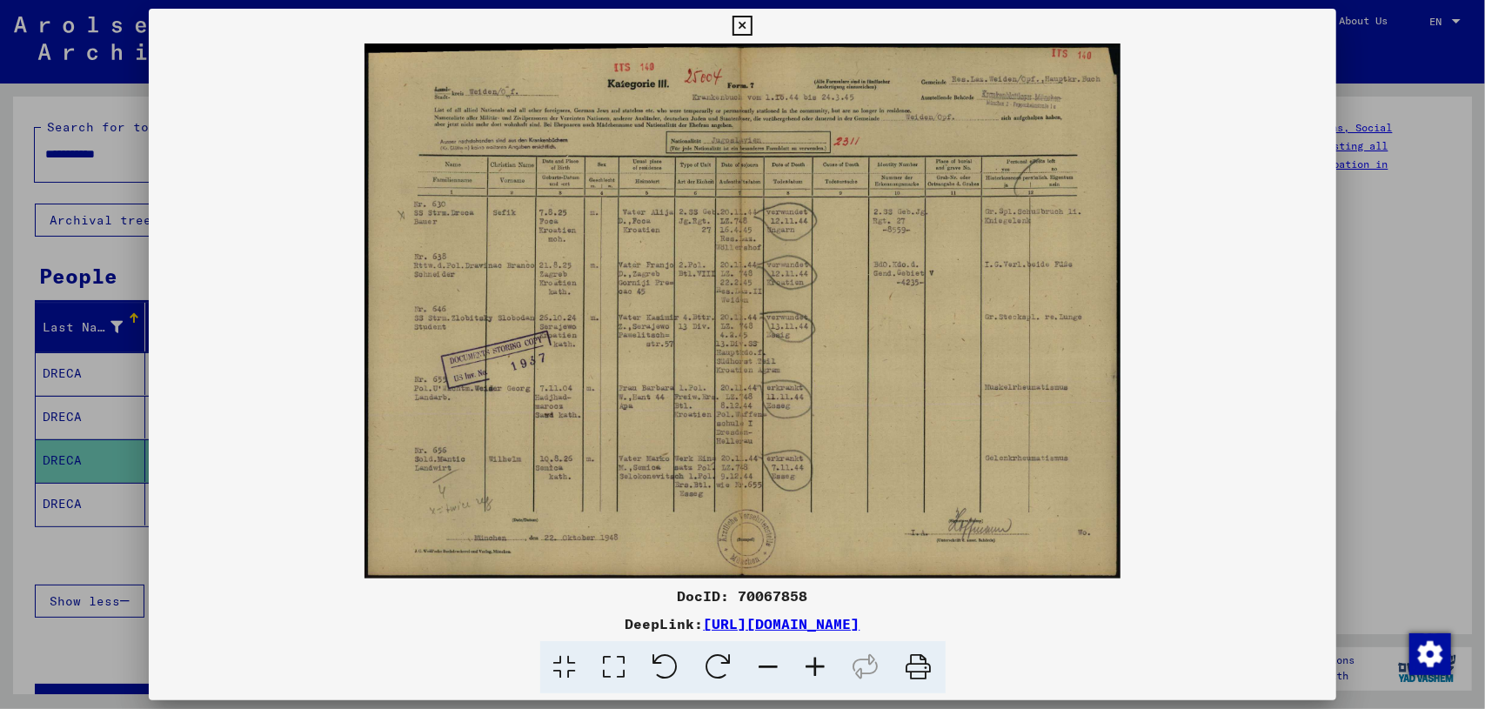
click at [82, 370] on div at bounding box center [742, 354] width 1485 height 709
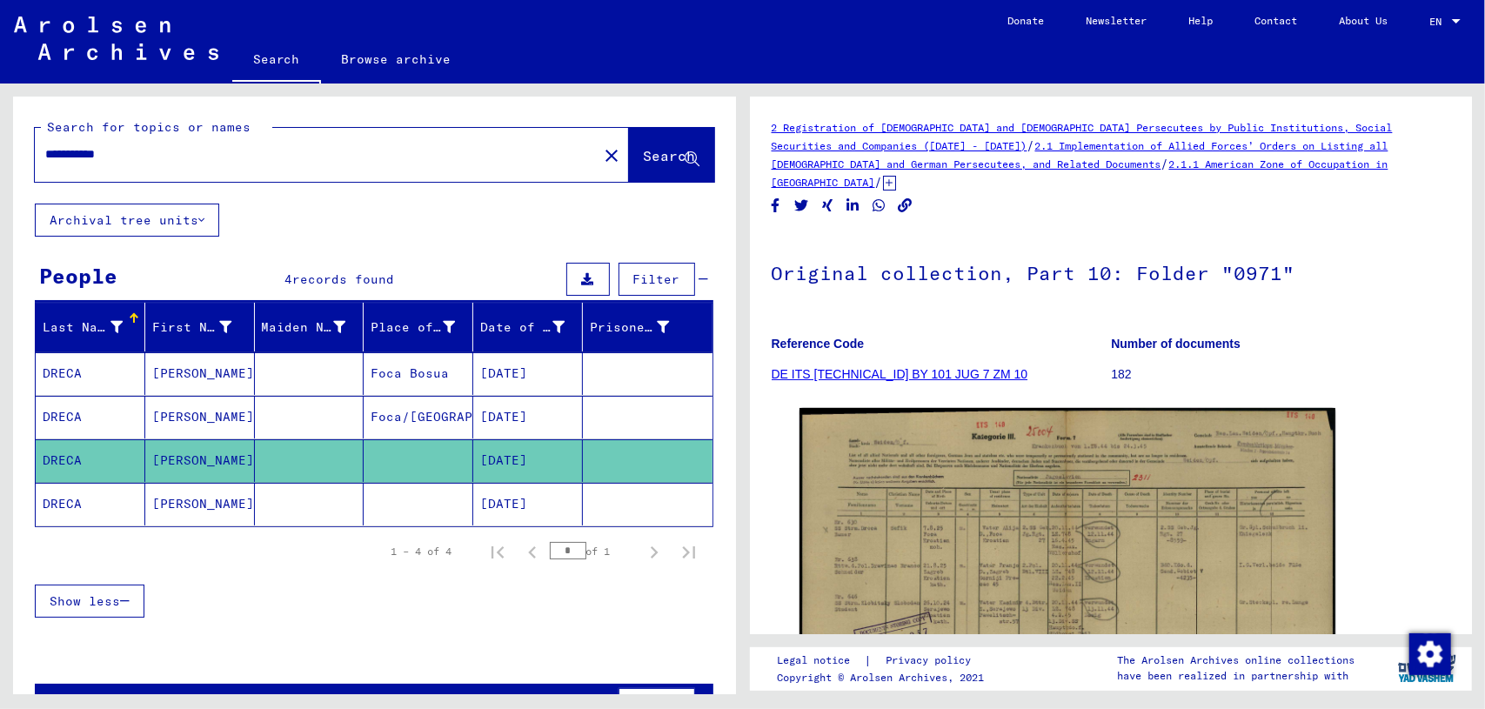
click at [90, 441] on mat-cell "DRECA" at bounding box center [91, 460] width 110 height 43
click at [119, 416] on mat-cell "DRECA" at bounding box center [91, 417] width 110 height 43
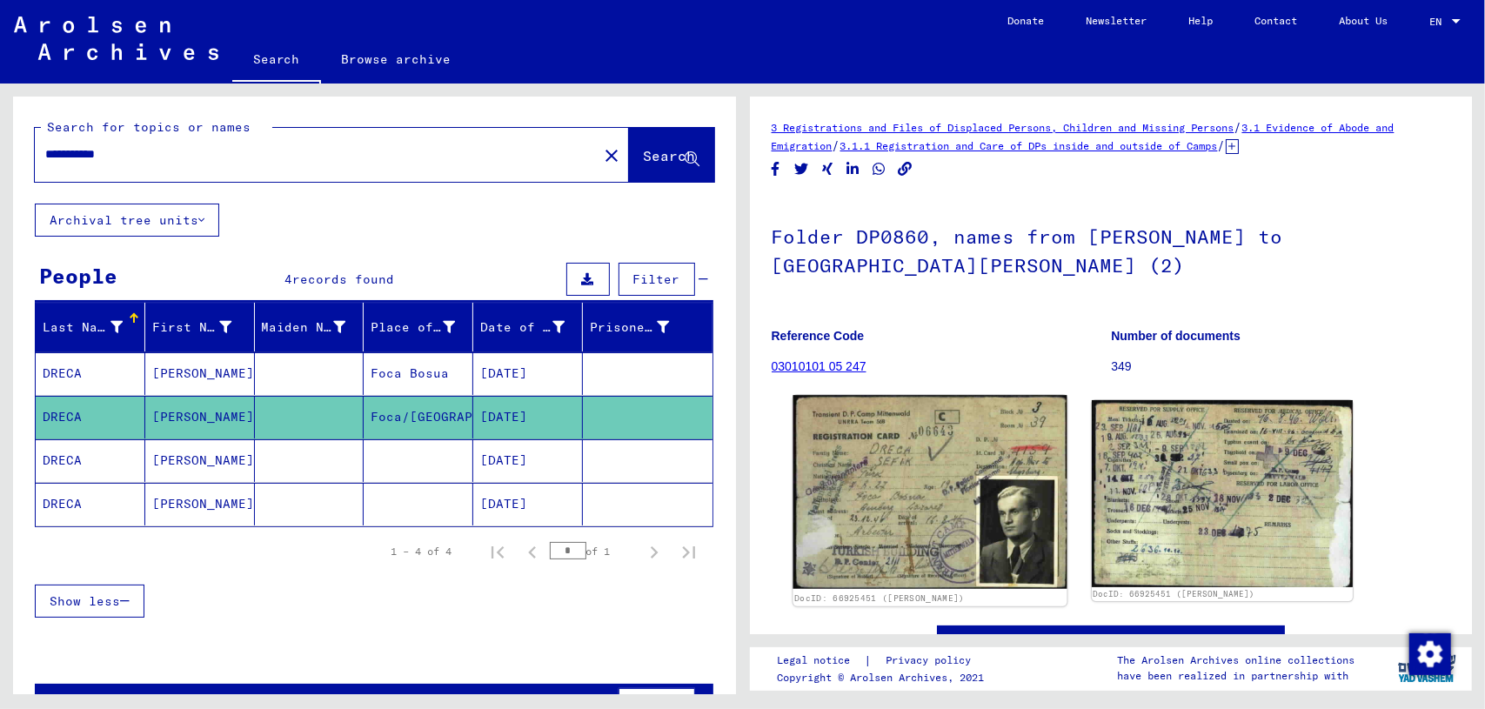
click at [981, 495] on img at bounding box center [930, 491] width 274 height 193
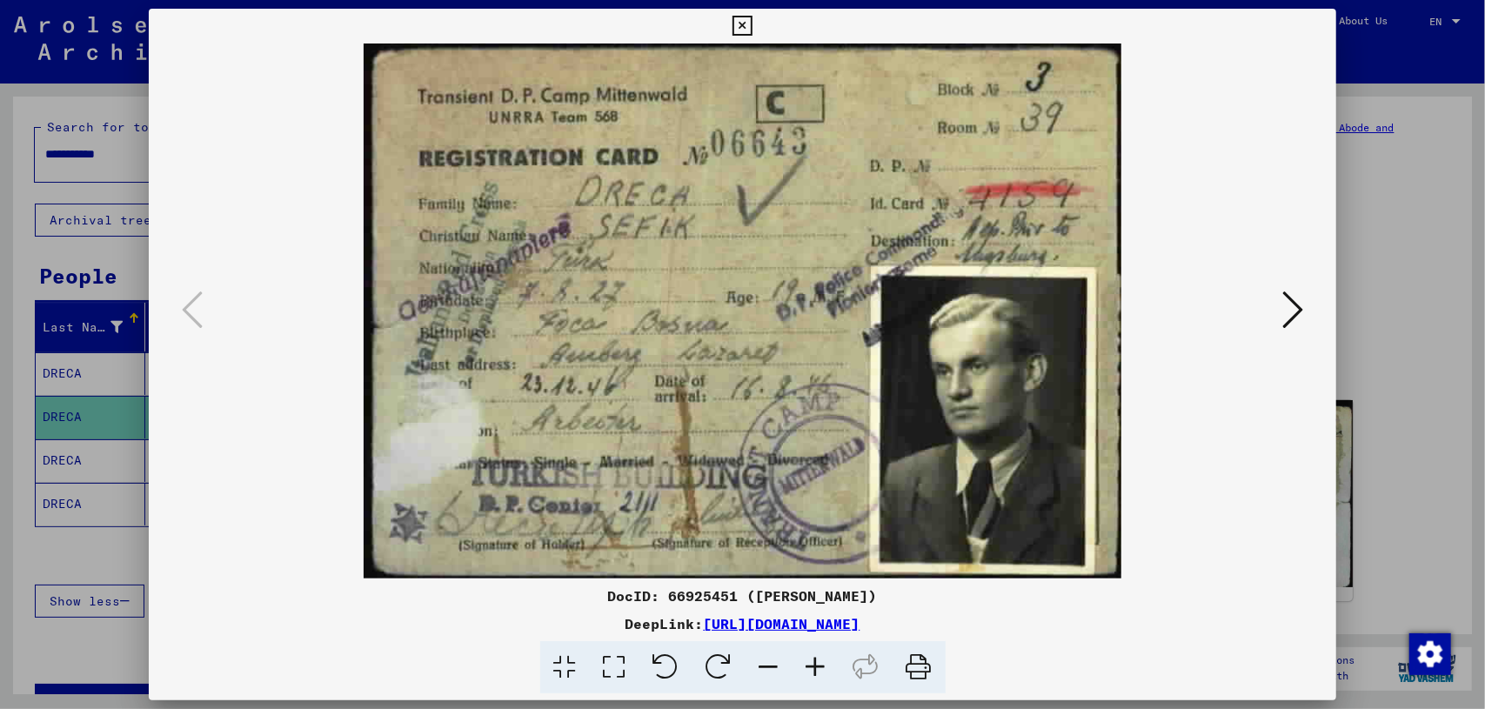
click at [46, 328] on div at bounding box center [742, 354] width 1485 height 709
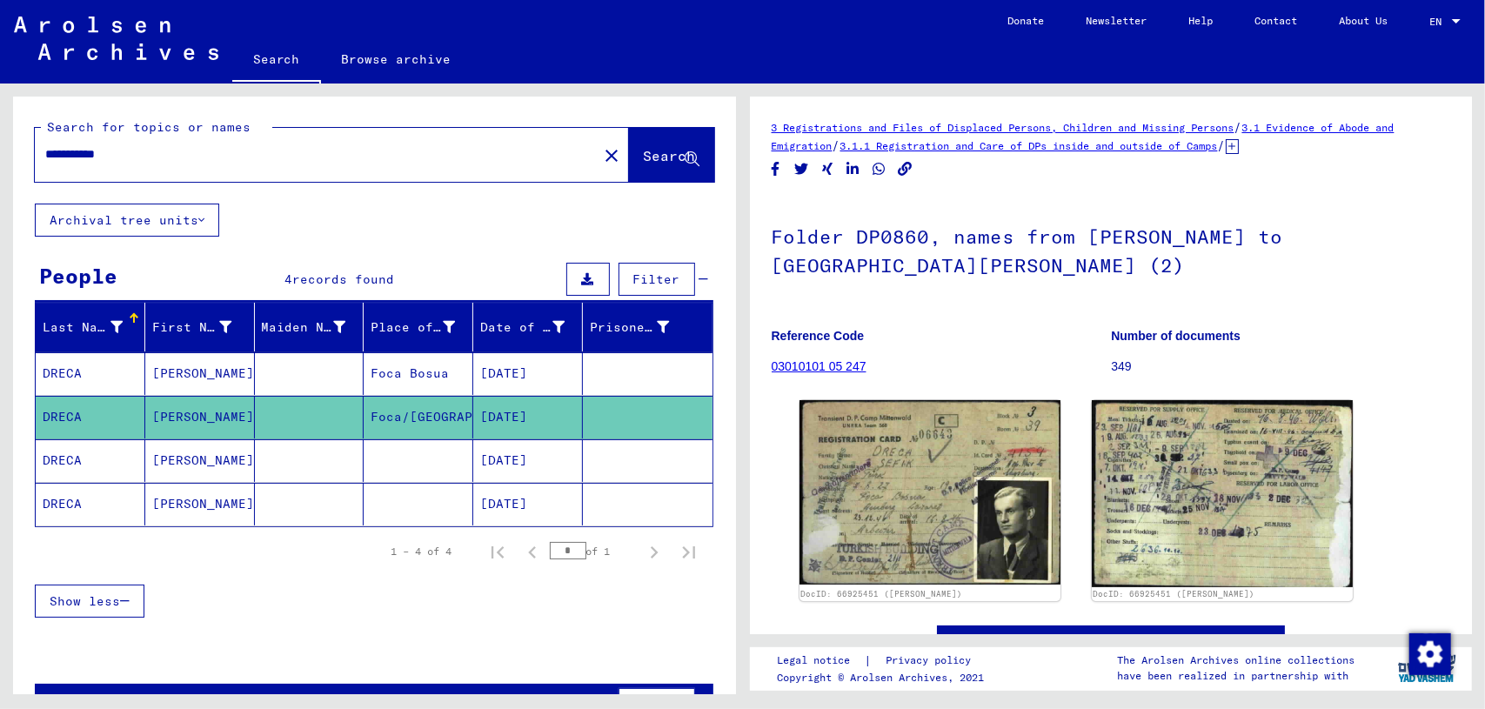
click at [75, 375] on mat-cell "DRECA" at bounding box center [91, 373] width 110 height 43
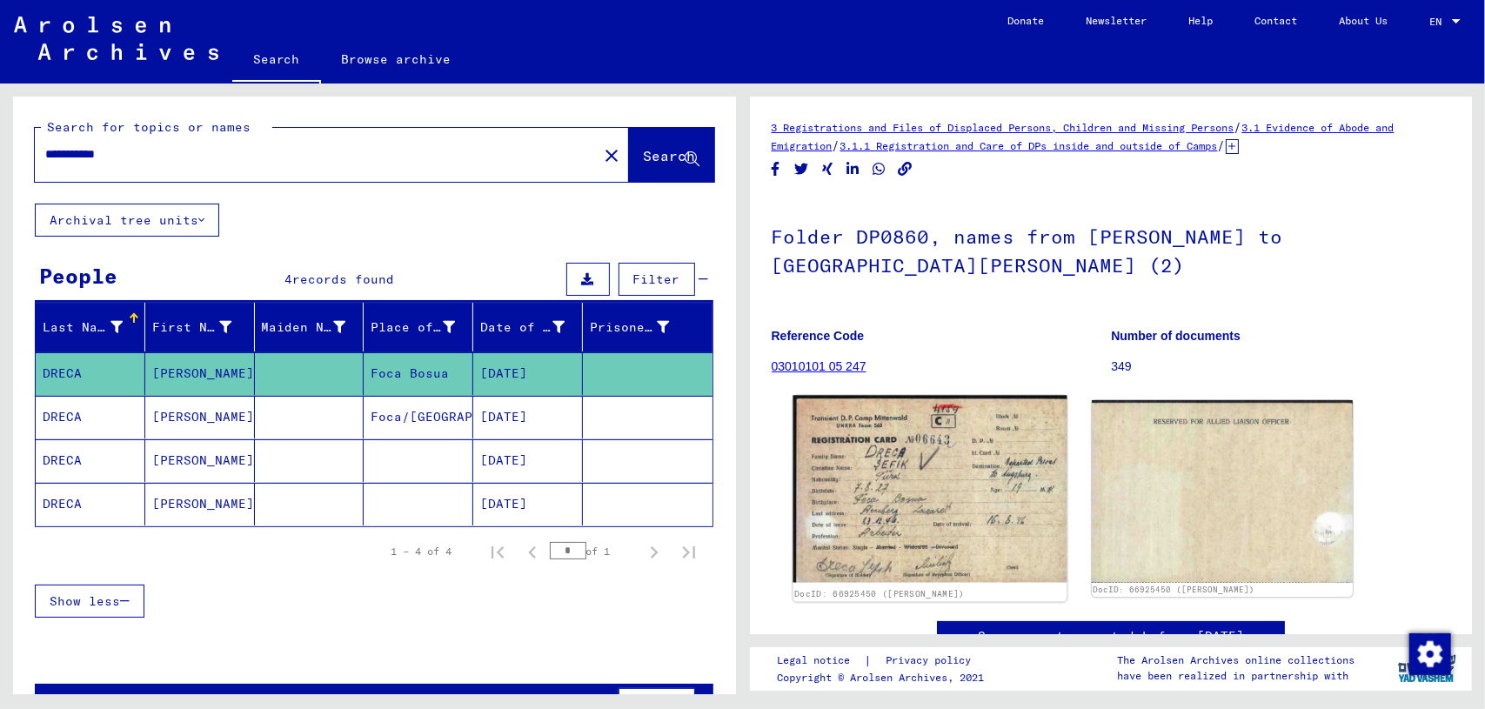
click at [981, 517] on img at bounding box center [930, 490] width 274 height 188
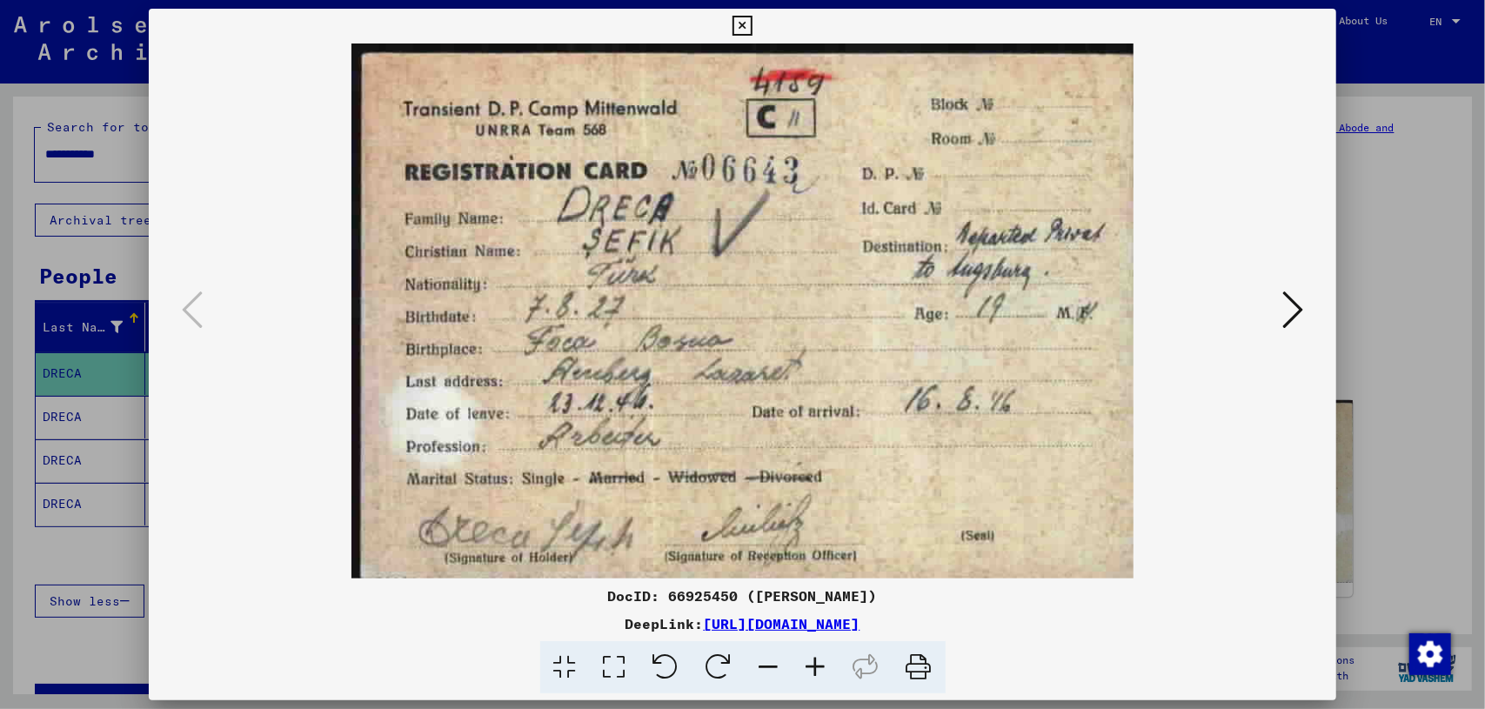
click at [1397, 404] on div at bounding box center [742, 354] width 1485 height 709
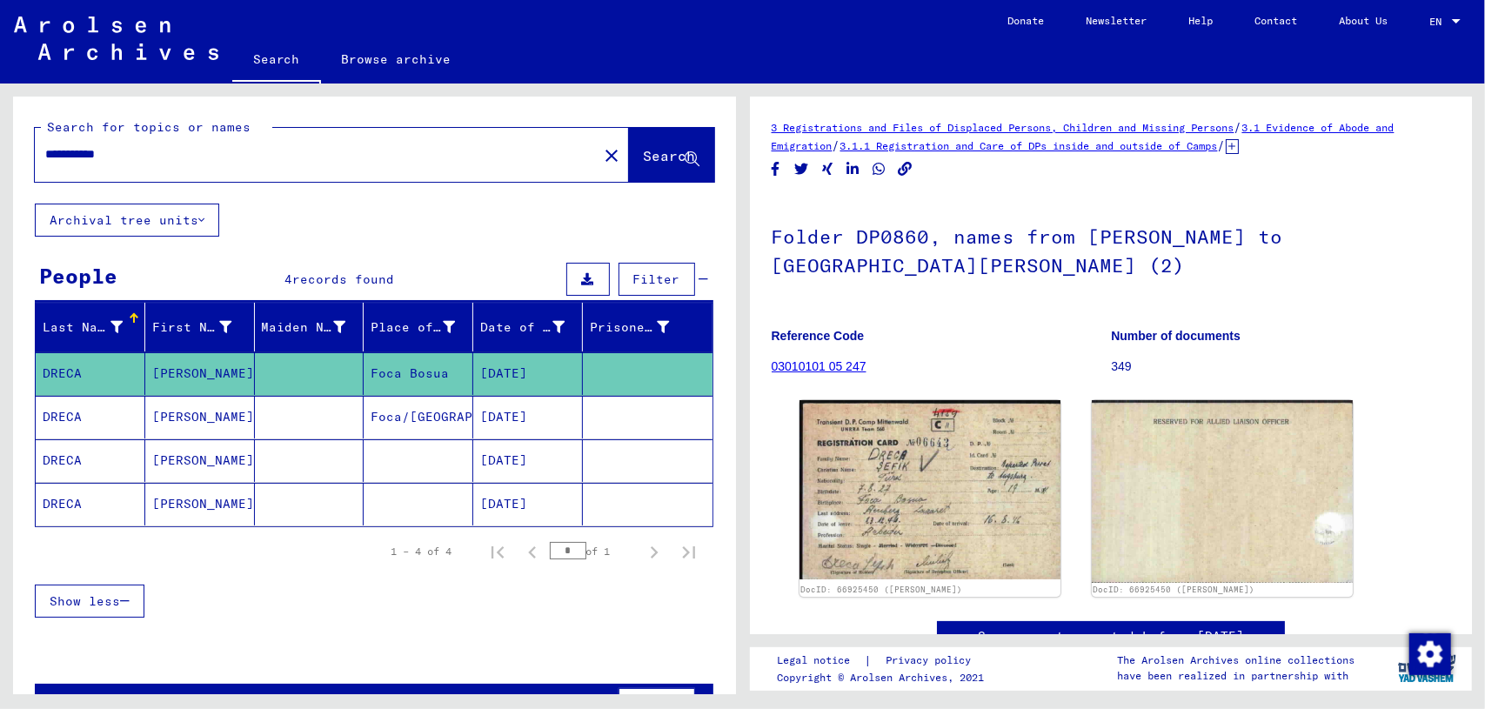
click at [315, 493] on mat-cell at bounding box center [310, 504] width 110 height 43
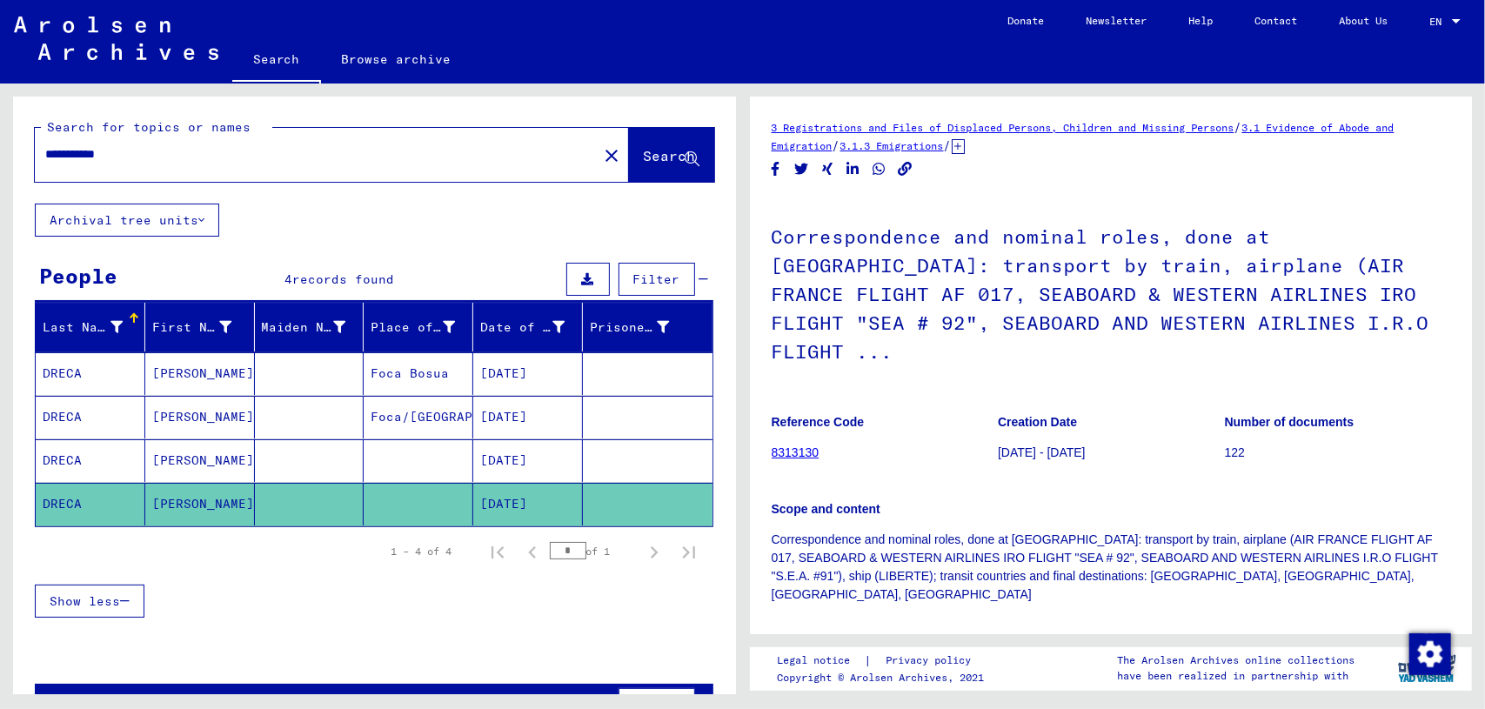
scroll to position [336, 0]
